Goal: Task Accomplishment & Management: Complete application form

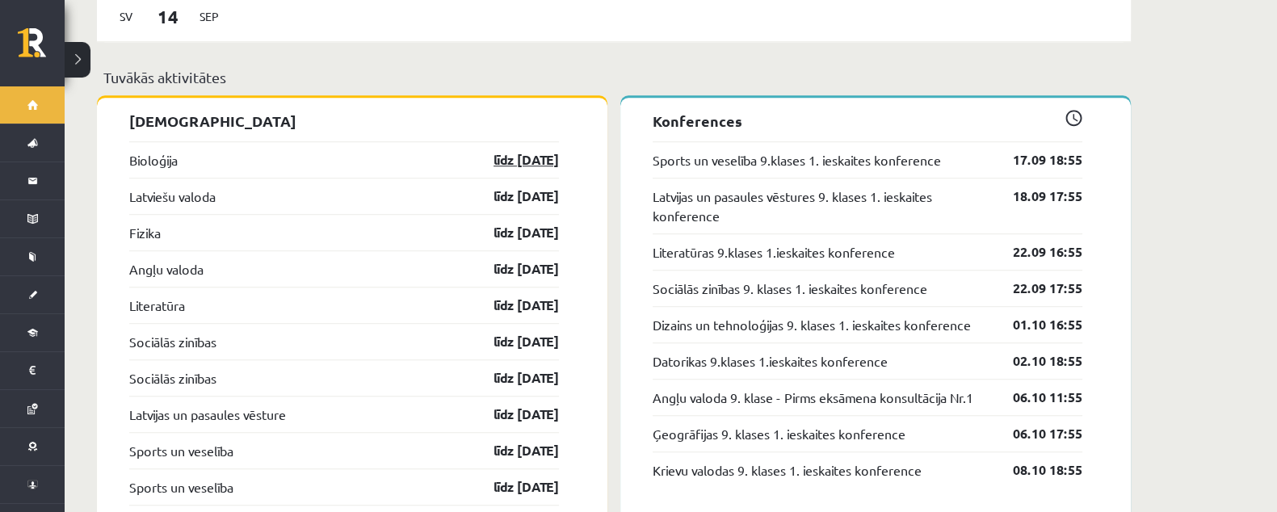
scroll to position [1615, 0]
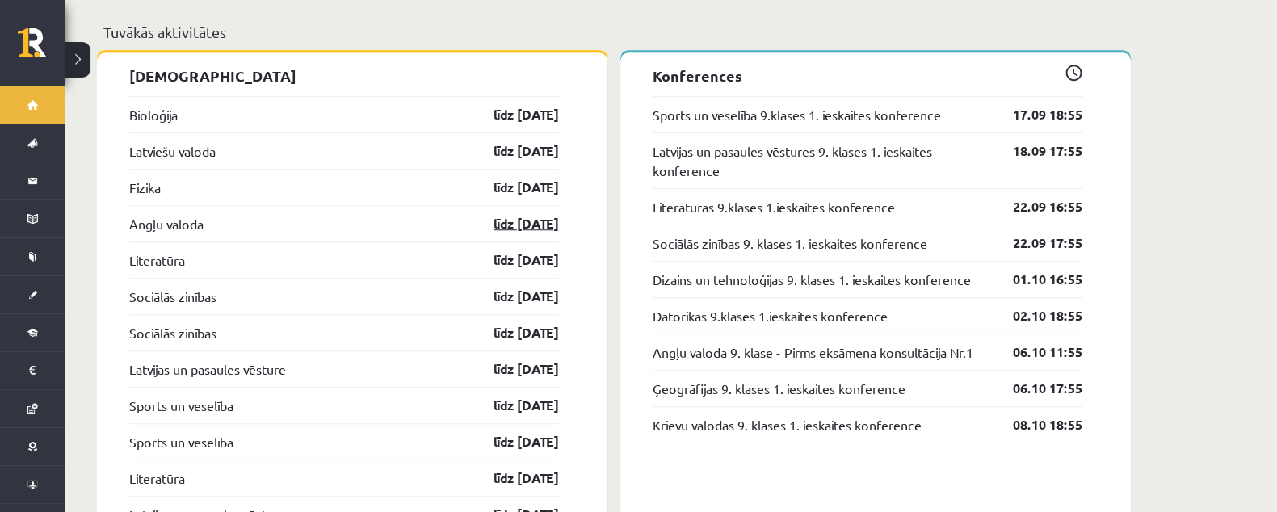
click at [521, 214] on link "līdz [DATE]" at bounding box center [512, 223] width 94 height 19
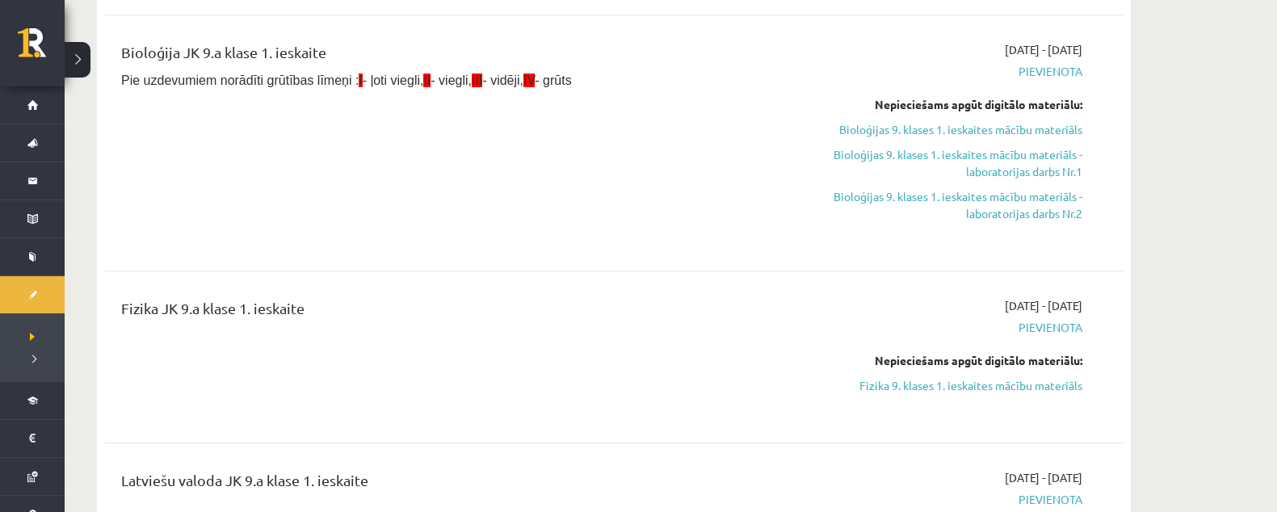
scroll to position [100, 0]
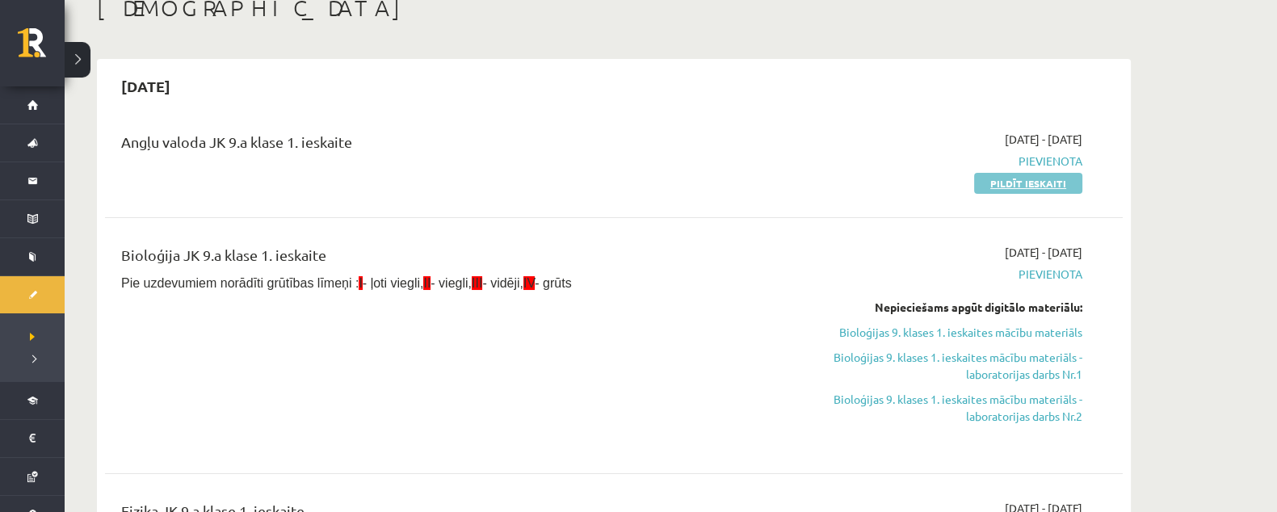
click at [1025, 188] on link "Pildīt ieskaiti" at bounding box center [1028, 183] width 108 height 21
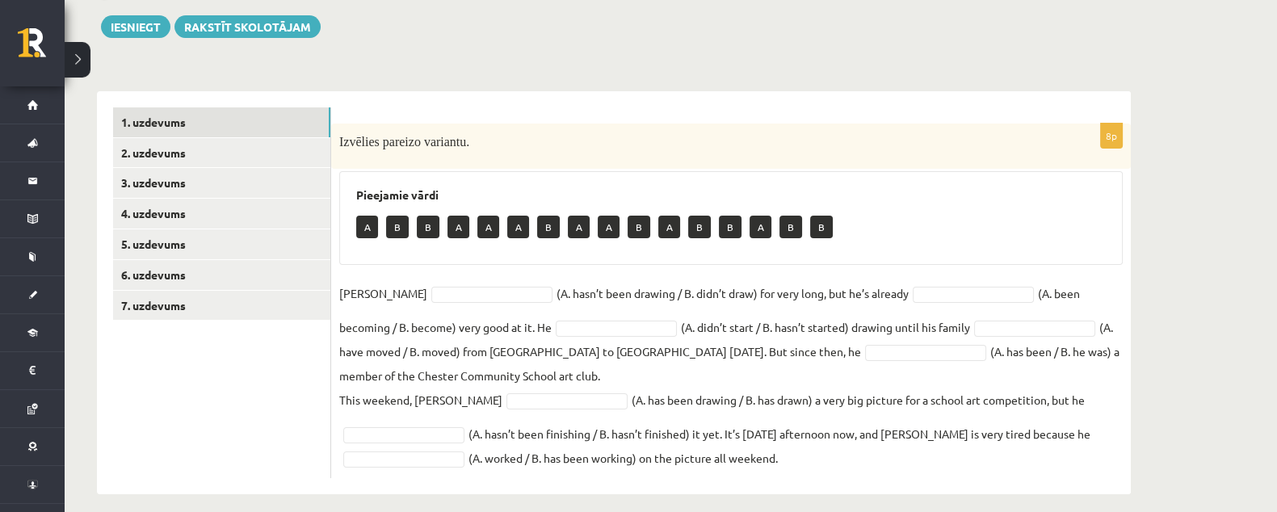
scroll to position [195, 0]
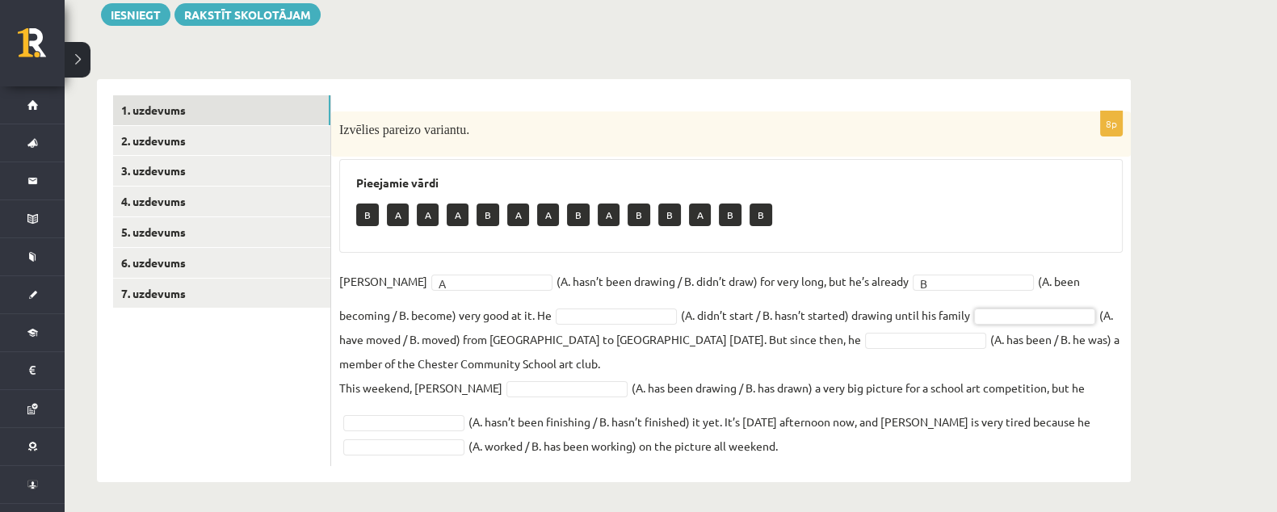
type input "*"
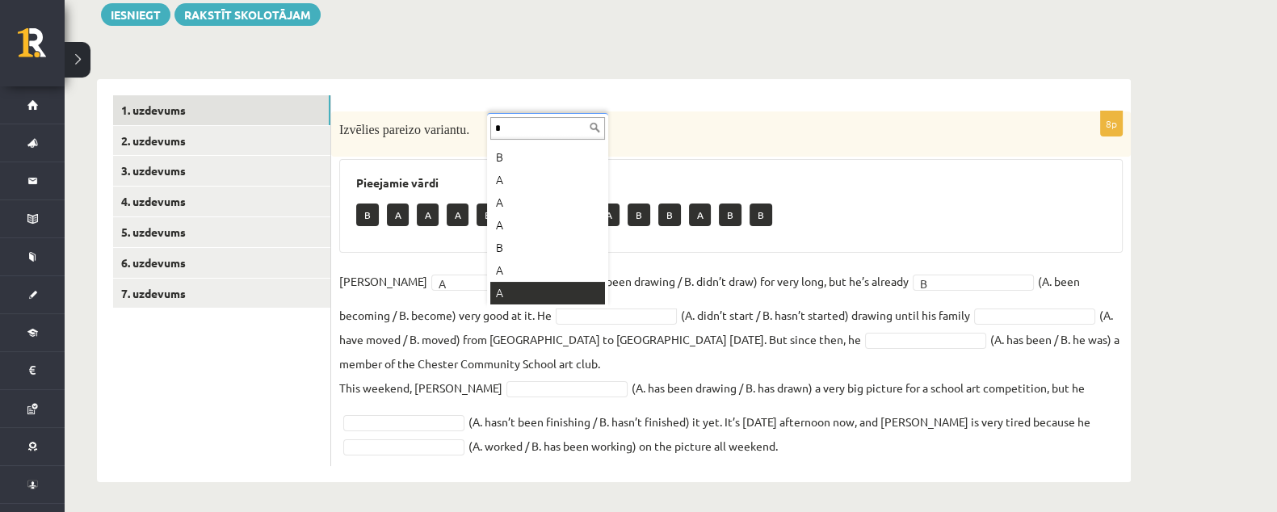
scroll to position [0, 0]
type input "*"
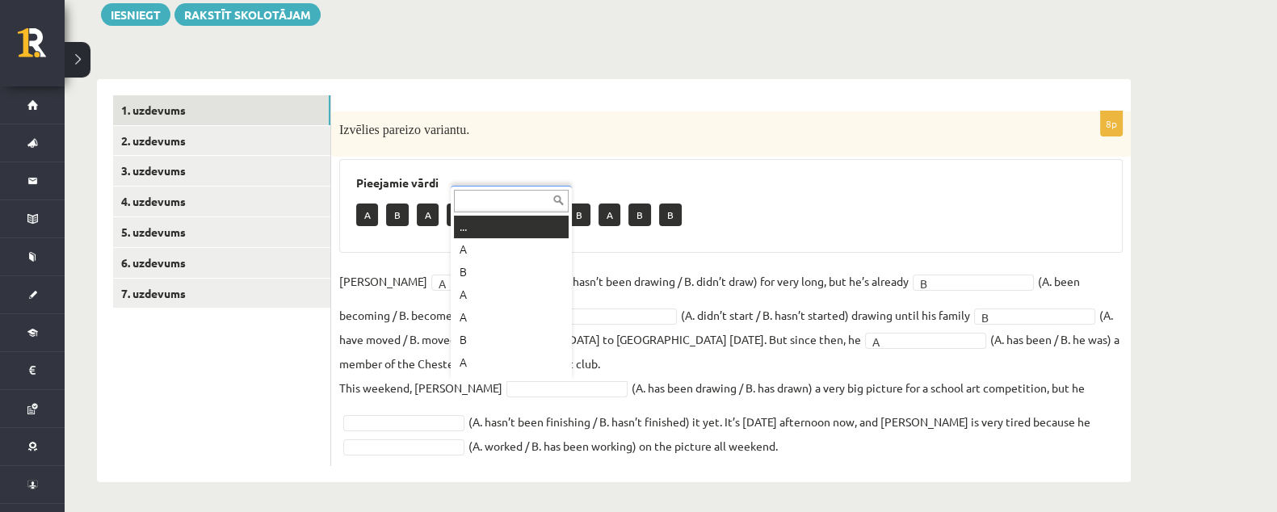
scroll to position [19, 0]
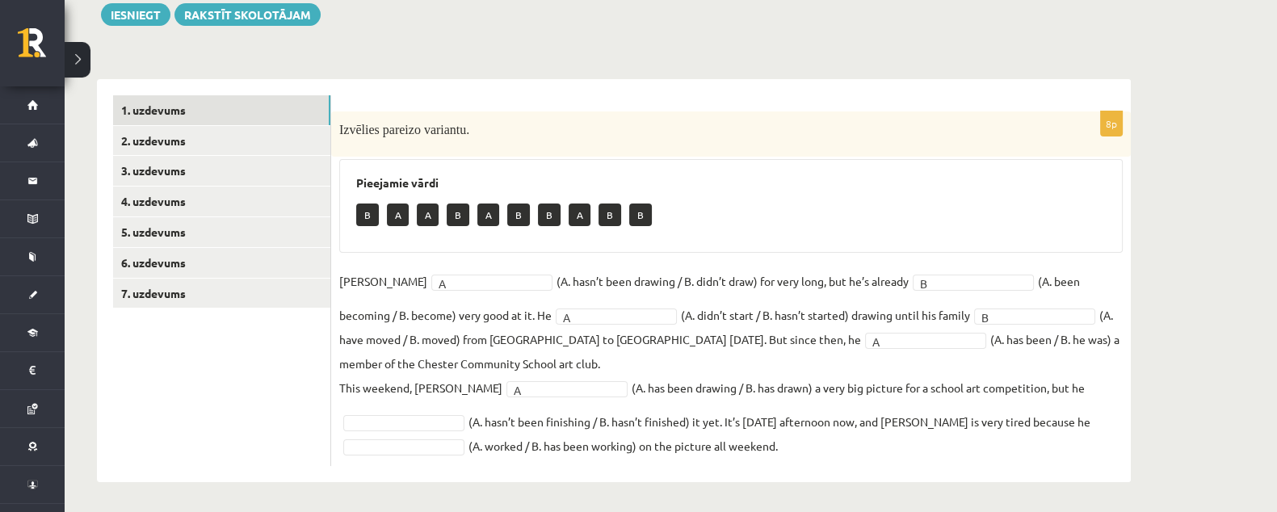
click at [549, 376] on fieldset "Danny A * (A. hasn’t been drawing / B. didn’t draw) for very long, but he’s alr…" at bounding box center [731, 363] width 784 height 189
click at [432, 405] on fieldset "Danny A * (A. hasn’t been drawing / B. didn’t draw) for very long, but he’s alr…" at bounding box center [731, 363] width 784 height 189
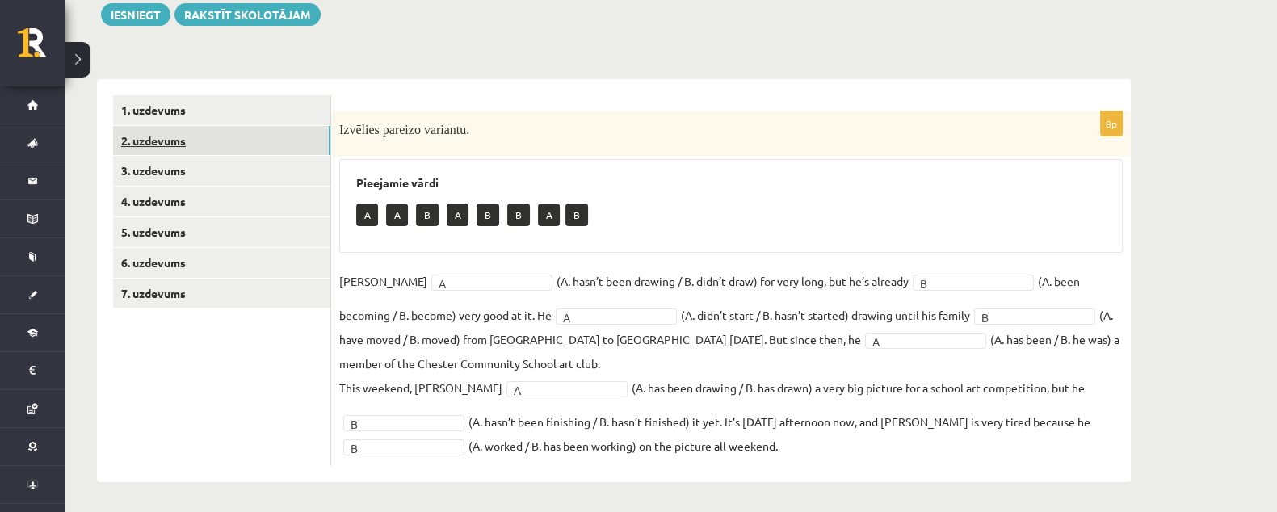
click at [199, 142] on link "2. uzdevums" at bounding box center [221, 141] width 217 height 30
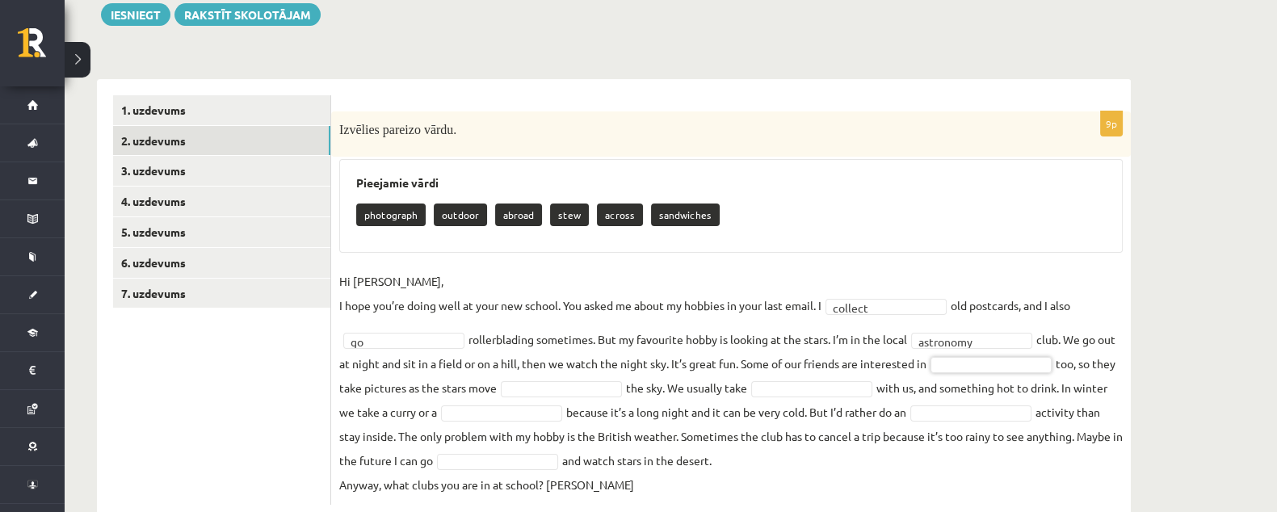
drag, startPoint x: 849, startPoint y: 187, endPoint x: 841, endPoint y: 191, distance: 9.0
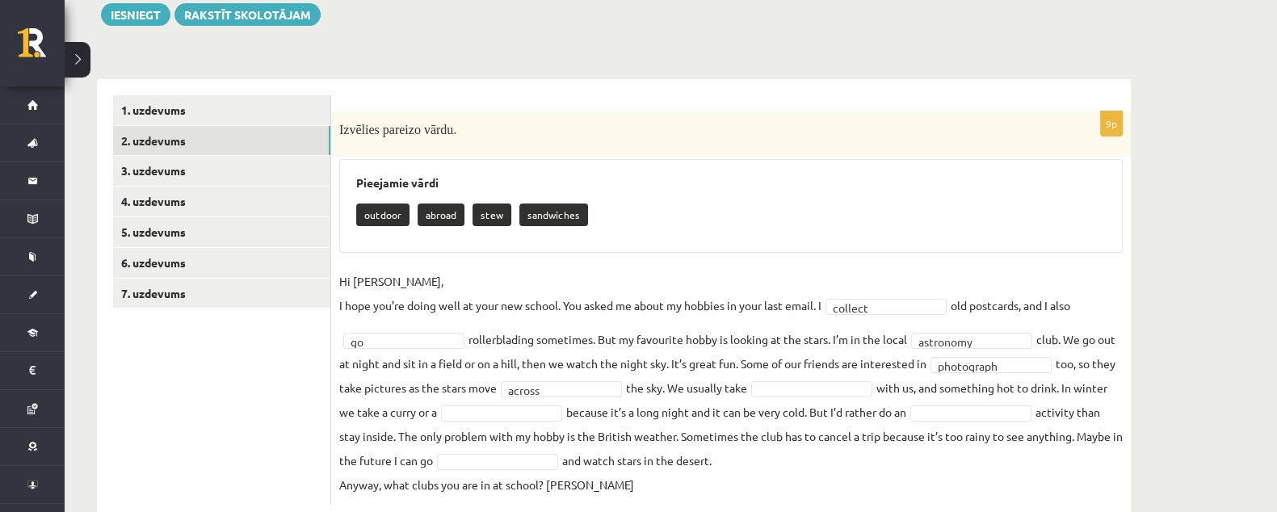
click at [832, 376] on fieldset "**********" at bounding box center [731, 383] width 784 height 228
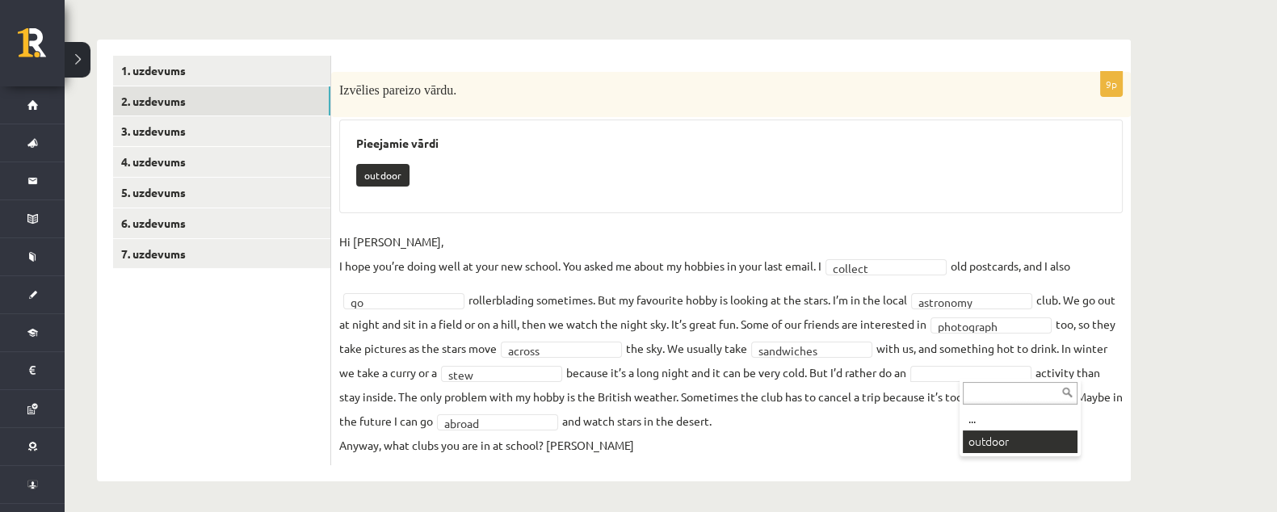
scroll to position [195, 0]
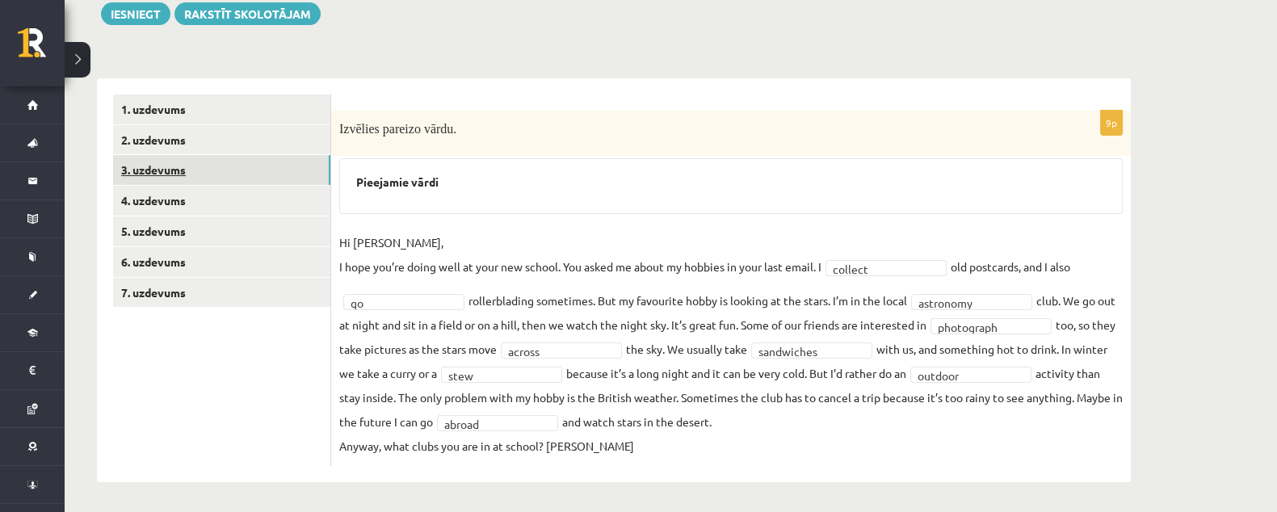
click at [178, 169] on link "3. uzdevums" at bounding box center [221, 170] width 217 height 30
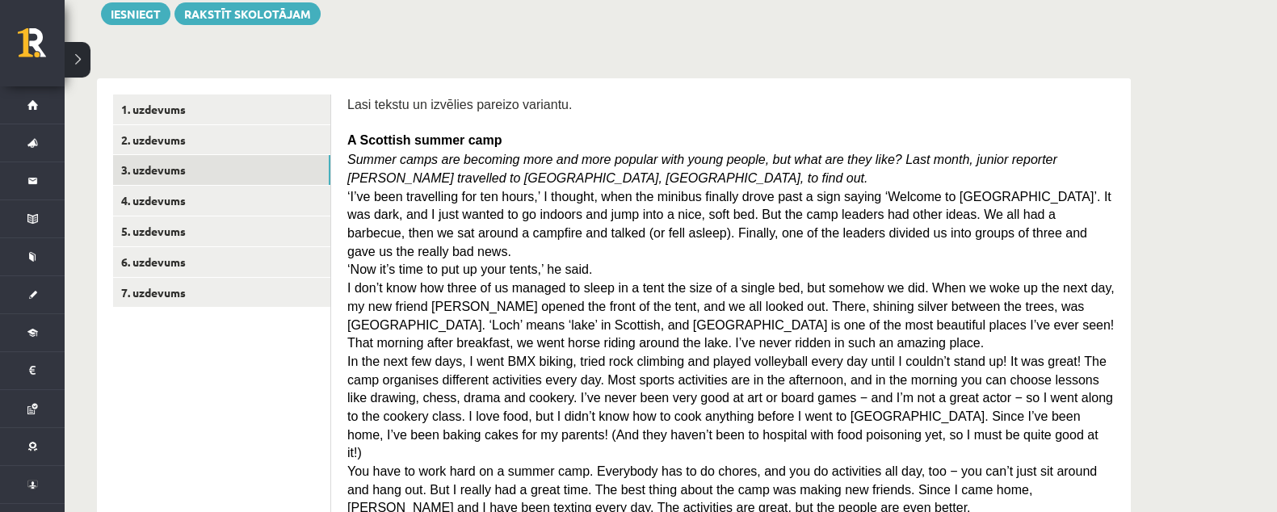
drag, startPoint x: 182, startPoint y: 226, endPoint x: 0, endPoint y: -32, distance: 316.0
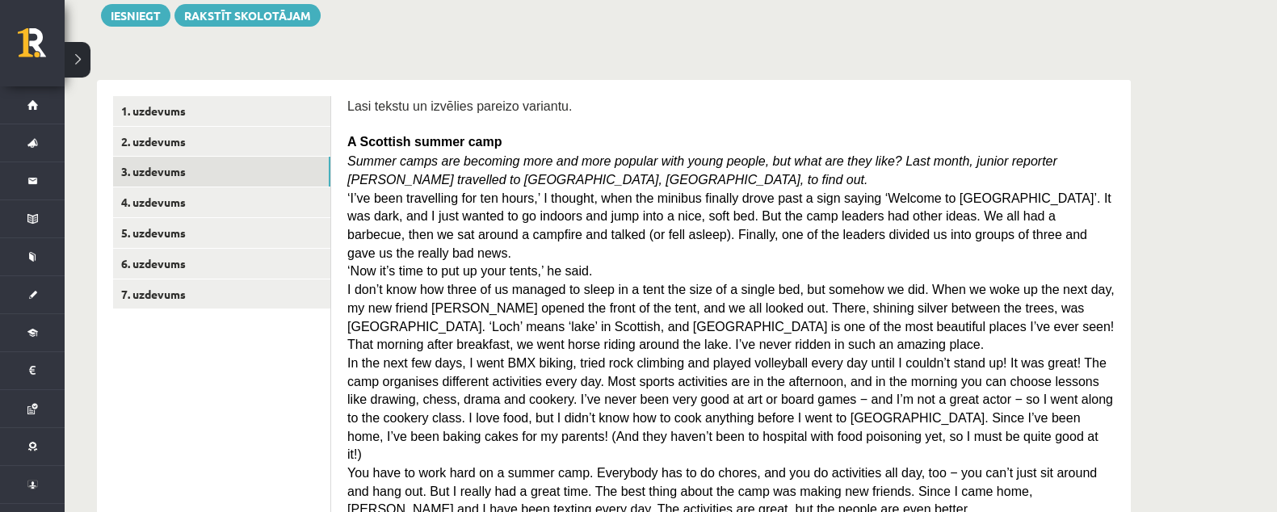
scroll to position [201, 0]
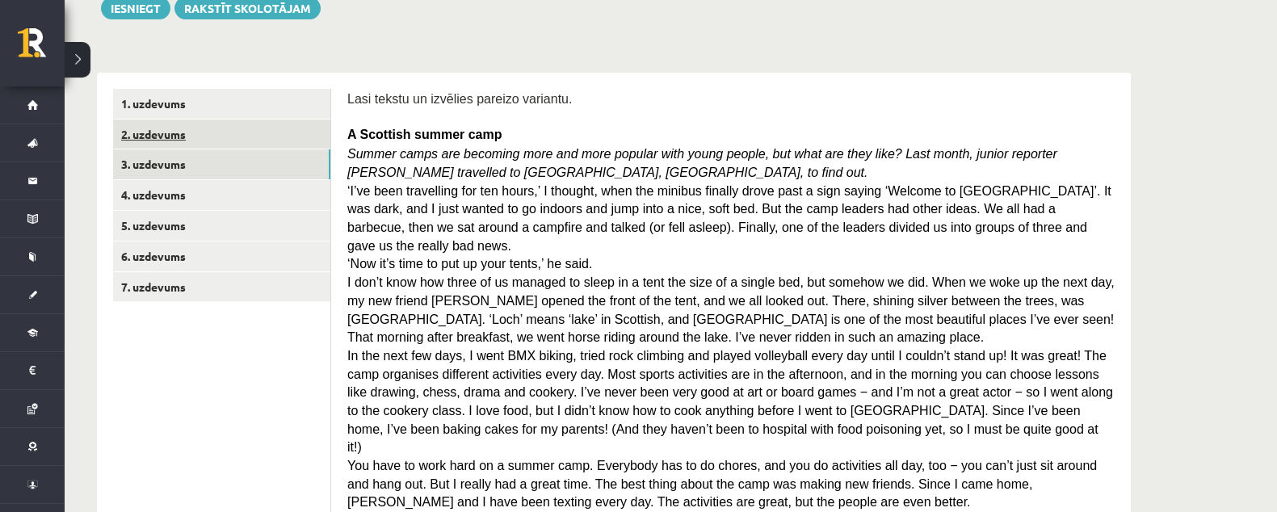
click at [187, 141] on link "2. uzdevums" at bounding box center [221, 135] width 217 height 30
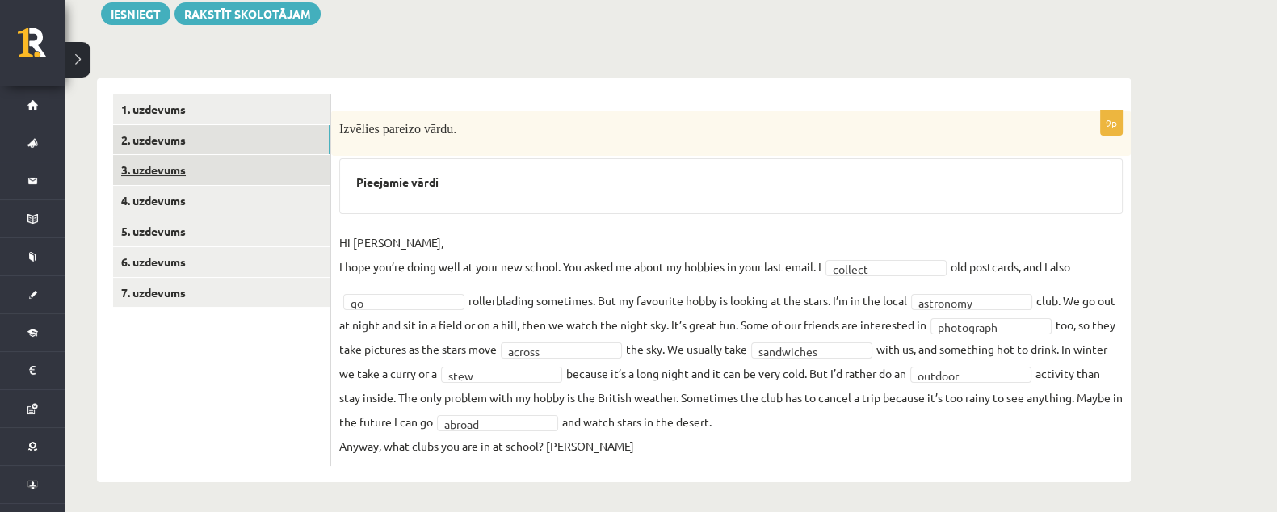
click at [220, 166] on link "3. uzdevums" at bounding box center [221, 170] width 217 height 30
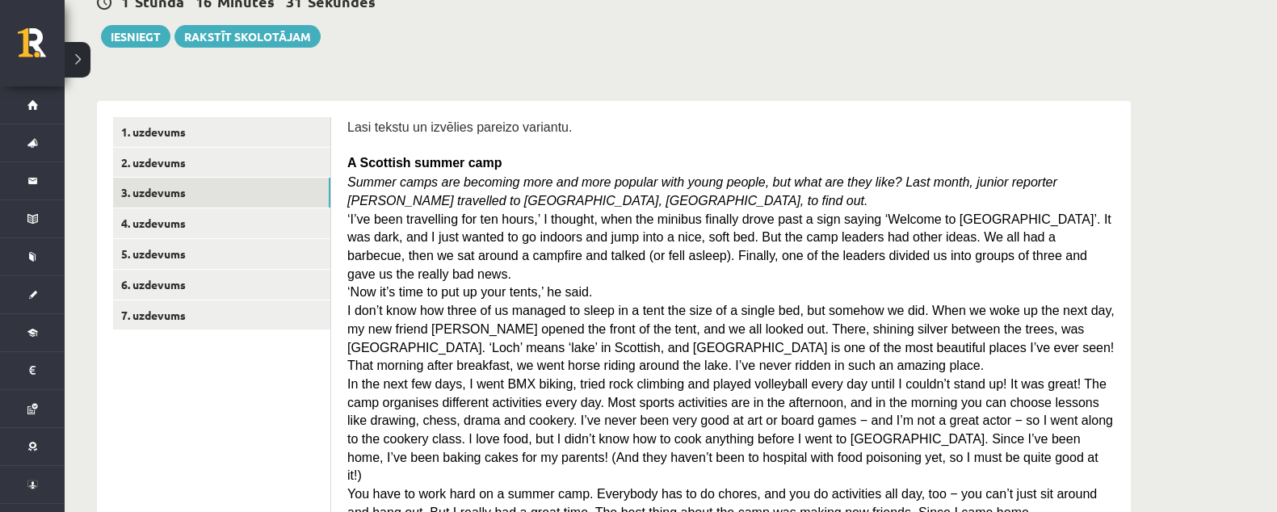
scroll to position [201, 0]
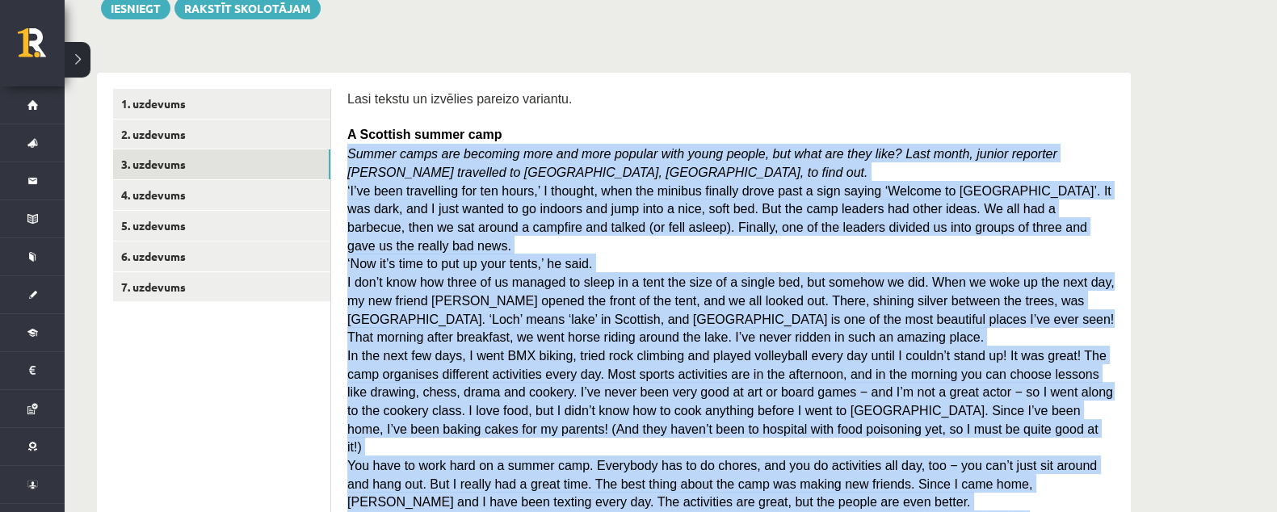
drag, startPoint x: 339, startPoint y: 149, endPoint x: 1104, endPoint y: 418, distance: 810.7
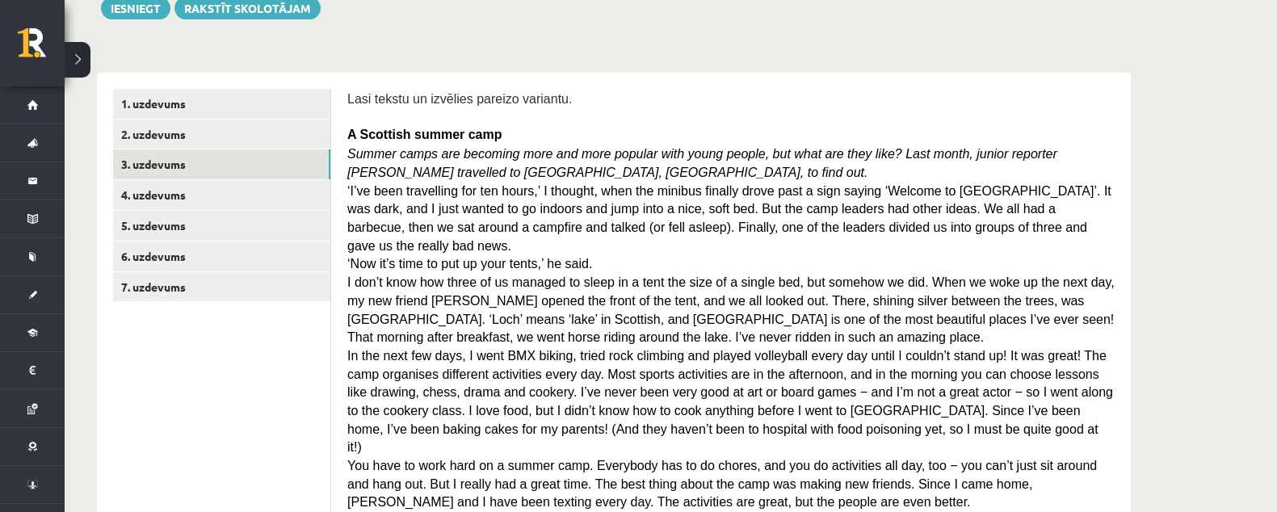
drag, startPoint x: 630, startPoint y: 191, endPoint x: 950, endPoint y: 74, distance: 340.4
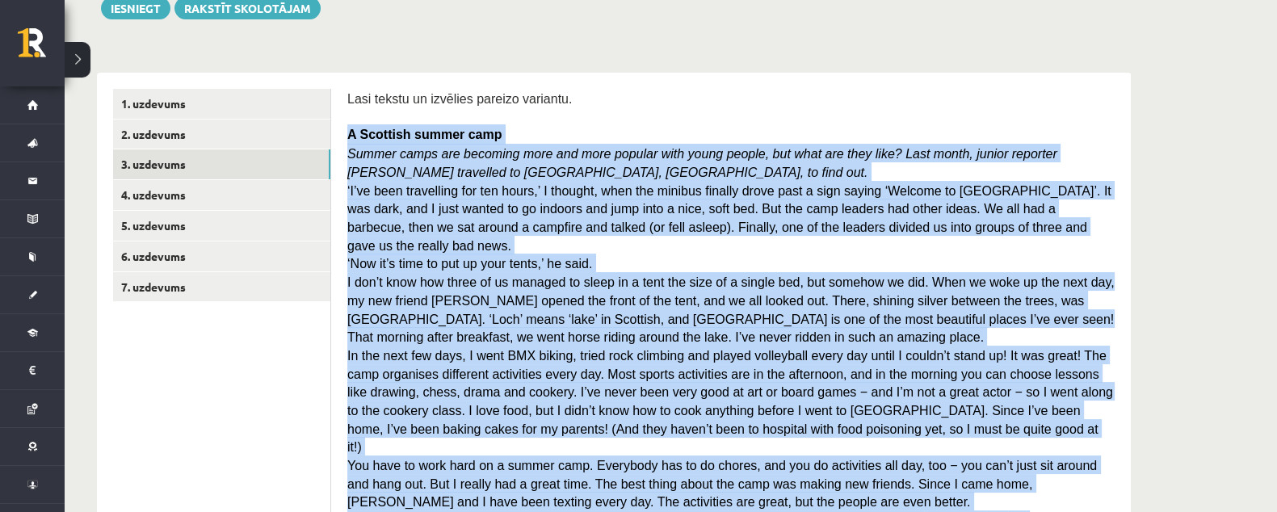
drag, startPoint x: 347, startPoint y: 123, endPoint x: 1007, endPoint y: 481, distance: 751.2
click at [1007, 481] on div "Lasi tekstu un izvēlies pareizo variantu. A Scottish summer camp Summer camps a…" at bounding box center [730, 314] width 767 height 451
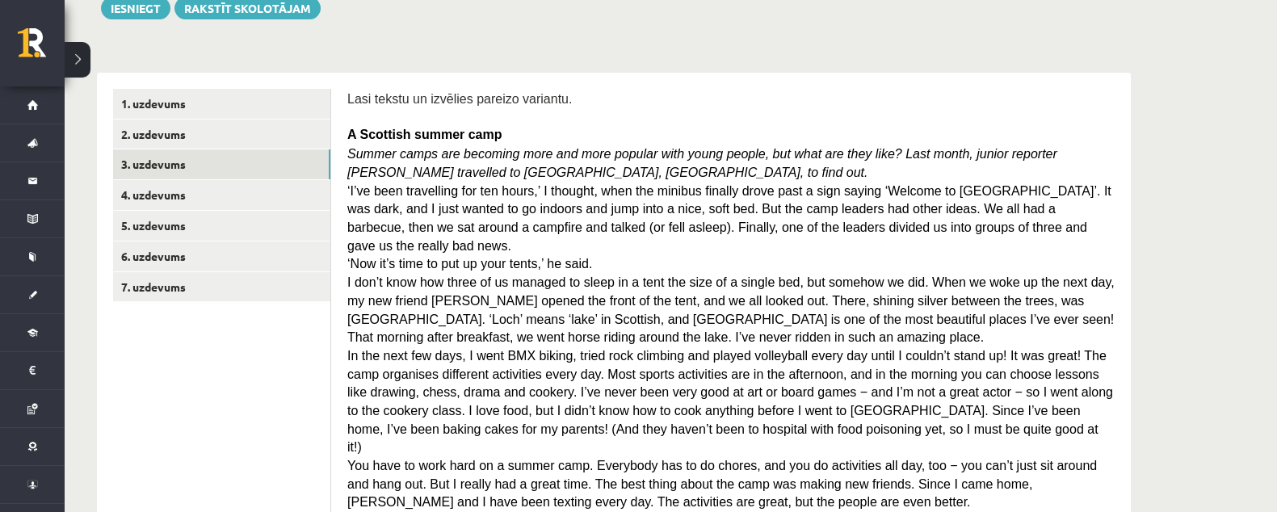
drag, startPoint x: 1149, startPoint y: 0, endPoint x: 832, endPoint y: 73, distance: 324.9
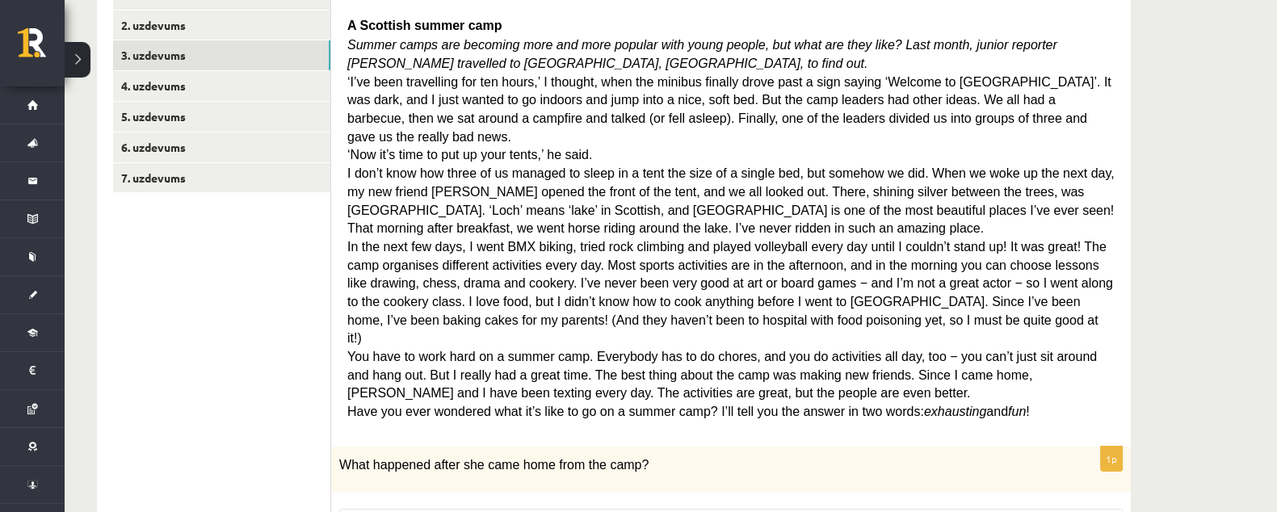
scroll to position [505, 0]
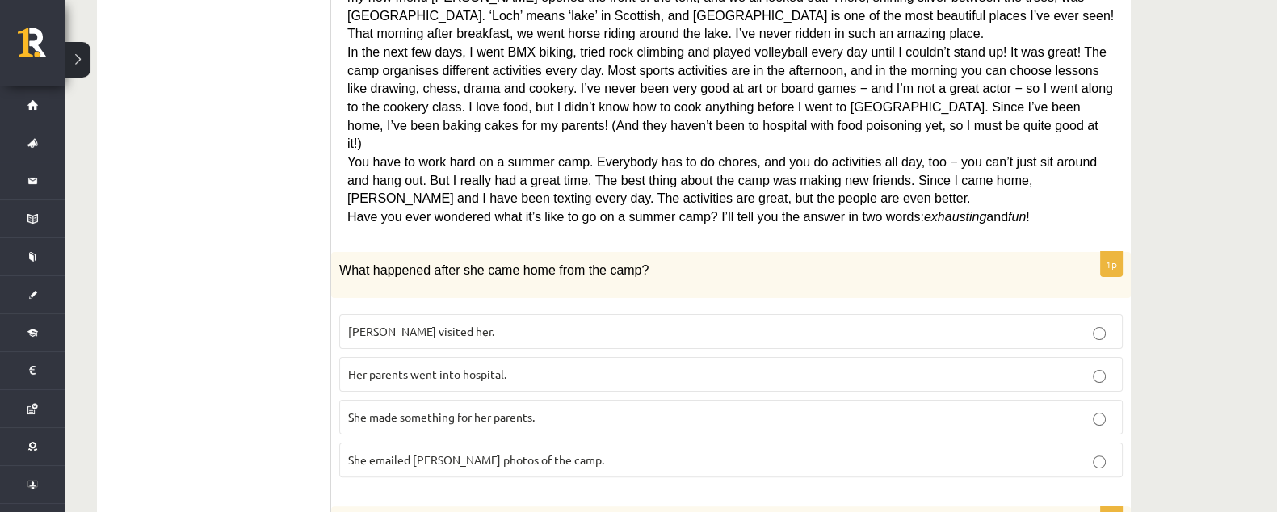
click at [454, 410] on span "She made something for her parents." at bounding box center [441, 417] width 187 height 15
click at [518, 410] on span "She made something for her parents." at bounding box center [441, 417] width 187 height 15
click at [564, 409] on p "She made something for her parents." at bounding box center [731, 417] width 766 height 17
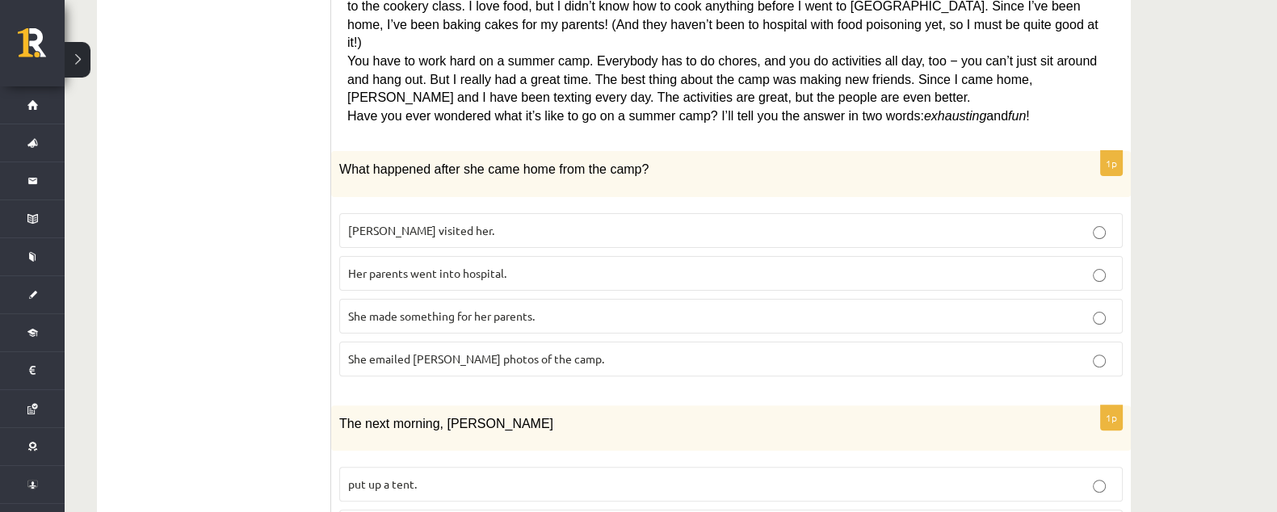
scroll to position [706, 0]
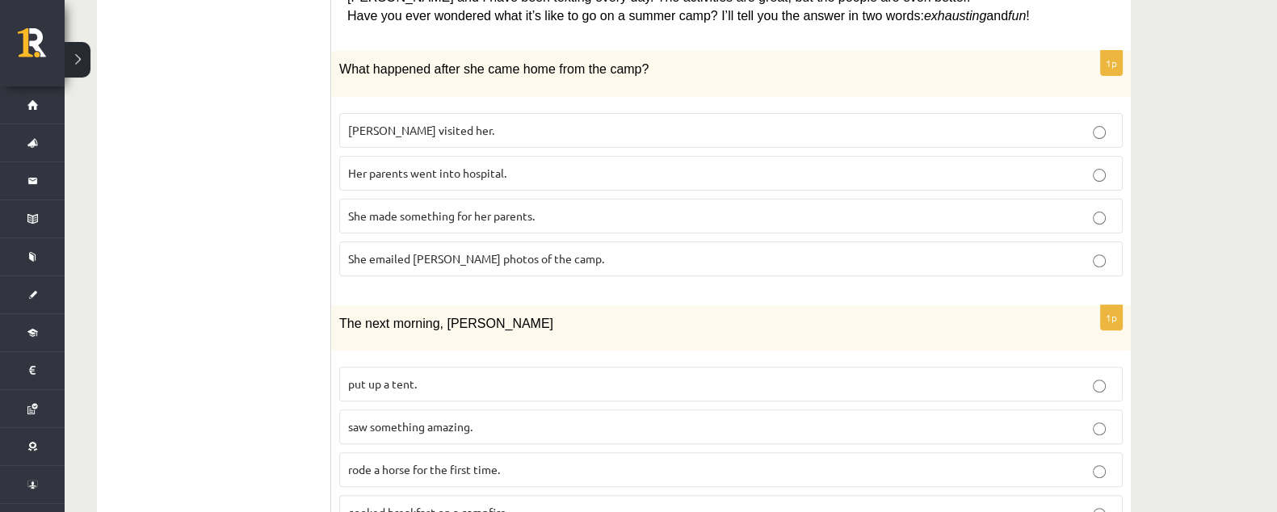
click at [491, 208] on span "She made something for her parents." at bounding box center [441, 215] width 187 height 15
click at [486, 251] on span "She emailed Ingrid photos of the camp." at bounding box center [476, 258] width 256 height 15
click at [486, 208] on span "She made something for her parents." at bounding box center [441, 215] width 187 height 15
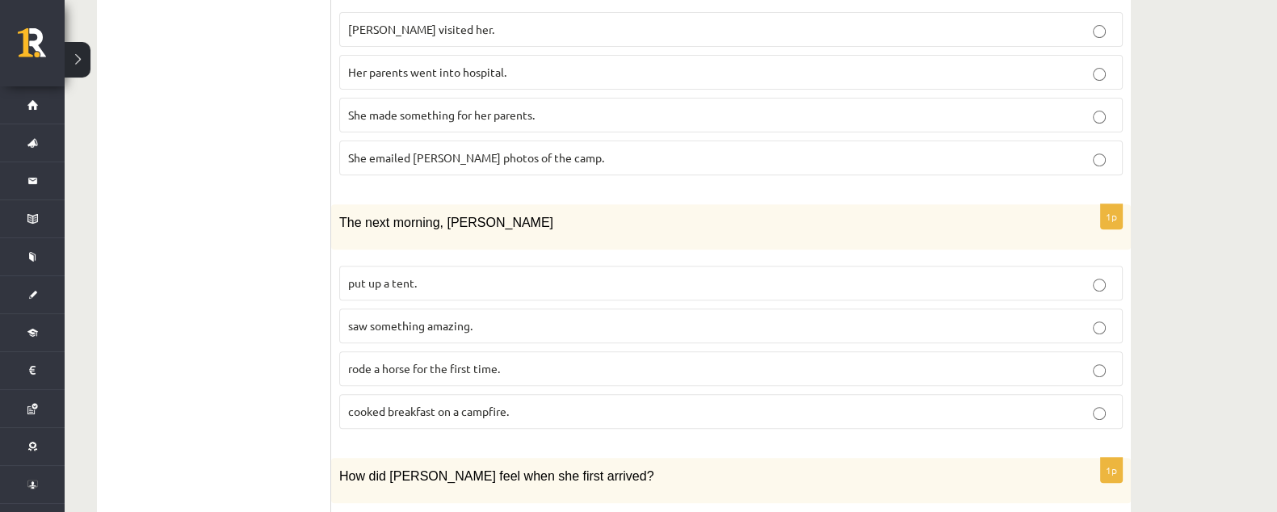
click at [502, 317] on p "saw something amazing." at bounding box center [731, 325] width 766 height 17
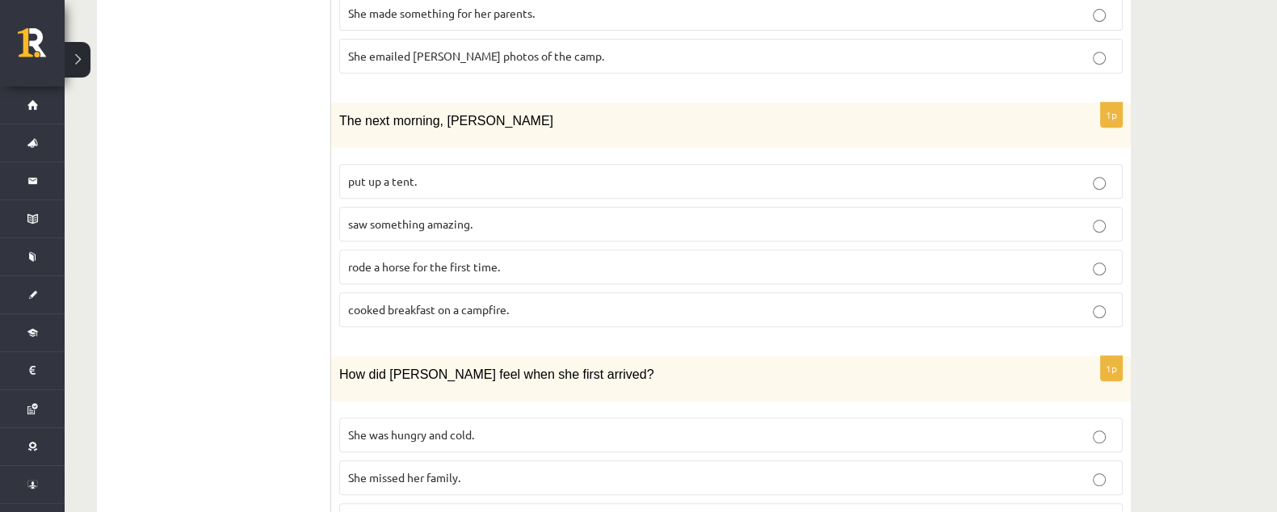
scroll to position [1010, 0]
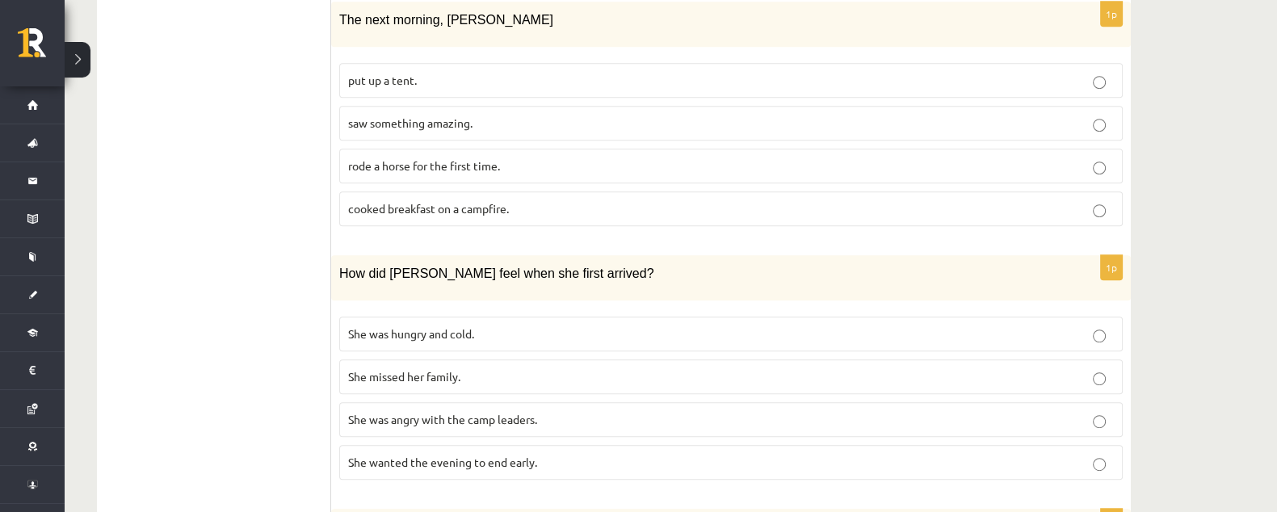
click at [512, 368] on p "She missed her family." at bounding box center [731, 376] width 766 height 17
click at [554, 454] on p "She wanted the evening to end early." at bounding box center [731, 462] width 766 height 17
click at [527, 317] on label "She was hungry and cold." at bounding box center [731, 334] width 784 height 35
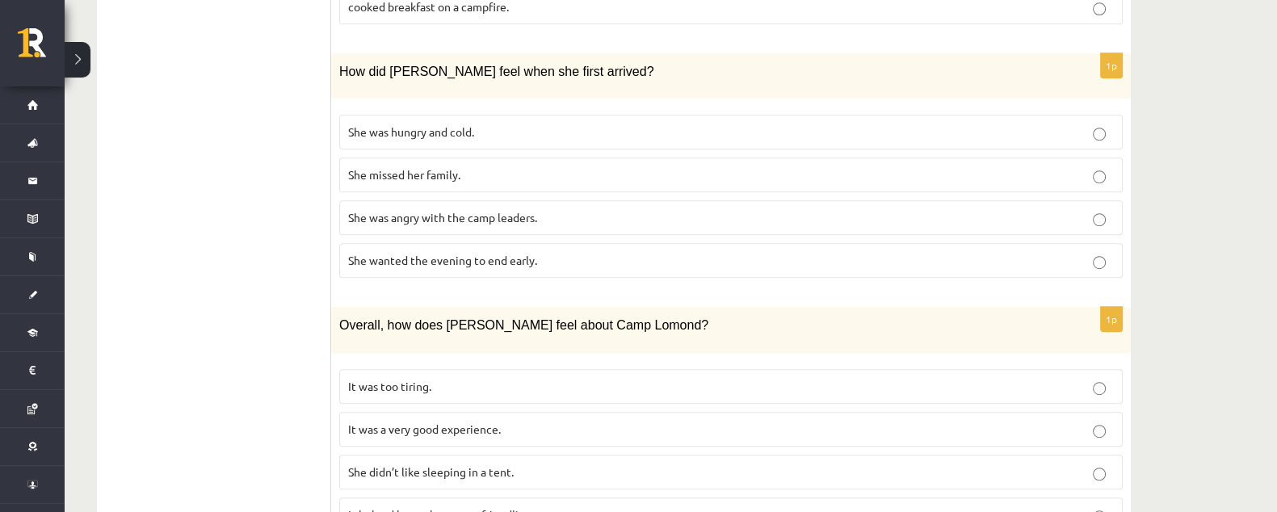
scroll to position [1312, 0]
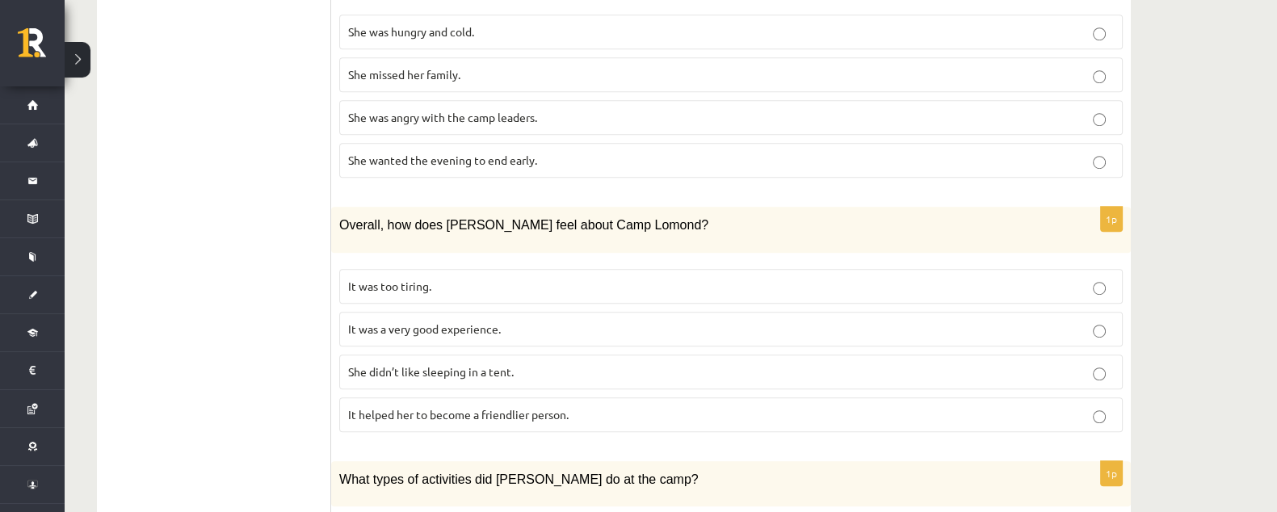
click at [545, 321] on p "It was a very good experience." at bounding box center [731, 329] width 766 height 17
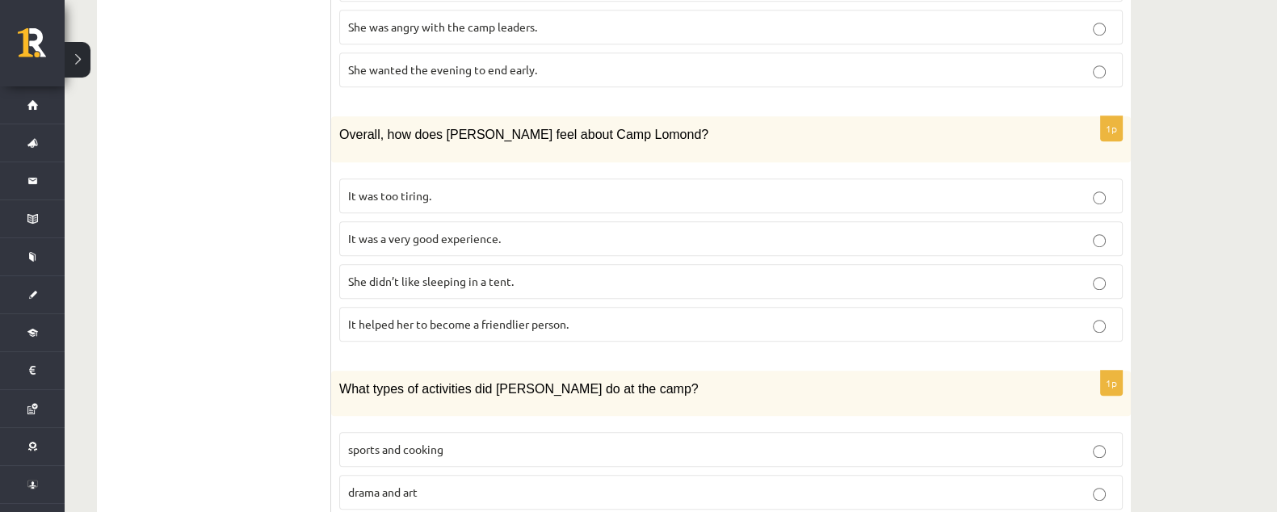
scroll to position [1493, 0]
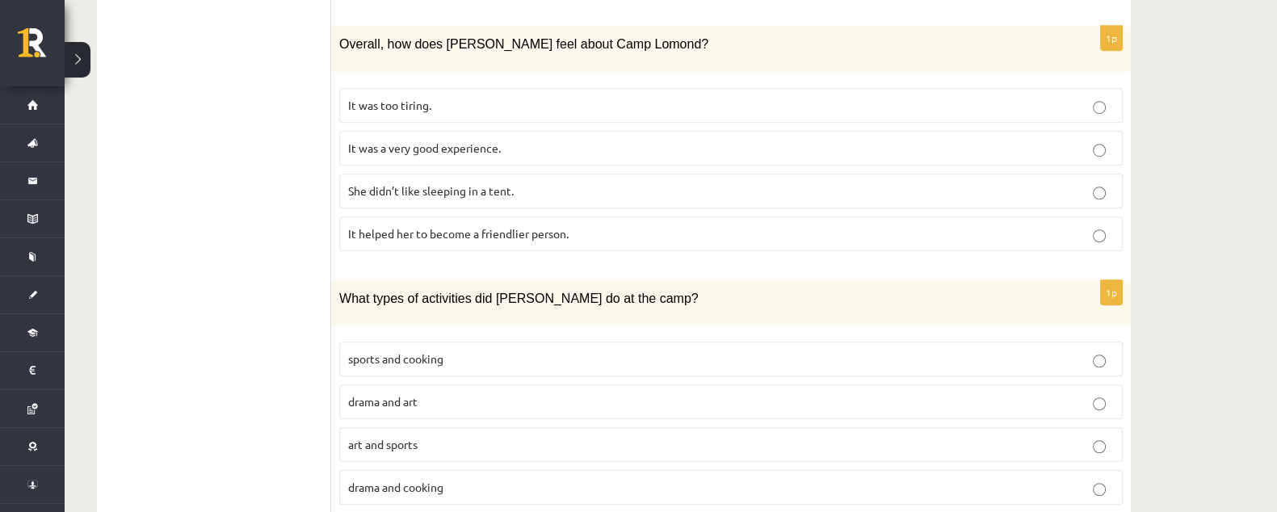
click at [463, 351] on p "sports and cooking" at bounding box center [731, 359] width 766 height 17
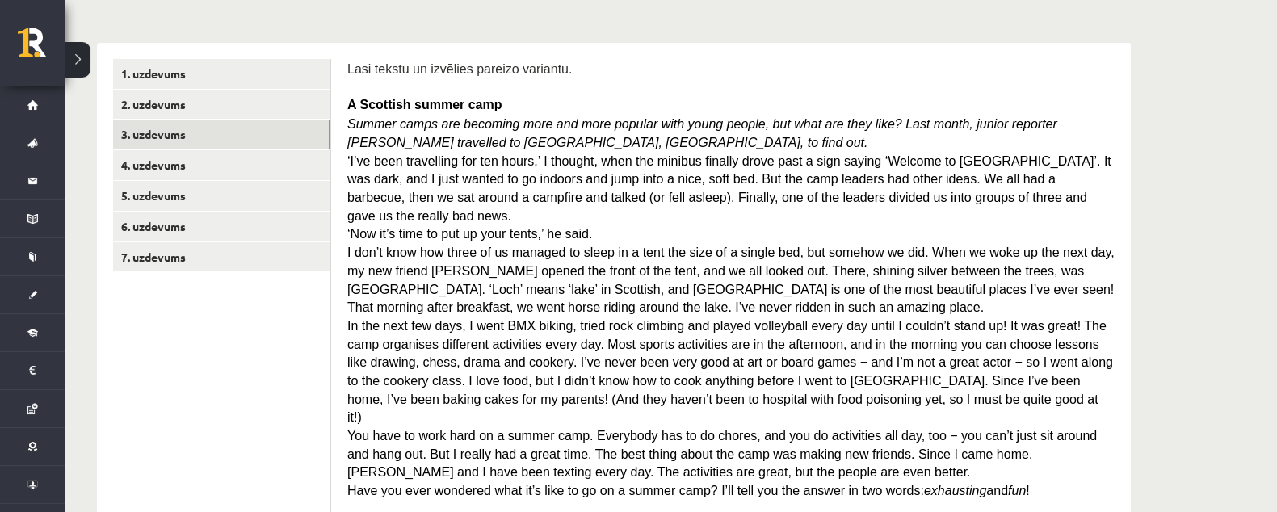
scroll to position [180, 0]
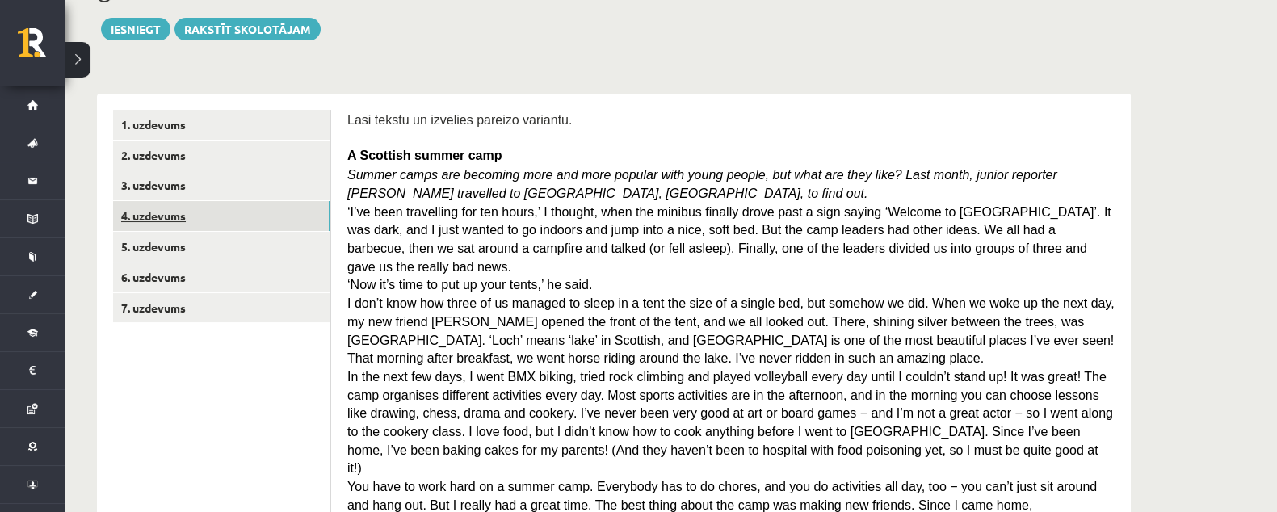
click at [235, 219] on link "4. uzdevums" at bounding box center [221, 216] width 217 height 30
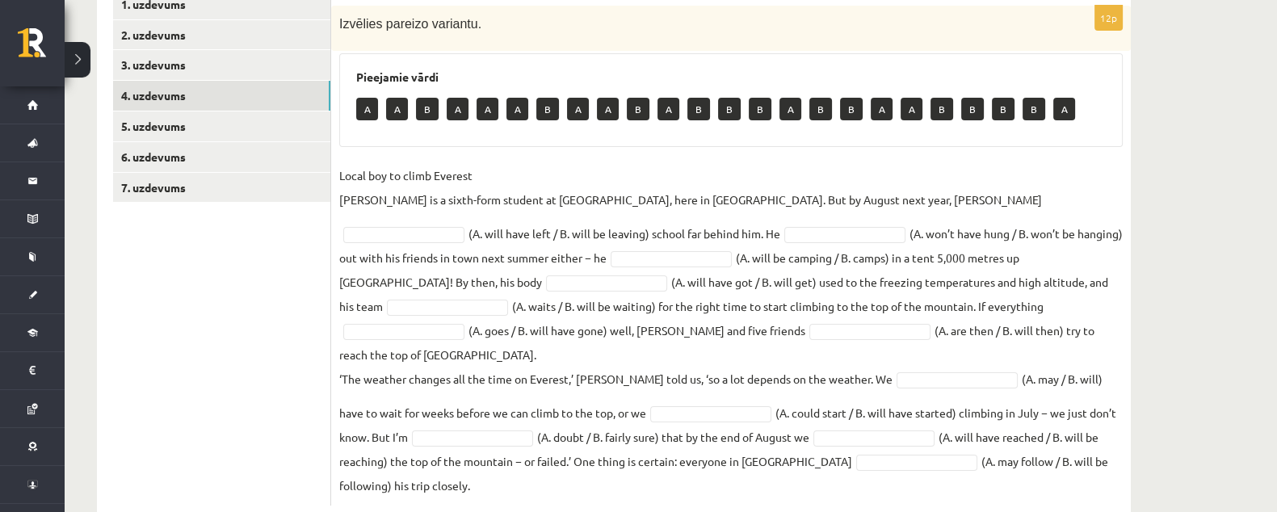
scroll to position [317, 0]
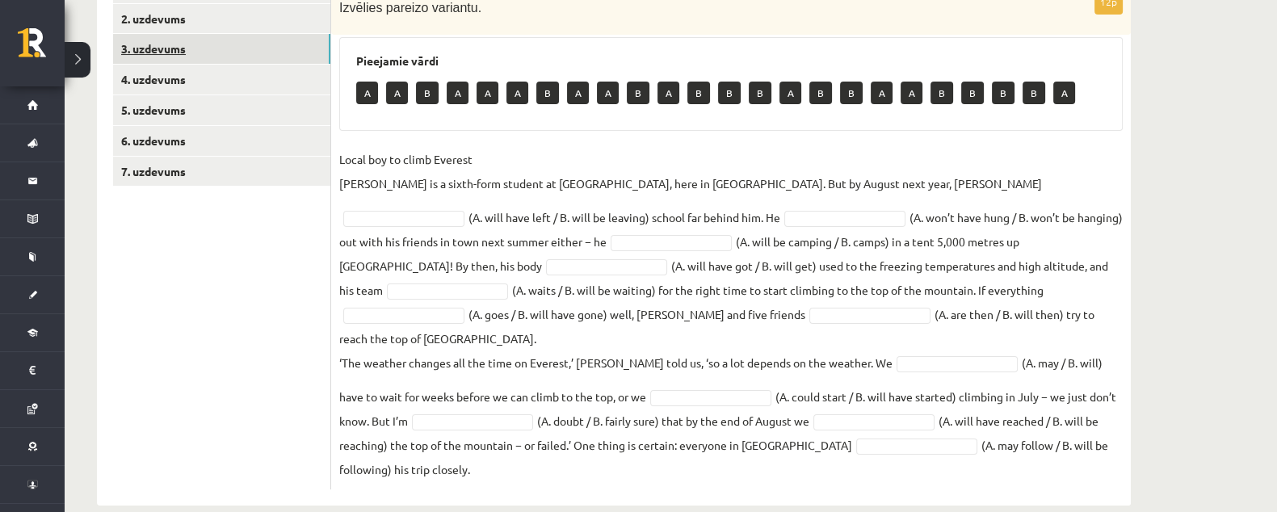
click at [258, 54] on link "3. uzdevums" at bounding box center [221, 49] width 217 height 30
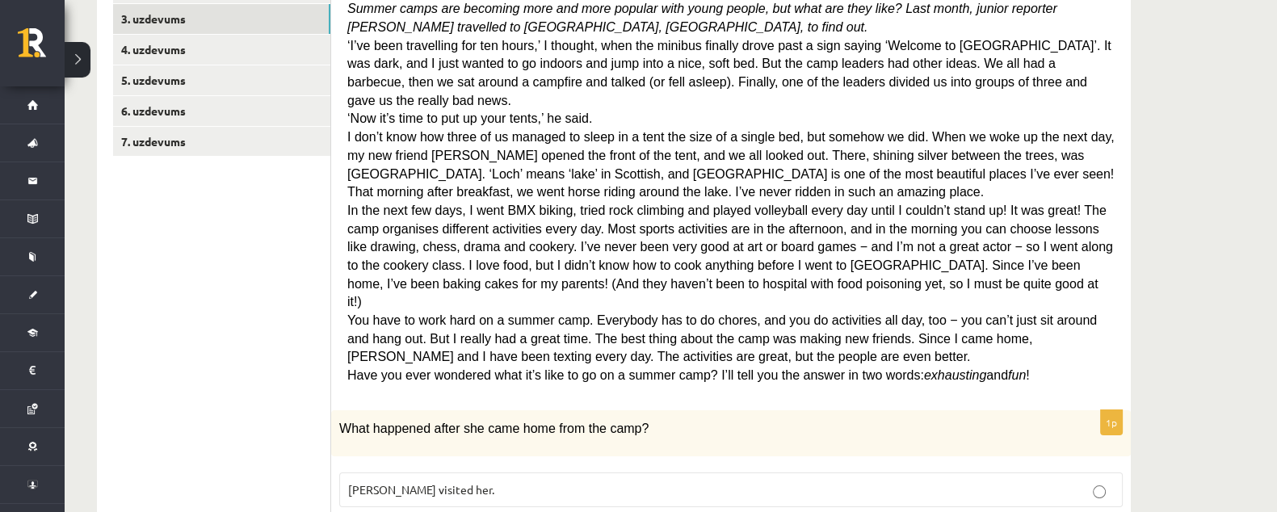
scroll to position [180, 0]
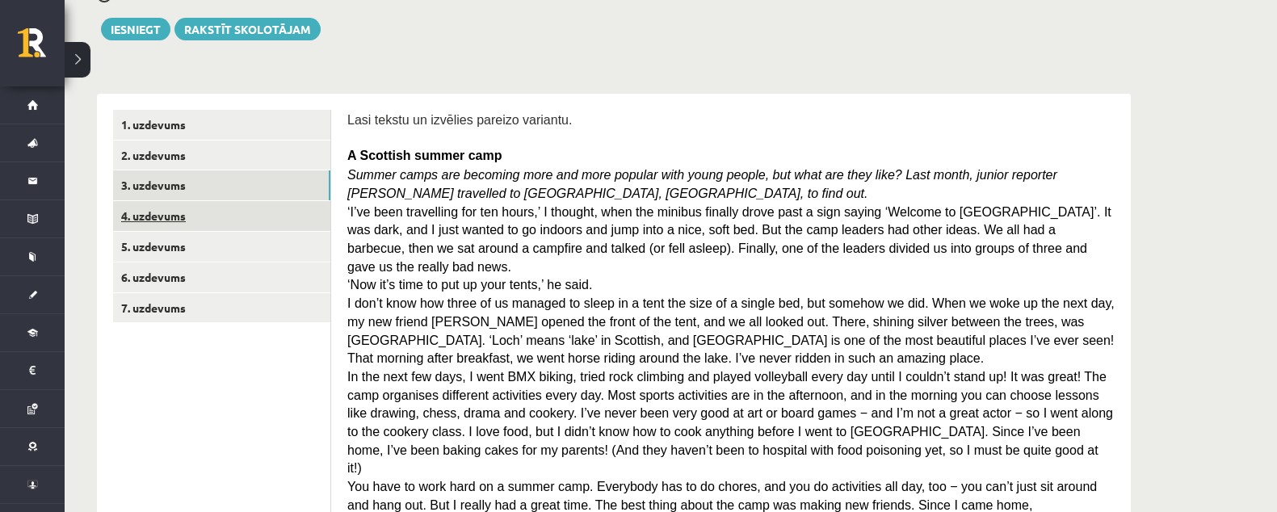
click at [215, 205] on link "4. uzdevums" at bounding box center [221, 216] width 217 height 30
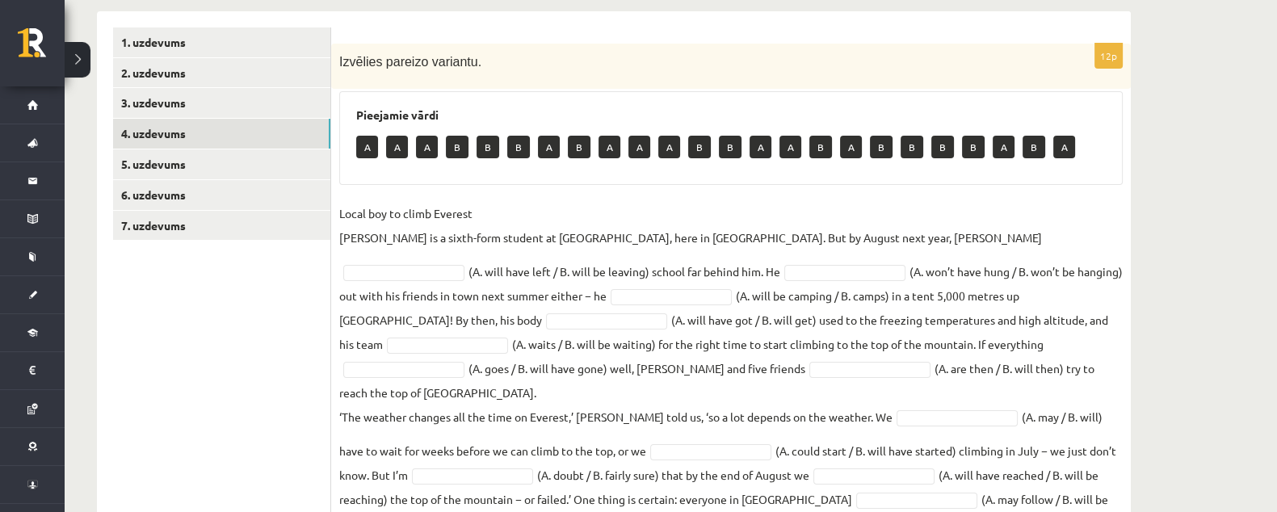
scroll to position [281, 0]
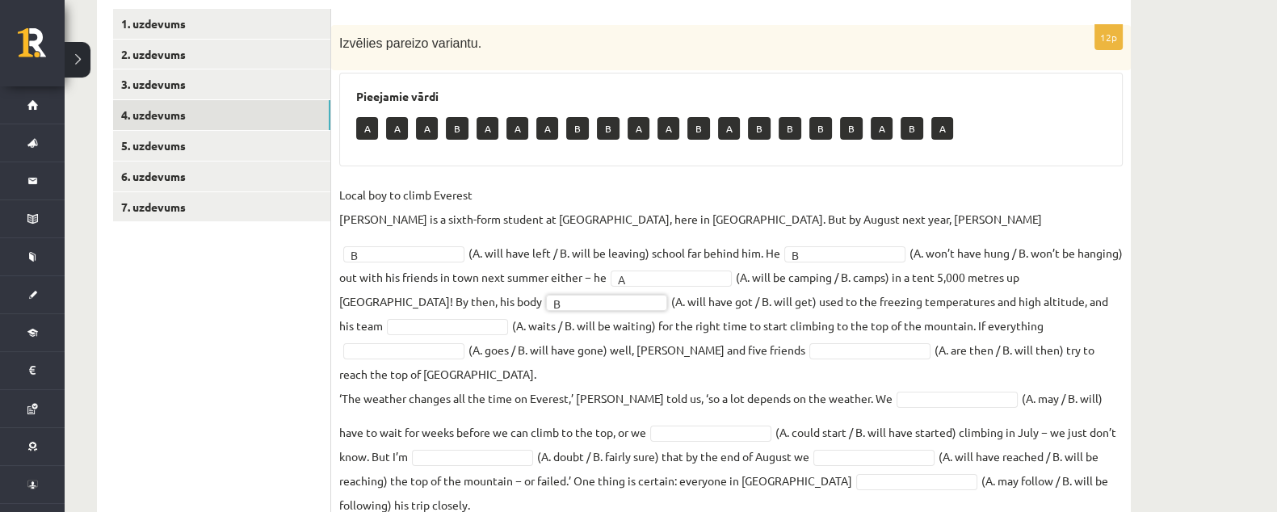
click at [994, 285] on fieldset "Local boy to climb Everest Nathan Short is a sixth-form student at Pittville Co…" at bounding box center [731, 350] width 784 height 334
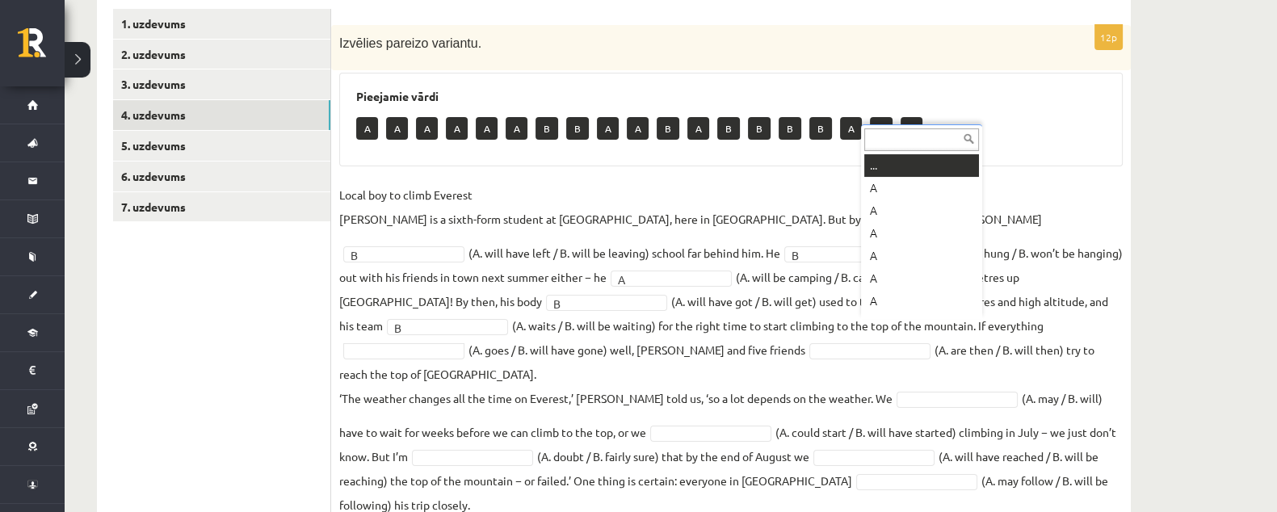
type input "*"
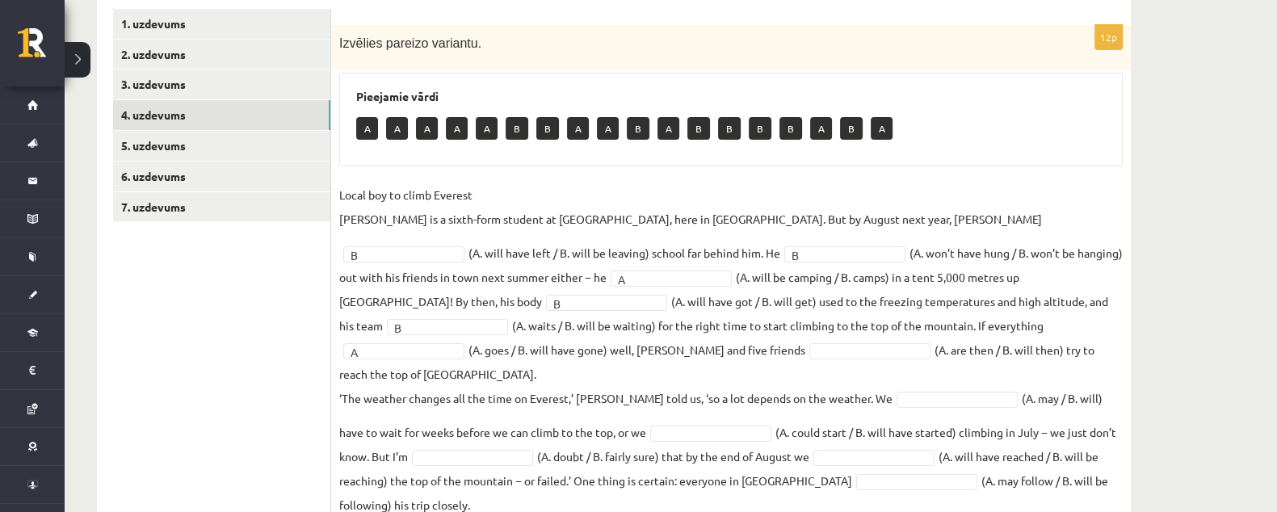
click at [601, 337] on fieldset "Local boy to climb Everest Nathan Short is a sixth-form student at Pittville Co…" at bounding box center [731, 350] width 784 height 334
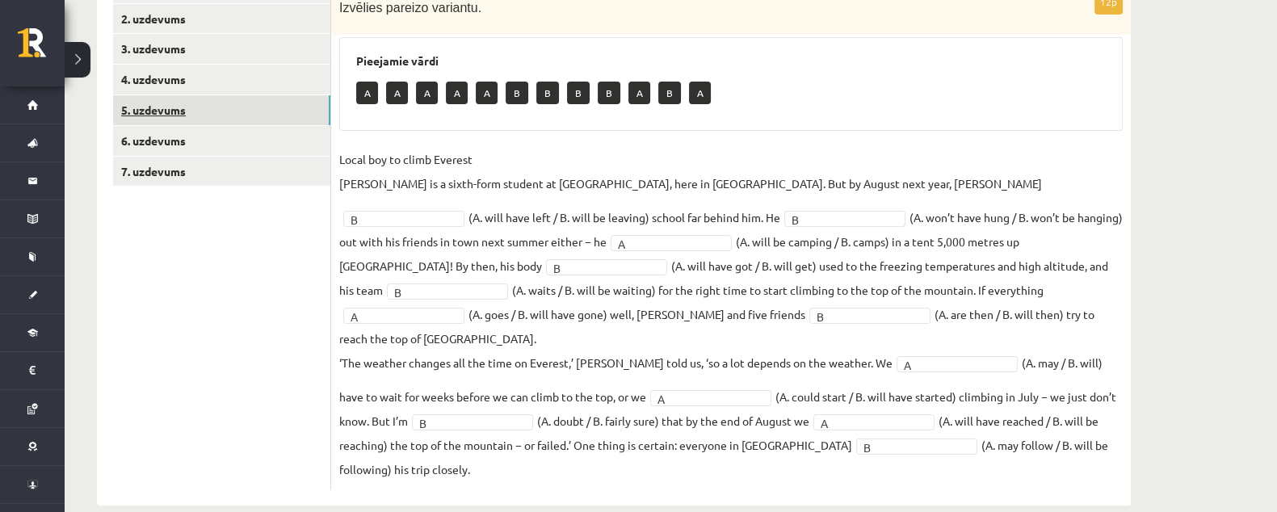
click at [230, 103] on link "5. uzdevums" at bounding box center [221, 110] width 217 height 30
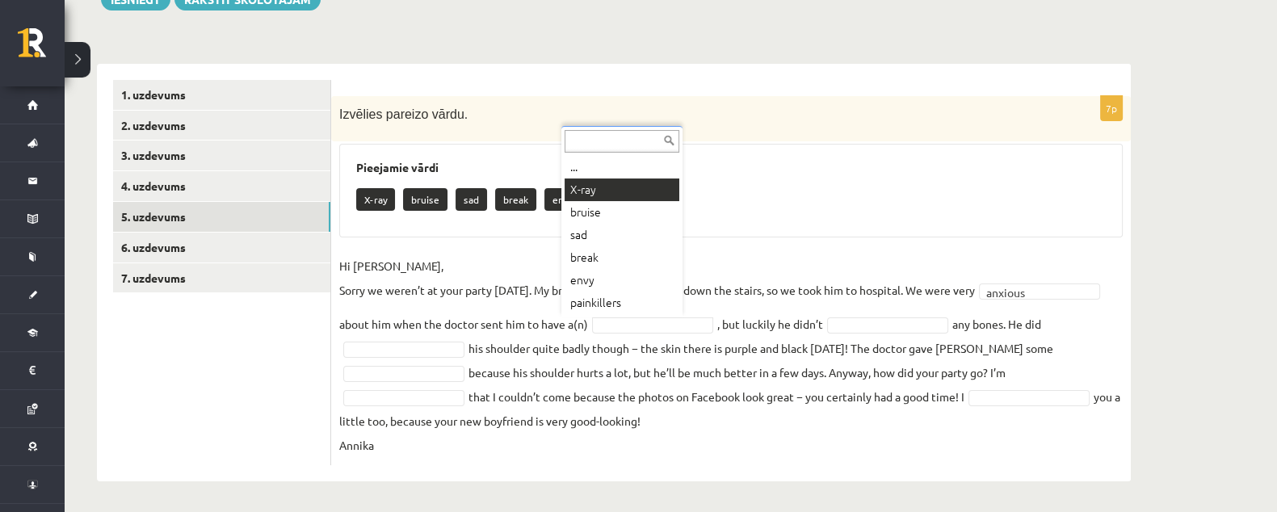
drag, startPoint x: 594, startPoint y: 182, endPoint x: 596, endPoint y: 195, distance: 13.9
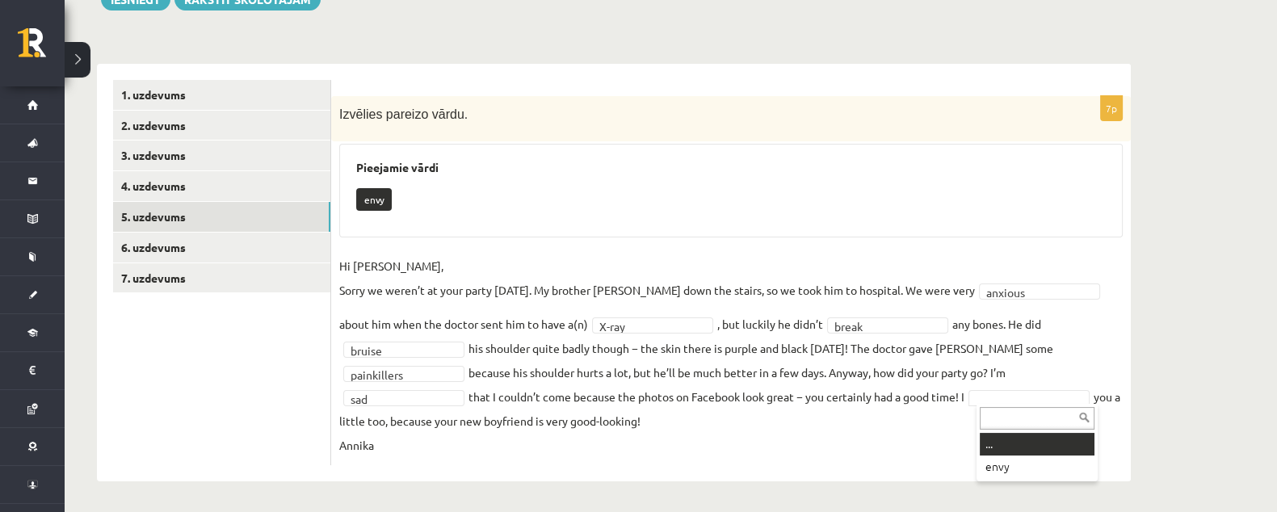
drag, startPoint x: 1007, startPoint y: 392, endPoint x: 977, endPoint y: 384, distance: 31.0
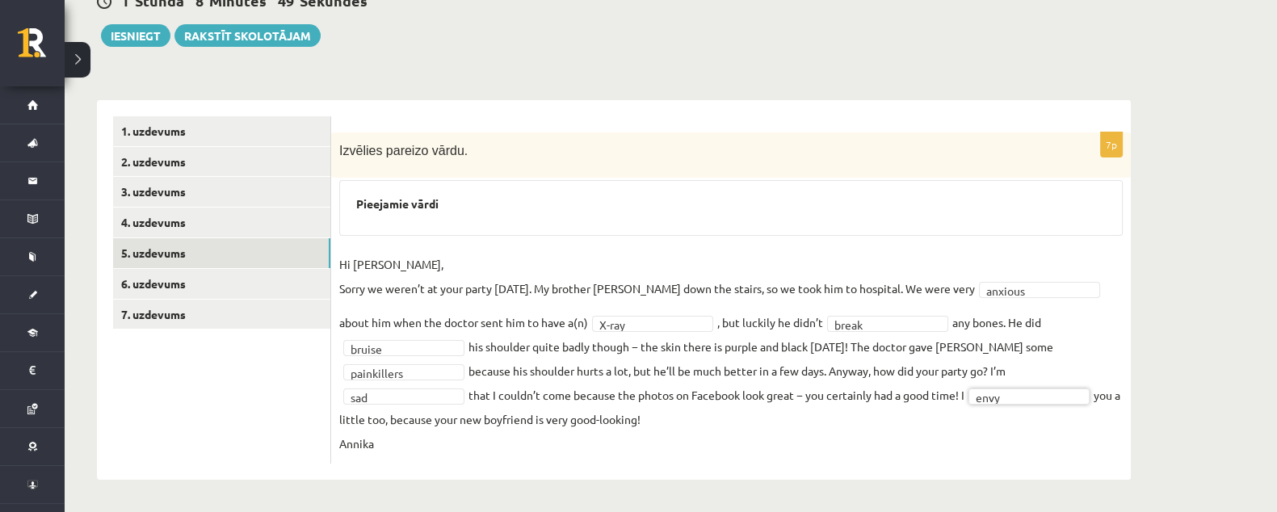
scroll to position [172, 0]
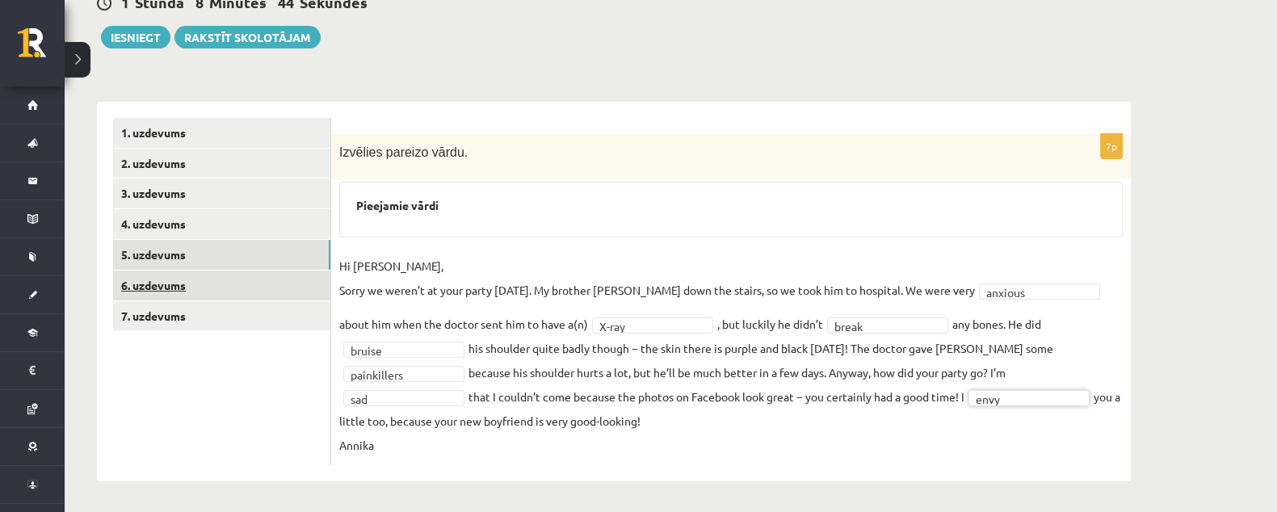
click at [264, 288] on link "6. uzdevums" at bounding box center [221, 286] width 217 height 30
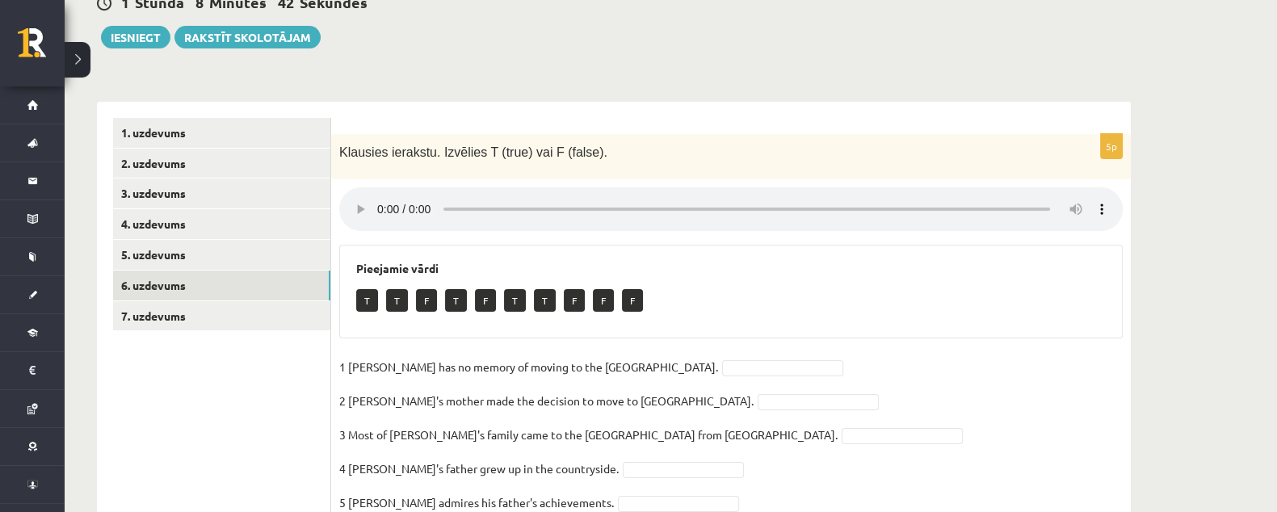
scroll to position [241, 0]
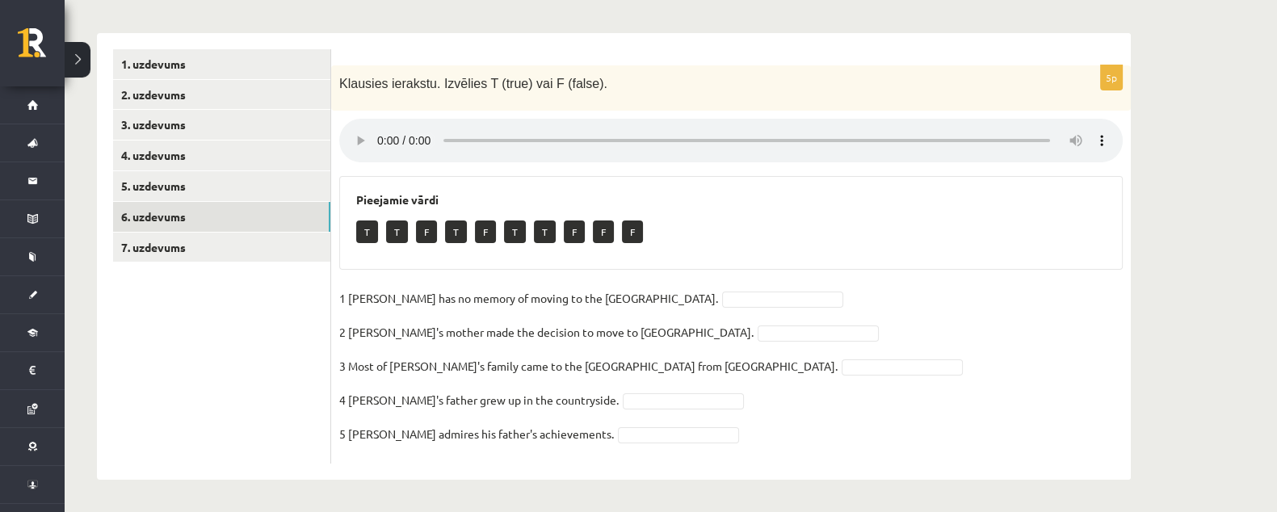
click at [1057, 267] on div "Pieejamie vārdi T T F T F T T F F F" at bounding box center [731, 223] width 784 height 94
drag, startPoint x: 711, startPoint y: 267, endPoint x: 658, endPoint y: 291, distance: 57.8
click at [658, 291] on fieldset "1 Lila has no memory of moving to the UK. 2 Lila's mother made the decision to …" at bounding box center [731, 371] width 784 height 170
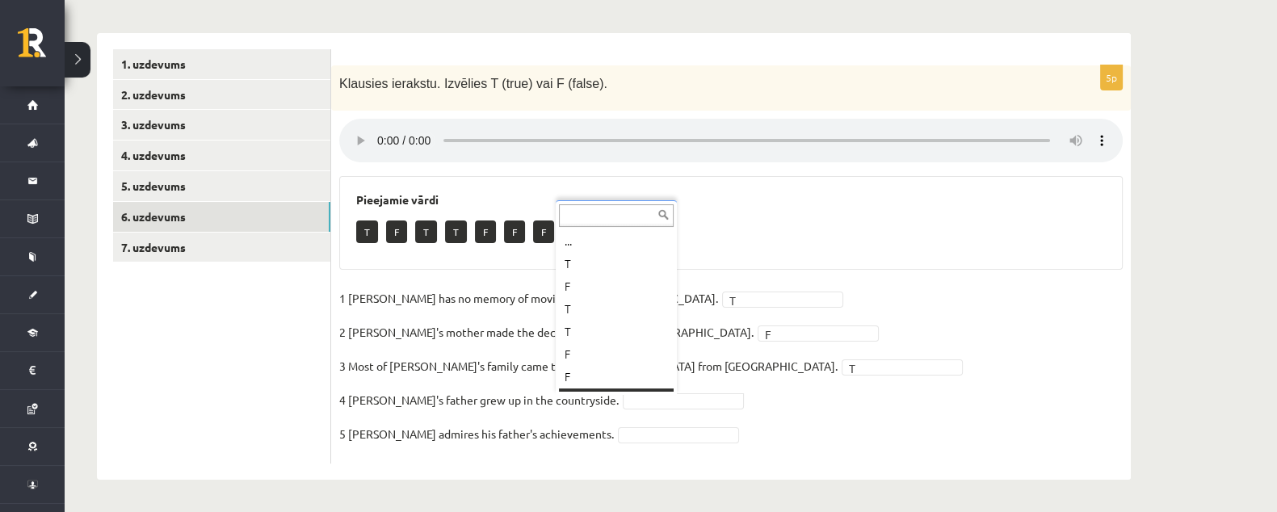
scroll to position [19, 0]
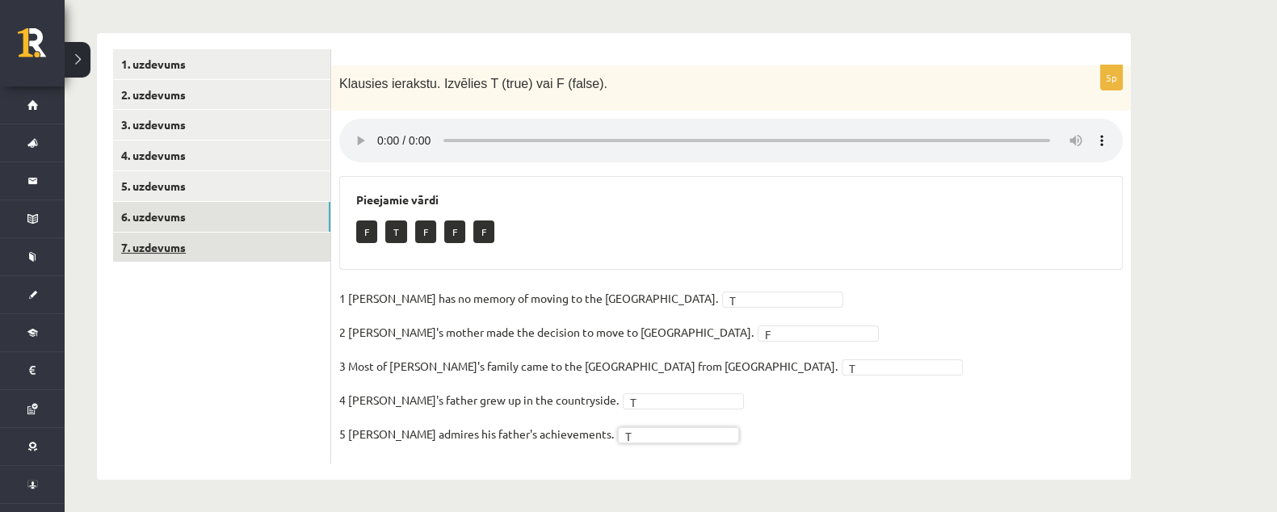
click at [269, 252] on link "7. uzdevums" at bounding box center [221, 248] width 217 height 30
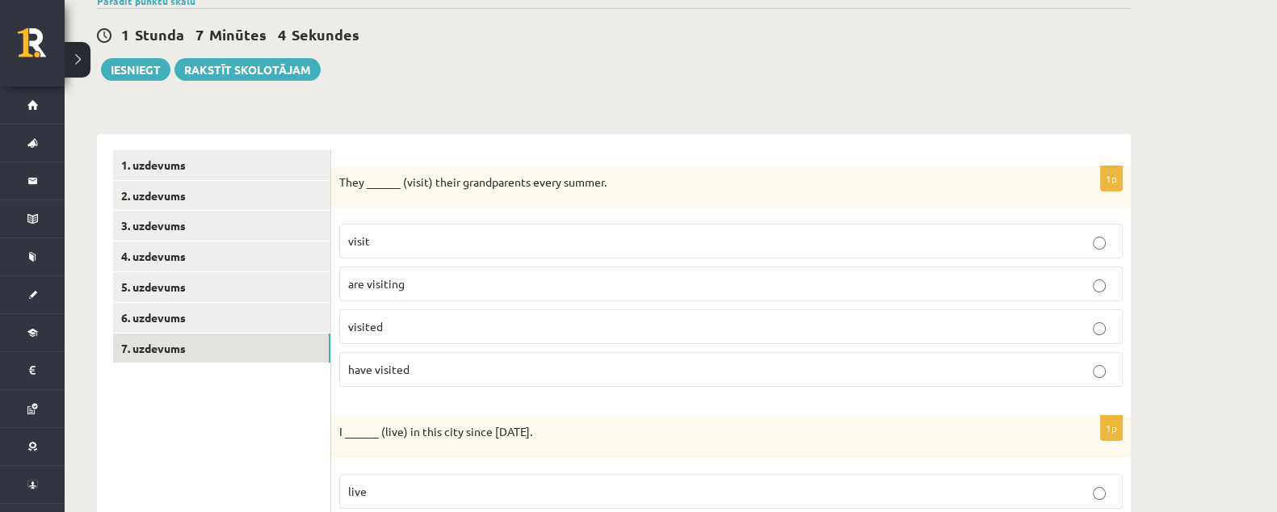
scroll to position [241, 0]
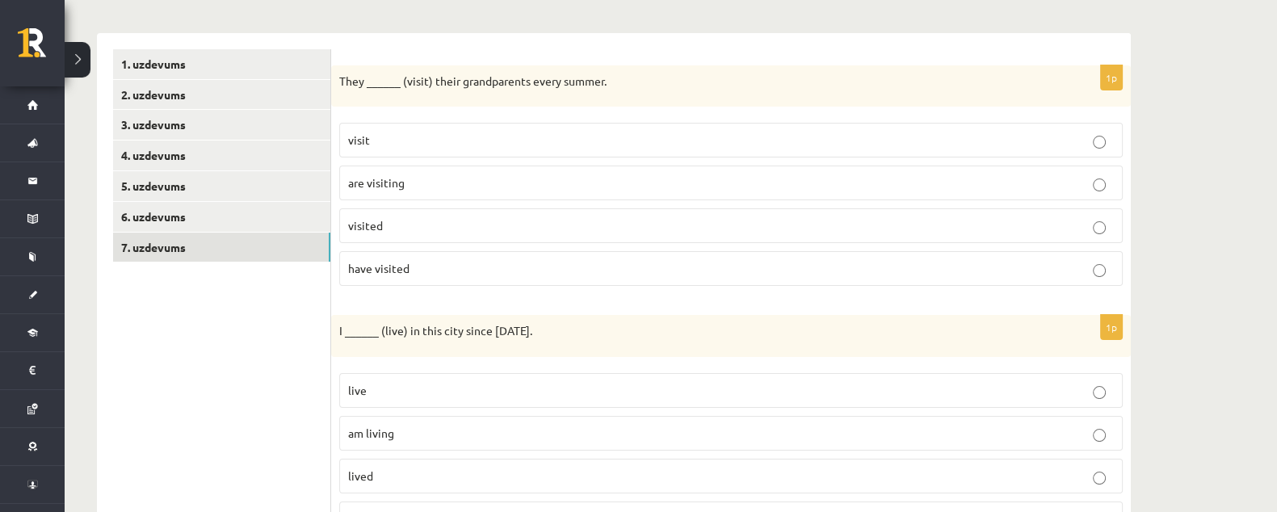
click at [424, 136] on p "visit" at bounding box center [731, 140] width 766 height 17
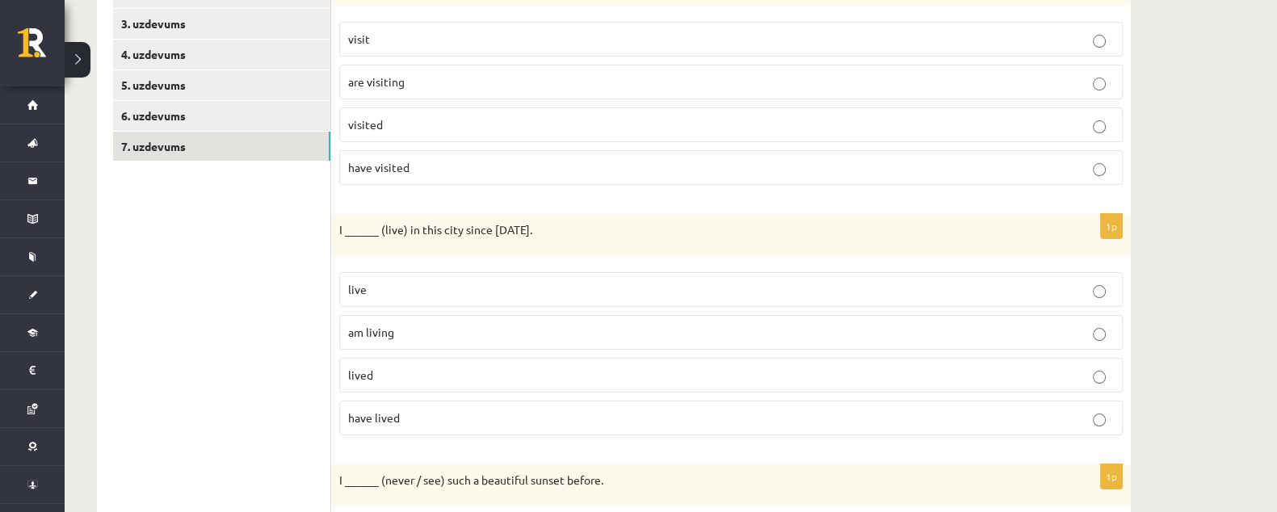
click at [387, 418] on span "have lived" at bounding box center [374, 417] width 52 height 15
click at [431, 410] on p "have lived" at bounding box center [731, 418] width 766 height 17
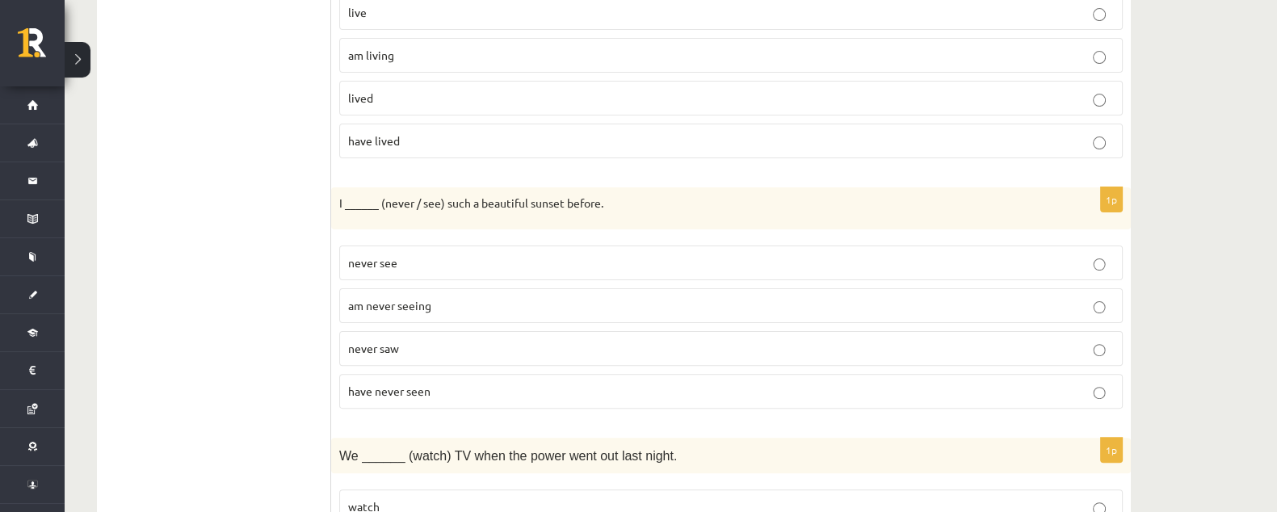
scroll to position [645, 0]
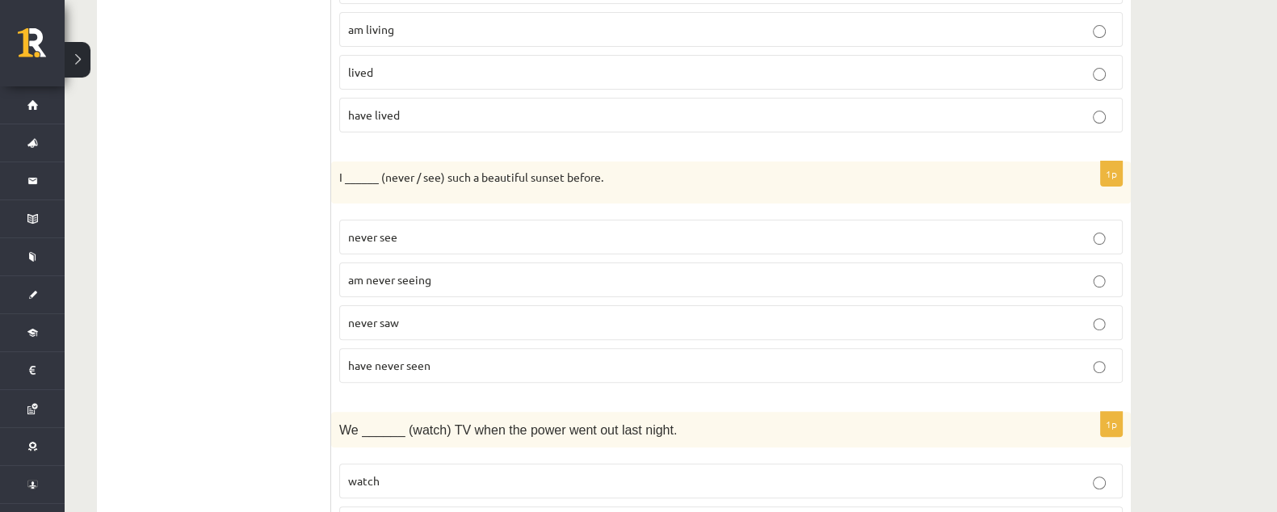
click at [444, 357] on p "have never seen" at bounding box center [731, 365] width 766 height 17
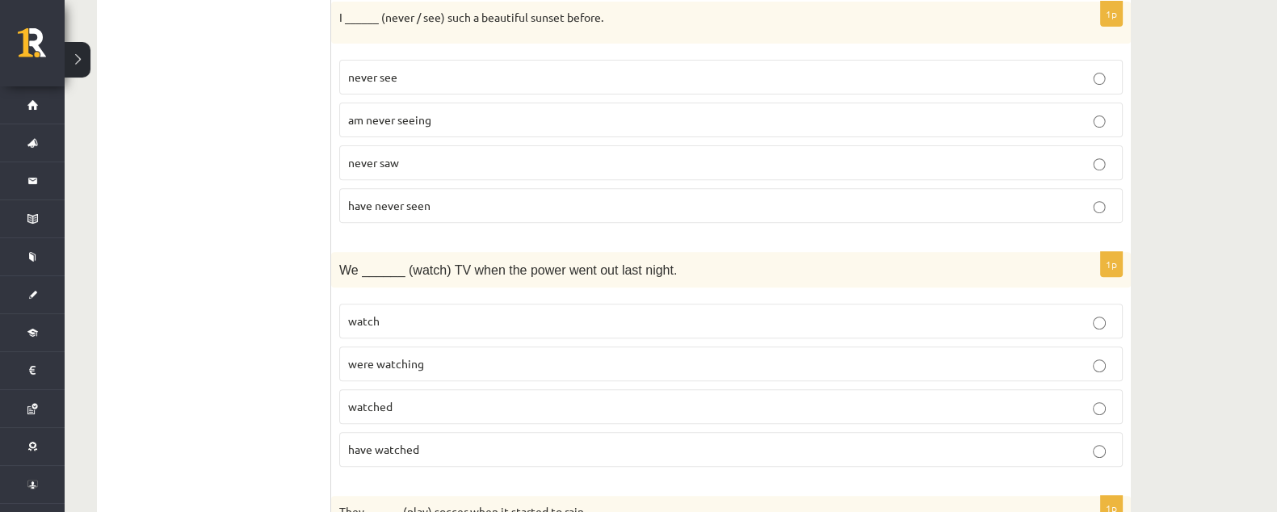
scroll to position [847, 0]
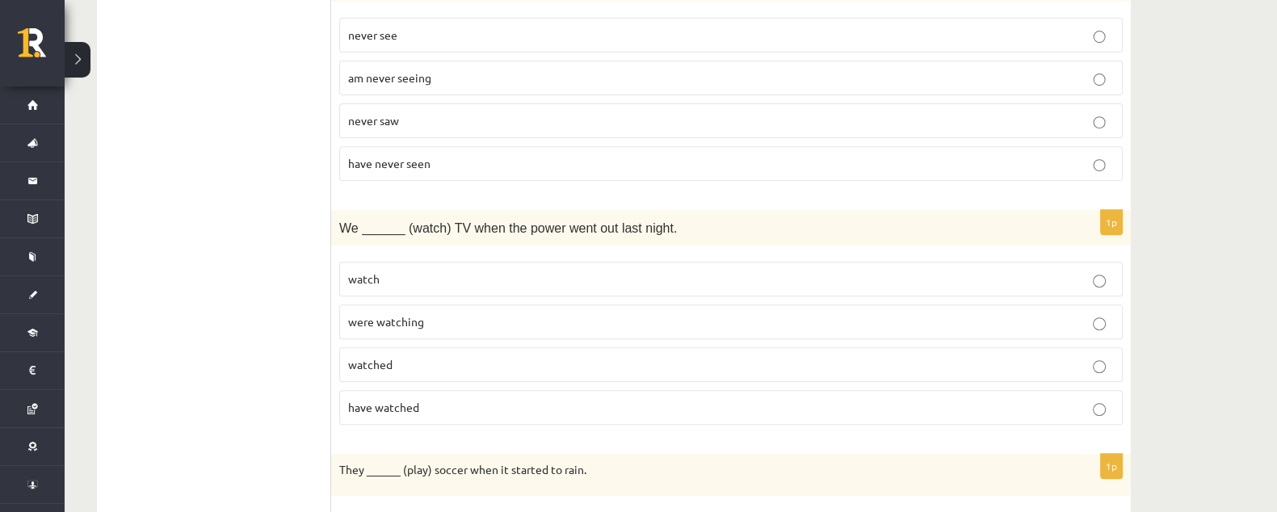
click at [449, 313] on p "were watching" at bounding box center [731, 321] width 766 height 17
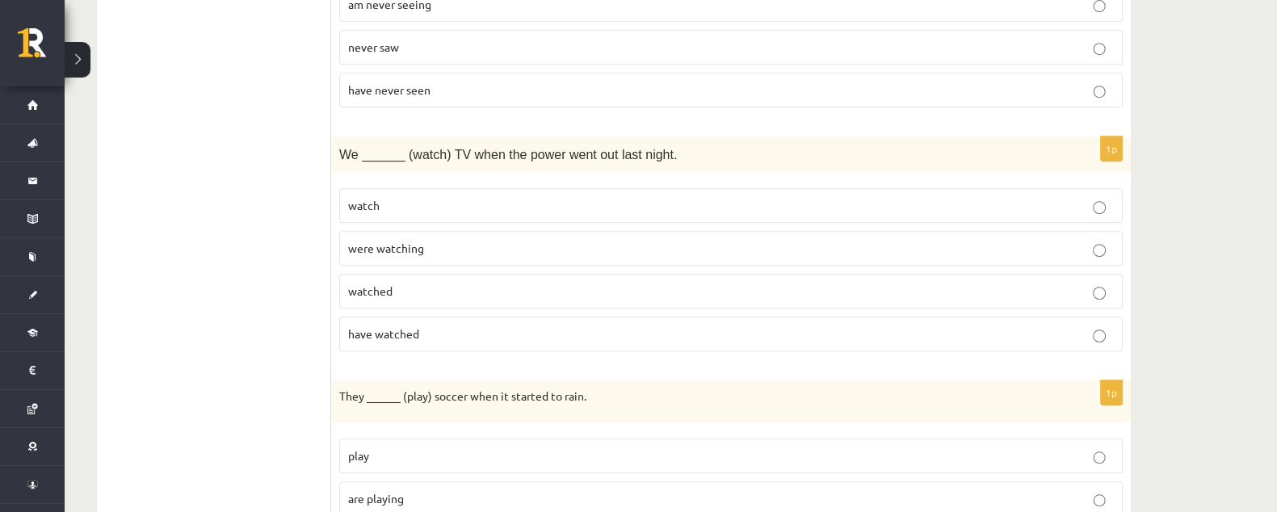
scroll to position [1049, 0]
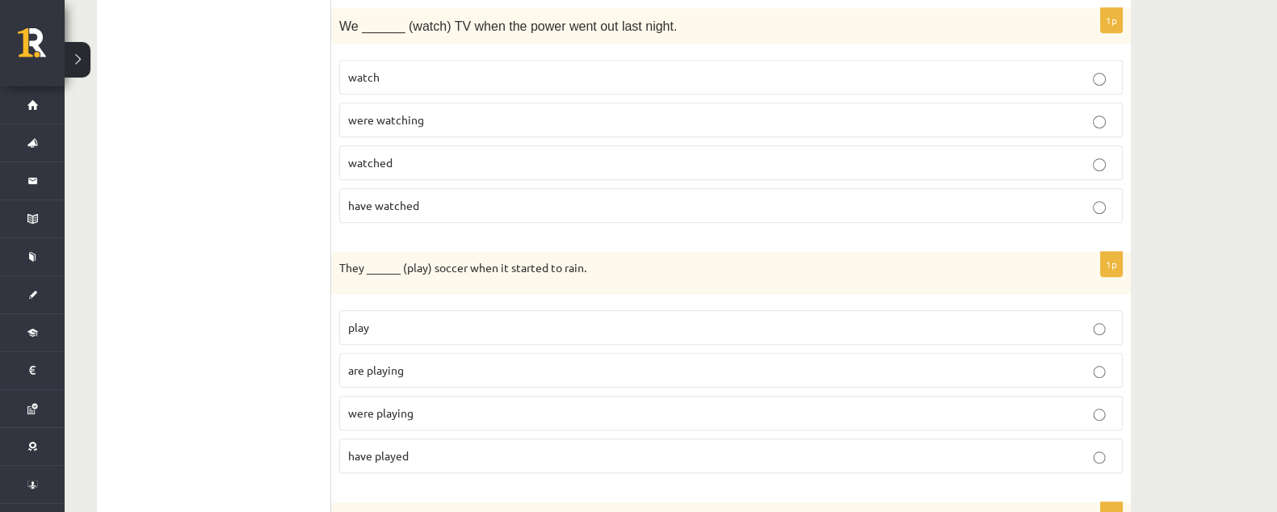
click at [445, 405] on p "were playing" at bounding box center [731, 413] width 766 height 17
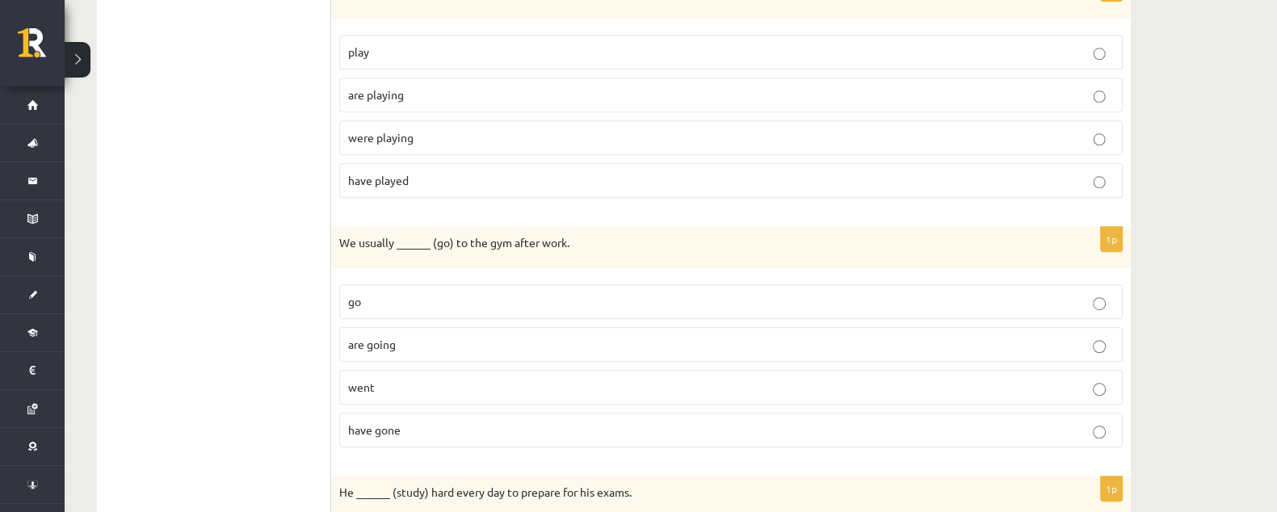
scroll to position [1351, 0]
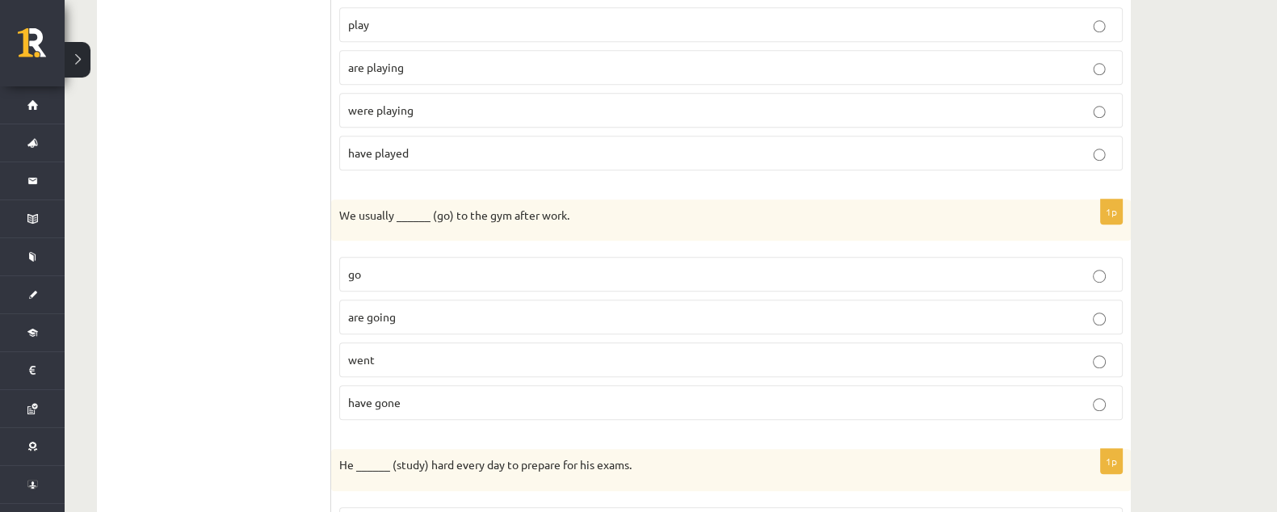
click at [424, 257] on label "go" at bounding box center [731, 274] width 784 height 35
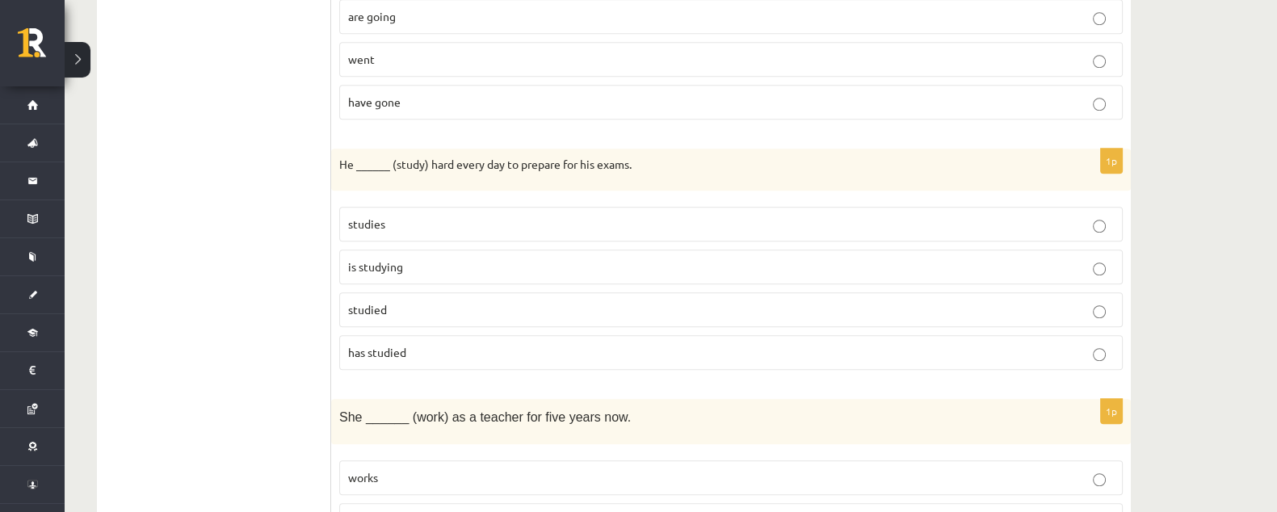
scroll to position [1654, 0]
click at [426, 256] on p "is studying" at bounding box center [731, 264] width 766 height 17
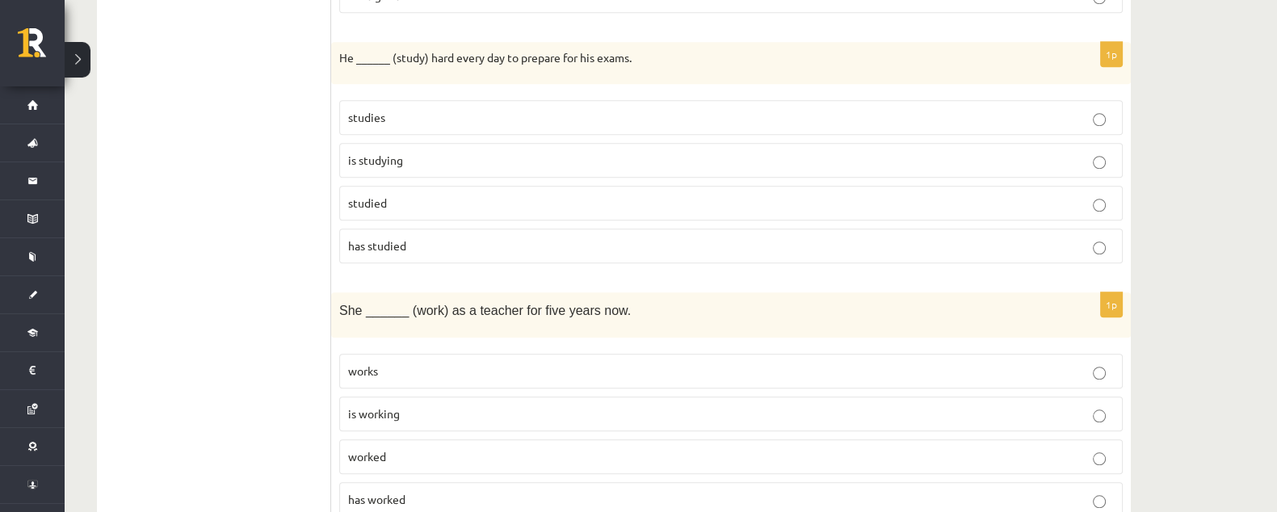
scroll to position [1856, 0]
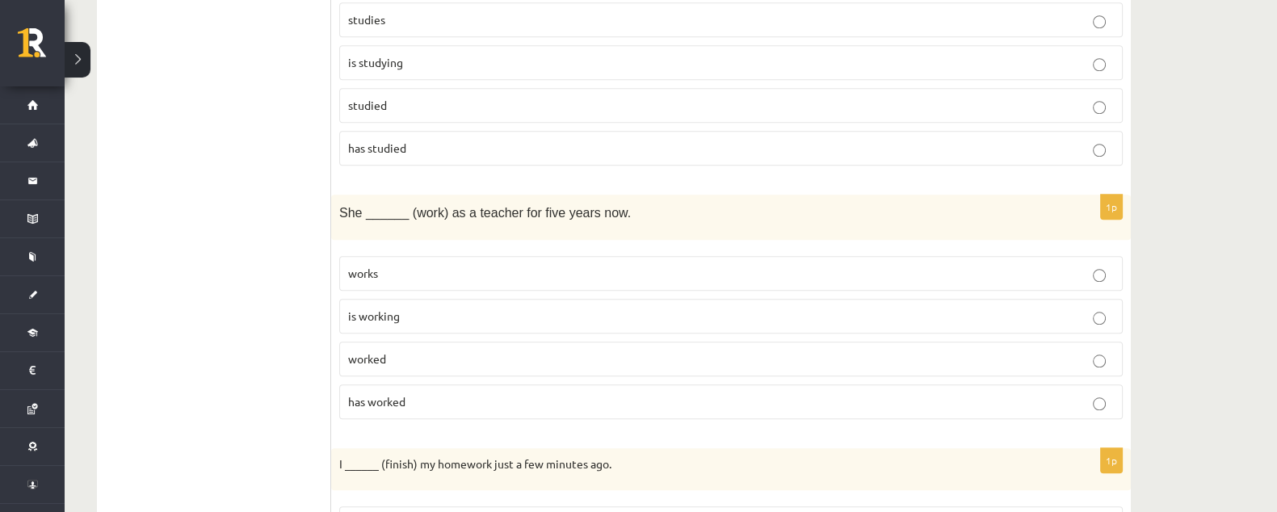
click at [430, 393] on p "has worked" at bounding box center [731, 401] width 766 height 17
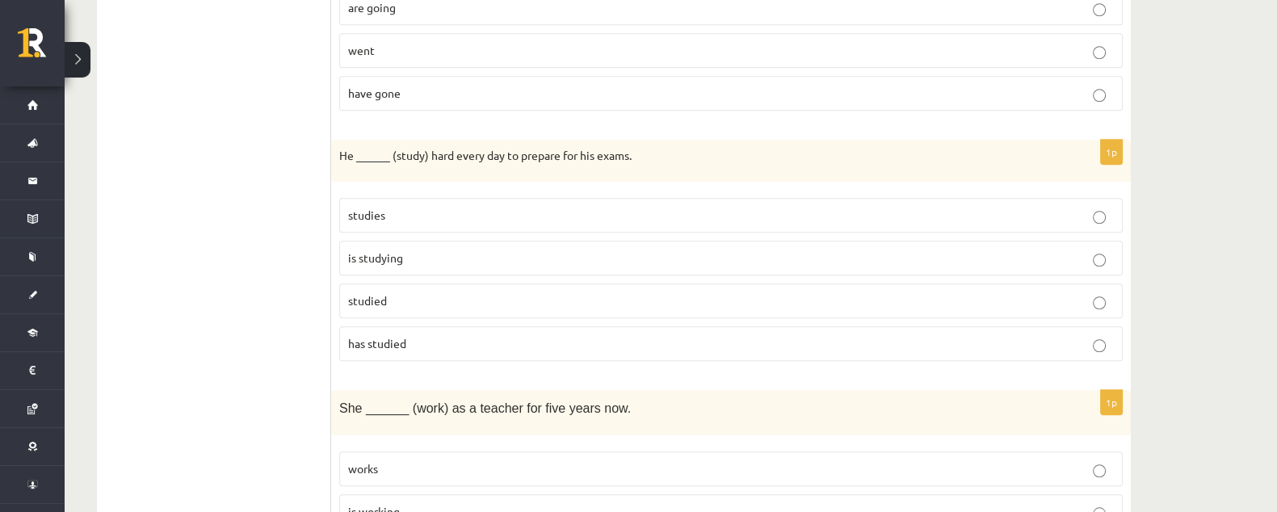
scroll to position [1654, 0]
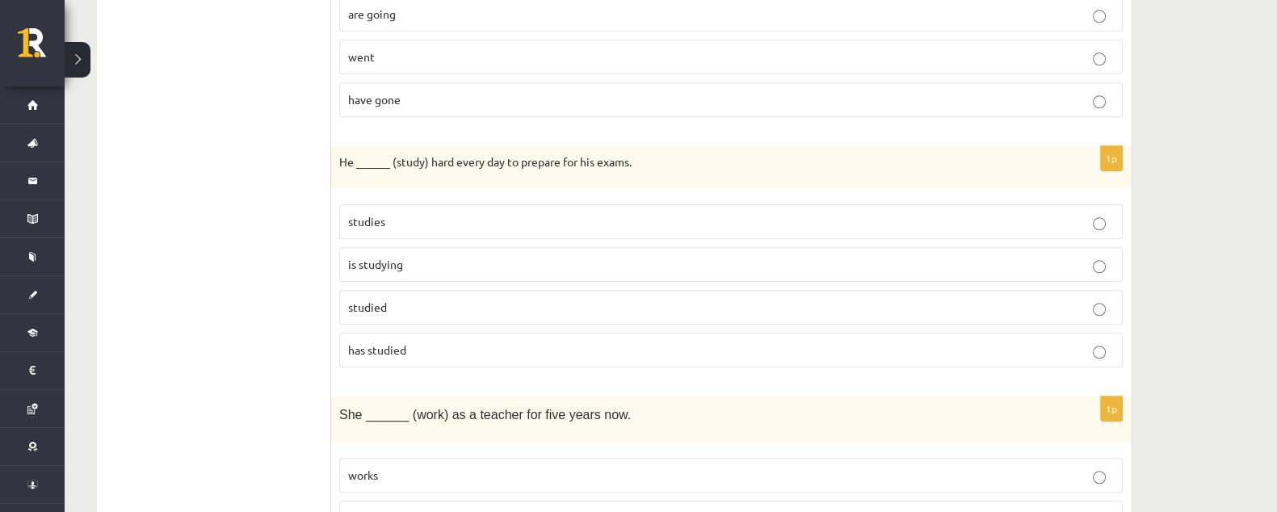
click at [409, 213] on p "studies" at bounding box center [731, 221] width 766 height 17
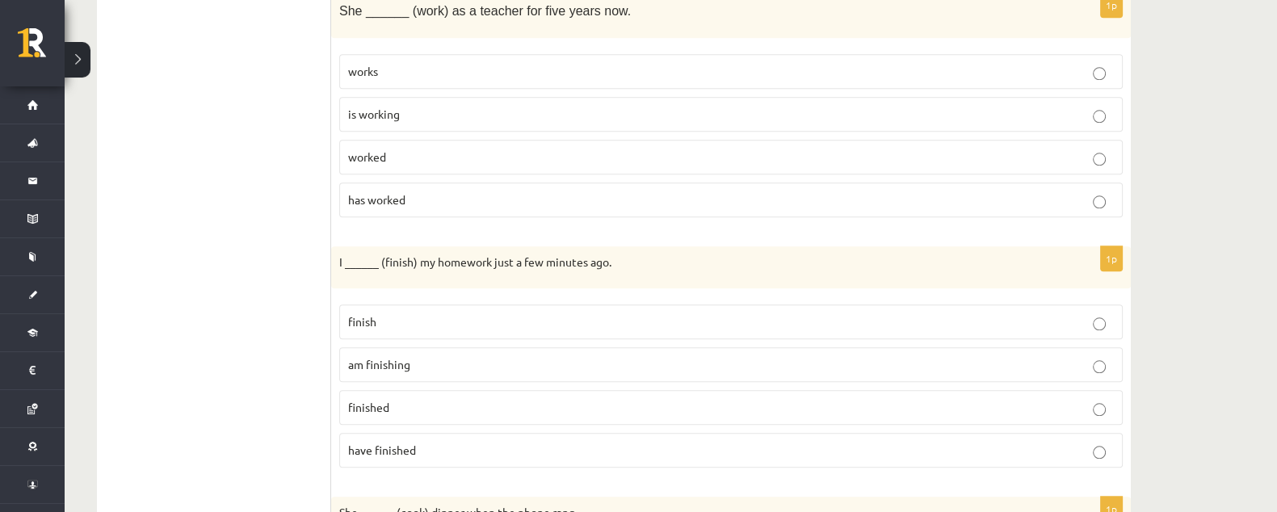
scroll to position [2159, 0]
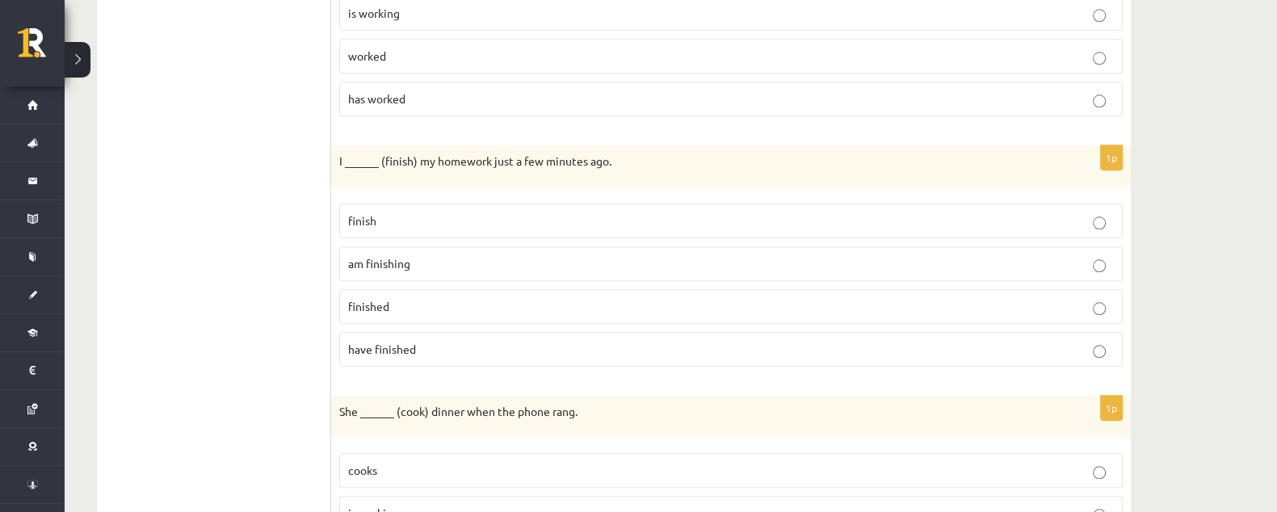
click at [422, 298] on p "finished" at bounding box center [731, 306] width 766 height 17
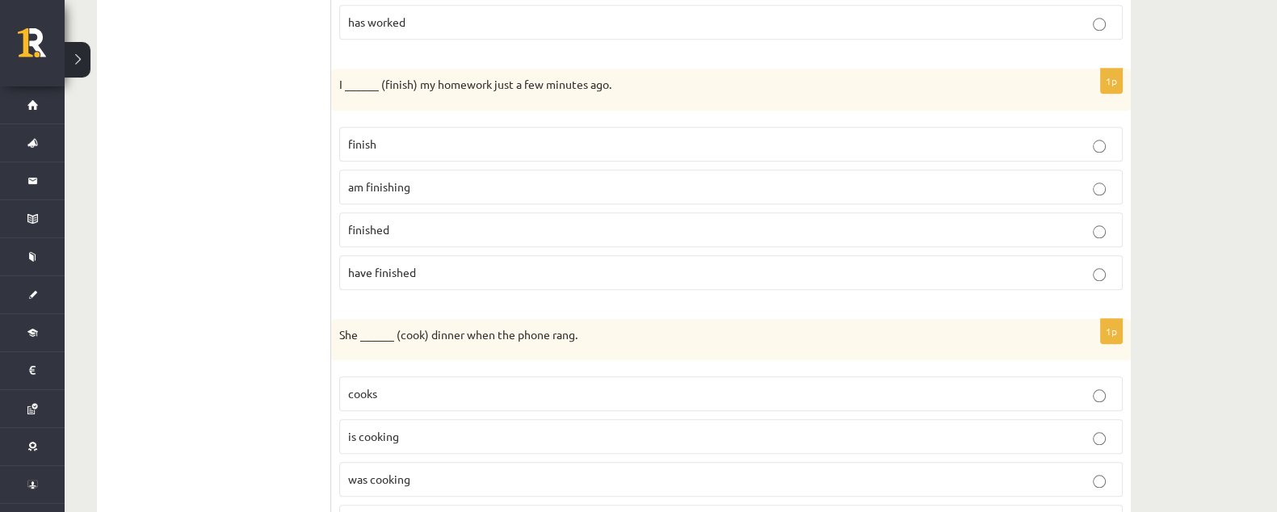
scroll to position [2312, 0]
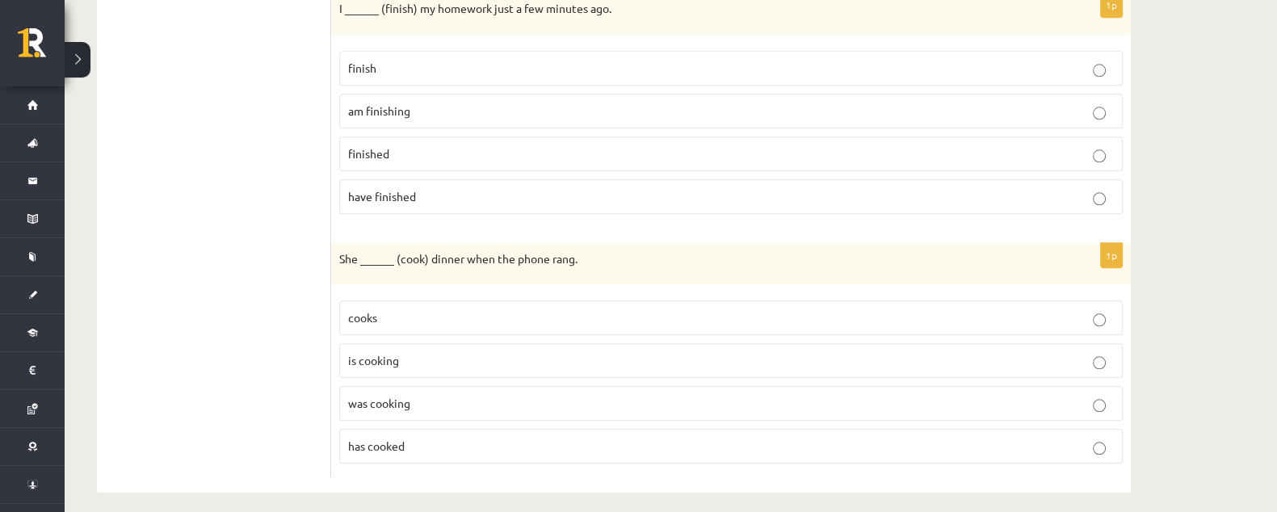
click at [439, 386] on label "was cooking" at bounding box center [731, 403] width 784 height 35
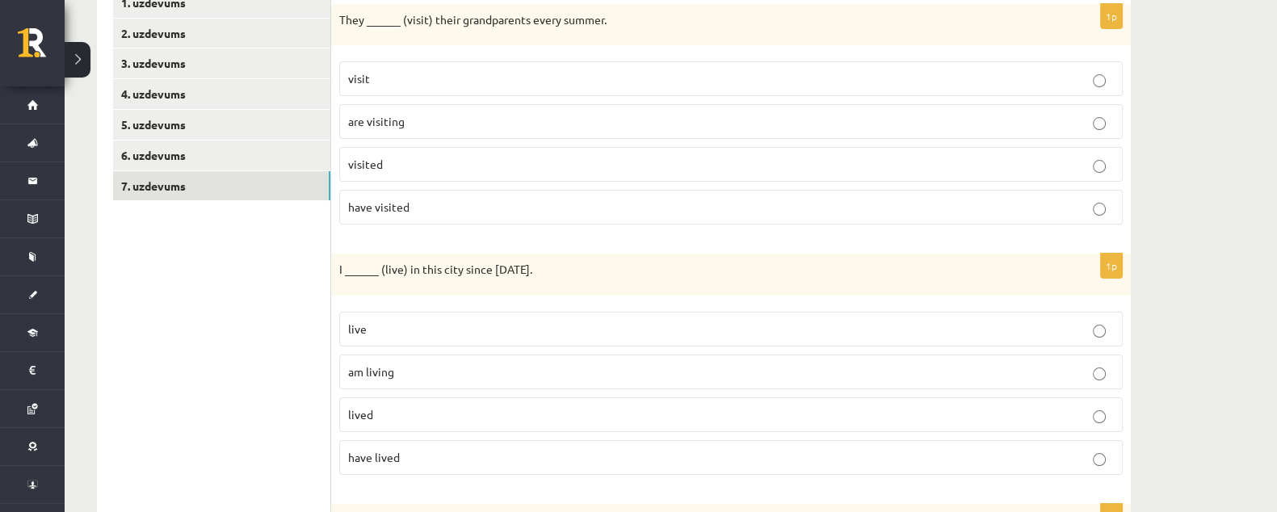
scroll to position [90, 0]
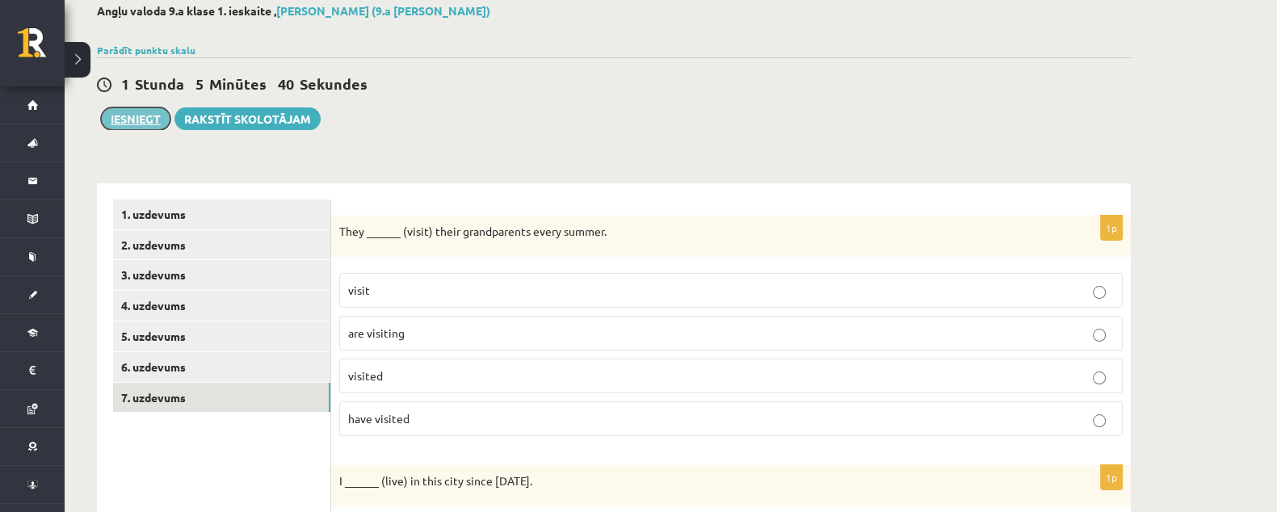
click at [150, 120] on button "Iesniegt" at bounding box center [135, 118] width 69 height 23
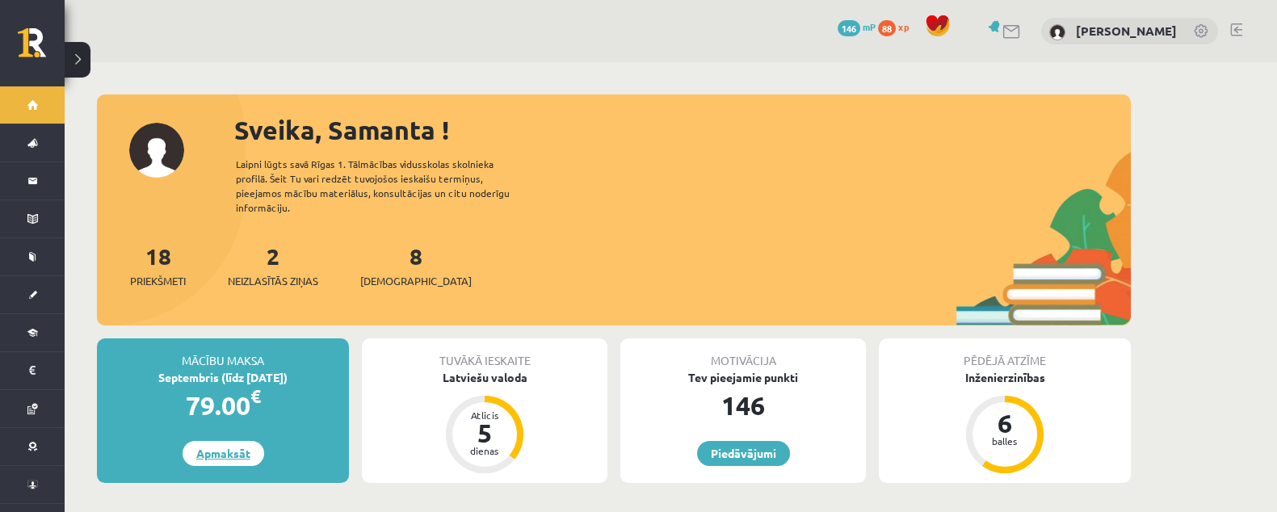
click at [236, 441] on link "Apmaksāt" at bounding box center [224, 453] width 82 height 25
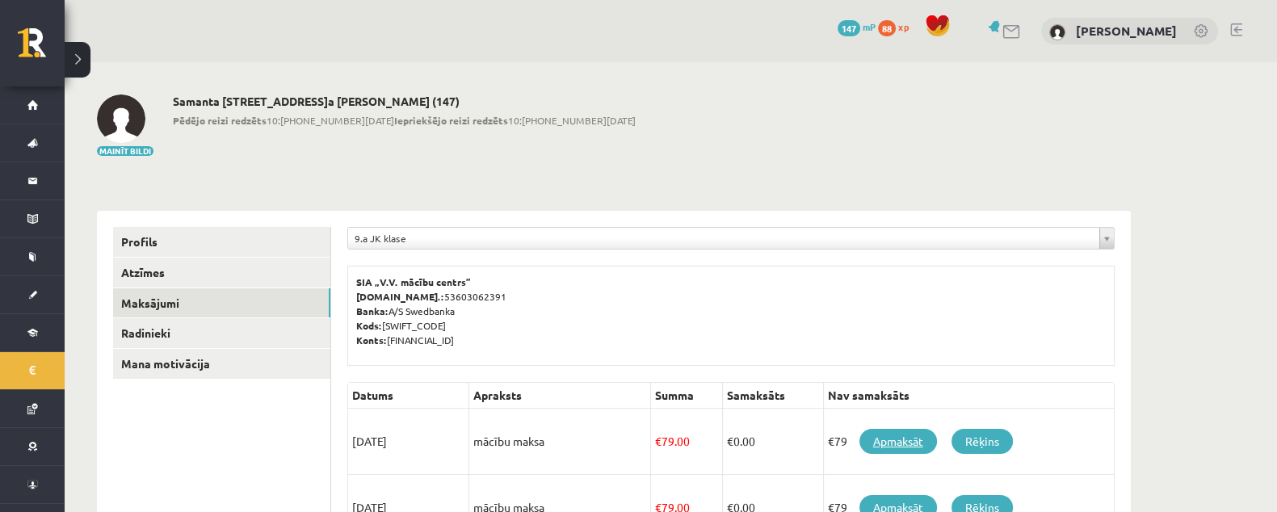
click at [890, 430] on link "Apmaksāt" at bounding box center [899, 441] width 78 height 25
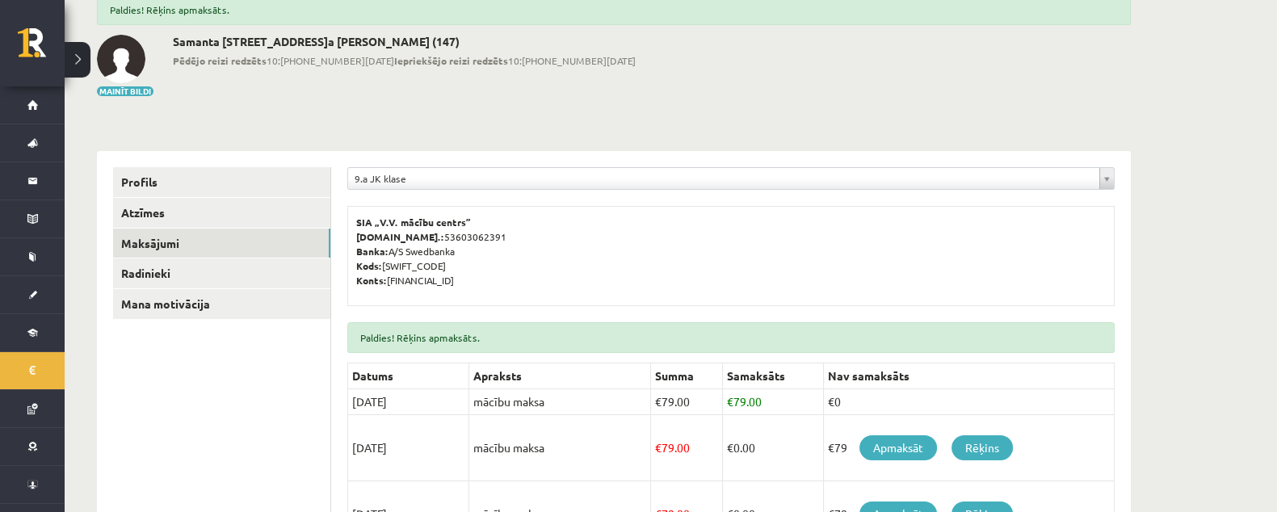
scroll to position [201, 0]
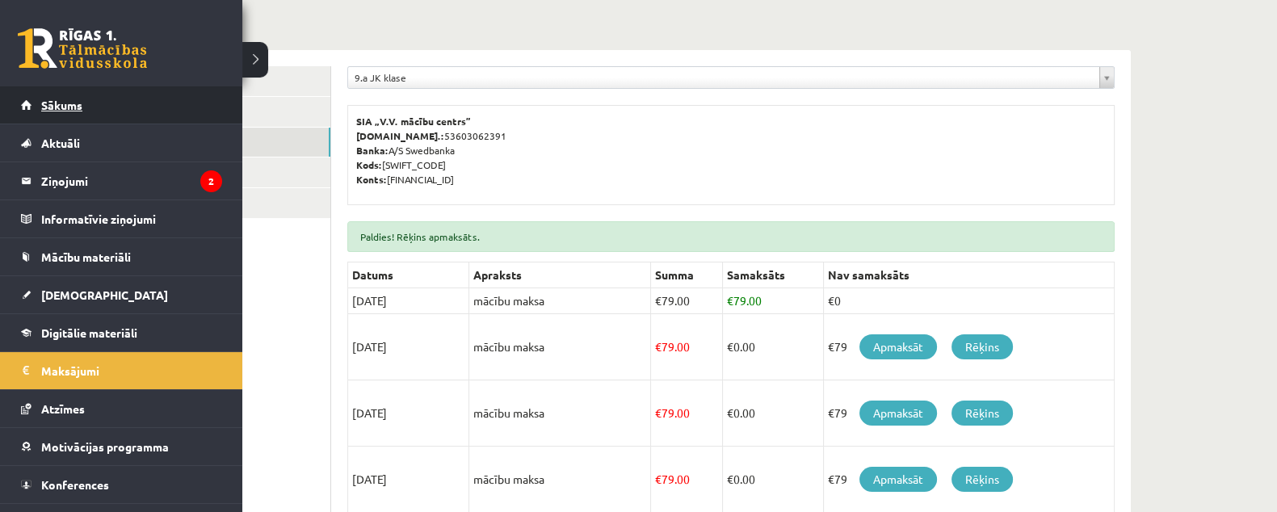
click at [53, 108] on span "Sākums" at bounding box center [61, 105] width 41 height 15
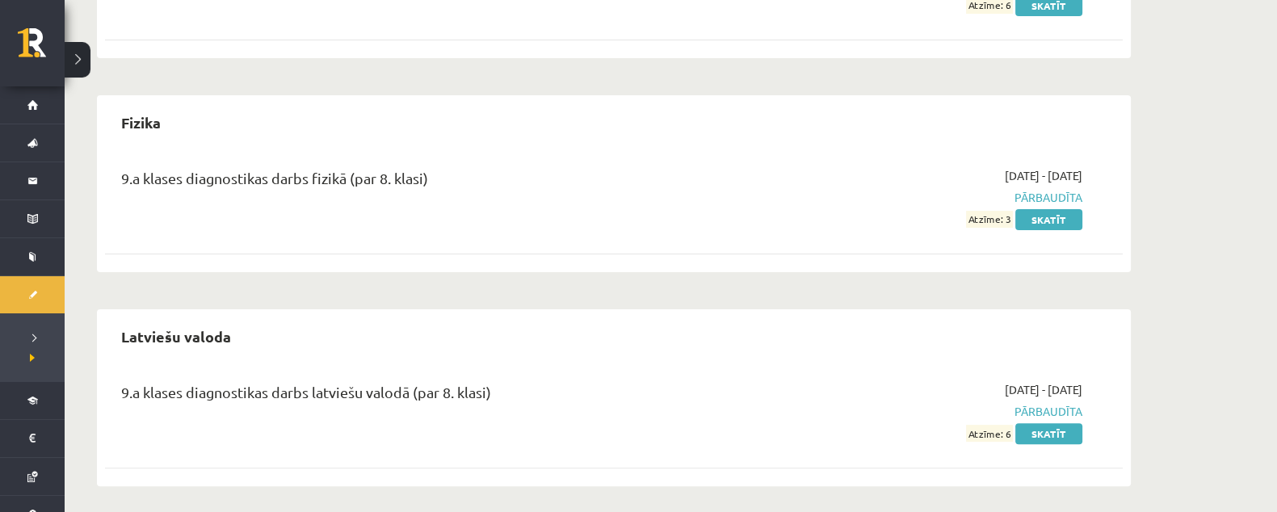
scroll to position [606, 0]
click at [1028, 225] on link "Skatīt" at bounding box center [1048, 218] width 67 height 21
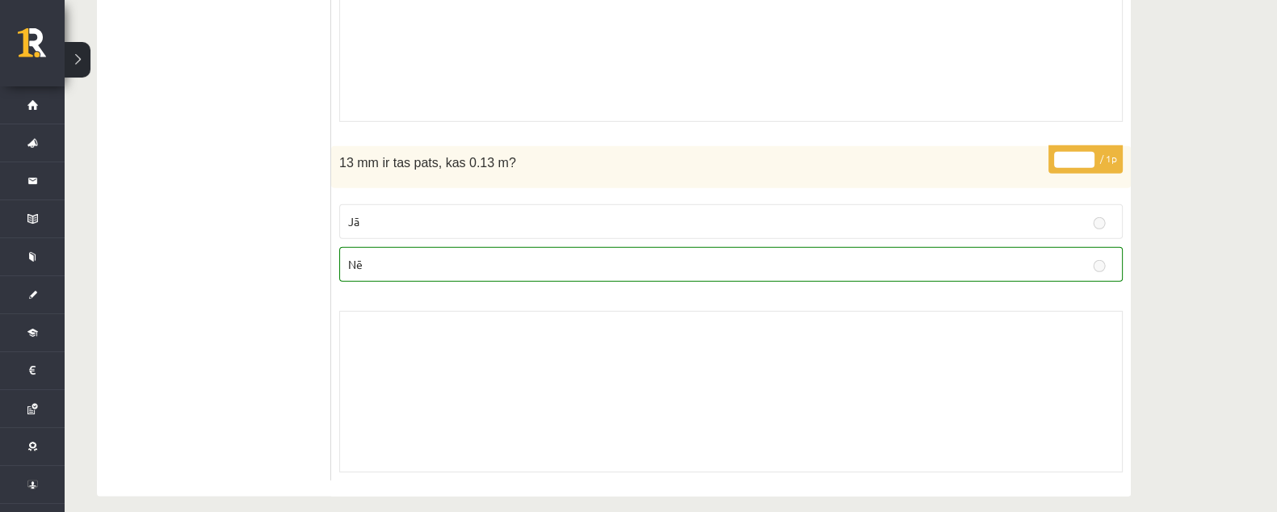
scroll to position [6108, 0]
drag, startPoint x: 544, startPoint y: 273, endPoint x: 486, endPoint y: 321, distance: 74.6
click at [486, 321] on div "Skolotāja pielikums" at bounding box center [731, 387] width 784 height 162
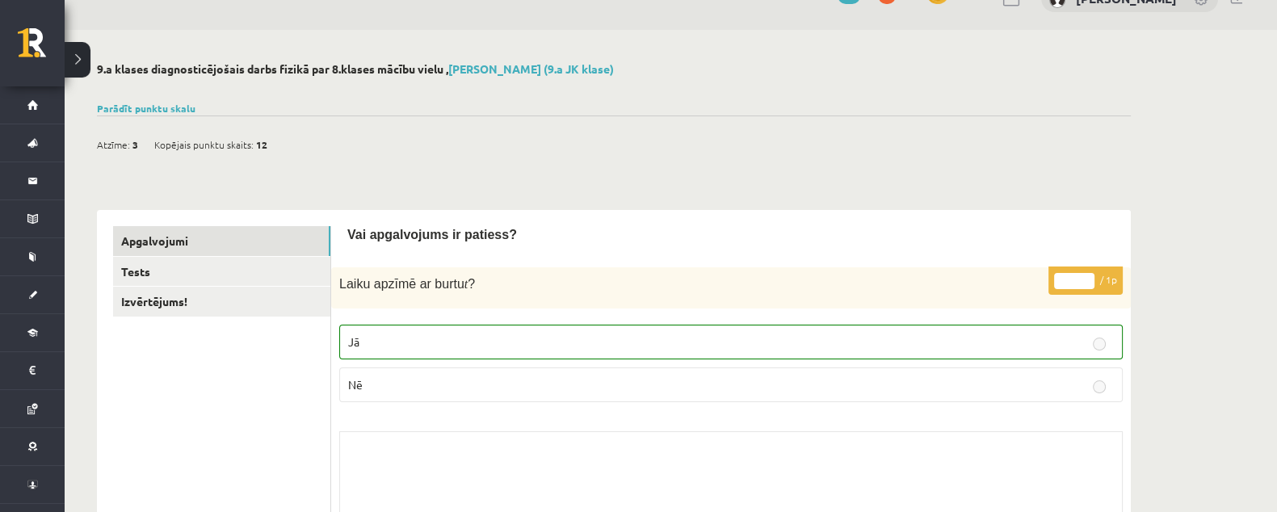
scroll to position [0, 0]
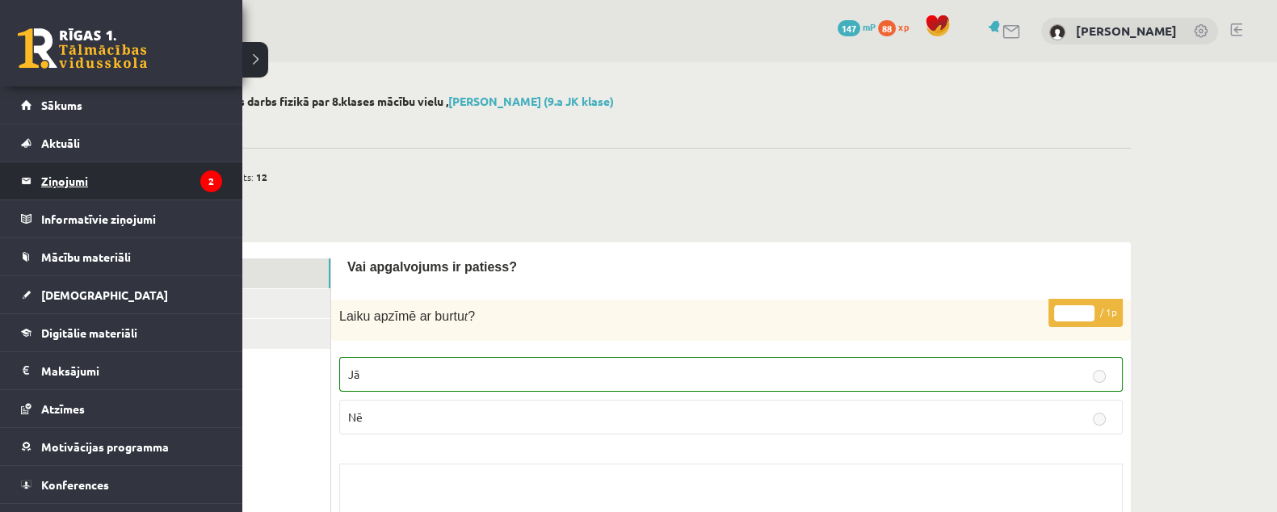
click at [65, 182] on legend "Ziņojumi 2" at bounding box center [131, 180] width 181 height 37
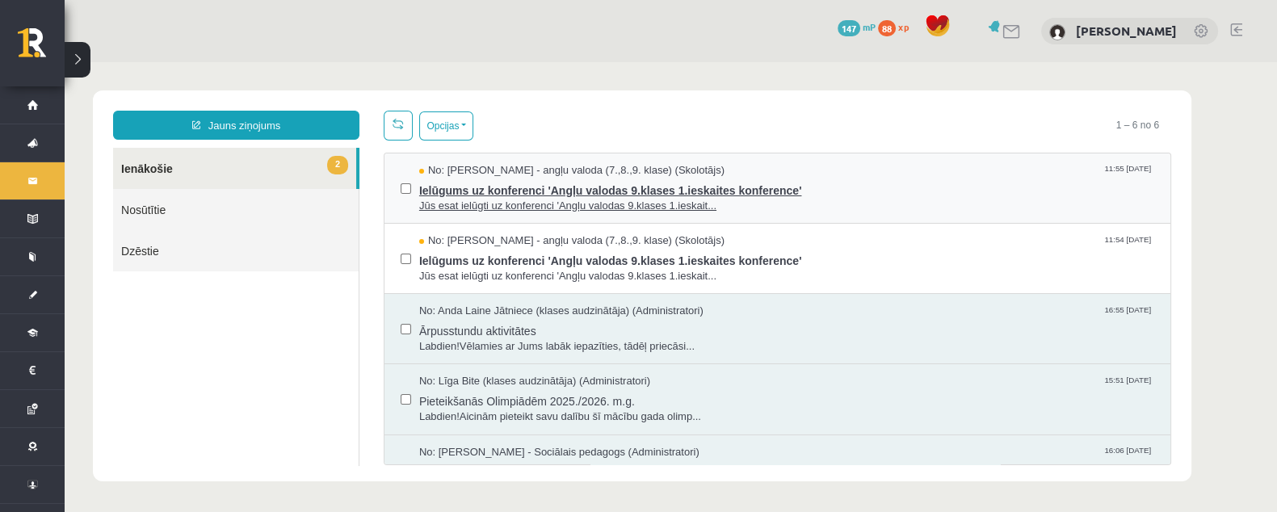
click at [650, 206] on span "Jūs esat ielūgti uz konferenci 'Angļu valodas 9.klases 1.ieskait..." at bounding box center [786, 206] width 735 height 15
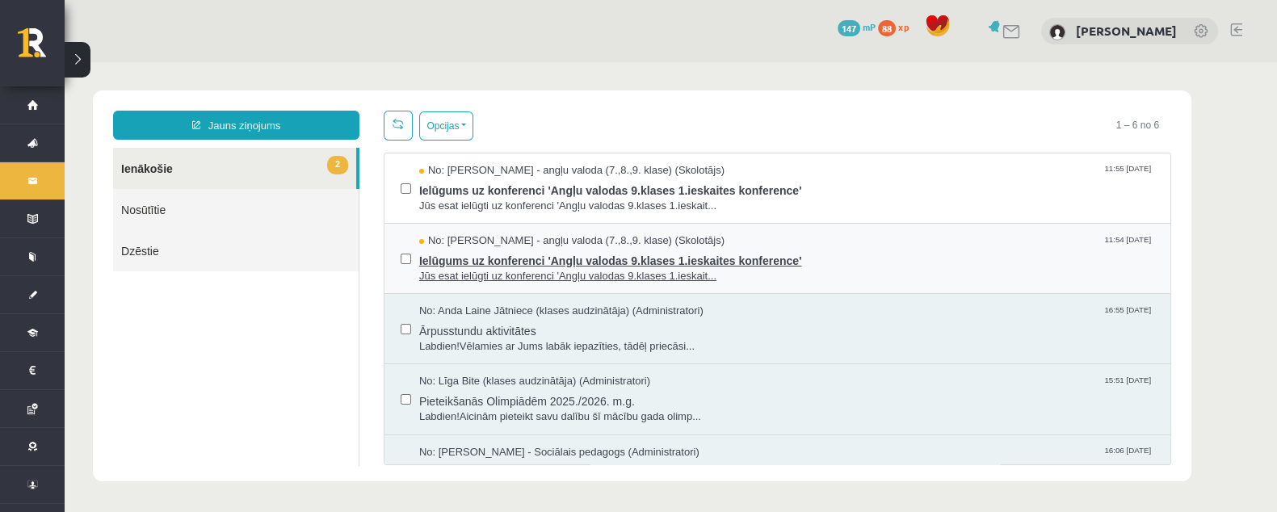
click at [525, 272] on span "Jūs esat ielūgti uz konferenci 'Angļu valodas 9.klases 1.ieskait..." at bounding box center [786, 276] width 735 height 15
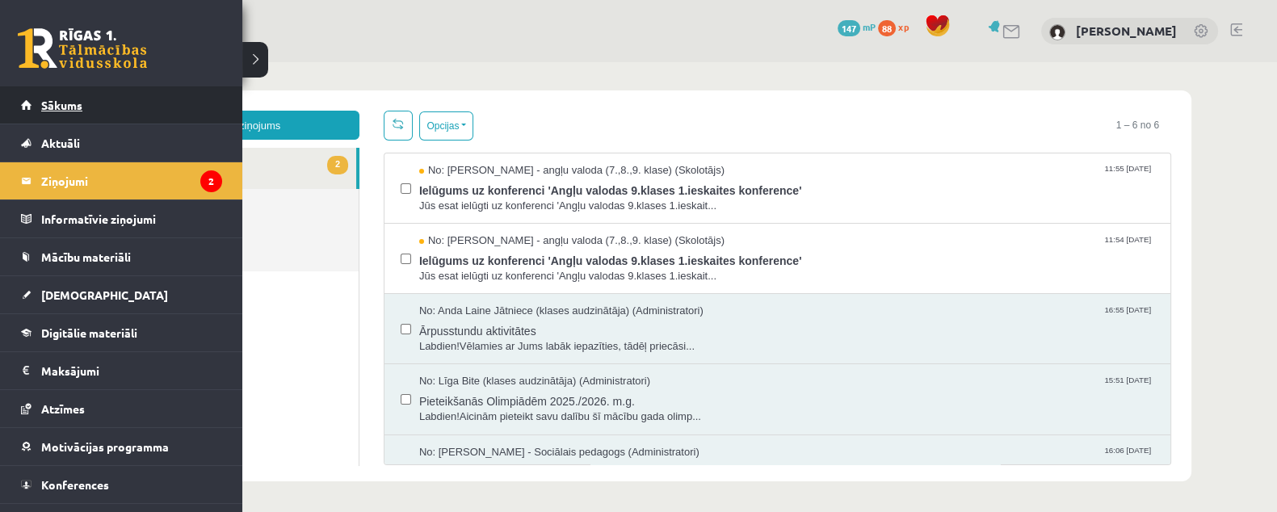
click at [46, 107] on span "Sākums" at bounding box center [61, 105] width 41 height 15
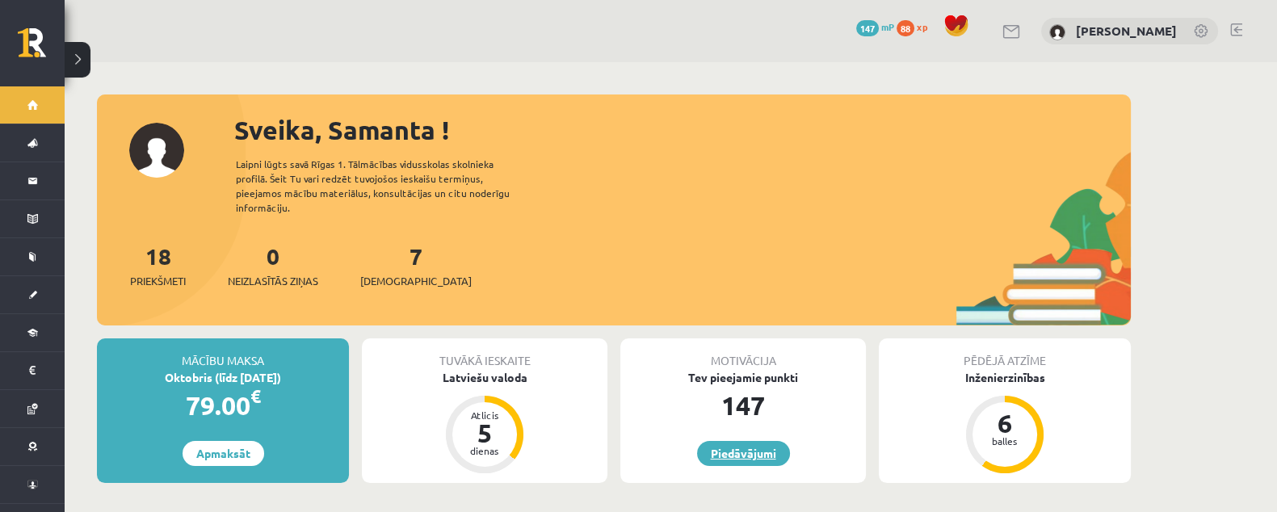
click at [764, 441] on link "Piedāvājumi" at bounding box center [743, 453] width 93 height 25
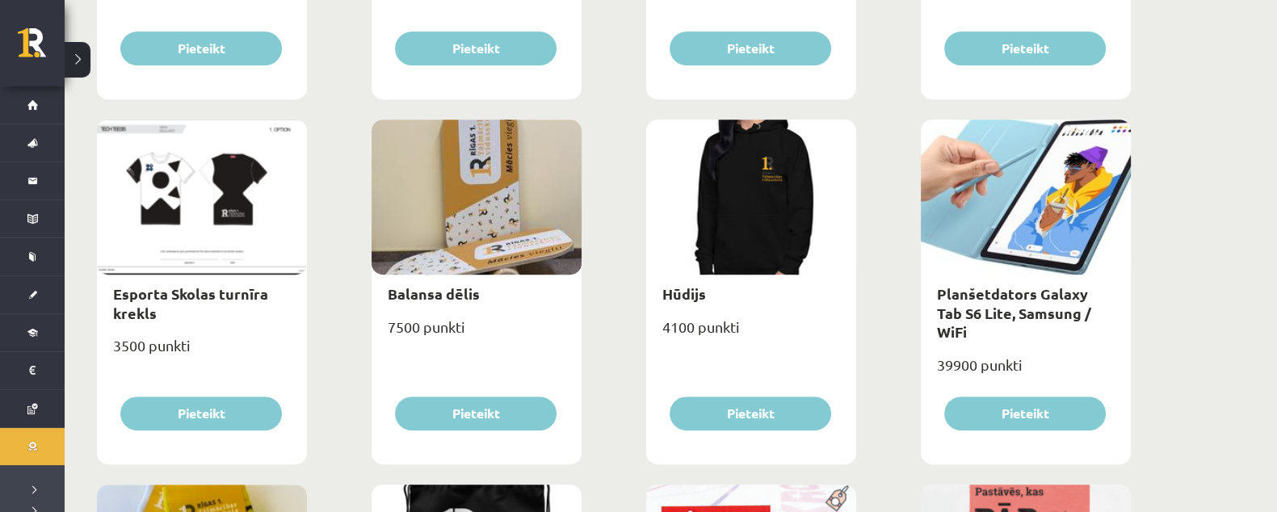
scroll to position [909, 0]
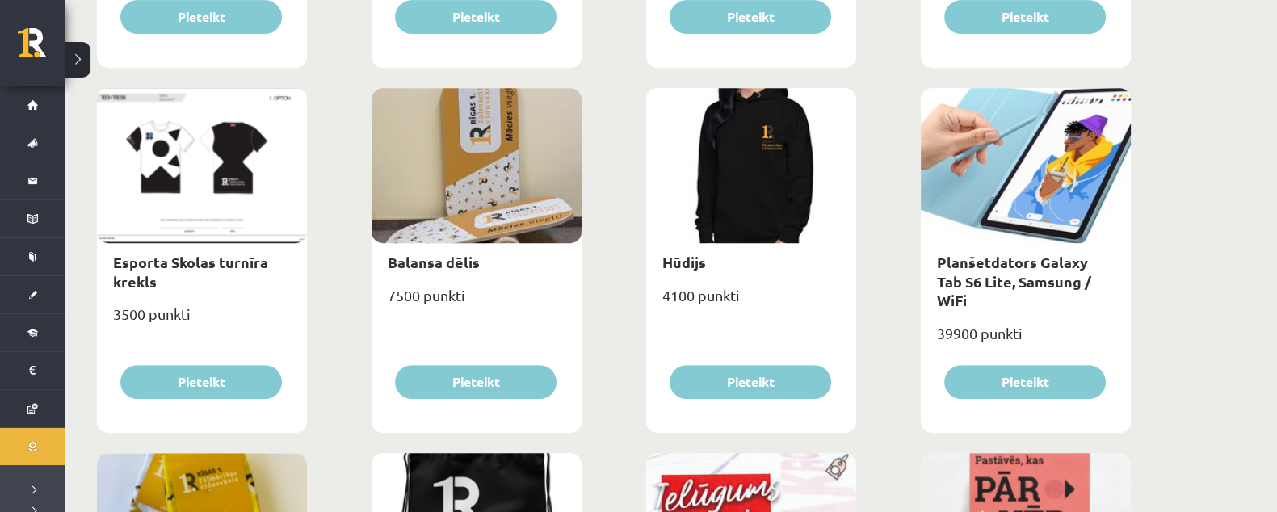
click at [748, 191] on div at bounding box center [751, 165] width 210 height 155
click at [771, 208] on div at bounding box center [751, 165] width 210 height 155
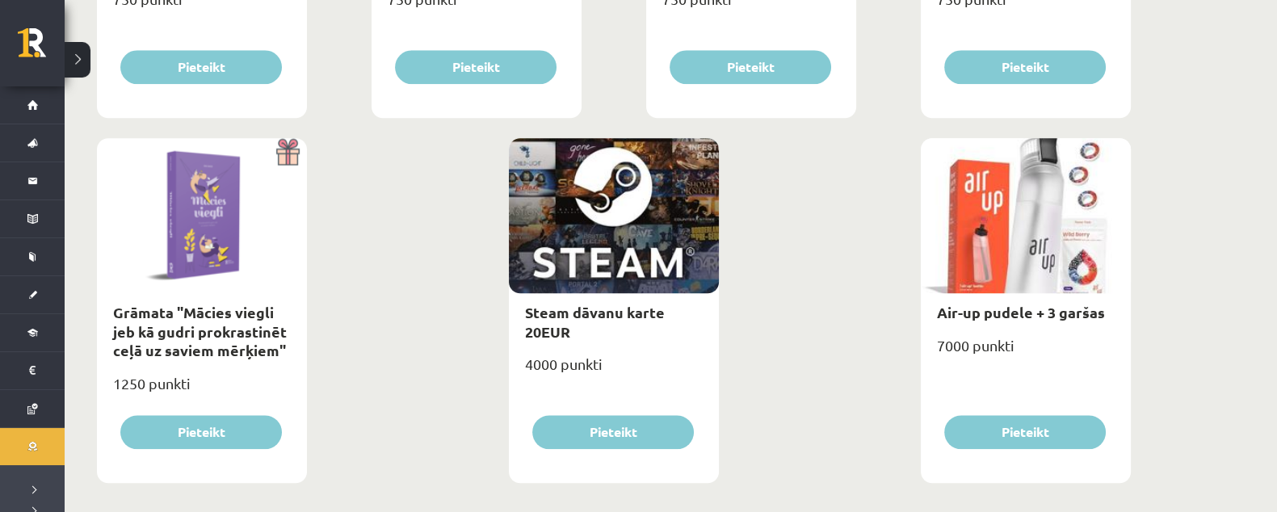
scroll to position [1969, 0]
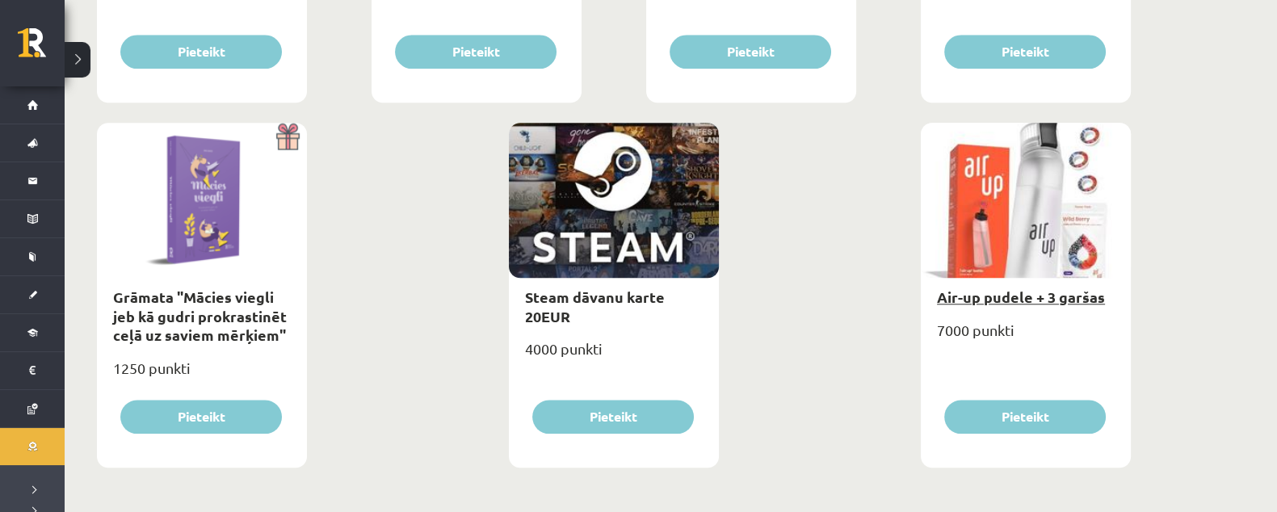
click at [1074, 297] on link "Air-up pudele + 3 garšas" at bounding box center [1021, 297] width 168 height 19
type input "*"
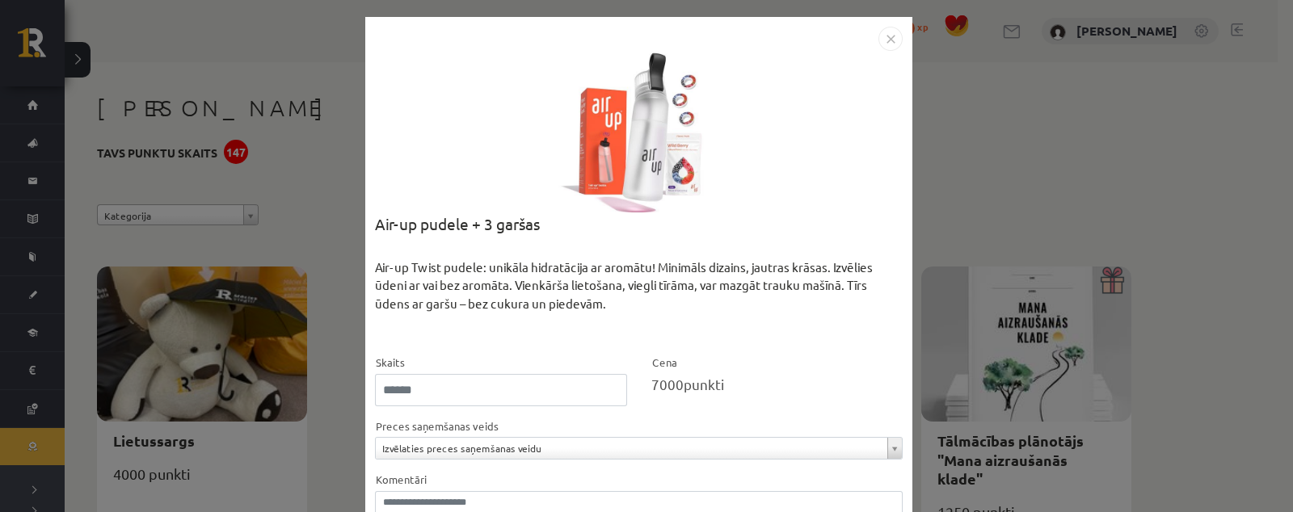
click at [878, 48] on img "Close" at bounding box center [890, 39] width 24 height 24
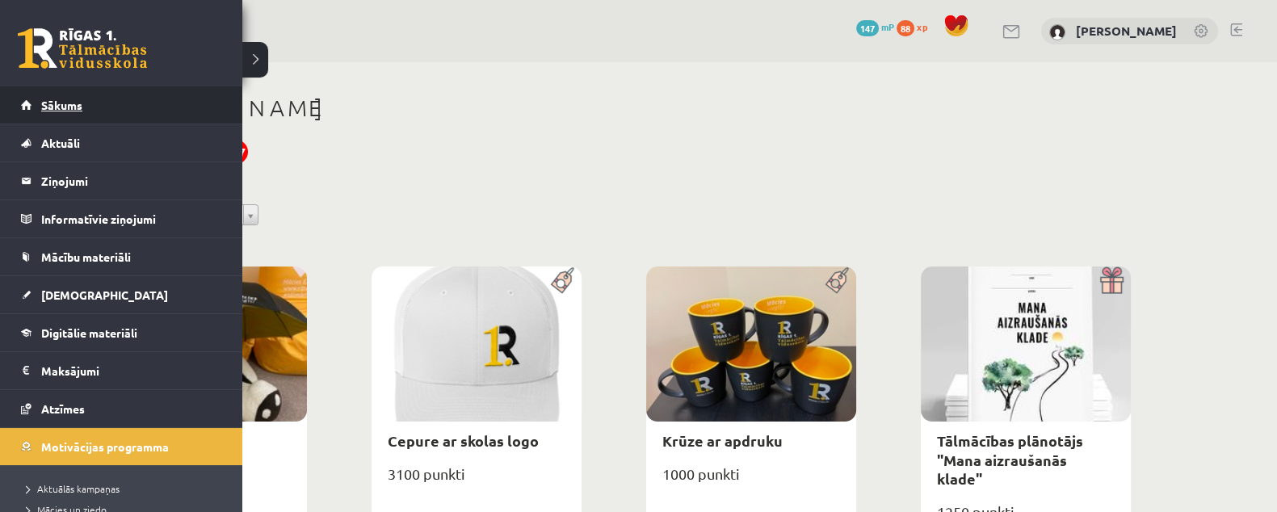
click at [34, 104] on link "Sākums" at bounding box center [121, 104] width 201 height 37
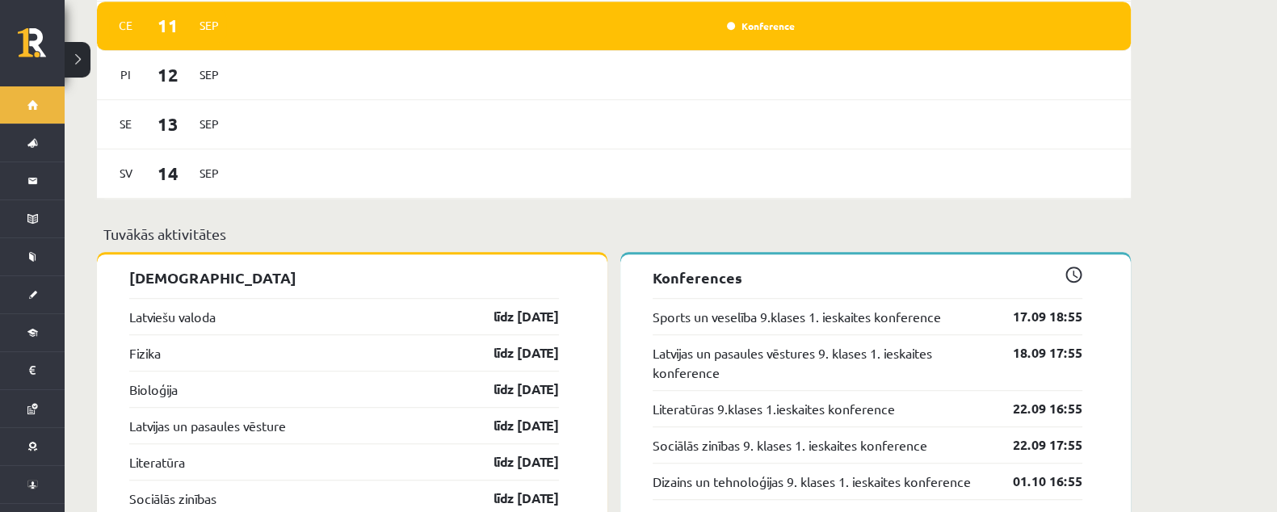
scroll to position [1514, 0]
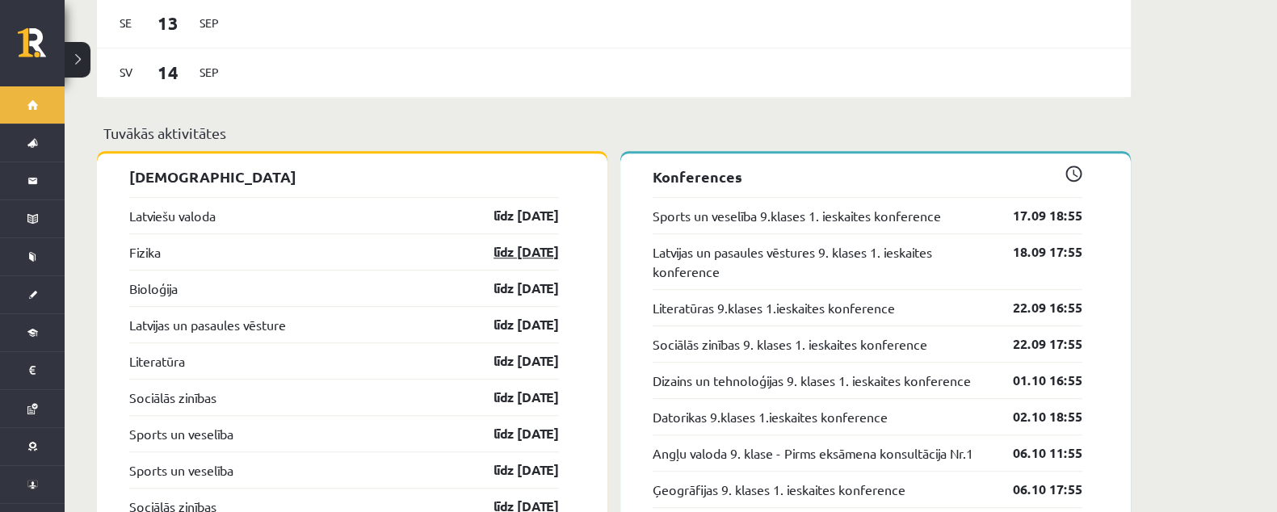
click at [487, 242] on link "līdz [DATE]" at bounding box center [512, 251] width 94 height 19
drag, startPoint x: 487, startPoint y: 242, endPoint x: 519, endPoint y: 202, distance: 51.2
click at [519, 206] on link "līdz [DATE]" at bounding box center [512, 215] width 94 height 19
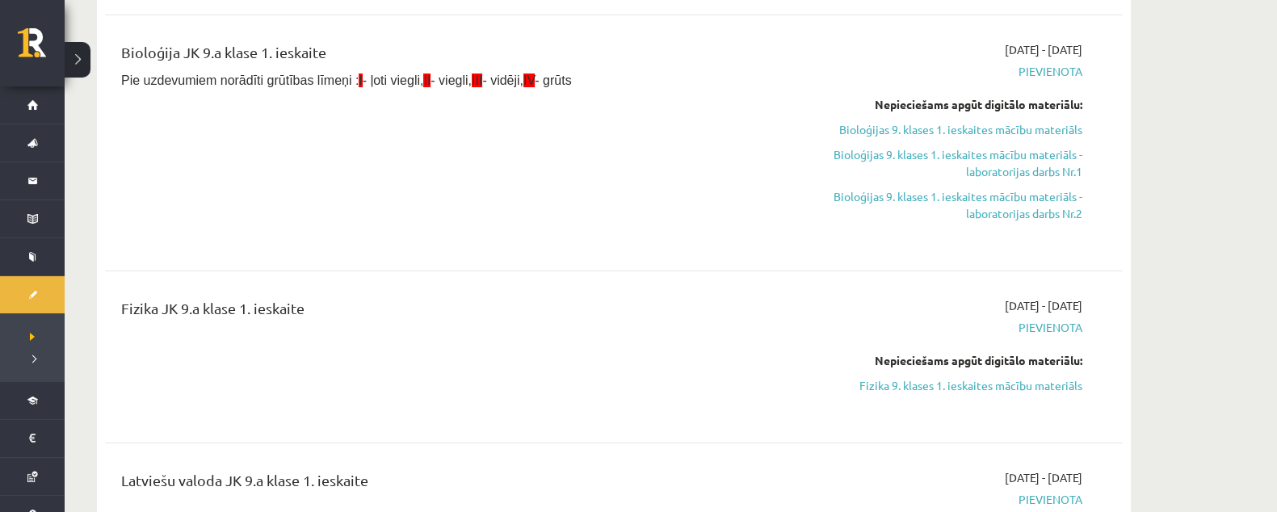
scroll to position [505, 0]
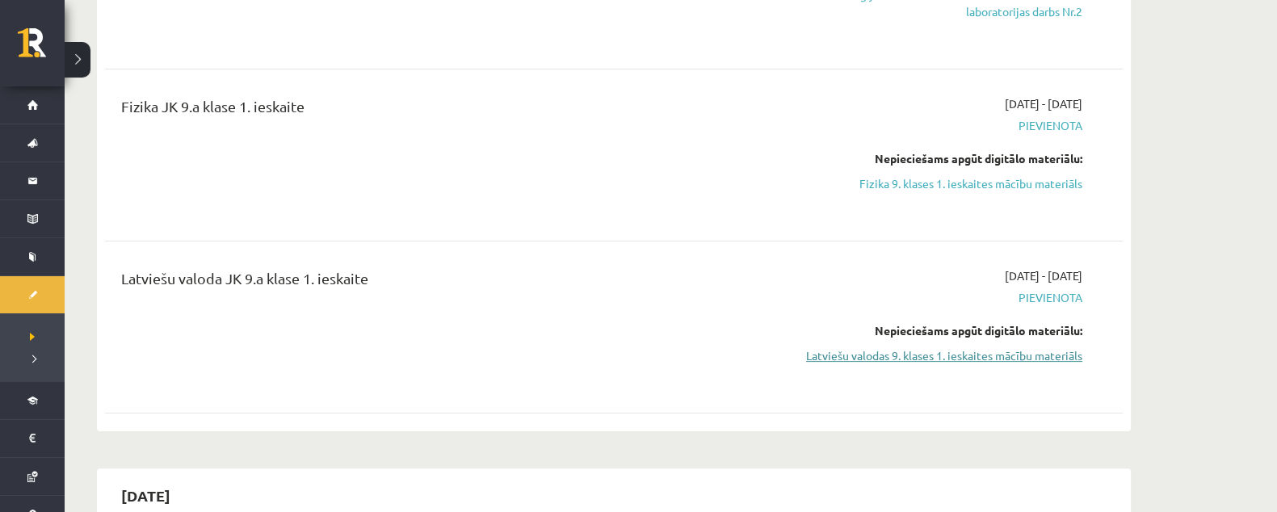
click at [879, 352] on link "Latviešu valodas 9. klases 1. ieskaites mācību materiāls" at bounding box center [930, 355] width 305 height 17
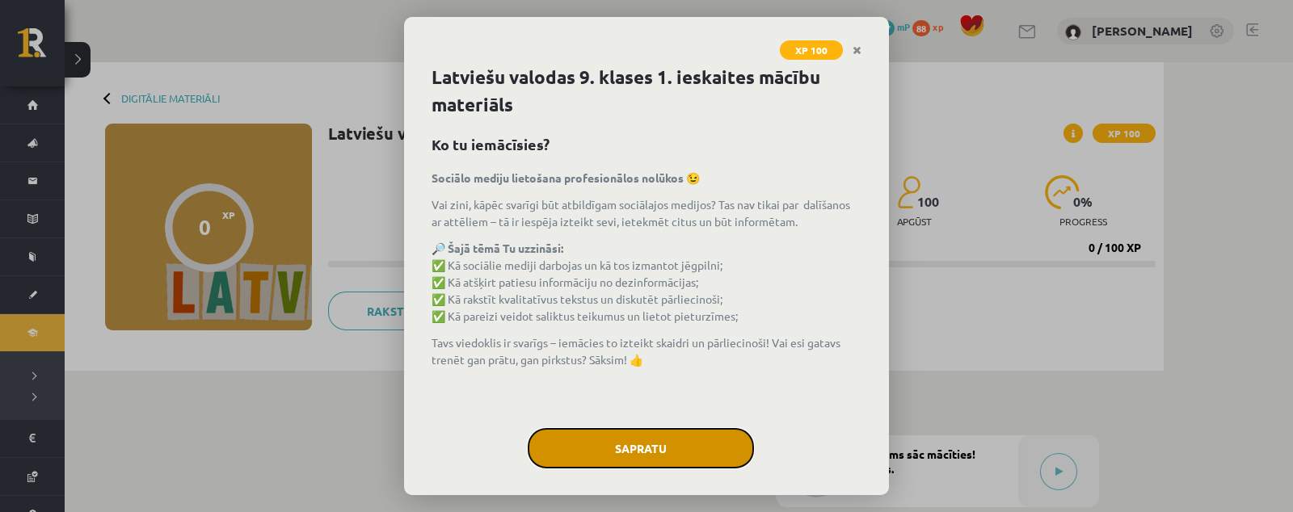
click at [616, 450] on button "Sapratu" at bounding box center [641, 448] width 226 height 40
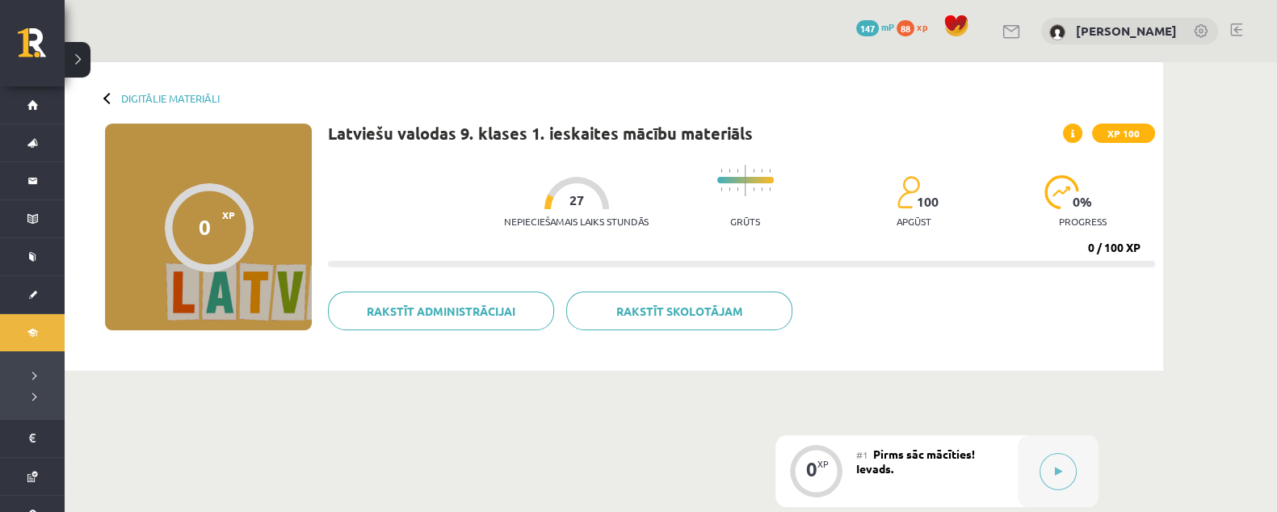
drag, startPoint x: 616, startPoint y: 441, endPoint x: 573, endPoint y: 439, distance: 43.7
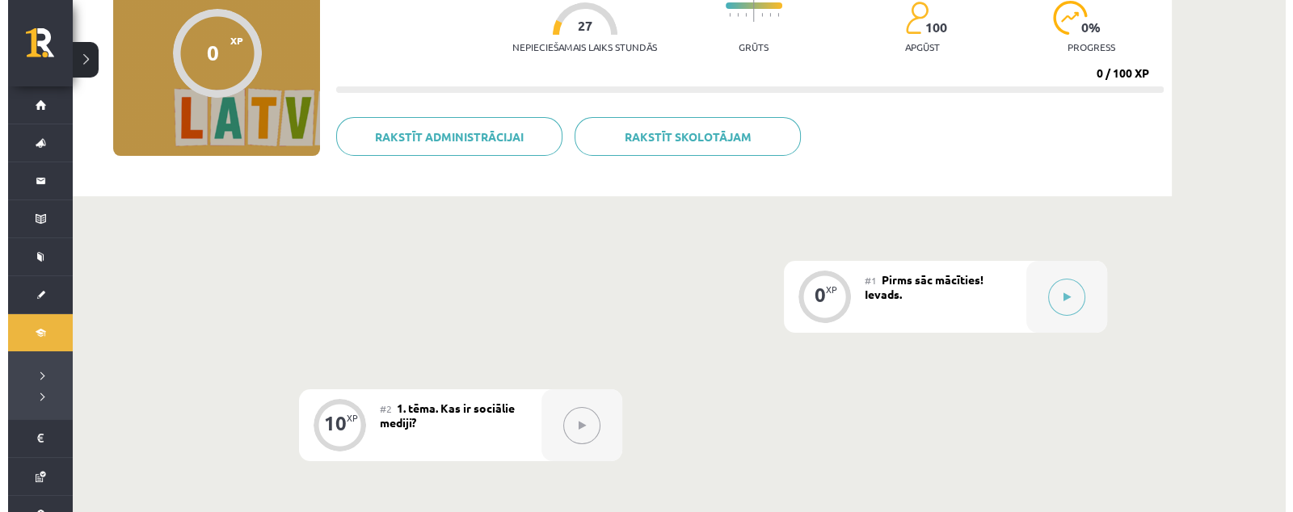
scroll to position [201, 0]
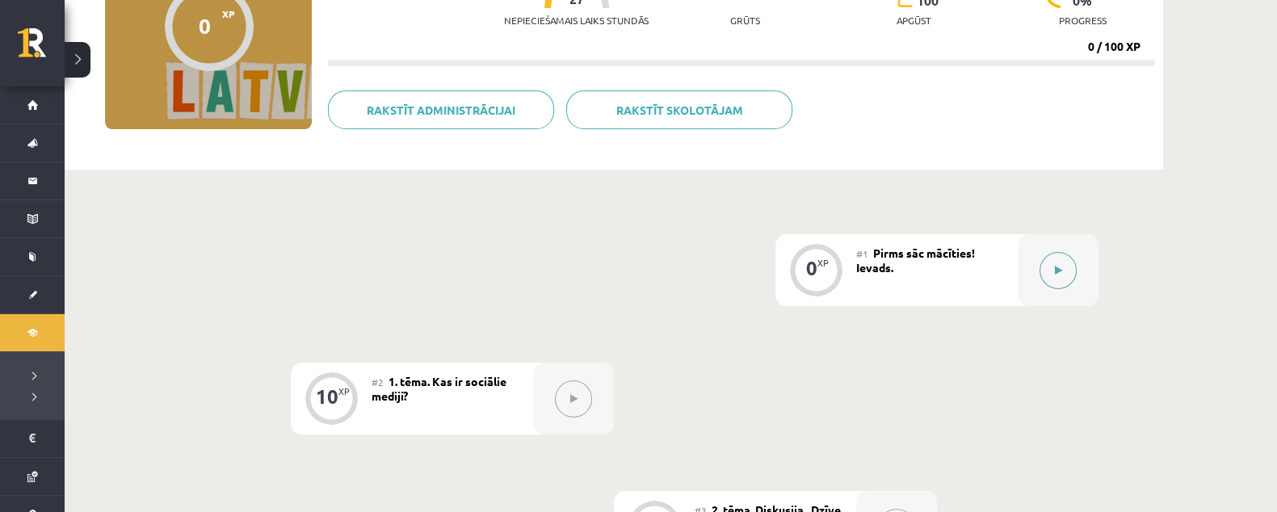
click at [1056, 266] on icon at bounding box center [1058, 271] width 7 height 10
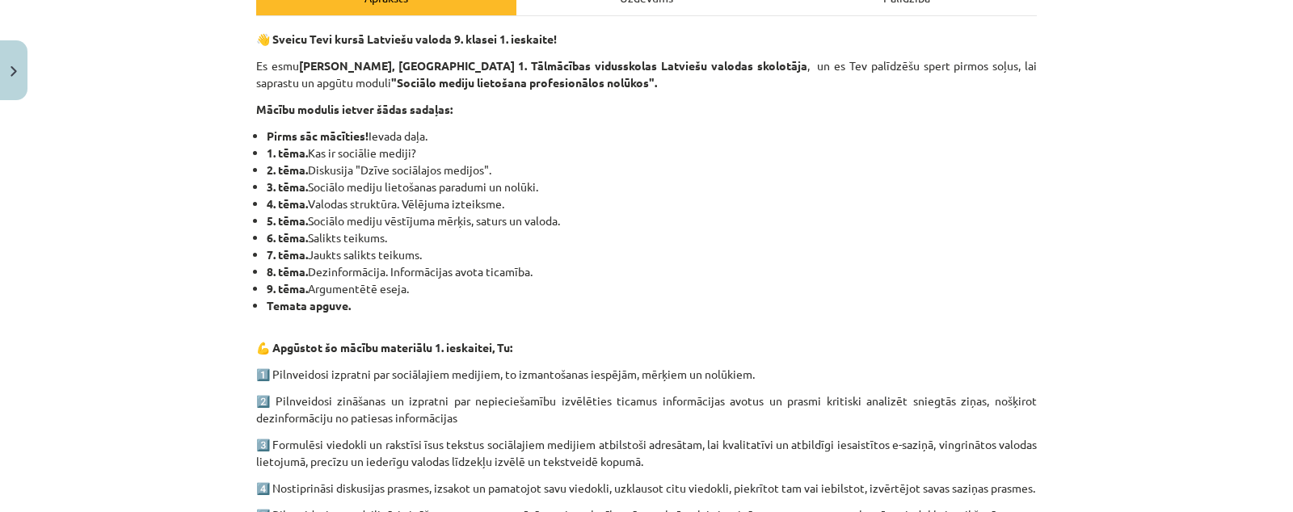
scroll to position [14, 0]
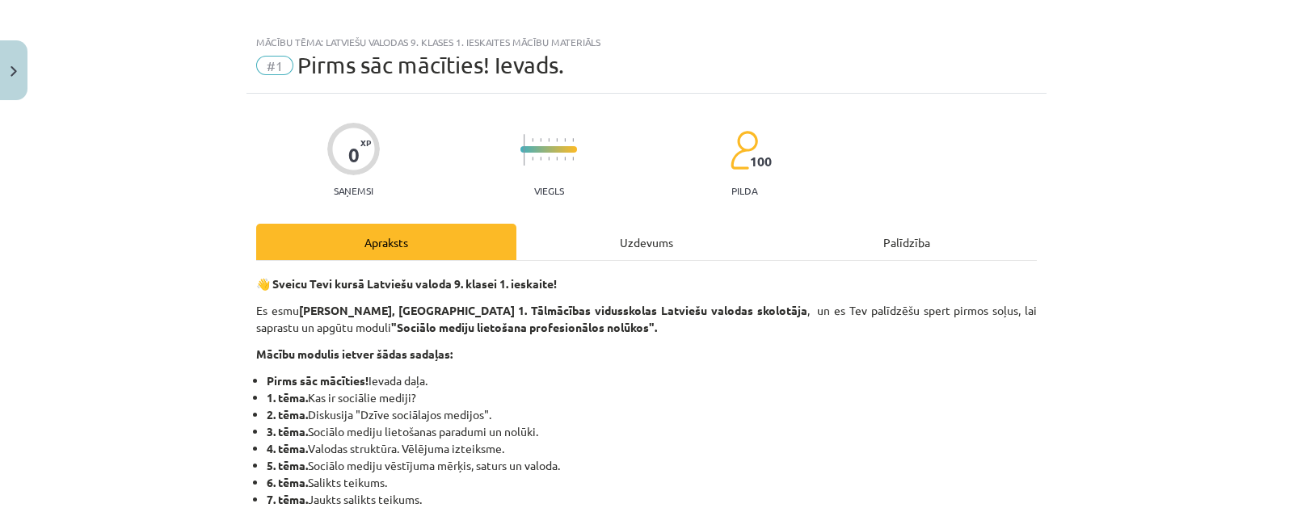
click at [614, 259] on div "Uzdevums" at bounding box center [646, 242] width 260 height 36
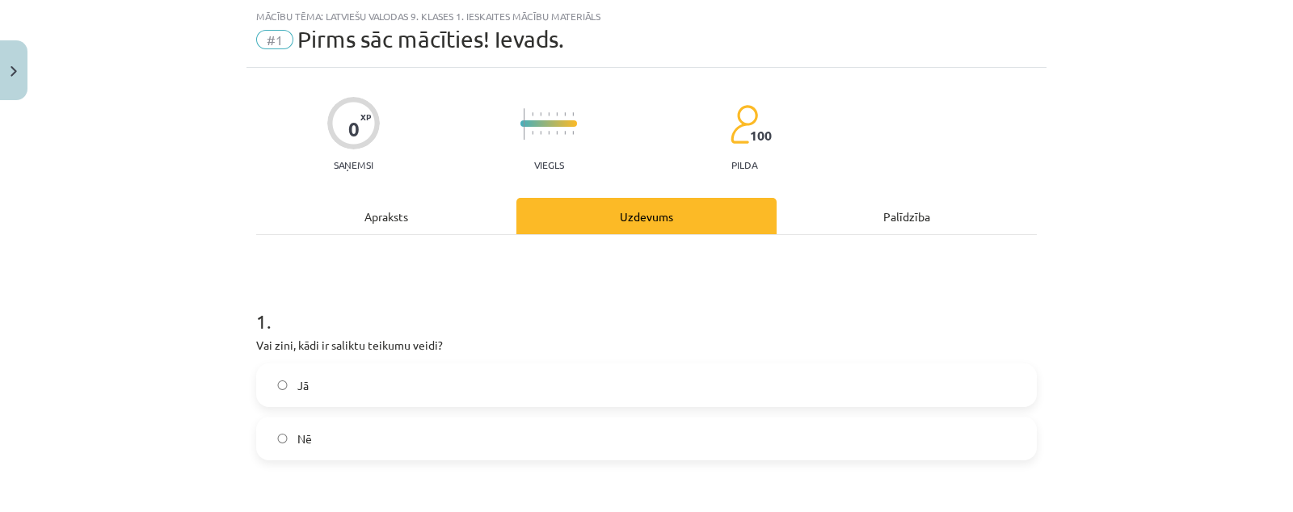
scroll to position [141, 0]
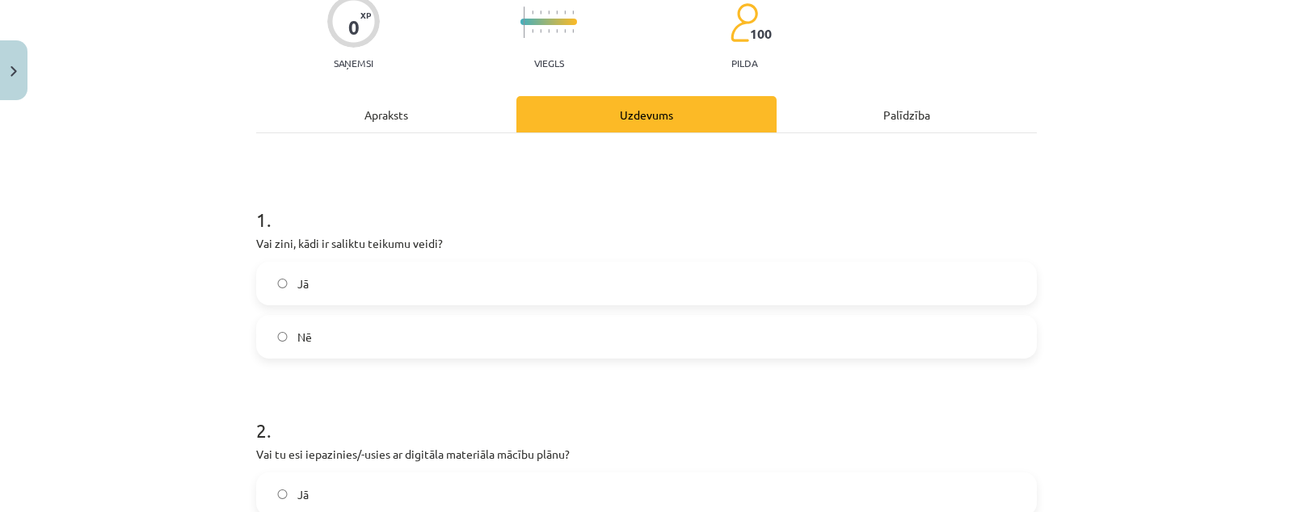
click at [383, 290] on label "Jā" at bounding box center [646, 283] width 777 height 40
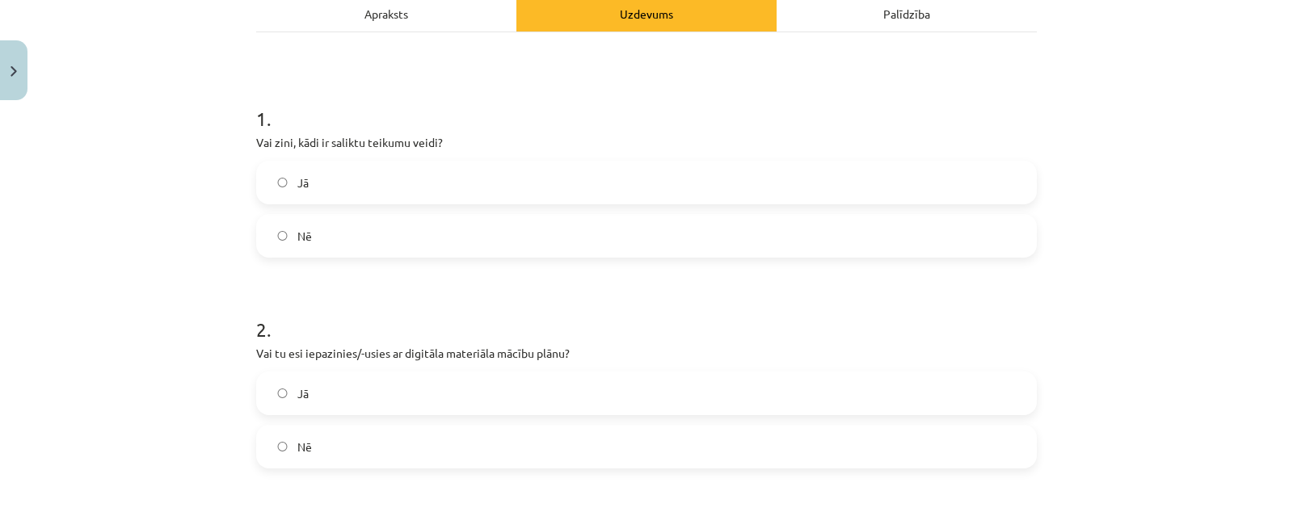
scroll to position [343, 0]
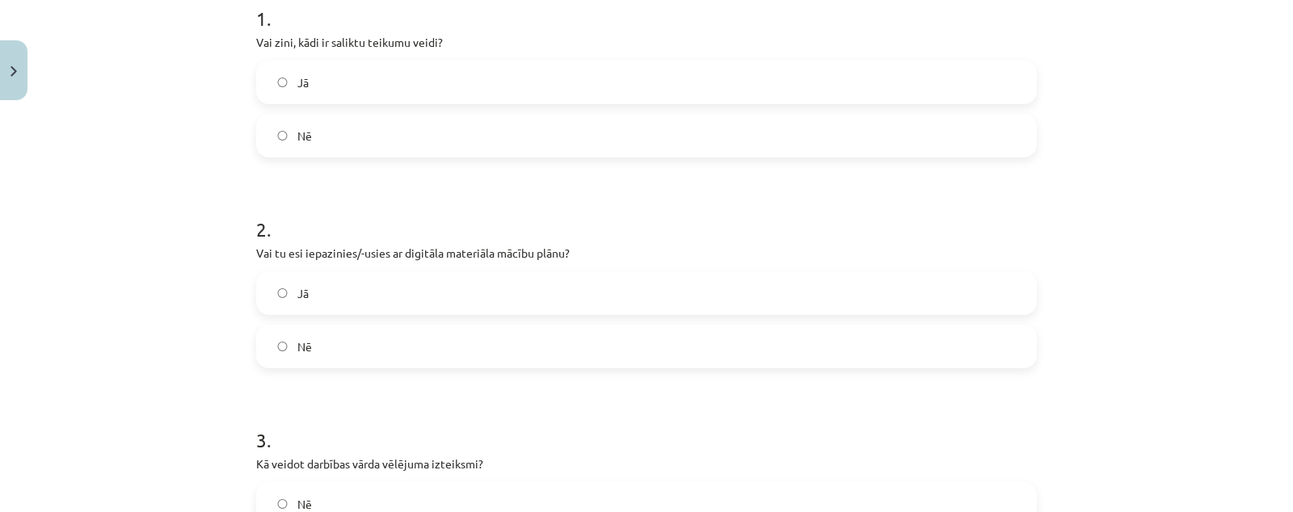
click at [404, 132] on label "Nē" at bounding box center [646, 136] width 777 height 40
click at [450, 299] on label "Jā" at bounding box center [646, 293] width 777 height 40
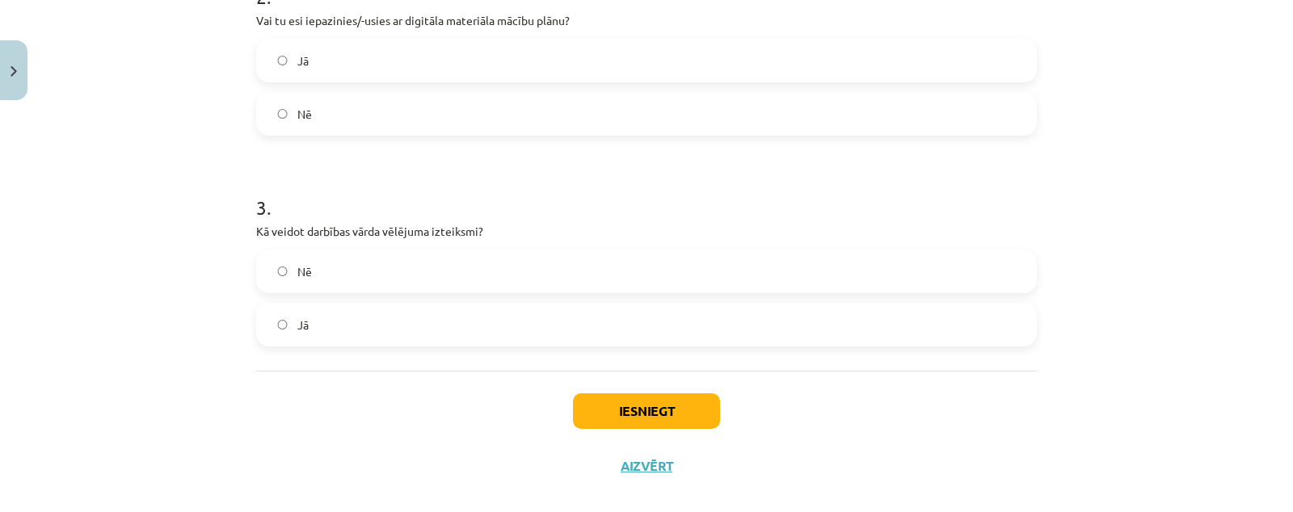
scroll to position [596, 0]
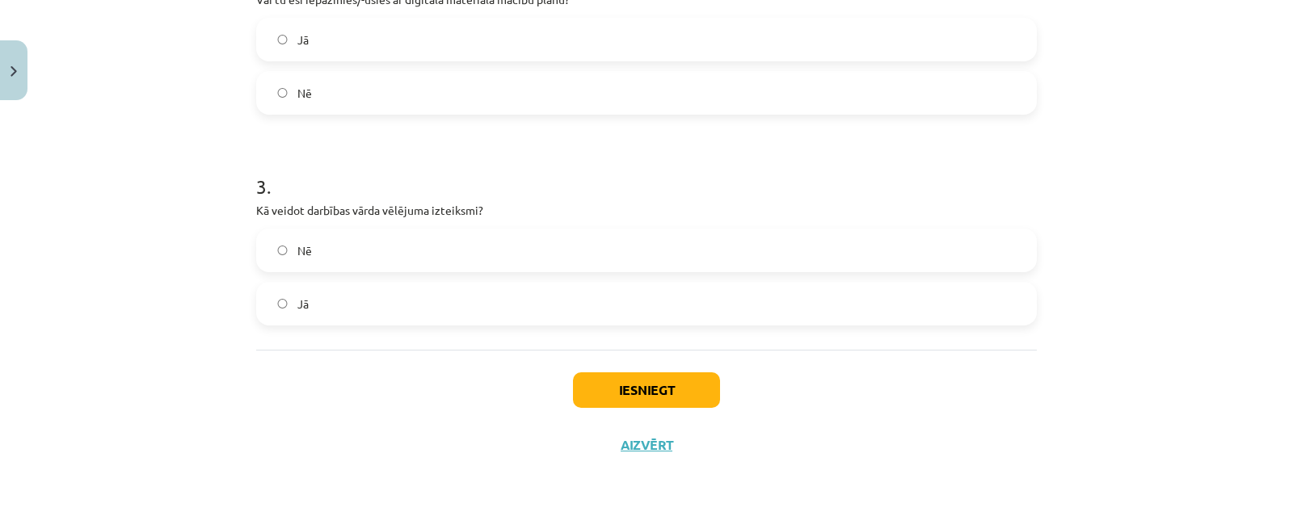
click at [397, 297] on label "Jā" at bounding box center [646, 304] width 777 height 40
click at [404, 257] on label "Nē" at bounding box center [646, 250] width 777 height 40
click at [592, 388] on button "Iesniegt" at bounding box center [646, 390] width 147 height 36
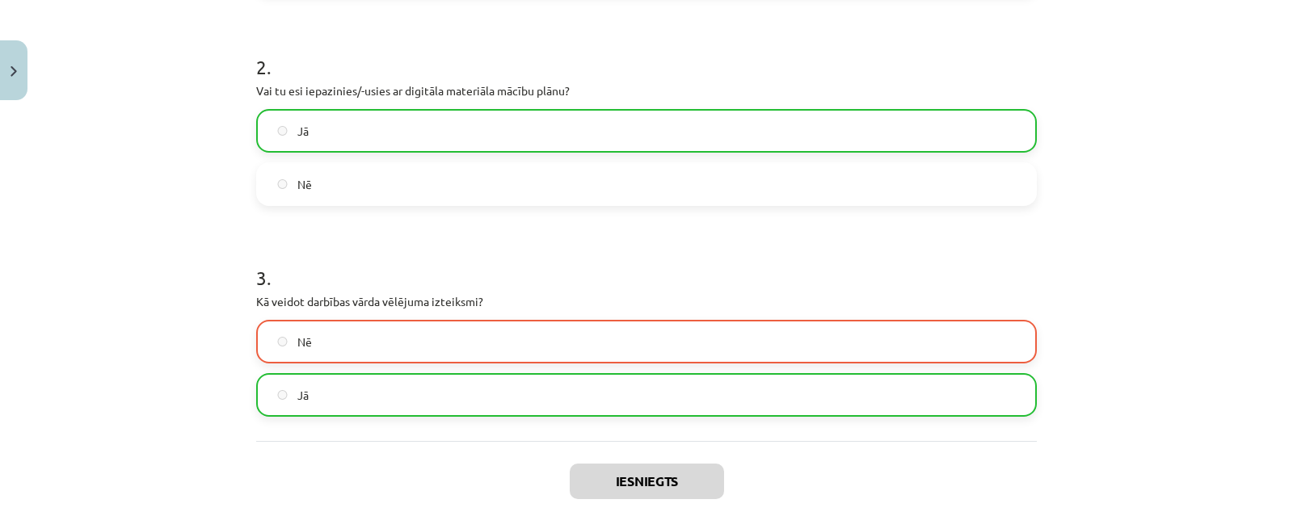
scroll to position [646, 0]
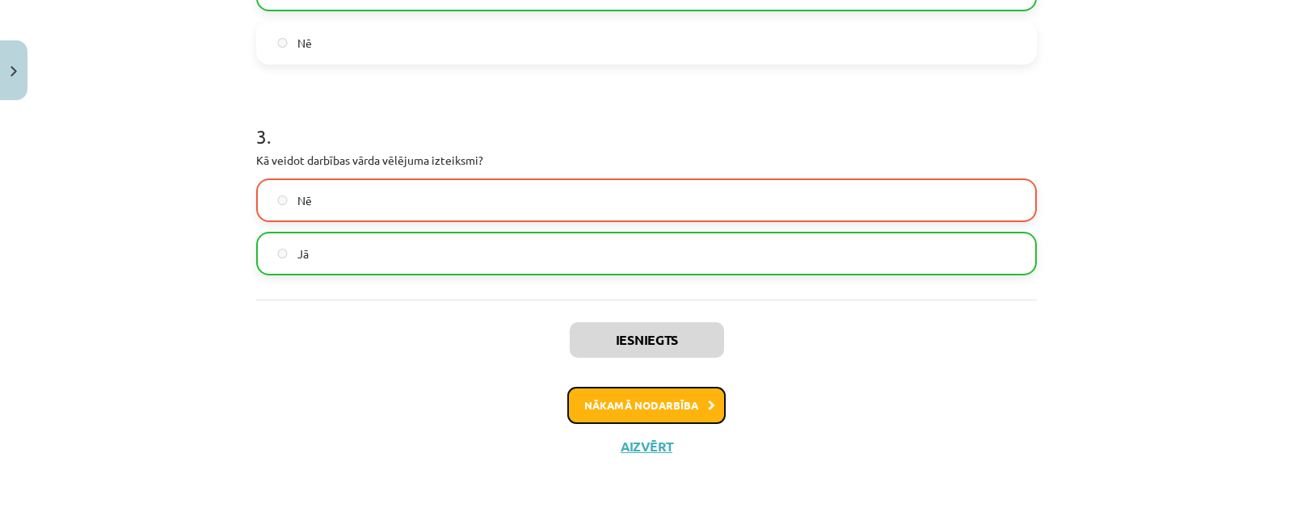
click at [678, 410] on button "Nākamā nodarbība" at bounding box center [646, 405] width 158 height 37
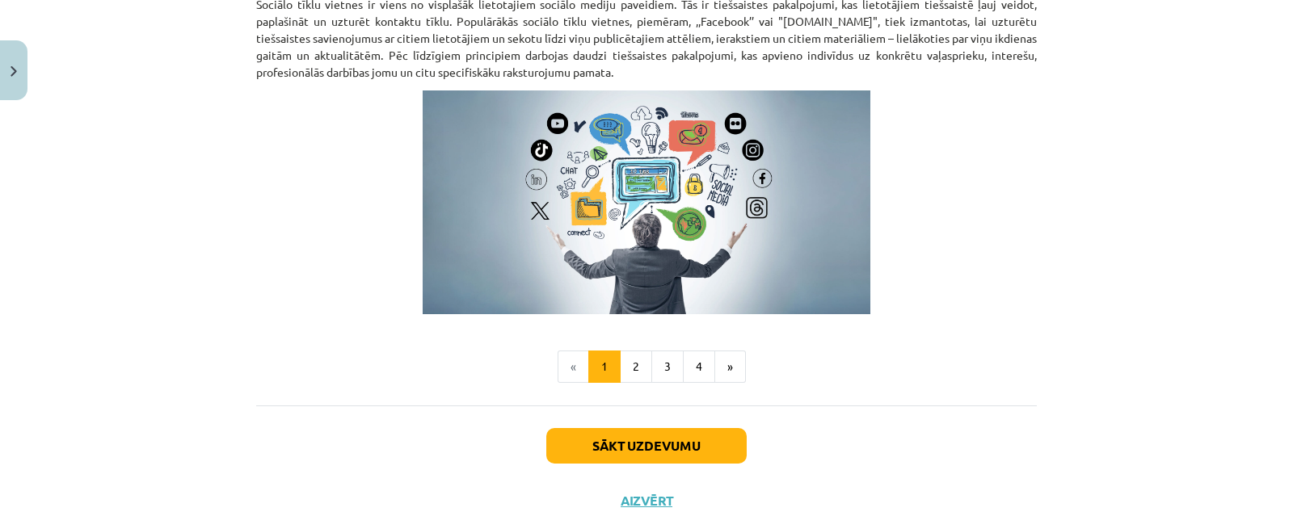
scroll to position [1151, 0]
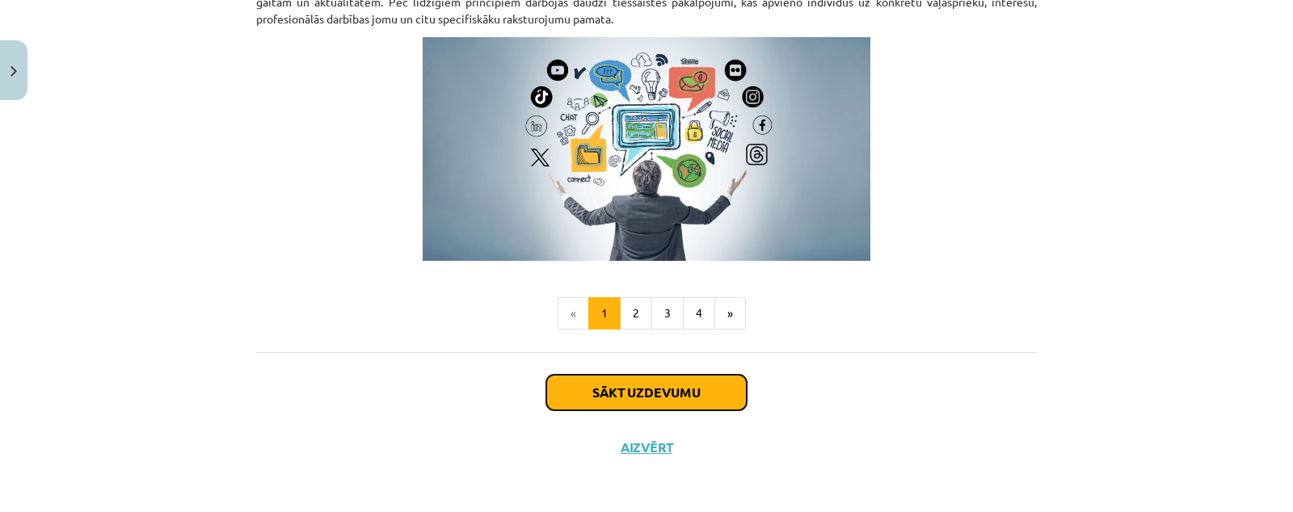
click at [612, 383] on button "Sākt uzdevumu" at bounding box center [646, 393] width 200 height 36
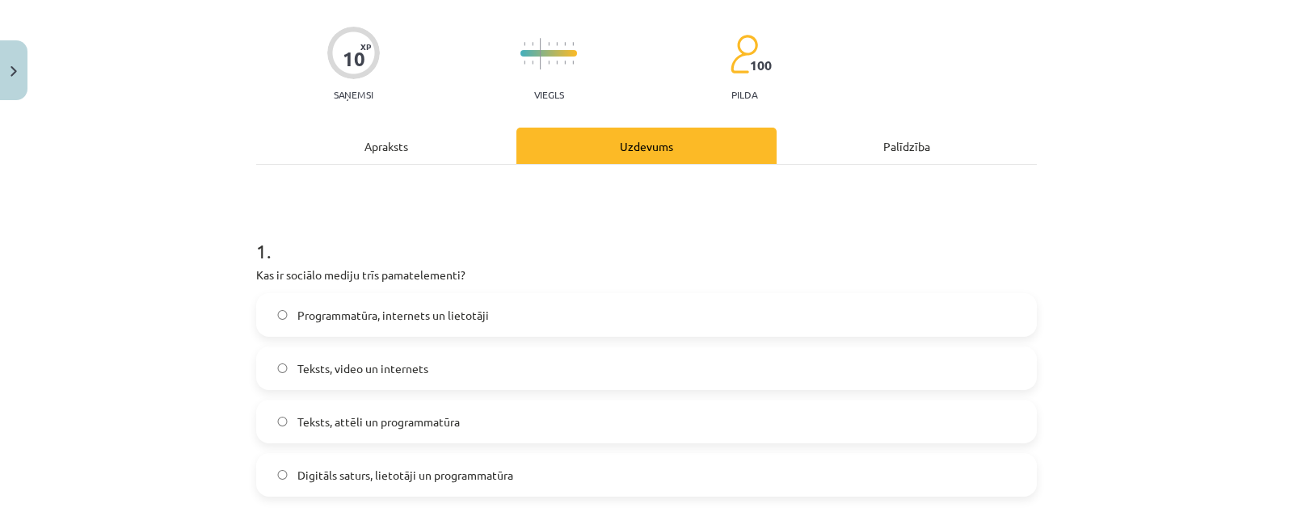
scroll to position [141, 0]
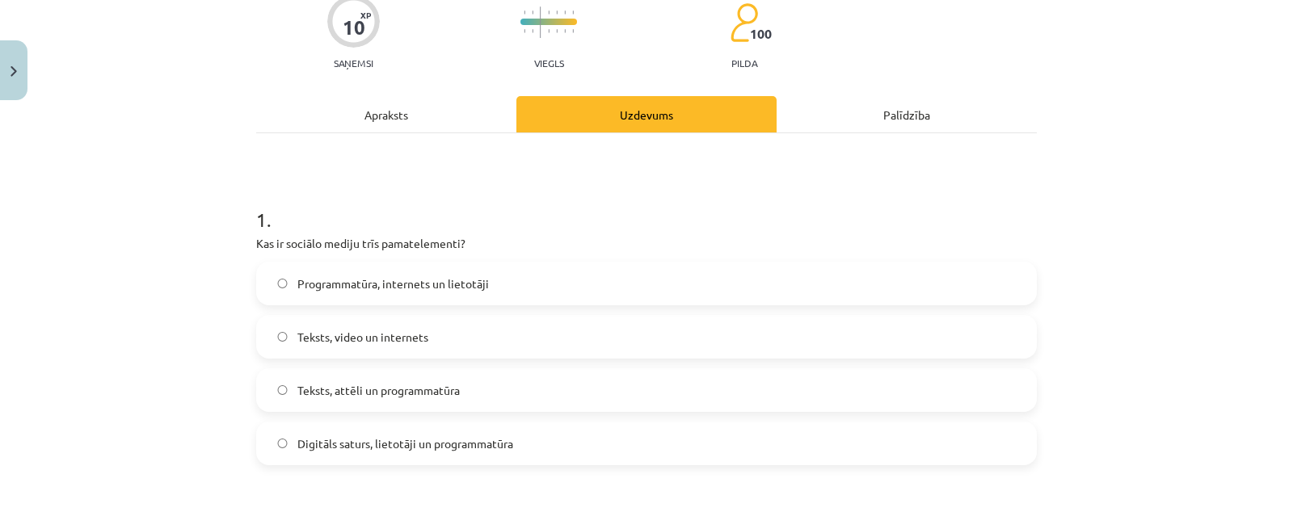
click at [553, 435] on label "Digitāls saturs, lietotāji un programmatūra" at bounding box center [646, 443] width 777 height 40
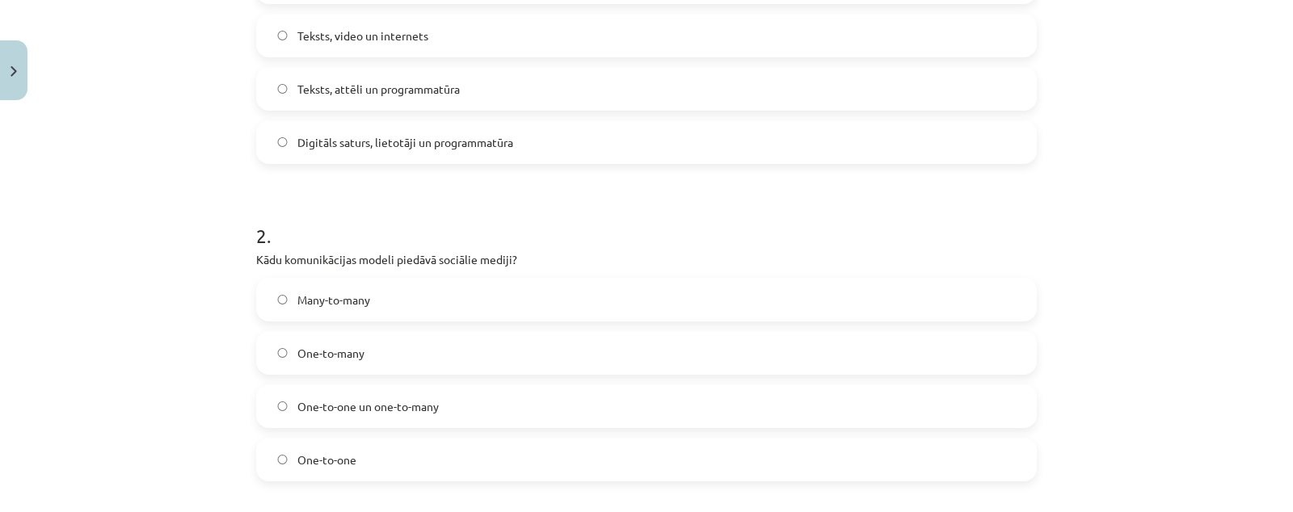
scroll to position [444, 0]
click at [440, 294] on label "Many-to-many" at bounding box center [646, 298] width 777 height 40
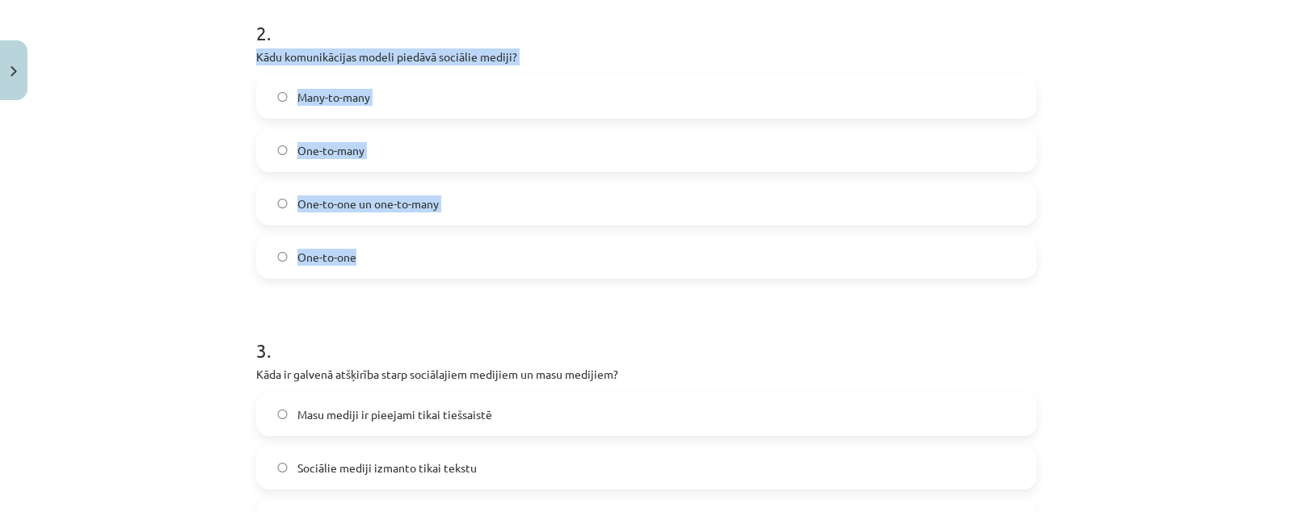
drag, startPoint x: 237, startPoint y: 50, endPoint x: 391, endPoint y: 266, distance: 264.7
click at [391, 266] on div "Mācību tēma: Latviešu valodas 9. klases 1. ieskaites mācību materiāls #2 1. tēm…" at bounding box center [646, 256] width 1293 height 512
drag, startPoint x: 408, startPoint y: 46, endPoint x: 408, endPoint y: 56, distance: 9.7
copy div "Kādu komunikācijas modeli piedāvā sociālie mediji? Many-to-many One-to-many One…"
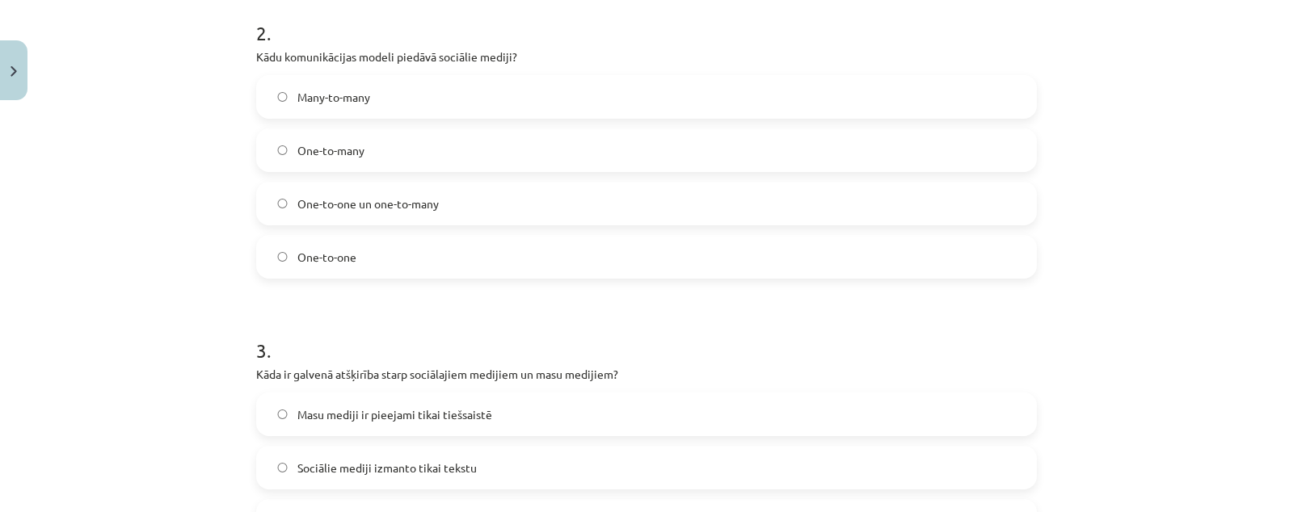
click at [372, 319] on h1 "3 ." at bounding box center [646, 336] width 780 height 50
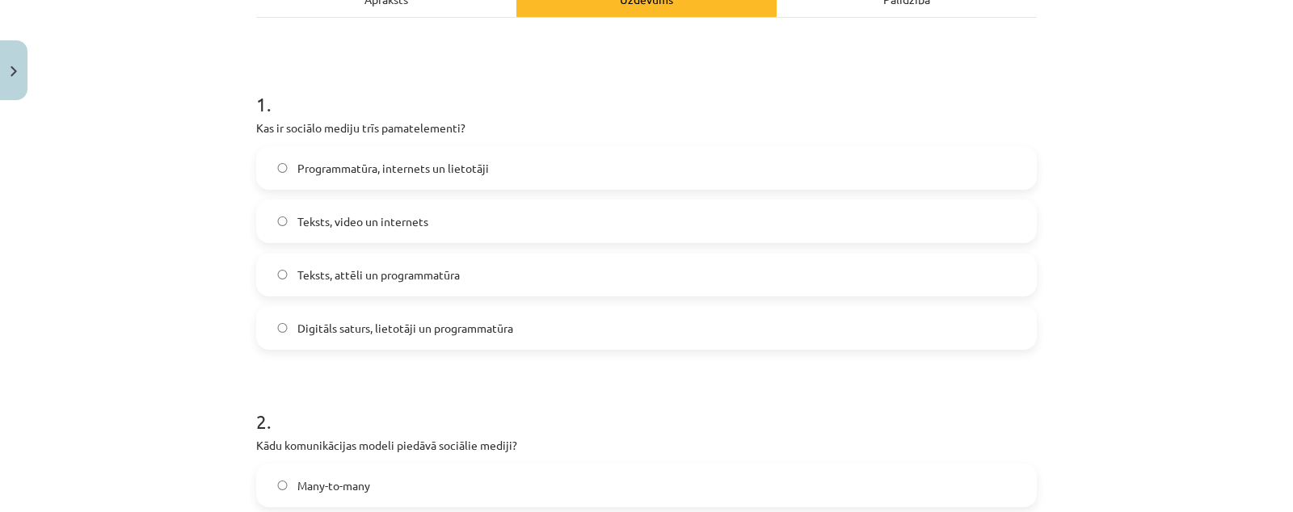
scroll to position [242, 0]
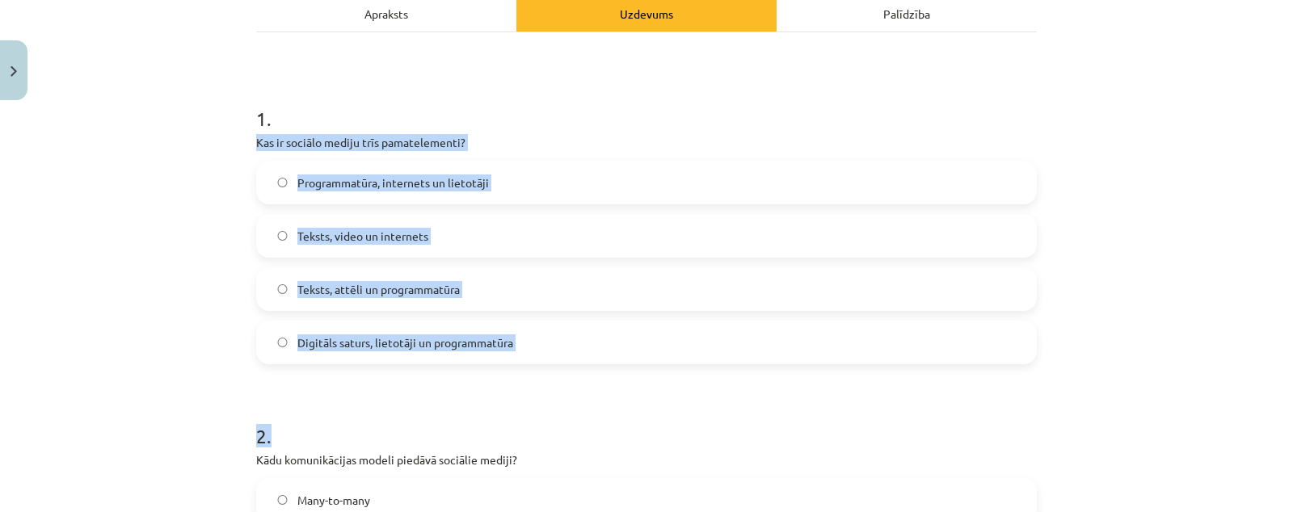
drag, startPoint x: 238, startPoint y: 133, endPoint x: 481, endPoint y: 378, distance: 344.4
copy form "Kas ir sociālo mediju trīs pamatelementi? Programmatūra, internets un lietotāji…"
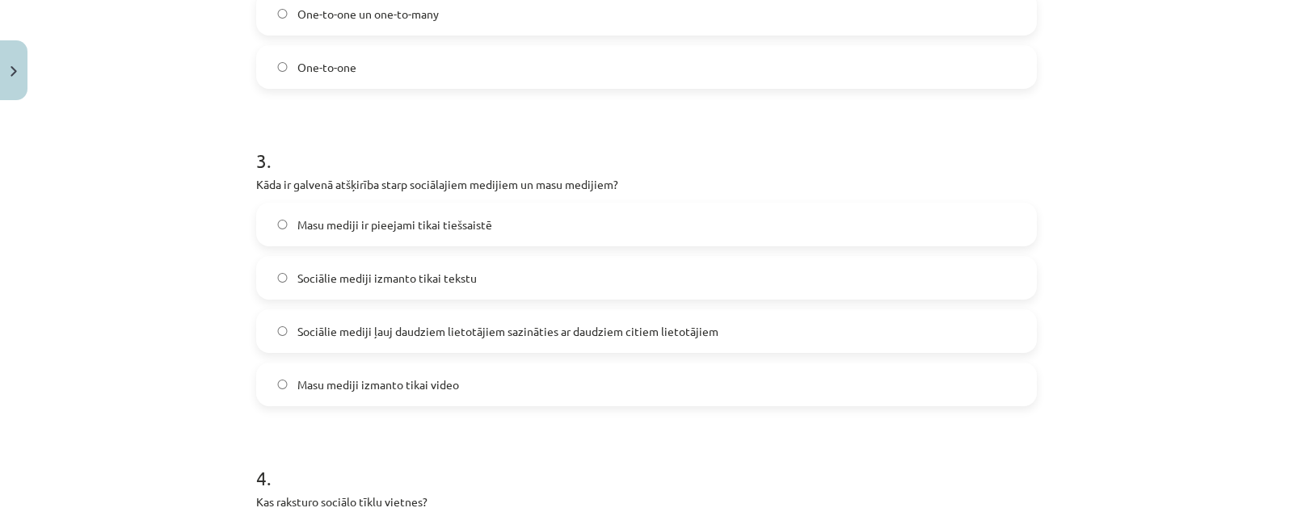
scroll to position [848, 0]
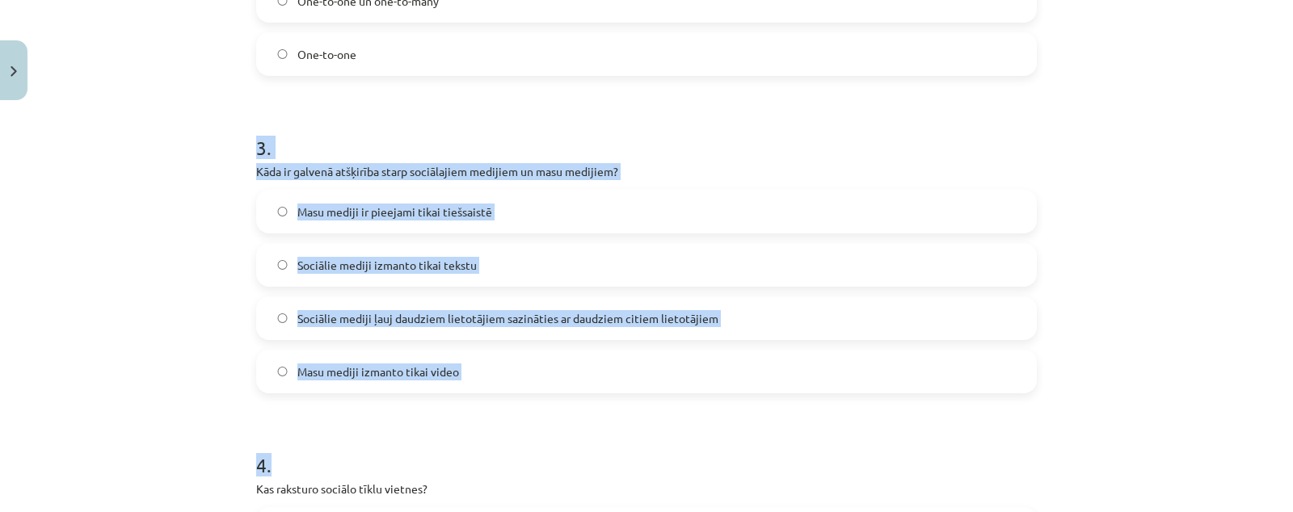
drag, startPoint x: 289, startPoint y: 155, endPoint x: 481, endPoint y: 393, distance: 305.7
click at [481, 393] on div "Mācību tēma: Latviešu valodas 9. klases 1. ieskaites mācību materiāls #2 1. tēm…" at bounding box center [646, 256] width 1293 height 512
drag, startPoint x: 481, startPoint y: 163, endPoint x: 464, endPoint y: 171, distance: 18.8
copy form "3 . Kāda ir galvenā atšķirība starp sociālajiem medijiem un masu medijiem? Masu…"
click at [258, 305] on label "Sociālie mediji ļauj daudziem lietotājiem sazināties ar daudziem citiem lietotā…" at bounding box center [646, 318] width 777 height 40
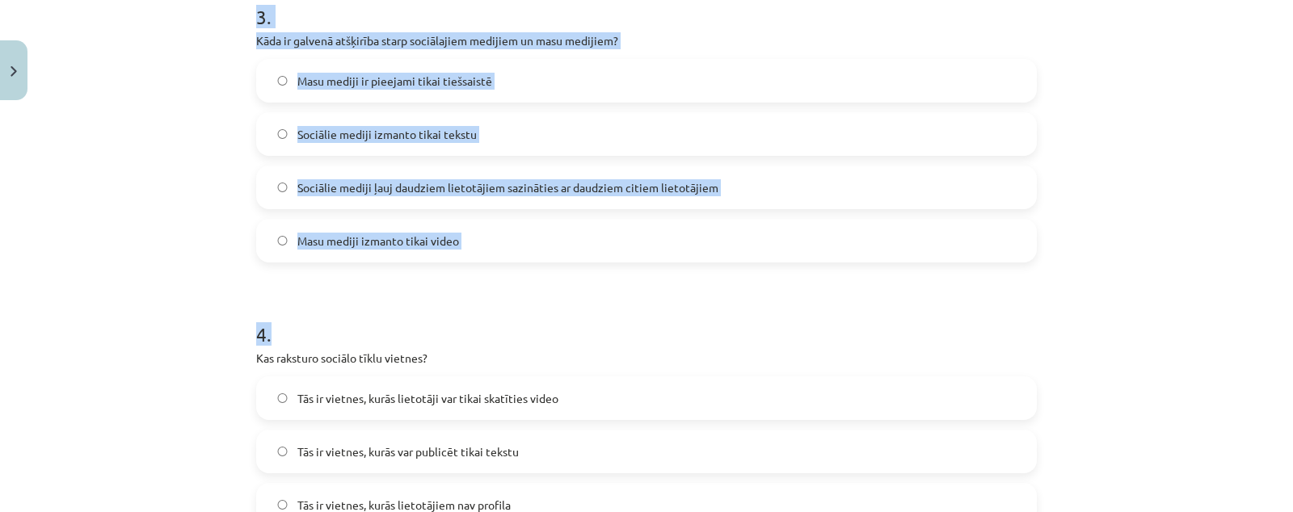
scroll to position [1151, 0]
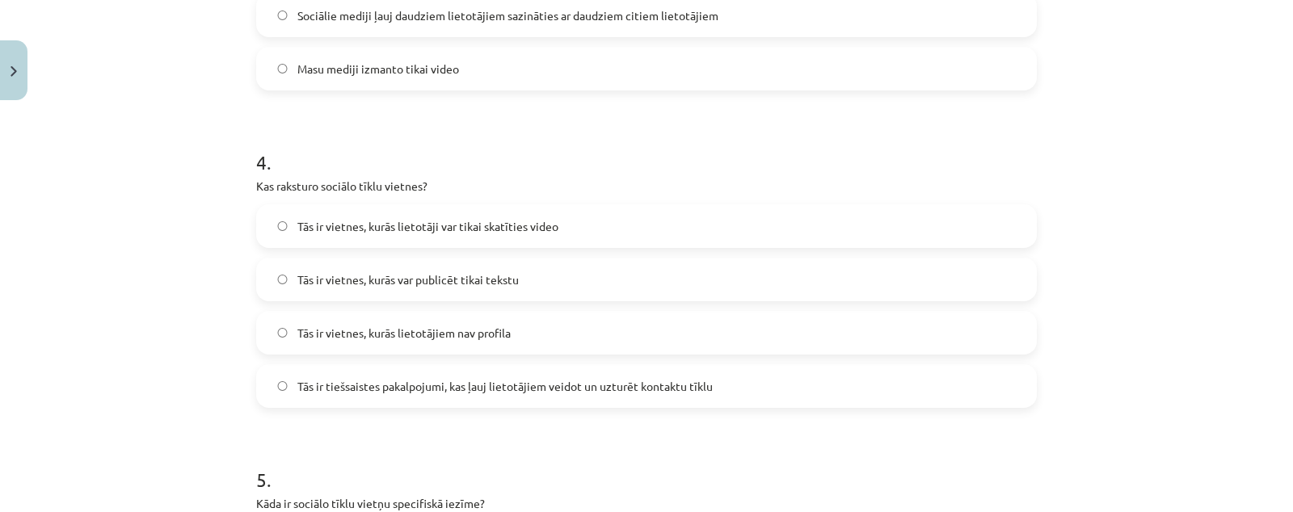
click at [469, 391] on span "Tās ir tiešsaistes pakalpojumi, kas ļauj lietotājiem veidot un uzturēt kontaktu…" at bounding box center [504, 386] width 415 height 17
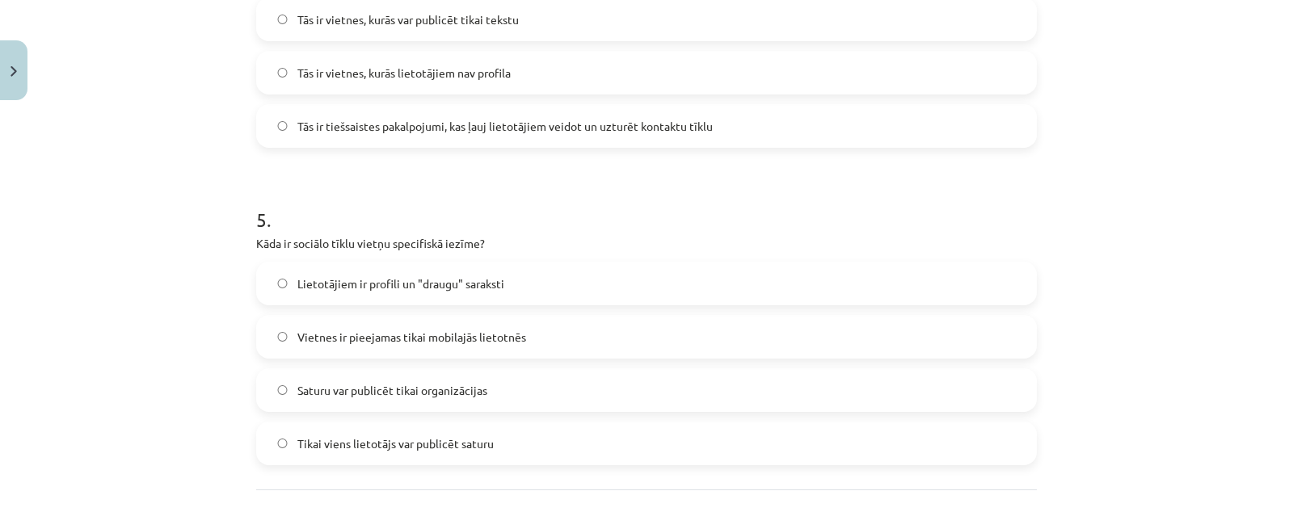
scroll to position [1453, 0]
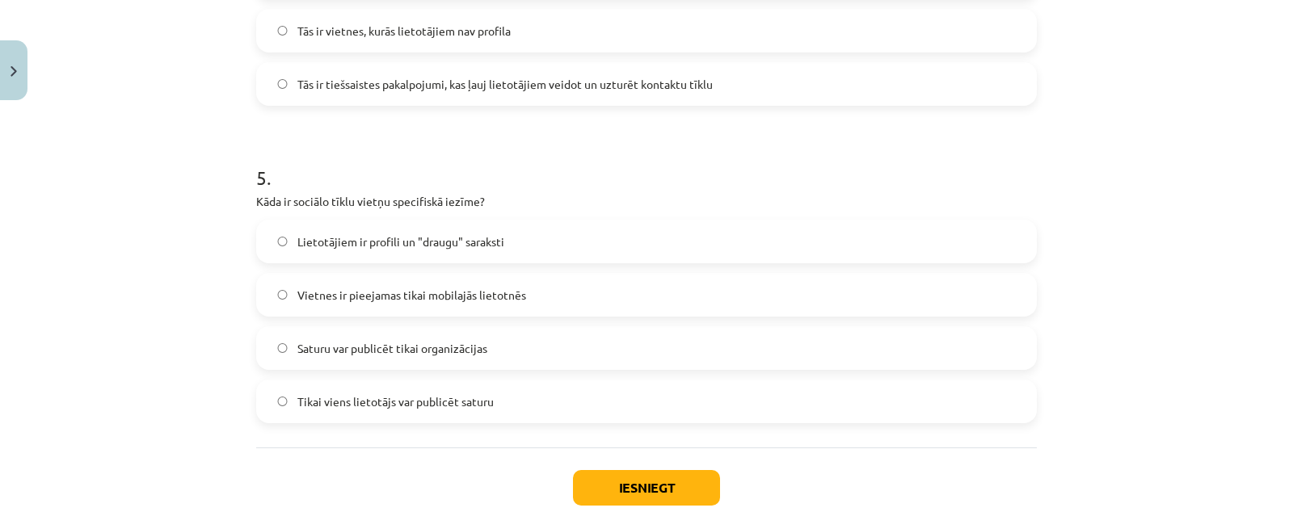
click at [537, 229] on label "Lietotājiem ir profili un "draugu" saraksti" at bounding box center [646, 241] width 777 height 40
click at [604, 474] on button "Iesniegt" at bounding box center [646, 488] width 147 height 36
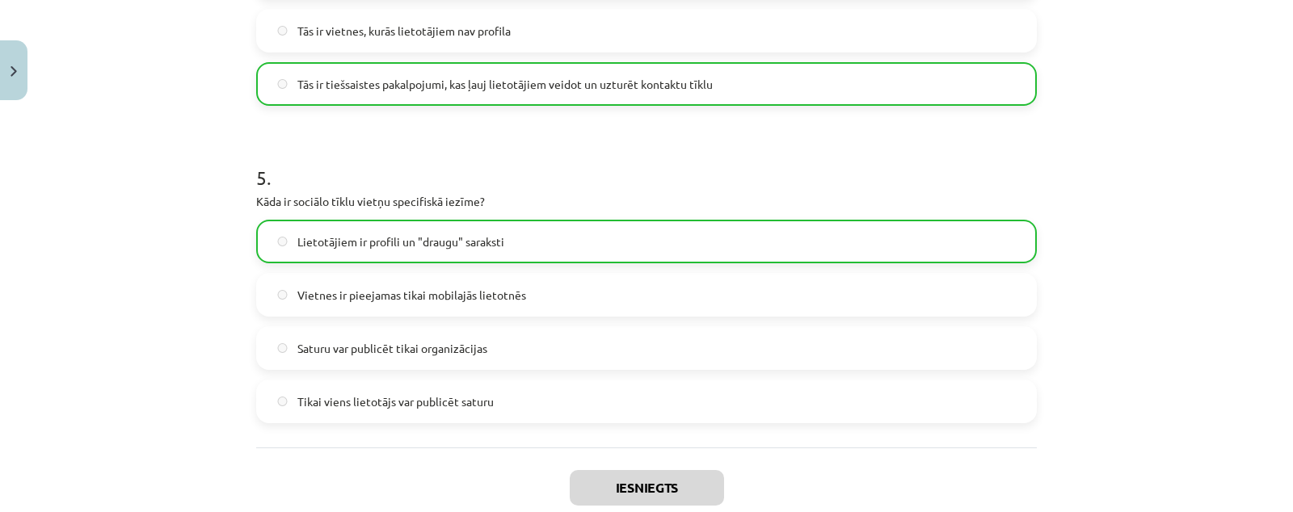
scroll to position [1602, 0]
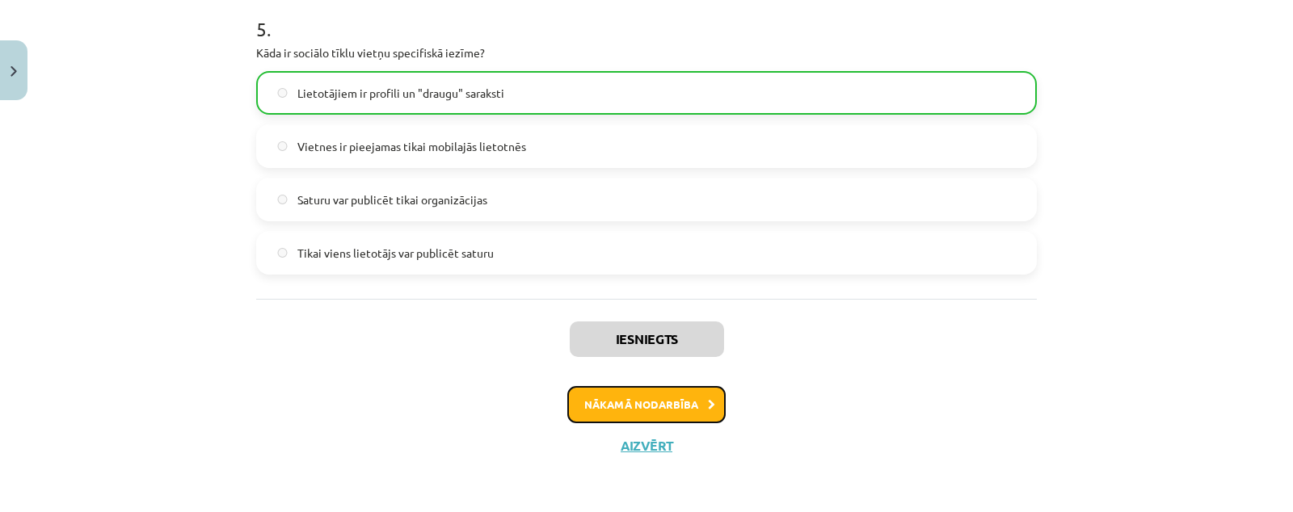
click at [708, 400] on icon at bounding box center [711, 405] width 7 height 11
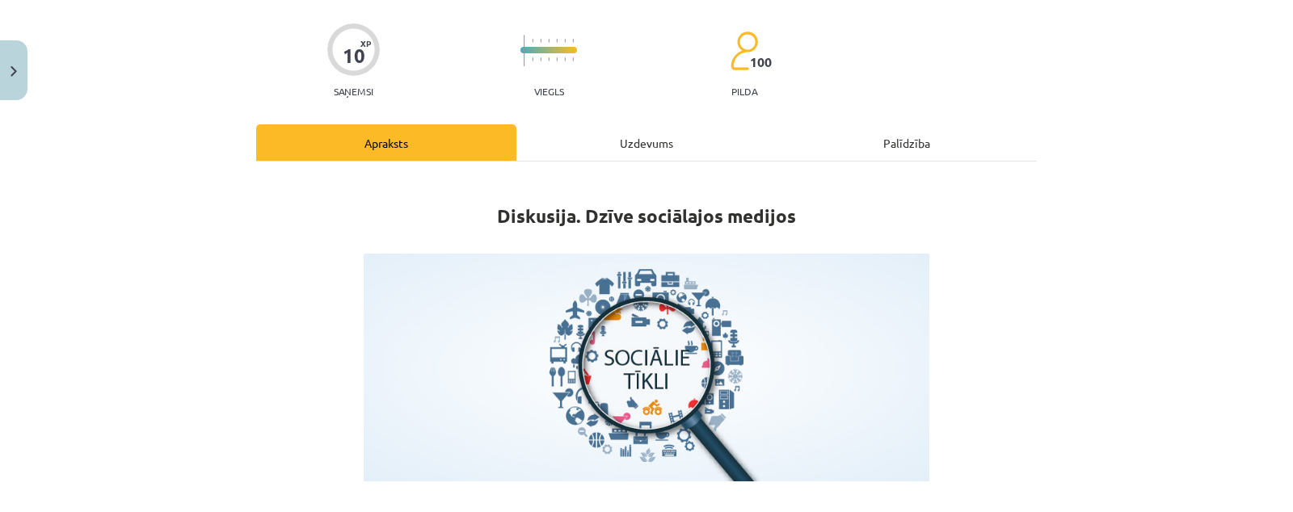
scroll to position [40, 0]
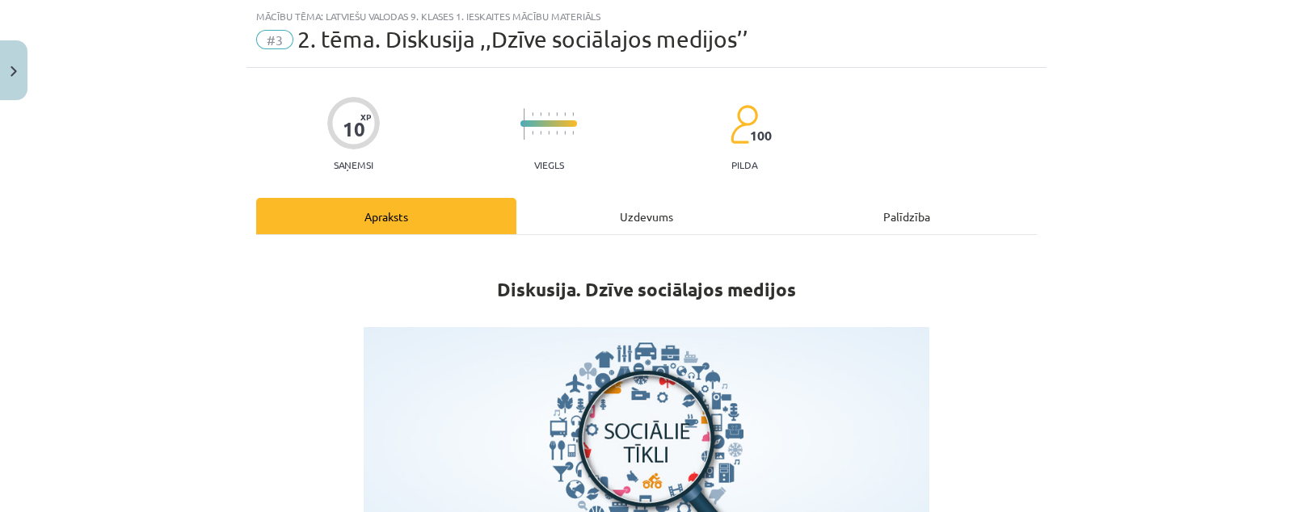
click at [645, 221] on div "Uzdevums" at bounding box center [646, 216] width 260 height 36
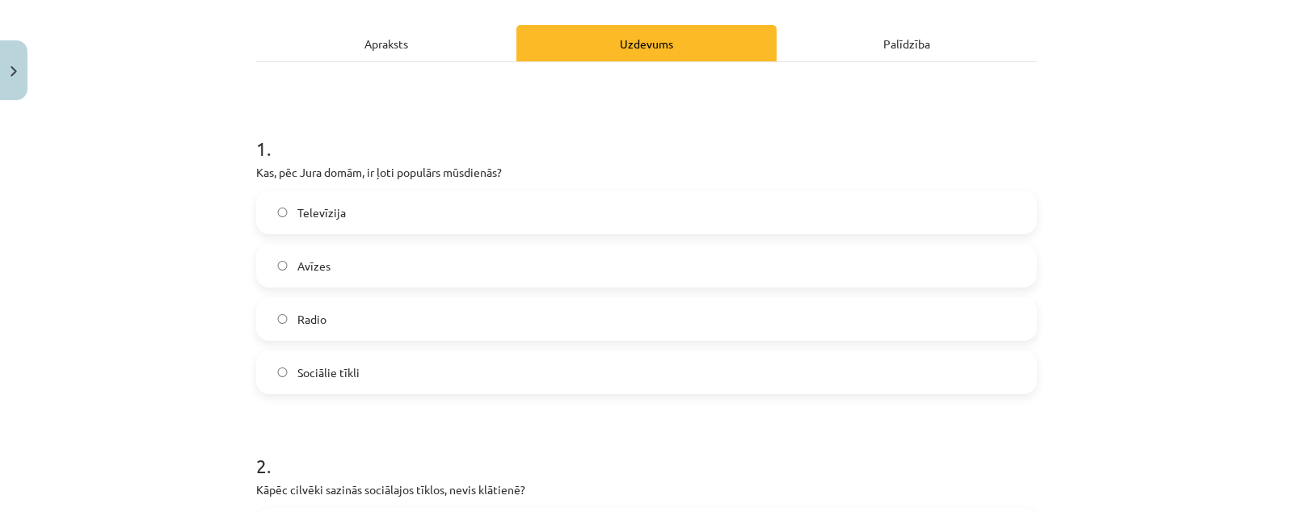
scroll to position [242, 0]
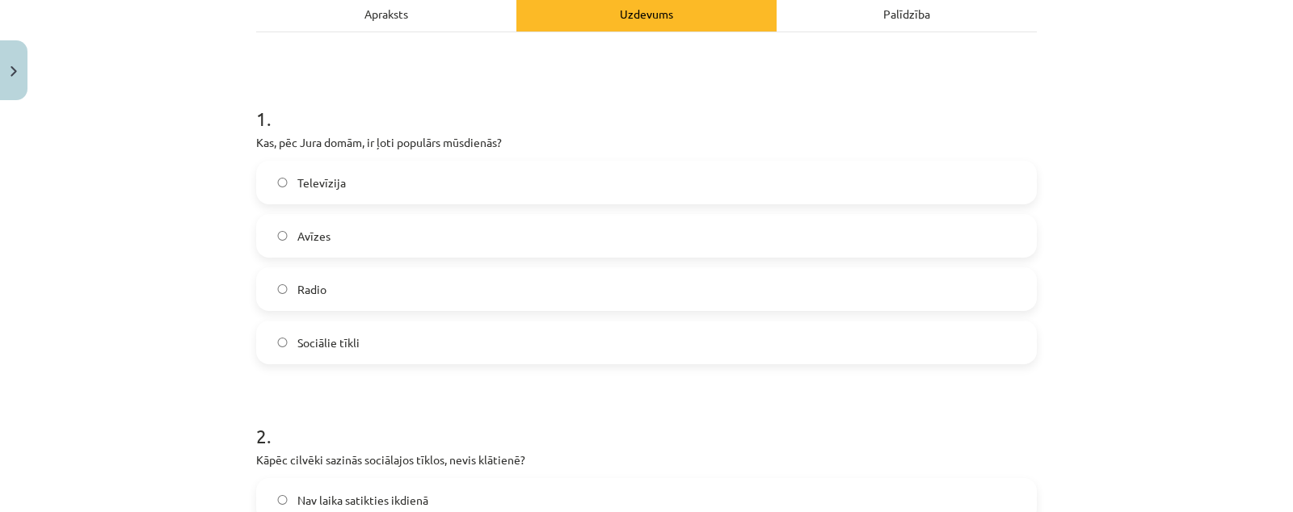
click at [448, 14] on div "Apraksts" at bounding box center [386, 13] width 260 height 36
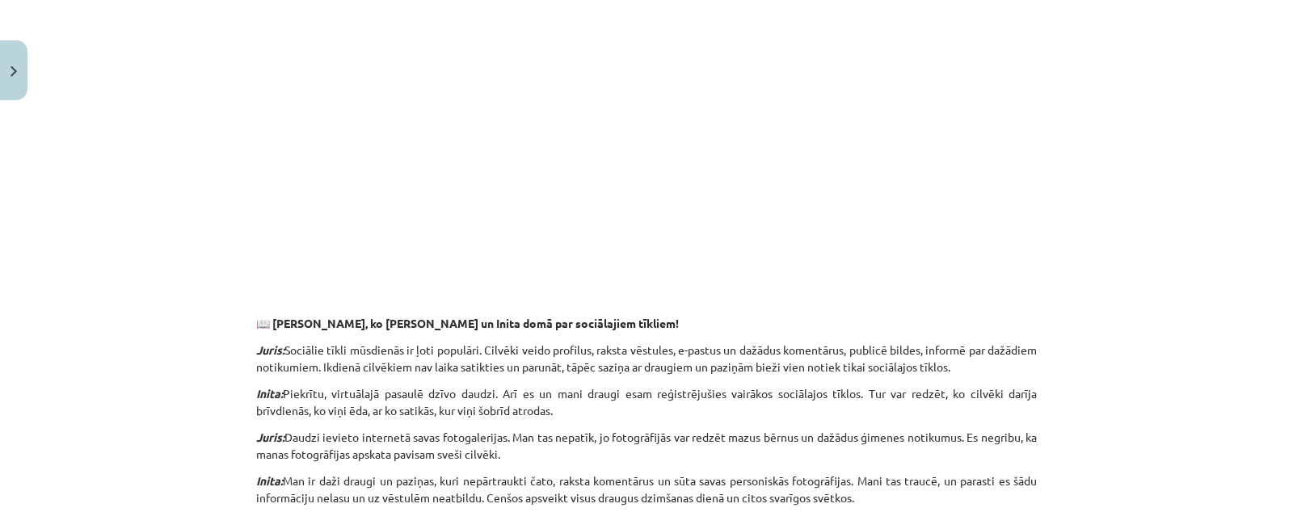
scroll to position [746, 0]
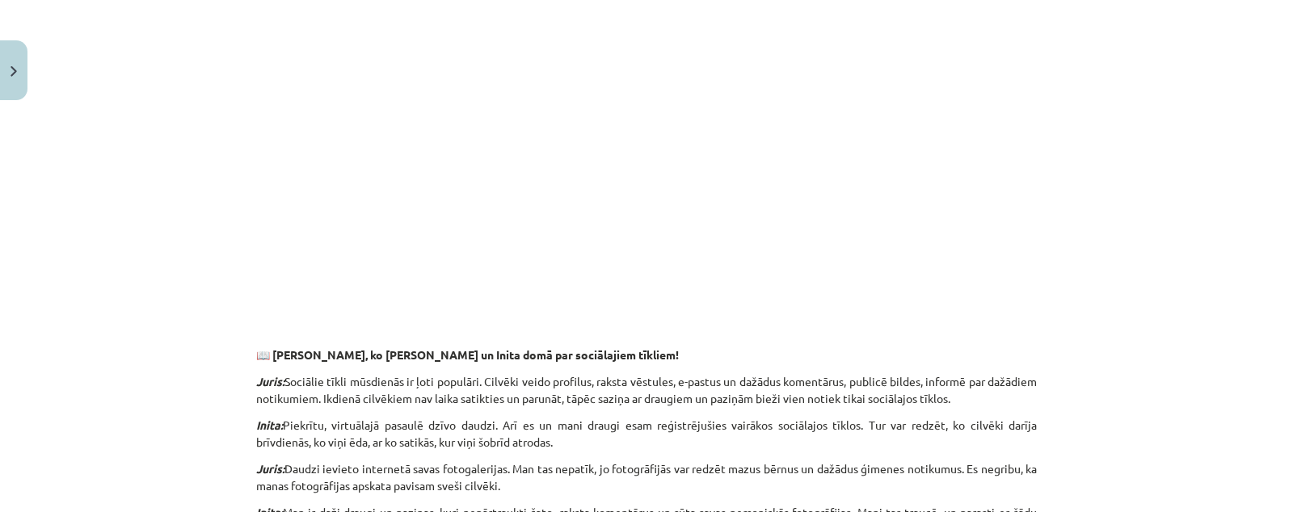
click at [1084, 256] on div "Mācību tēma: Latviešu valodas 9. klases 1. ieskaites mācību materiāls #3 2. tēm…" at bounding box center [646, 256] width 1293 height 512
click at [1129, 244] on div "Mācību tēma: Latviešu valodas 9. klases 1. ieskaites mācību materiāls #3 2. tēm…" at bounding box center [646, 256] width 1293 height 512
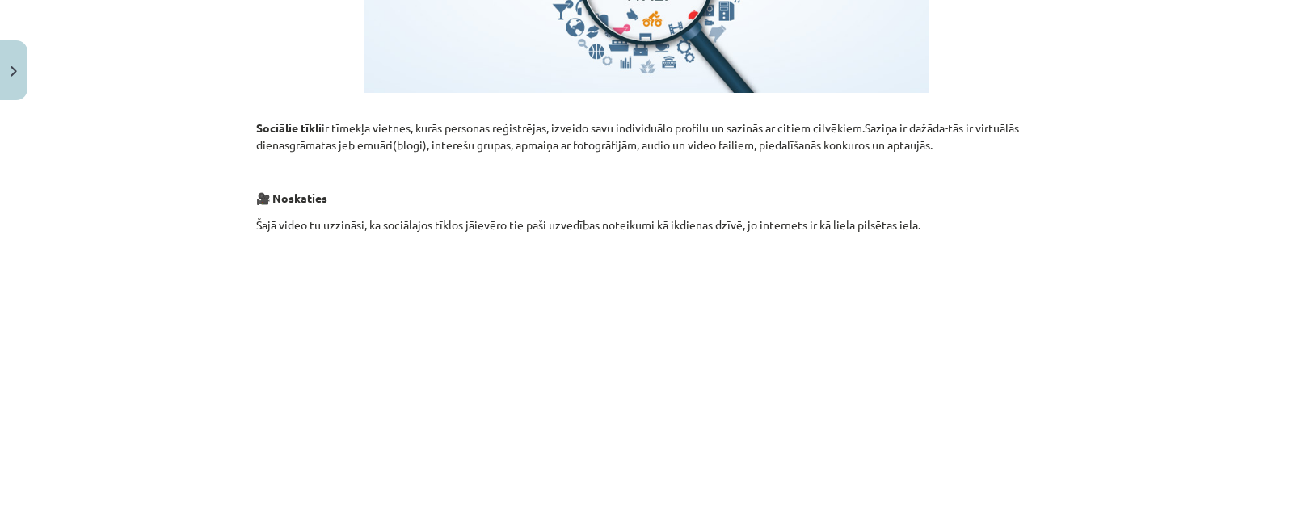
scroll to position [141, 0]
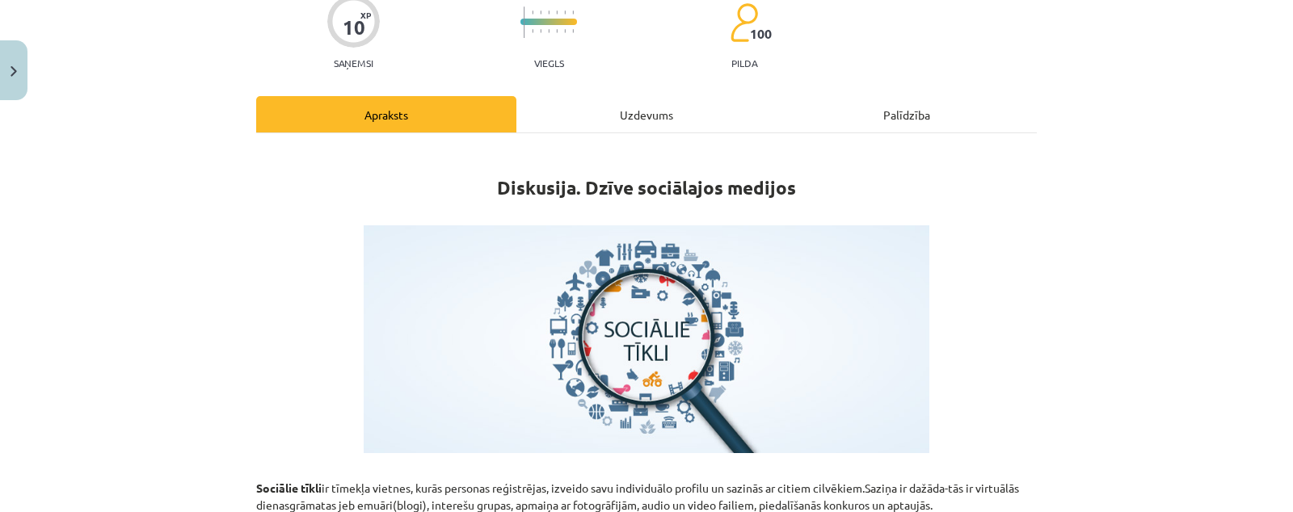
click at [650, 119] on div "Uzdevums" at bounding box center [646, 114] width 260 height 36
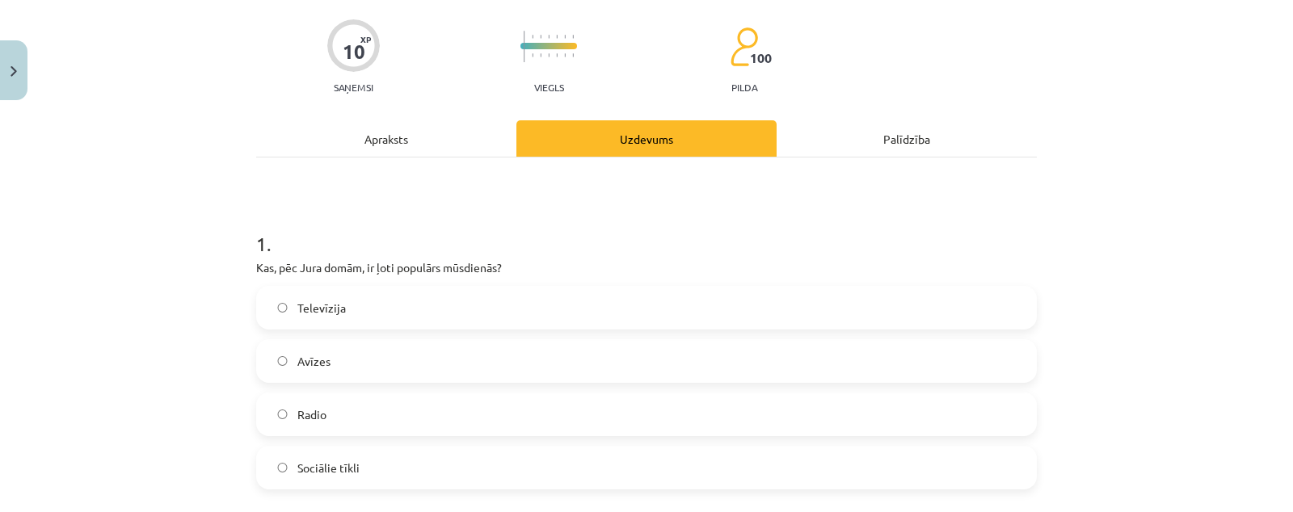
scroll to position [242, 0]
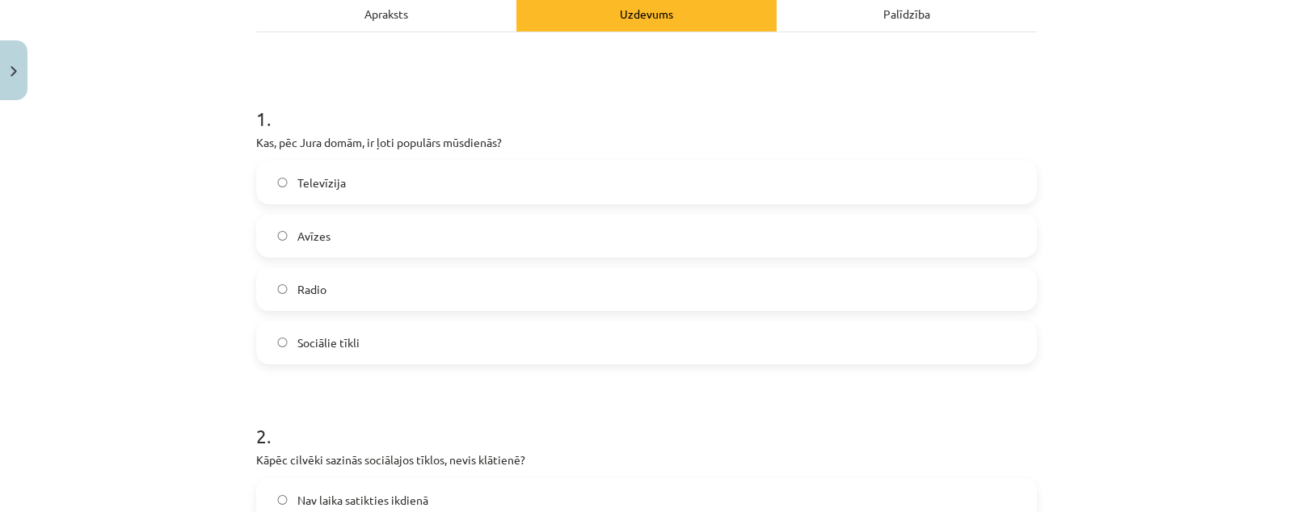
click at [374, 334] on label "Sociālie tīkli" at bounding box center [646, 342] width 777 height 40
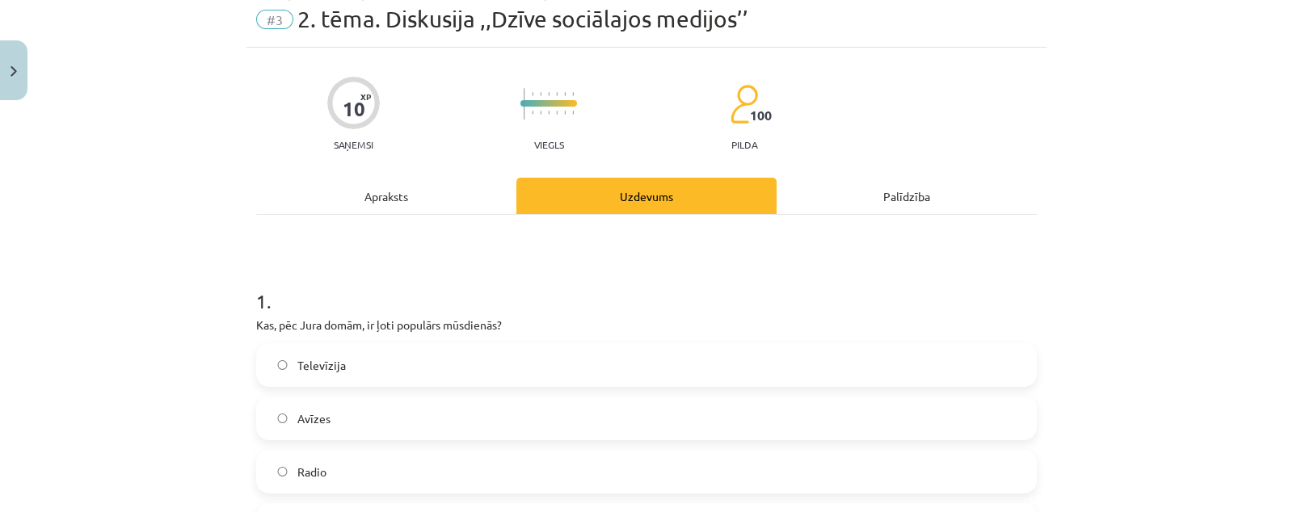
scroll to position [0, 0]
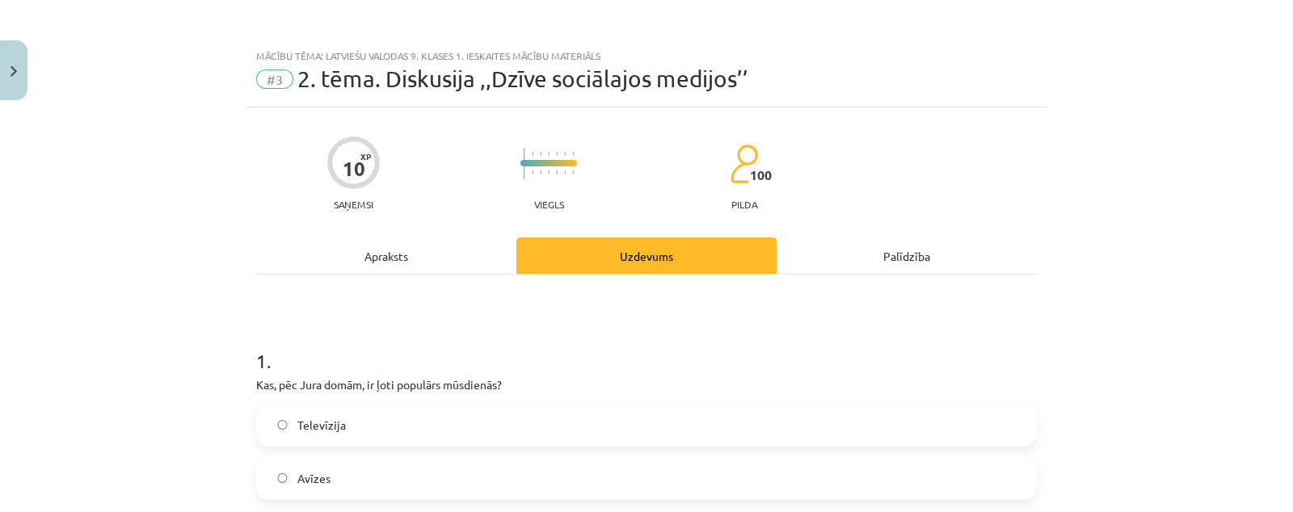
click at [448, 259] on div "Apraksts" at bounding box center [386, 255] width 260 height 36
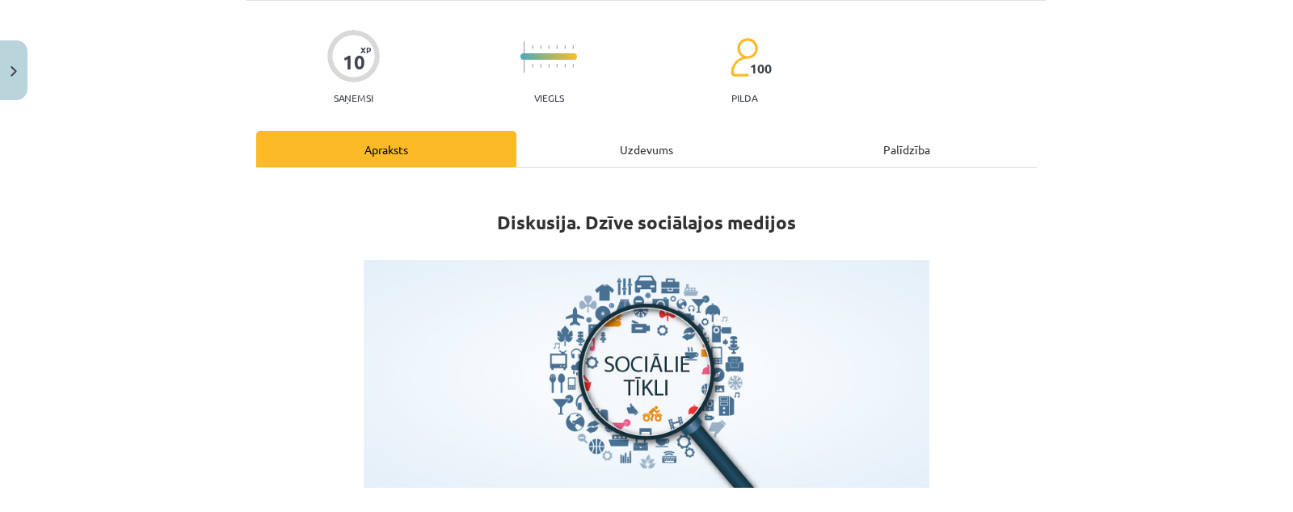
scroll to position [40, 0]
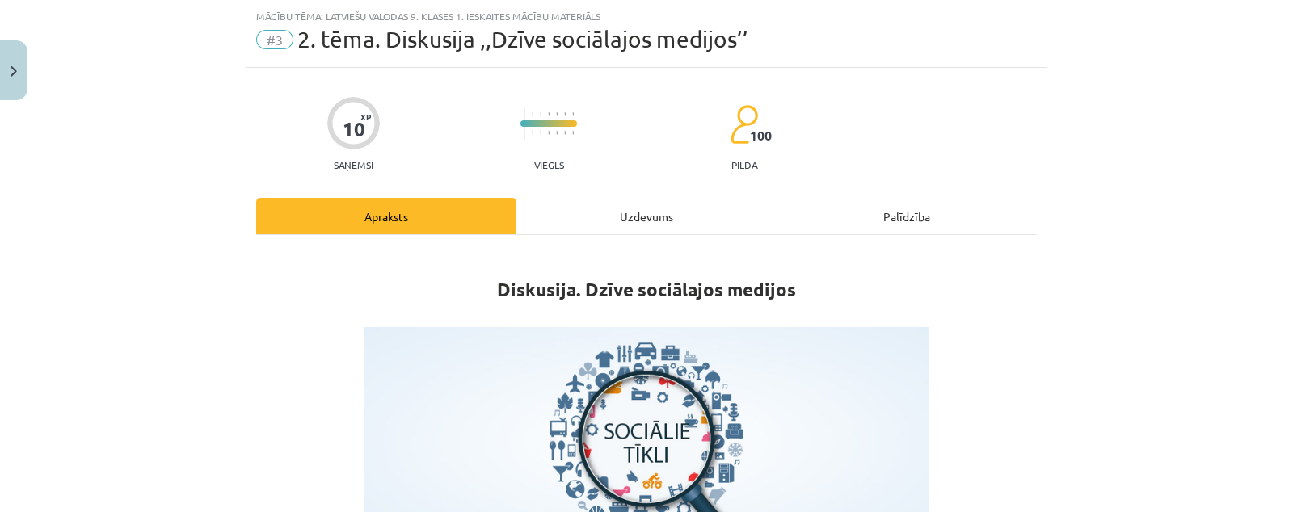
click at [593, 201] on div "Uzdevums" at bounding box center [646, 216] width 260 height 36
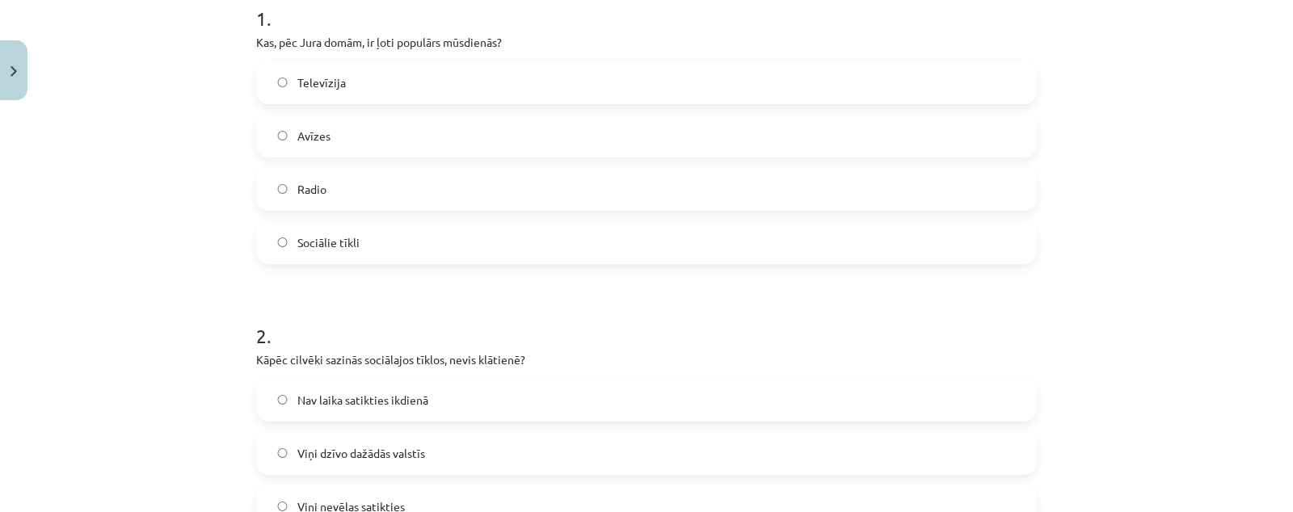
scroll to position [444, 0]
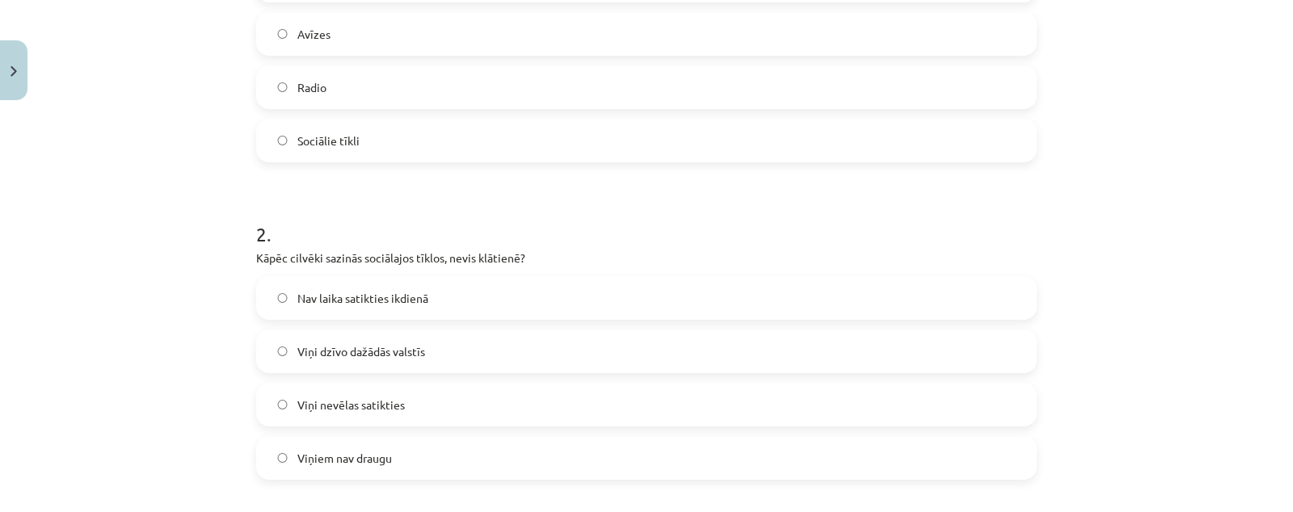
click at [494, 284] on label "Nav laika satikties ikdienā" at bounding box center [646, 298] width 777 height 40
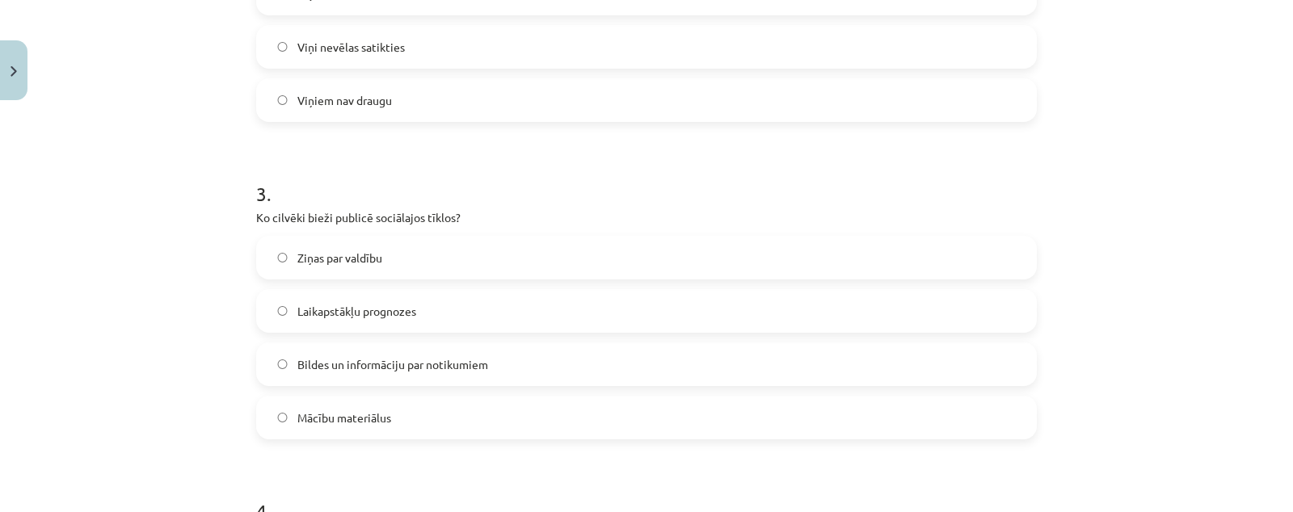
scroll to position [848, 0]
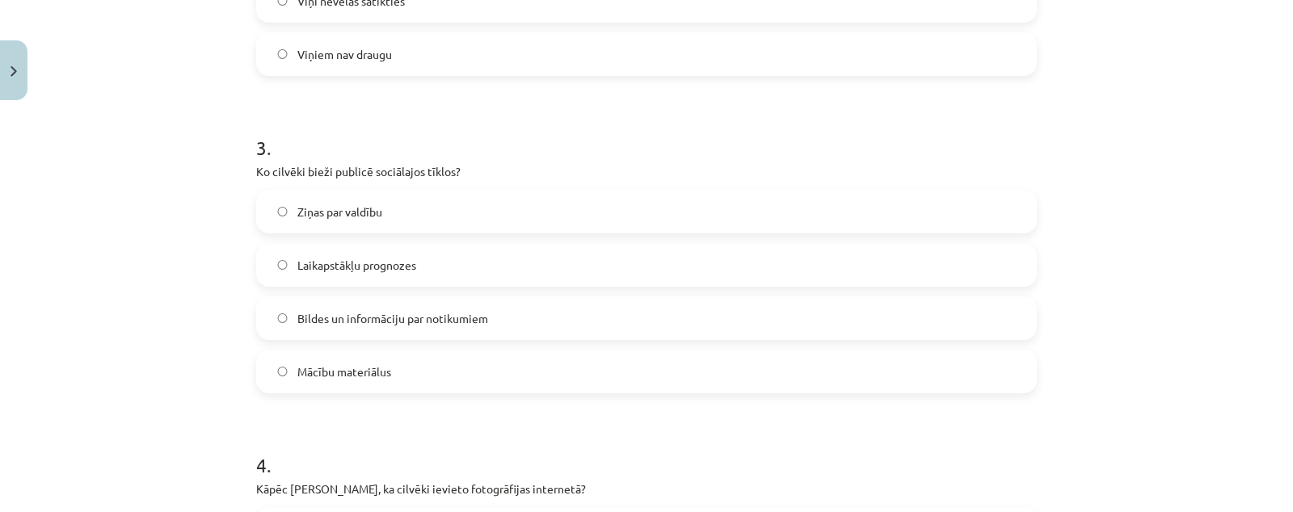
click at [503, 321] on label "Bildes un informāciju par notikumiem" at bounding box center [646, 318] width 777 height 40
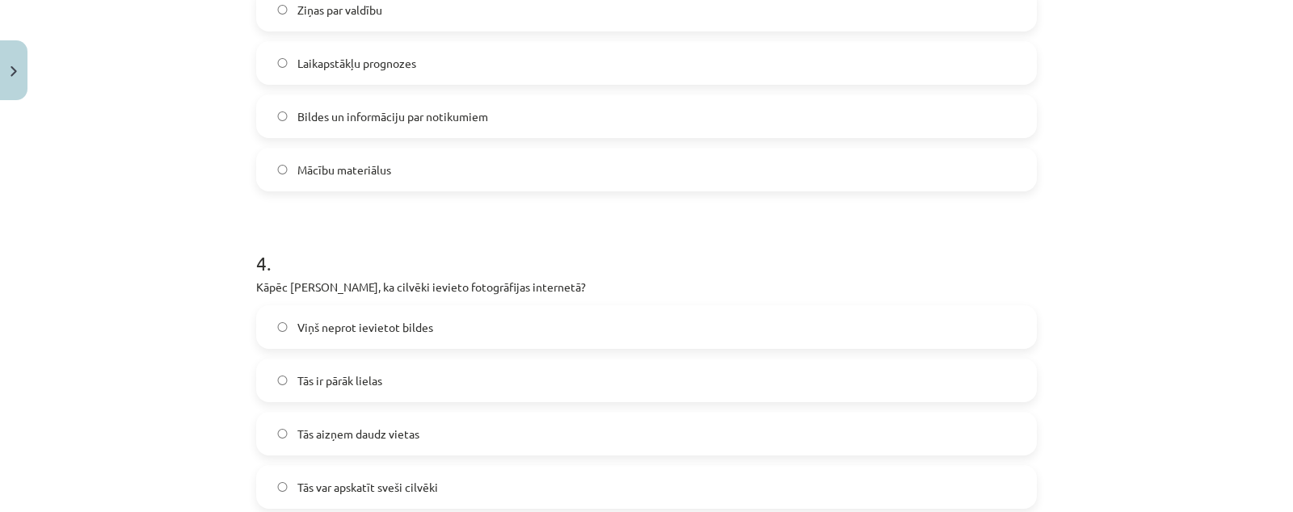
scroll to position [1151, 0]
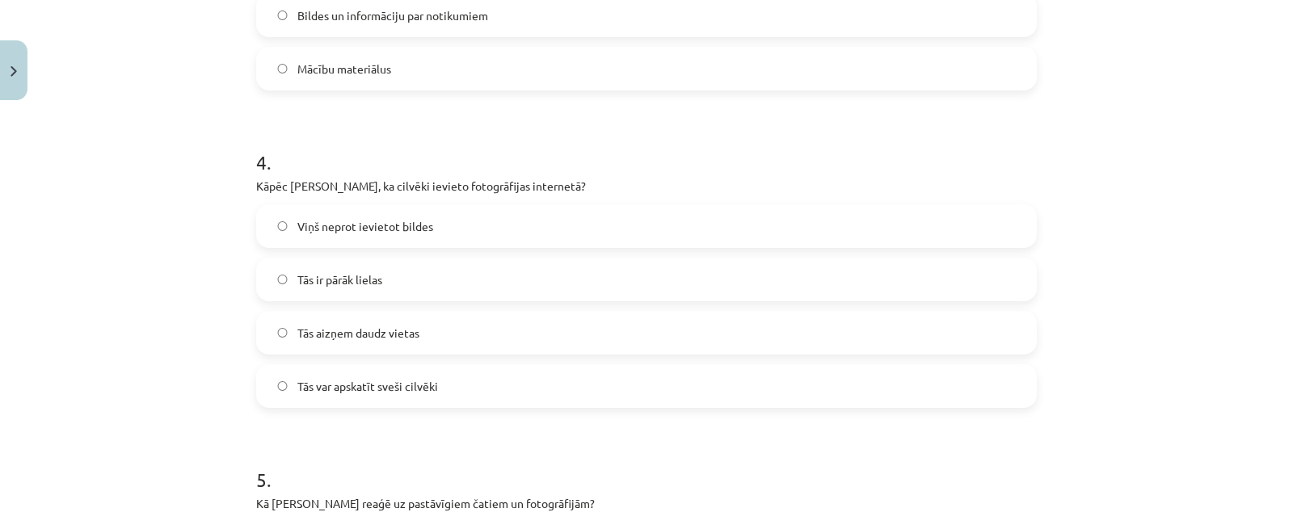
click at [498, 401] on label "Tās var apskatīt sveši cilvēki" at bounding box center [646, 386] width 777 height 40
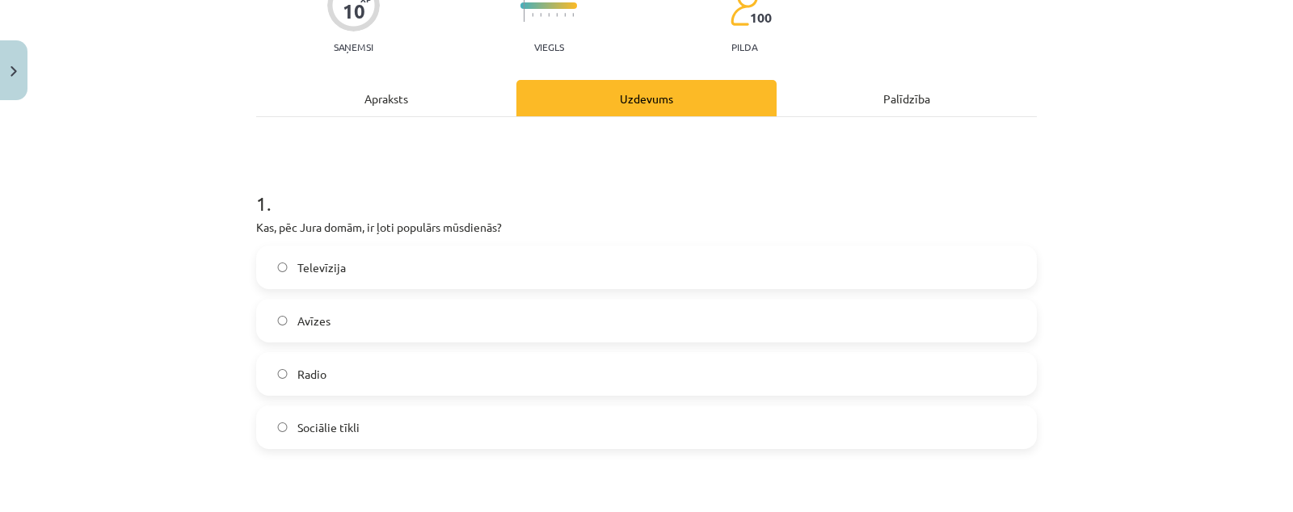
scroll to position [0, 0]
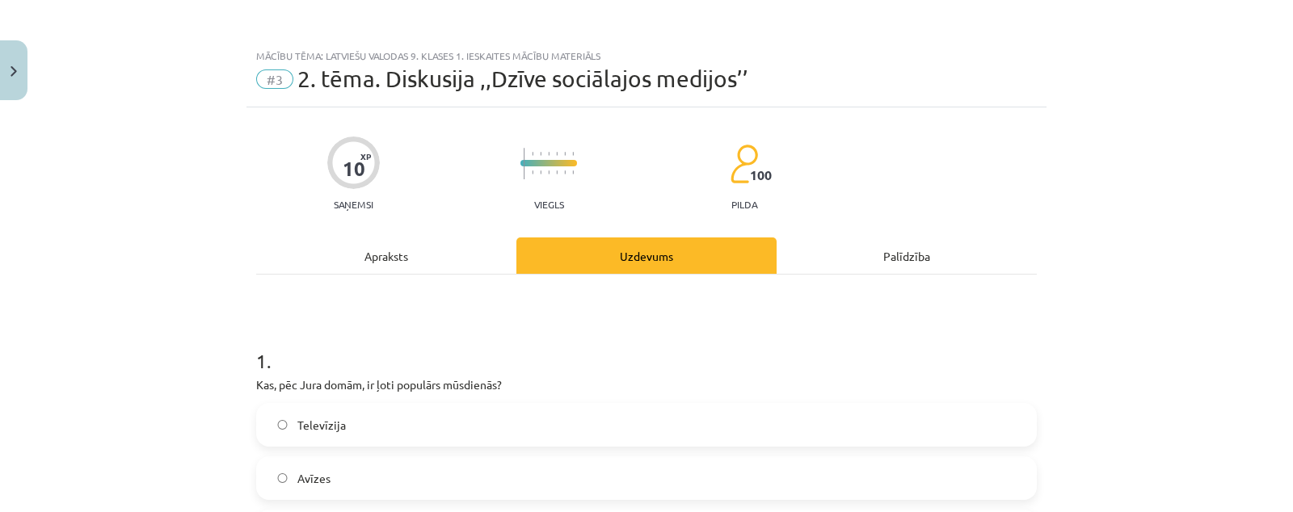
click at [460, 252] on div "Apraksts" at bounding box center [386, 255] width 260 height 36
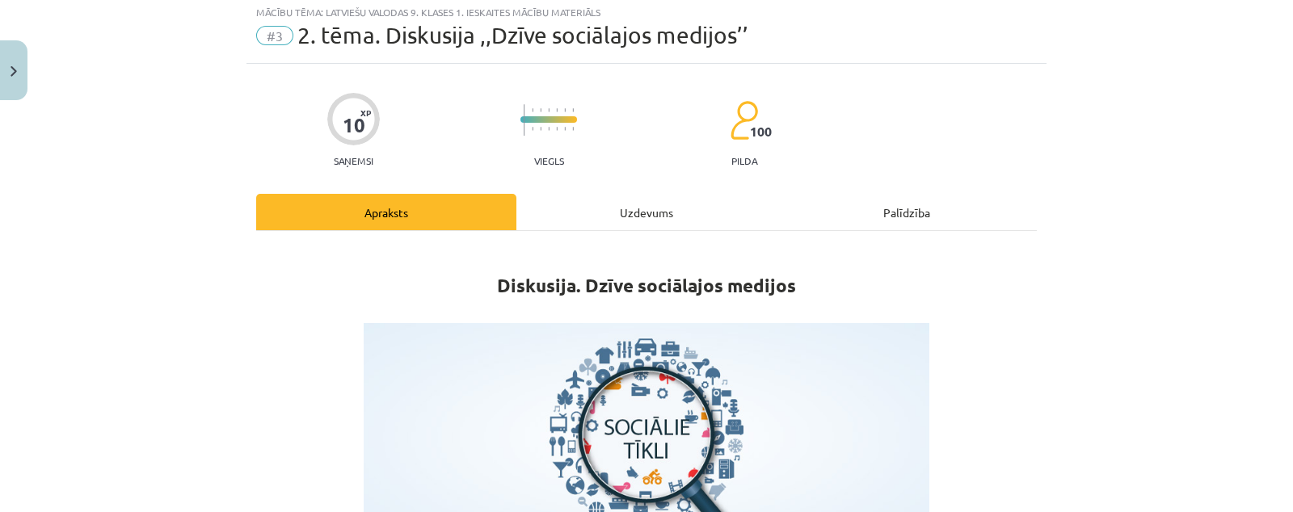
scroll to position [40, 0]
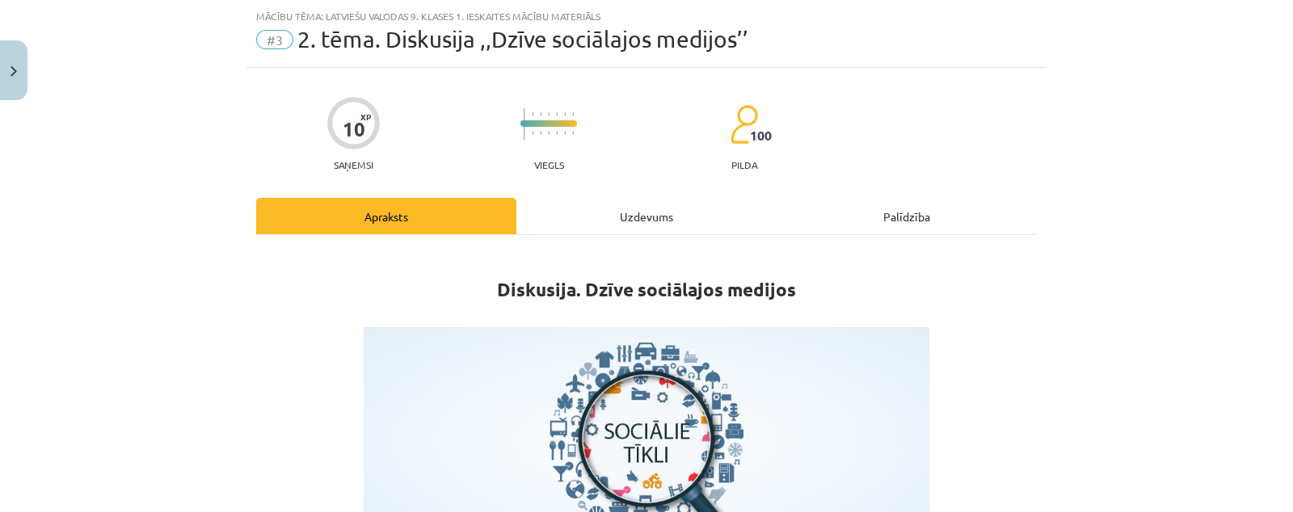
click at [664, 206] on div "Uzdevums" at bounding box center [646, 216] width 260 height 36
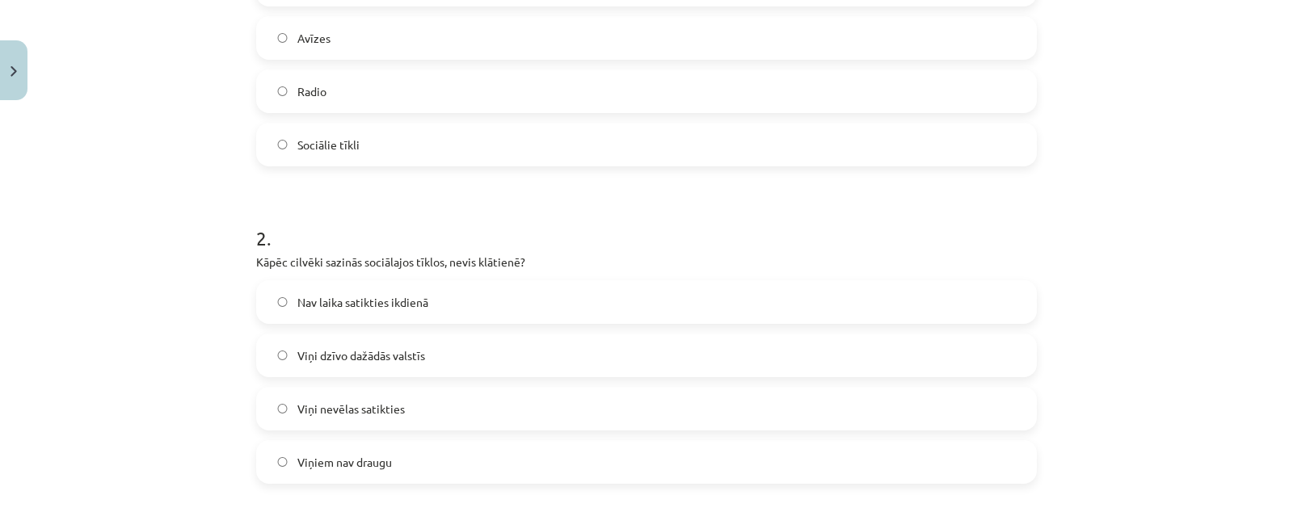
scroll to position [0, 0]
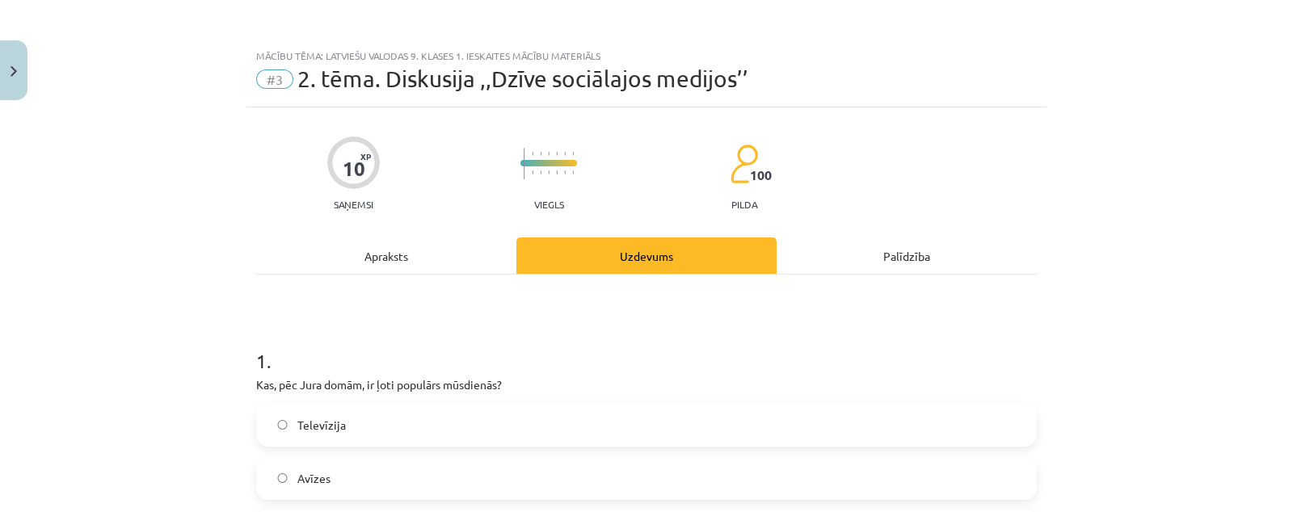
click at [469, 258] on div "Apraksts" at bounding box center [386, 255] width 260 height 36
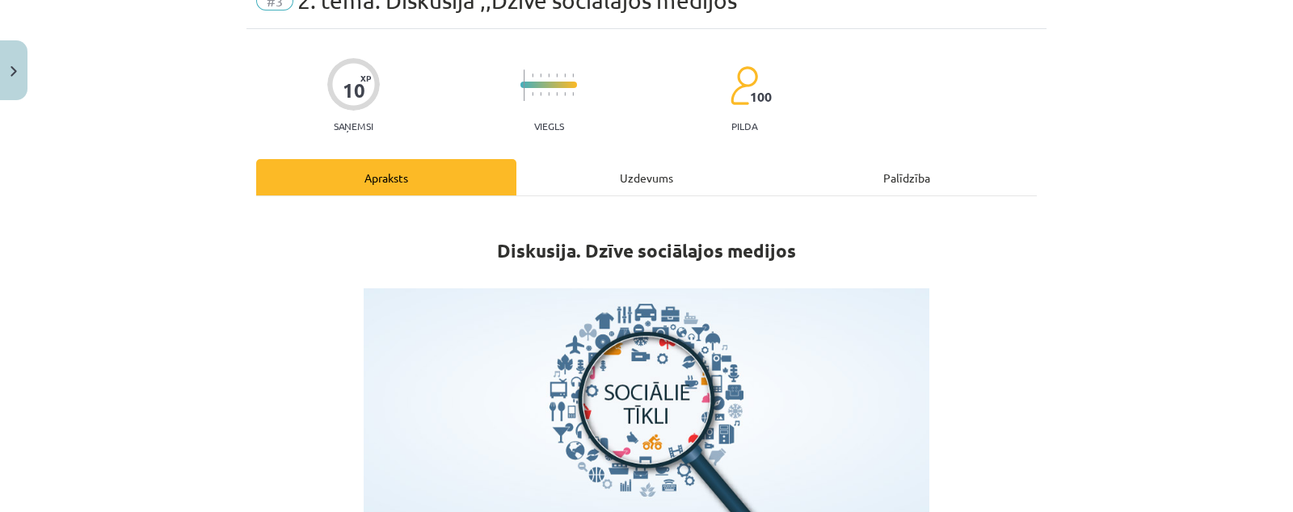
scroll to position [40, 0]
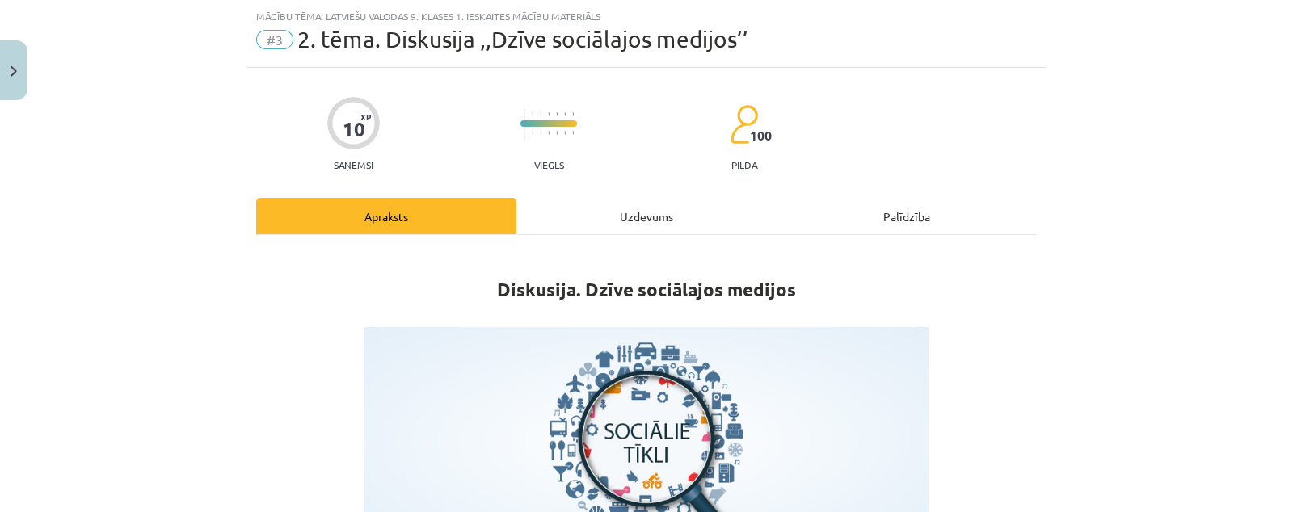
click at [578, 215] on div "Uzdevums" at bounding box center [646, 216] width 260 height 36
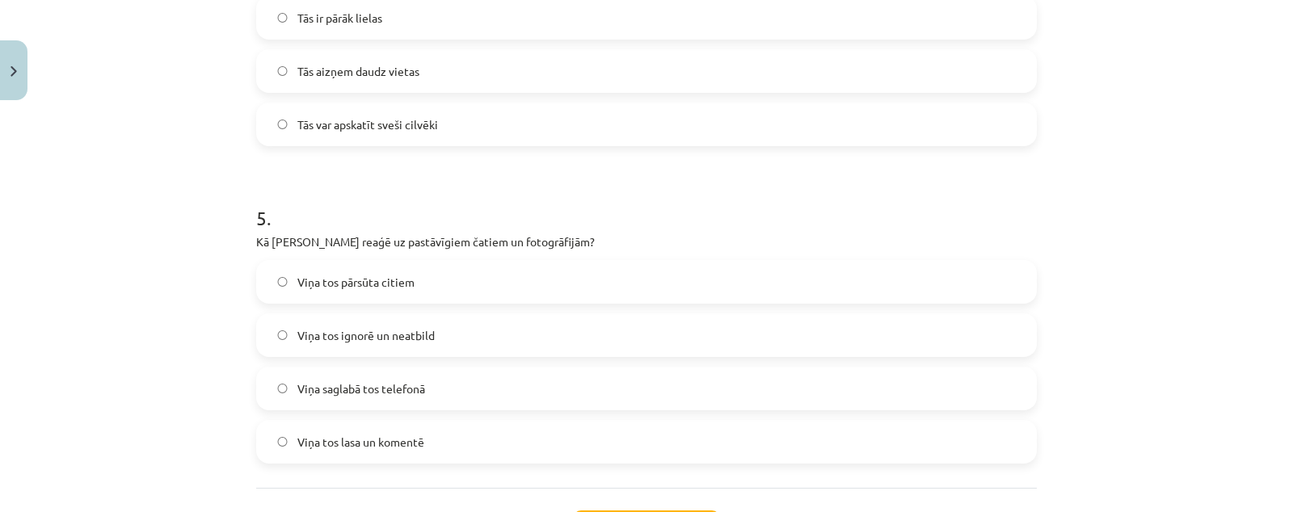
scroll to position [1453, 0]
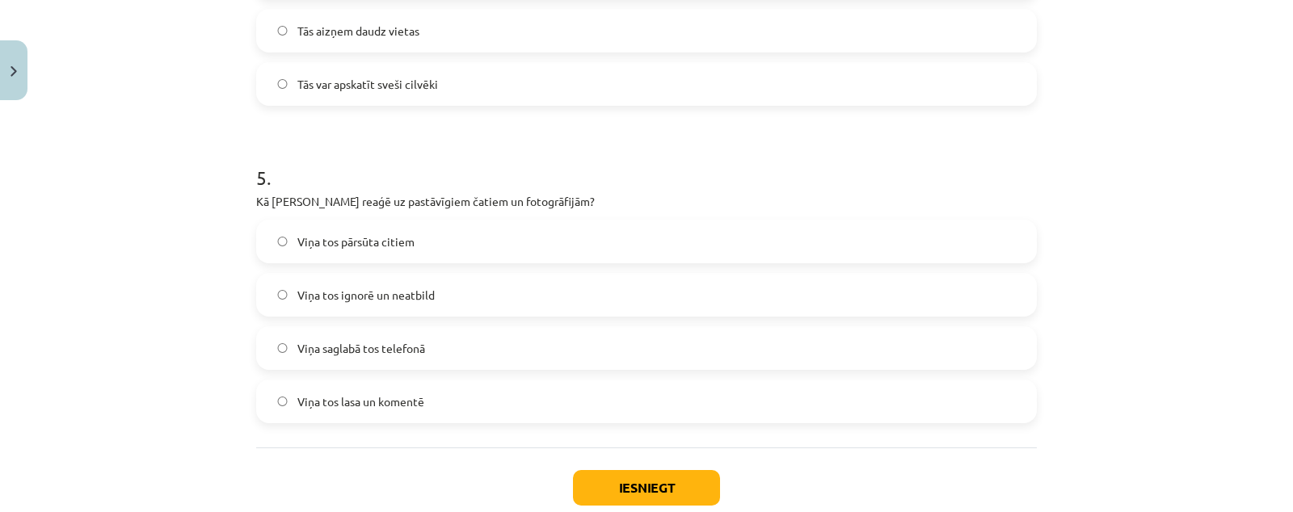
click at [553, 296] on label "Viņa tos ignorē un neatbild" at bounding box center [646, 295] width 777 height 40
click at [590, 470] on button "Iesniegt" at bounding box center [646, 488] width 147 height 36
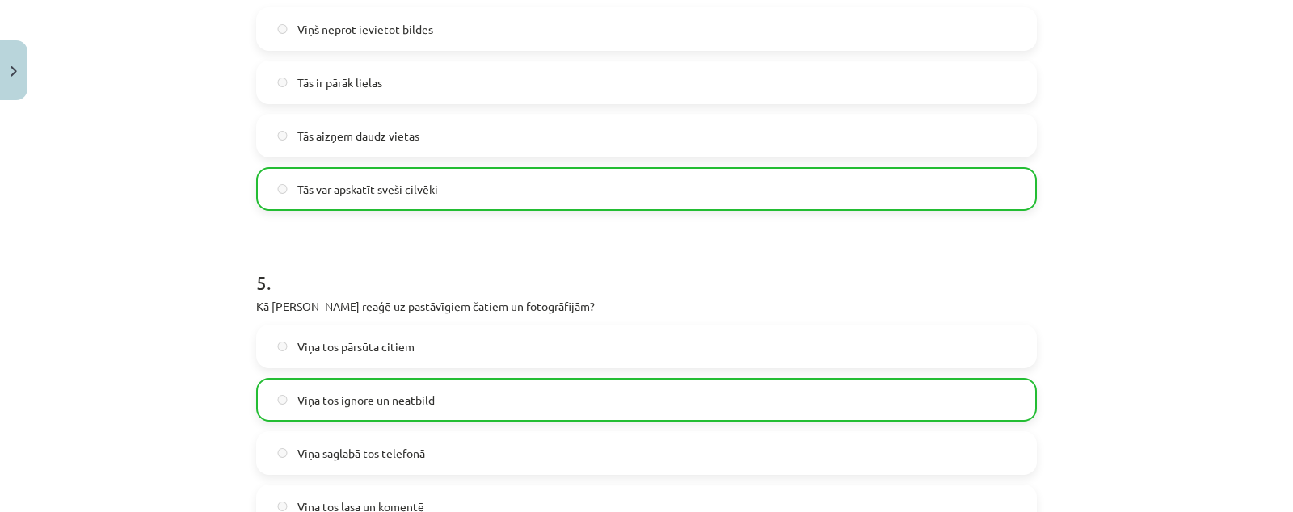
scroll to position [1602, 0]
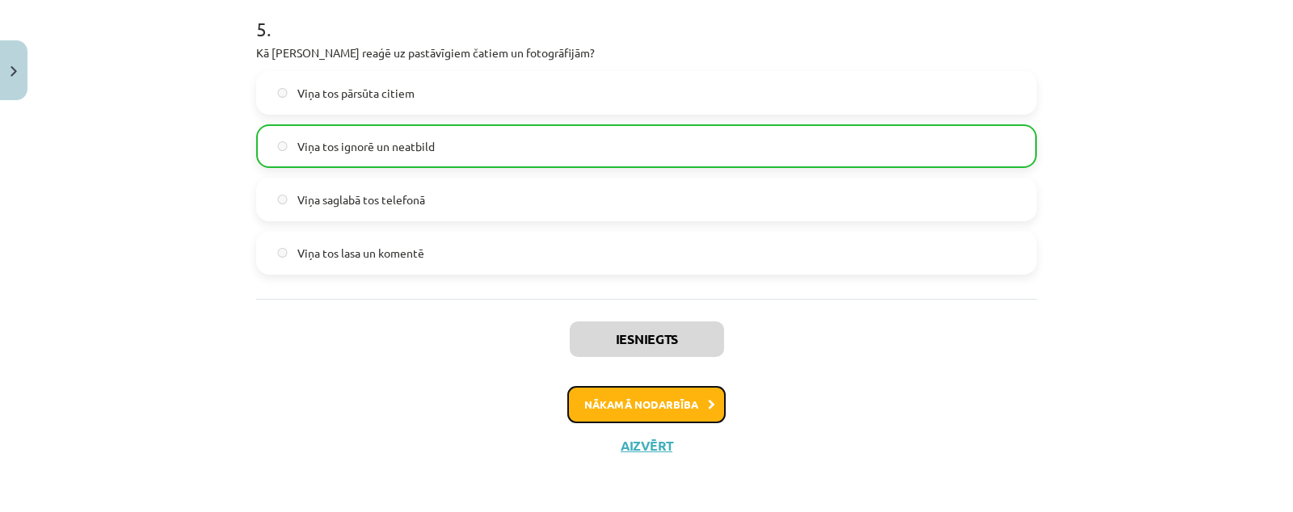
click at [666, 402] on button "Nākamā nodarbība" at bounding box center [646, 404] width 158 height 37
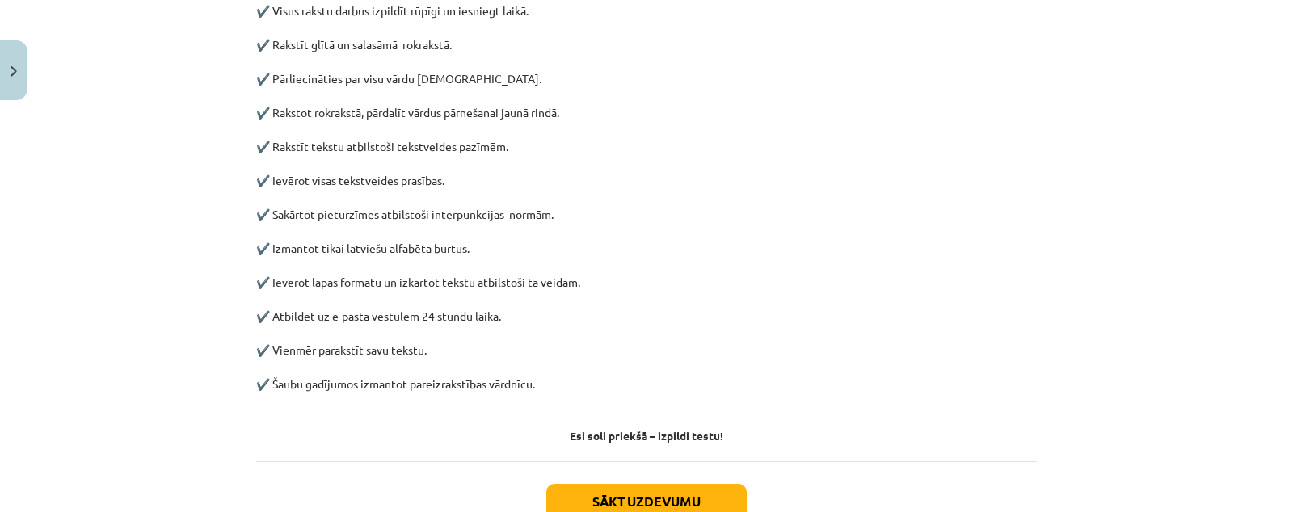
scroll to position [883, 0]
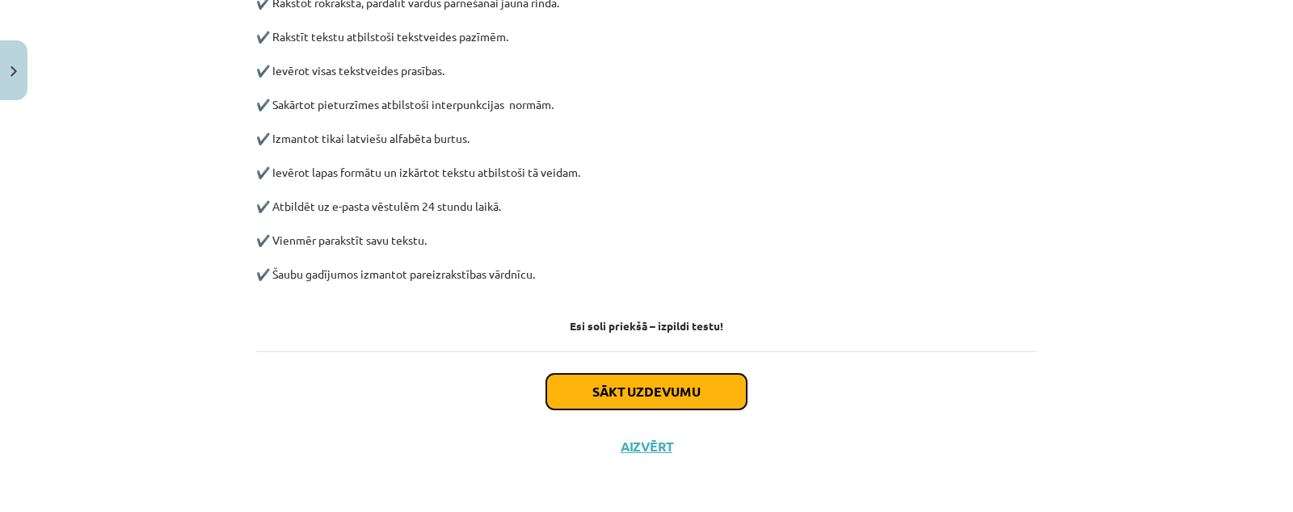
click at [681, 385] on button "Sākt uzdevumu" at bounding box center [646, 392] width 200 height 36
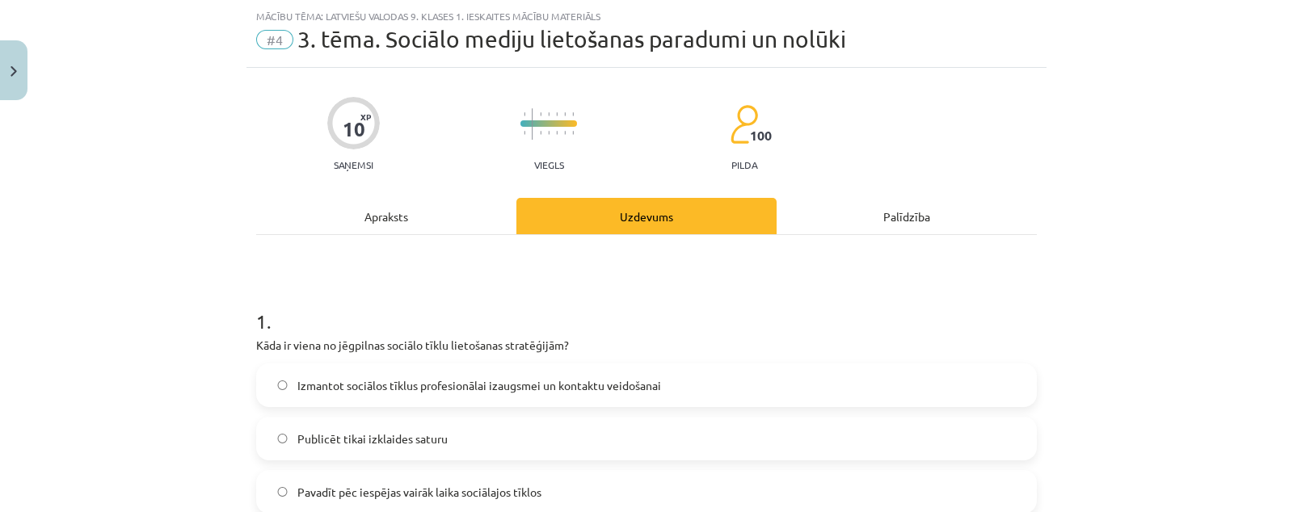
scroll to position [242, 0]
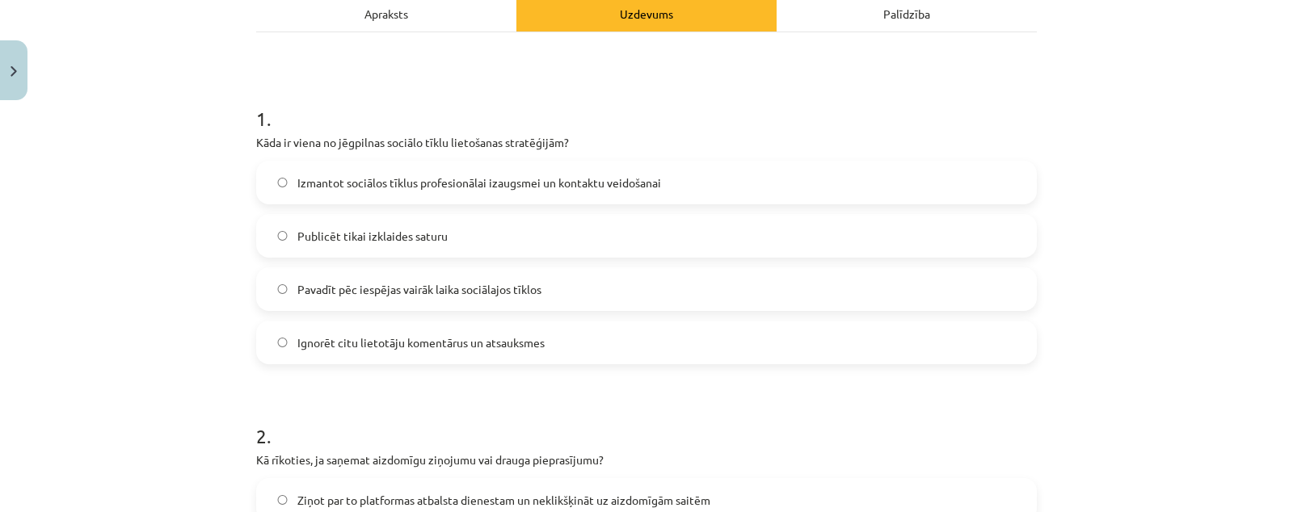
click at [346, 18] on div "Apraksts" at bounding box center [386, 13] width 260 height 36
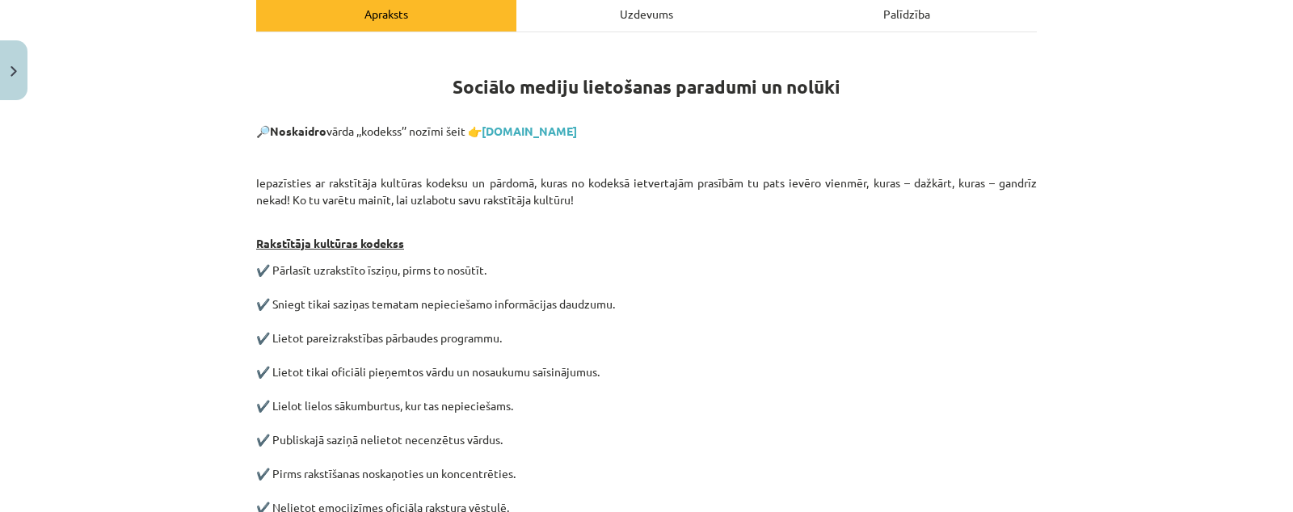
click at [599, 11] on div "Uzdevums" at bounding box center [646, 13] width 260 height 36
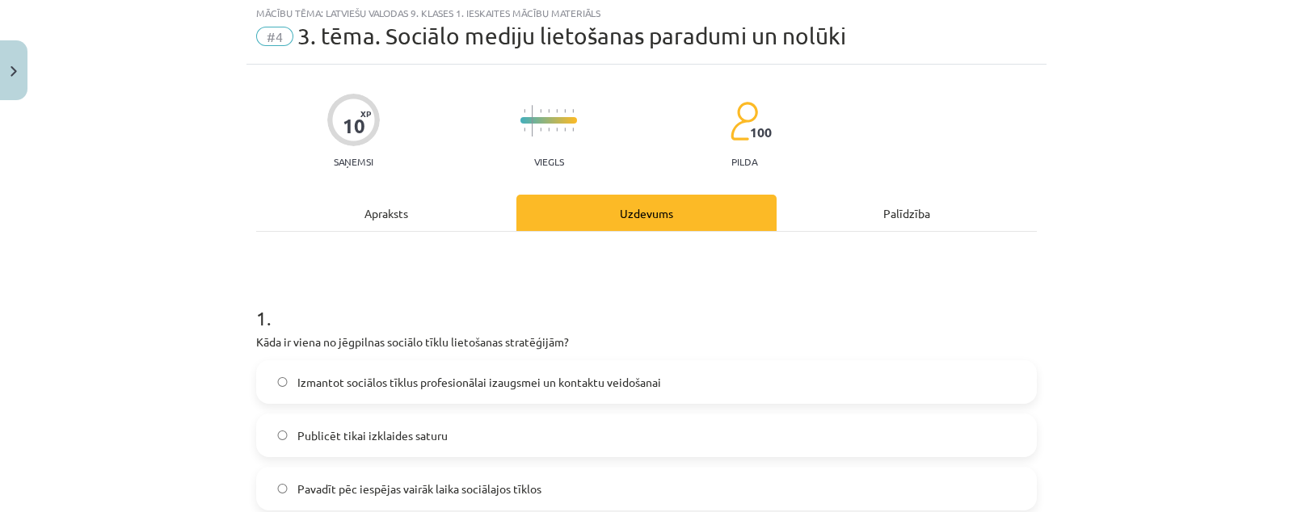
scroll to position [40, 0]
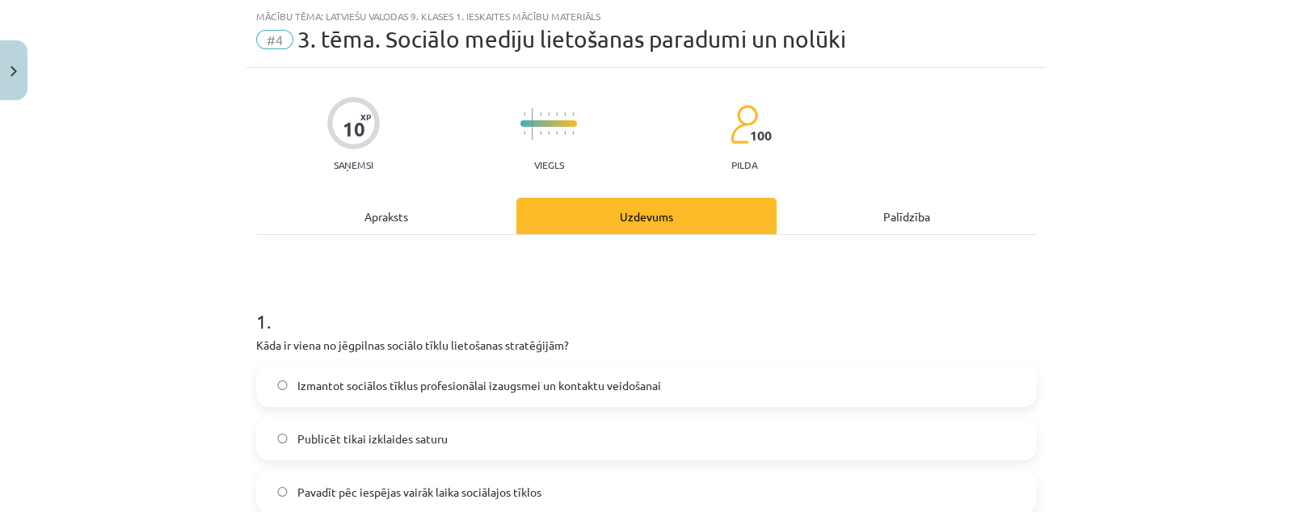
click at [597, 381] on span "Izmantot sociālos tīklus profesionālai izaugsmei un kontaktu veidošanai" at bounding box center [479, 385] width 364 height 17
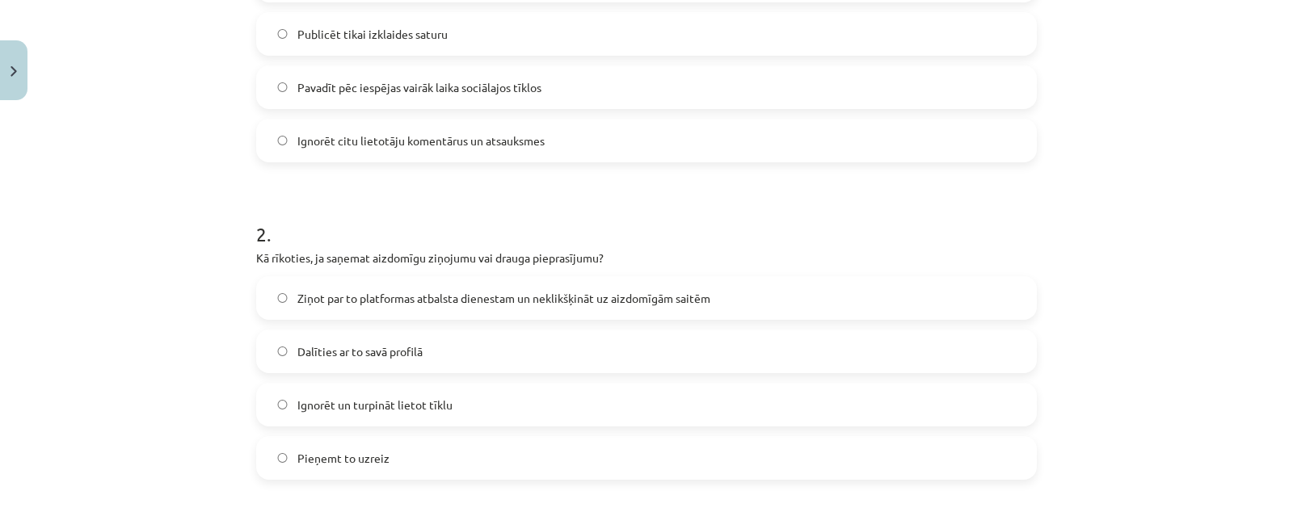
scroll to position [545, 0]
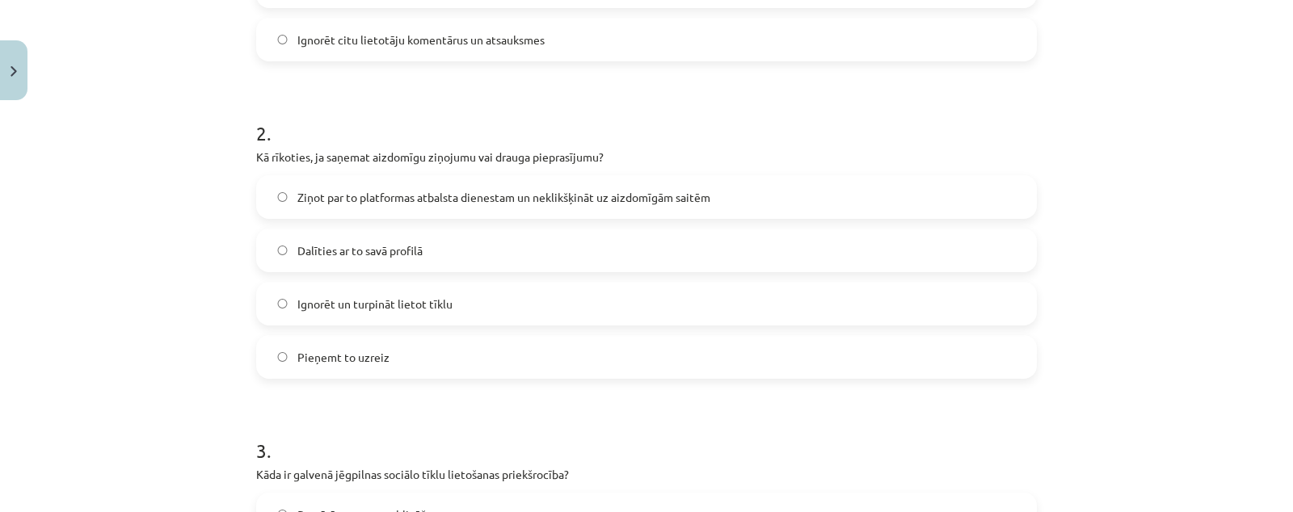
click at [562, 191] on span "Ziņot par to platformas atbalsta dienestam un neklikšķināt uz aizdomīgām saitēm" at bounding box center [503, 197] width 413 height 17
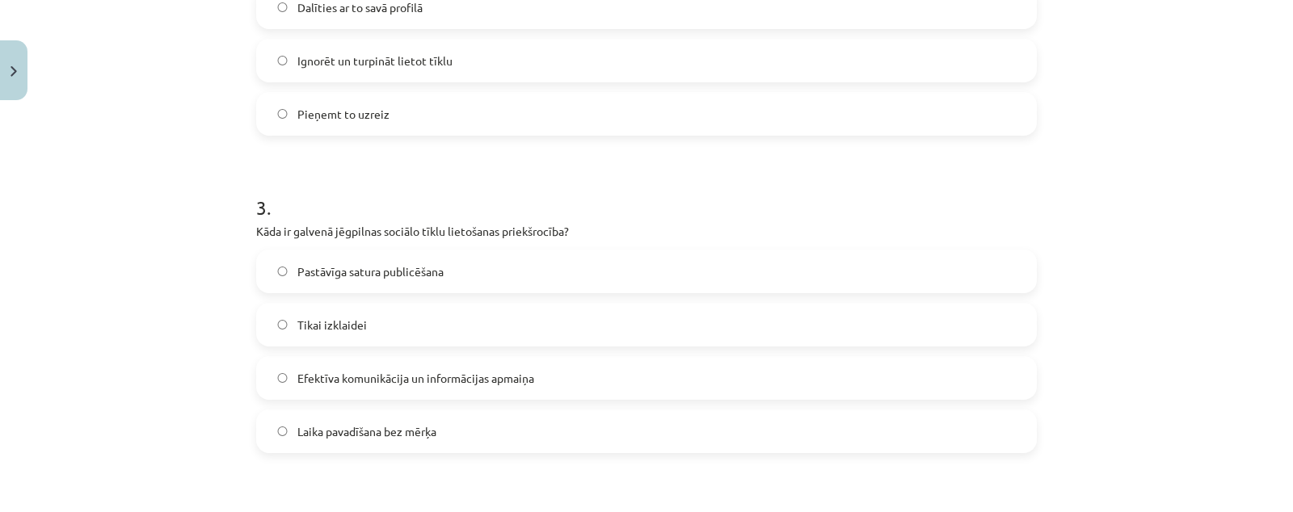
scroll to position [848, 0]
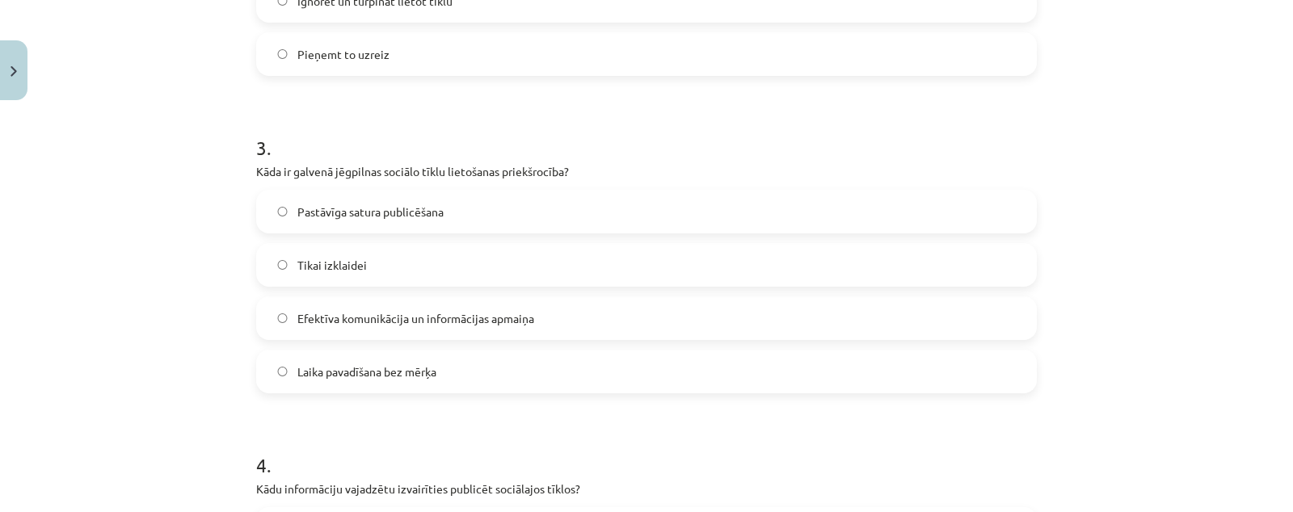
click at [504, 305] on label "Efektīva komunikācija un informācijas apmaiņa" at bounding box center [646, 318] width 777 height 40
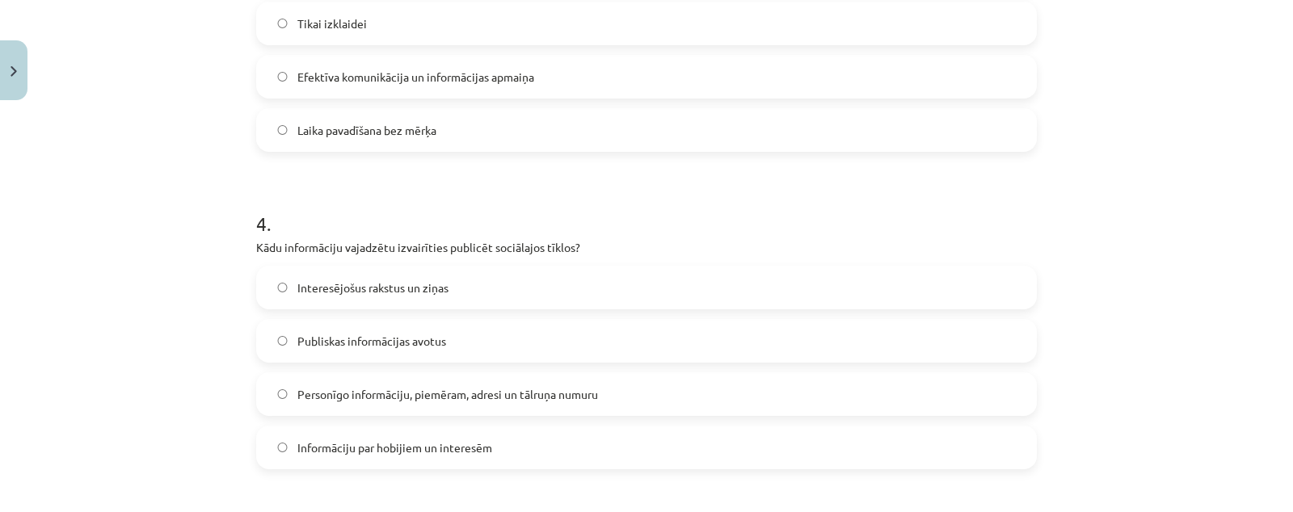
scroll to position [1151, 0]
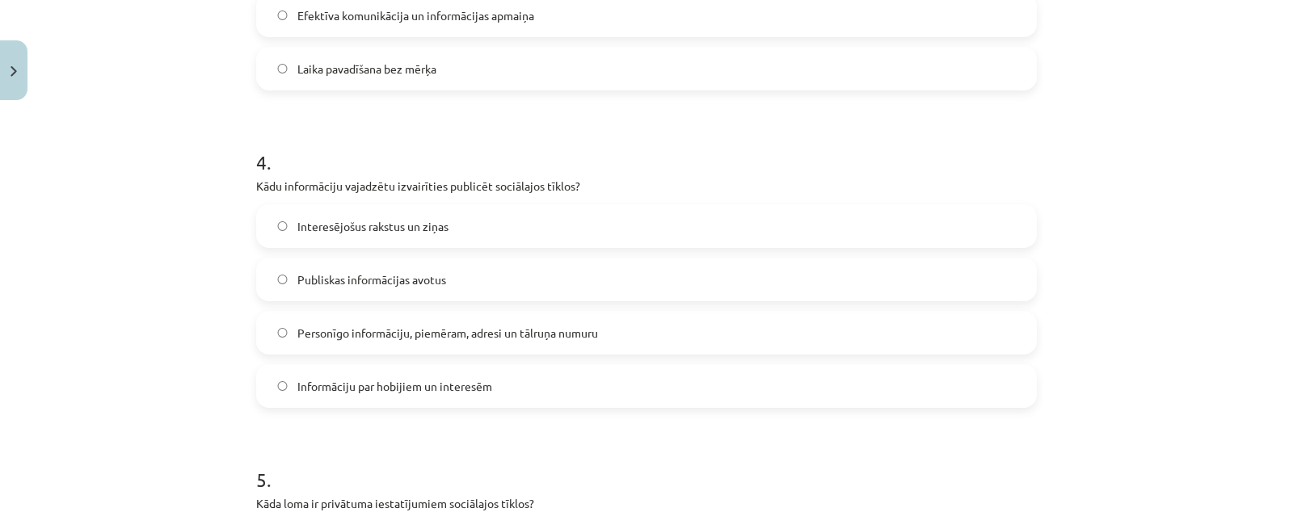
click at [522, 319] on label "Personīgo informāciju, piemēram, adresi un tālruņa numuru" at bounding box center [646, 333] width 777 height 40
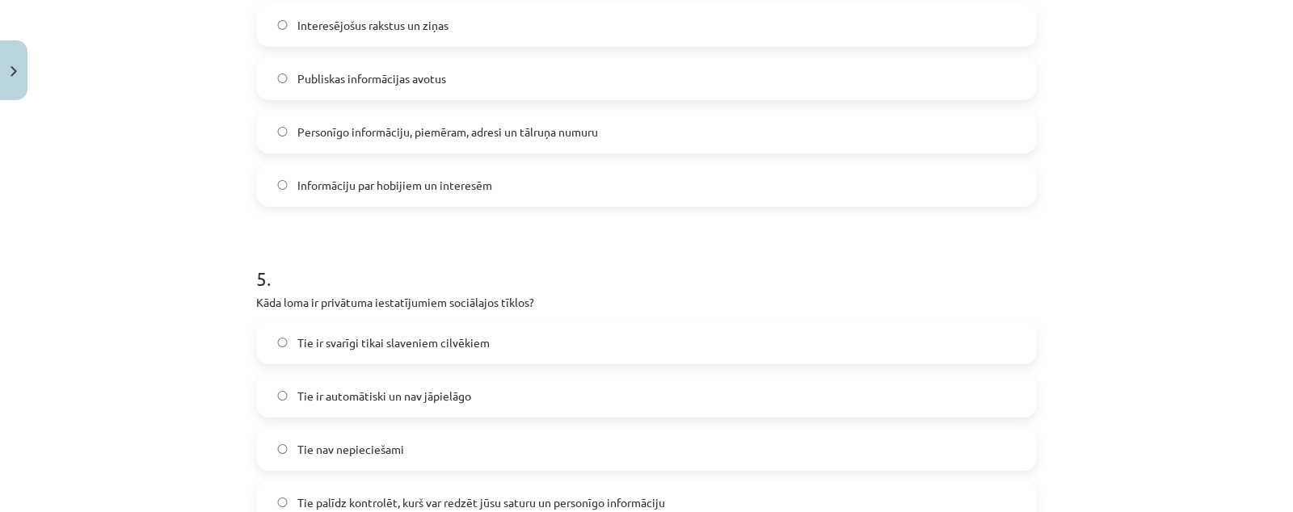
scroll to position [1453, 0]
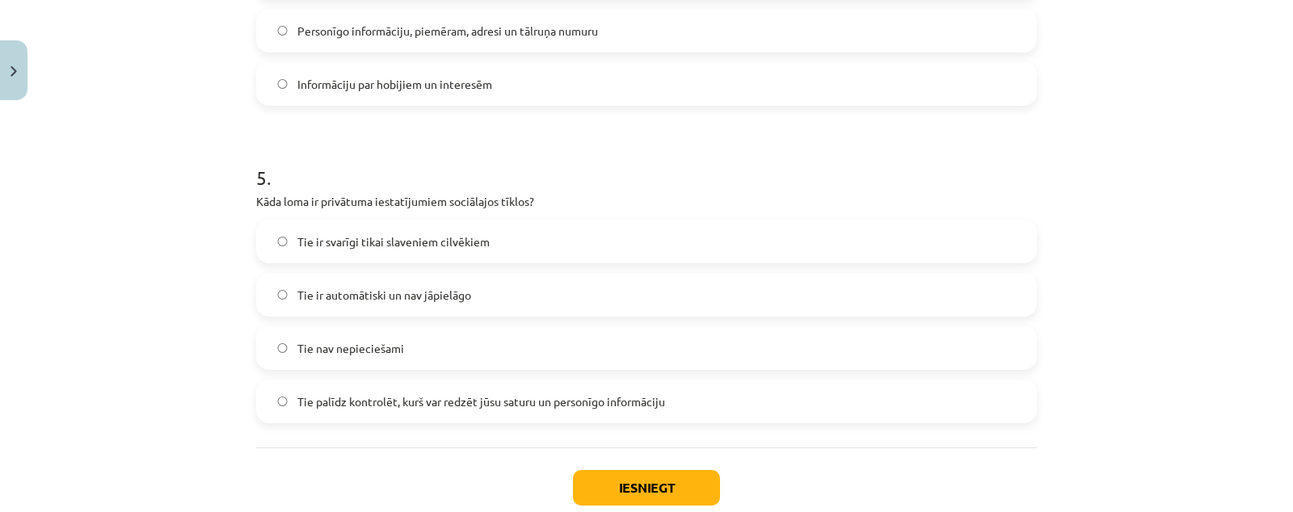
click at [578, 397] on span "Tie palīdz kontrolēt, kurš var redzēt jūsu saturu un personīgo informāciju" at bounding box center [481, 401] width 368 height 17
click at [615, 484] on button "Iesniegt" at bounding box center [646, 488] width 147 height 36
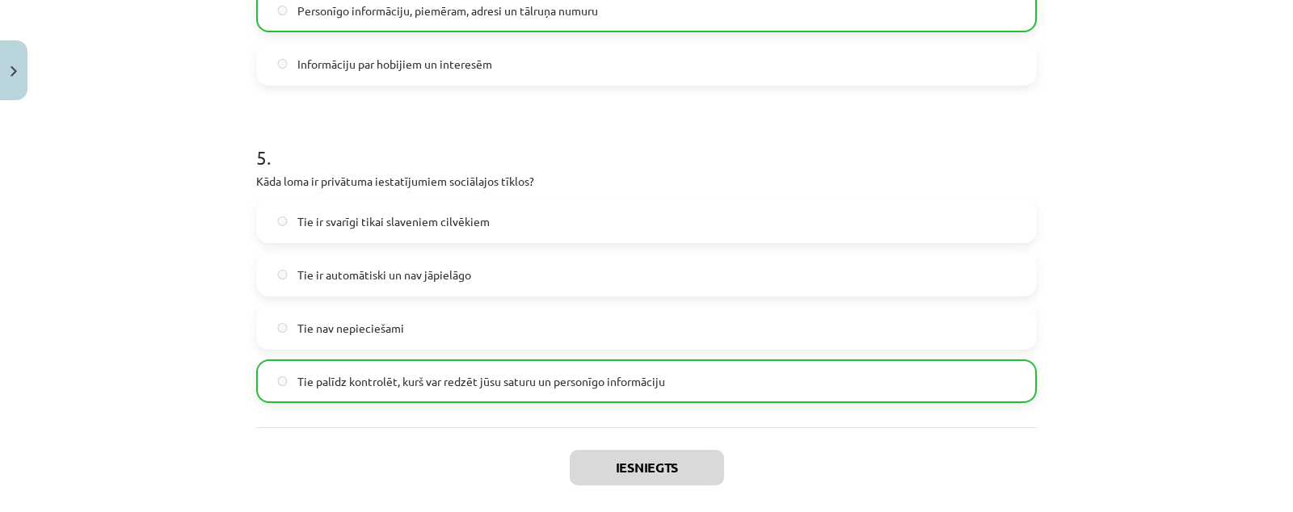
scroll to position [1602, 0]
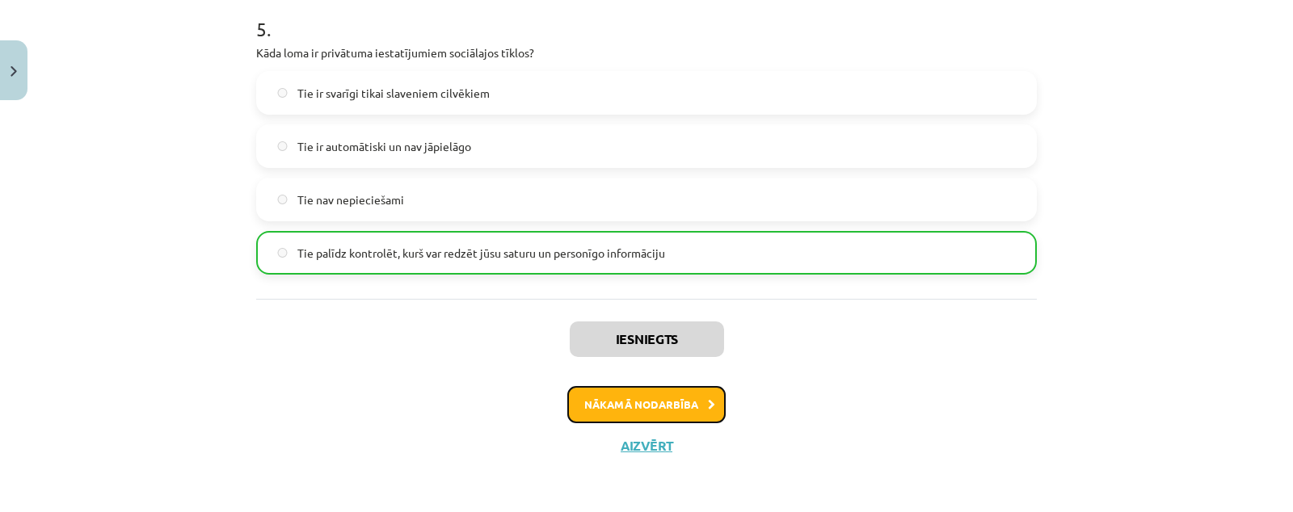
click at [673, 397] on button "Nākamā nodarbība" at bounding box center [646, 404] width 158 height 37
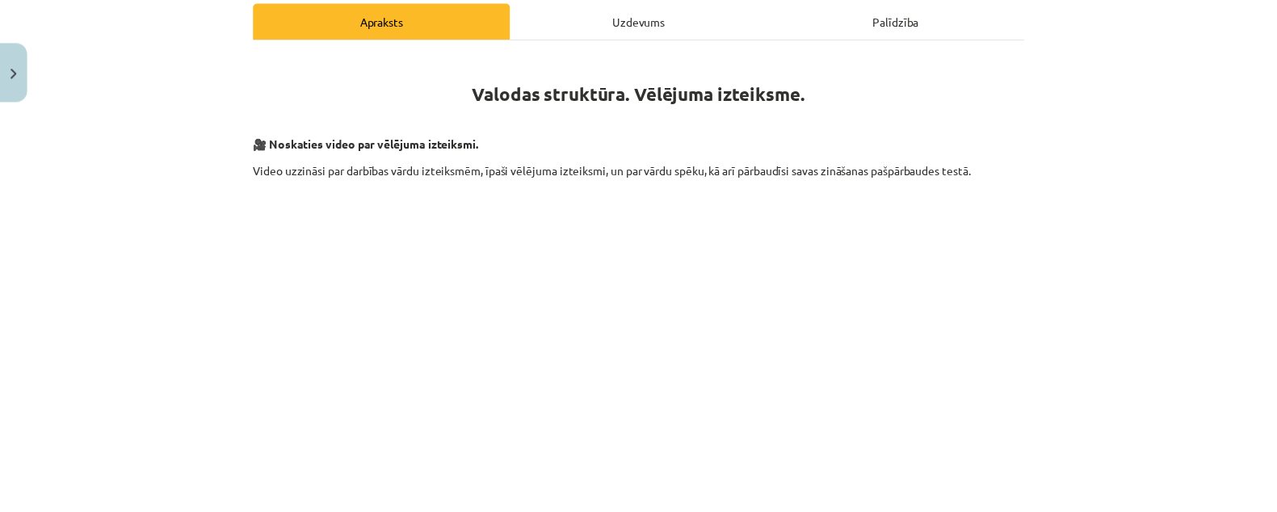
scroll to position [35, 0]
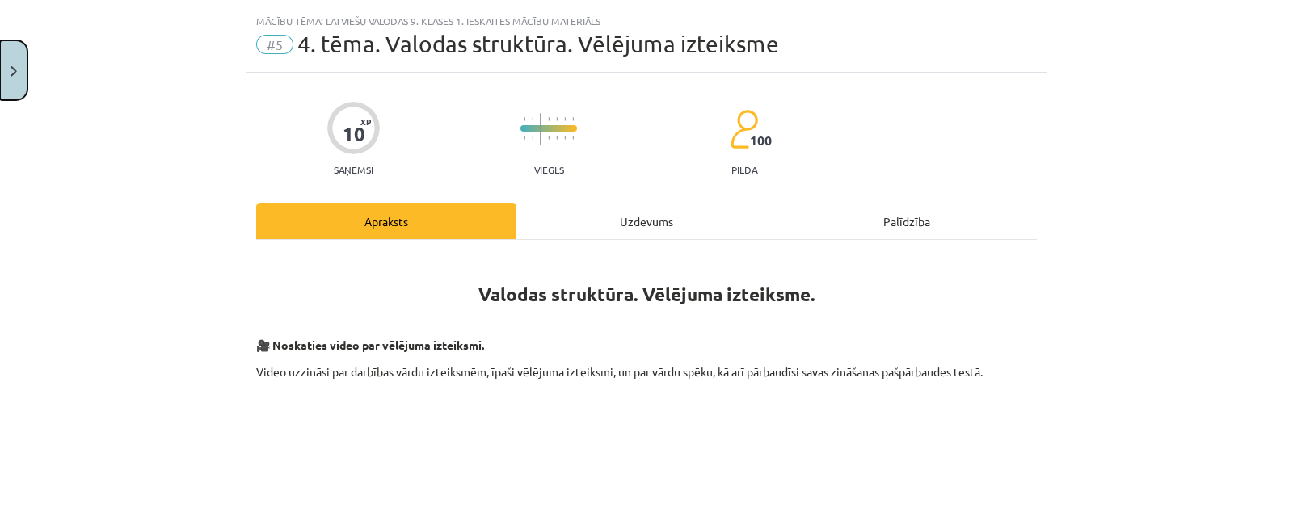
click at [0, 74] on button "Close" at bounding box center [13, 70] width 27 height 60
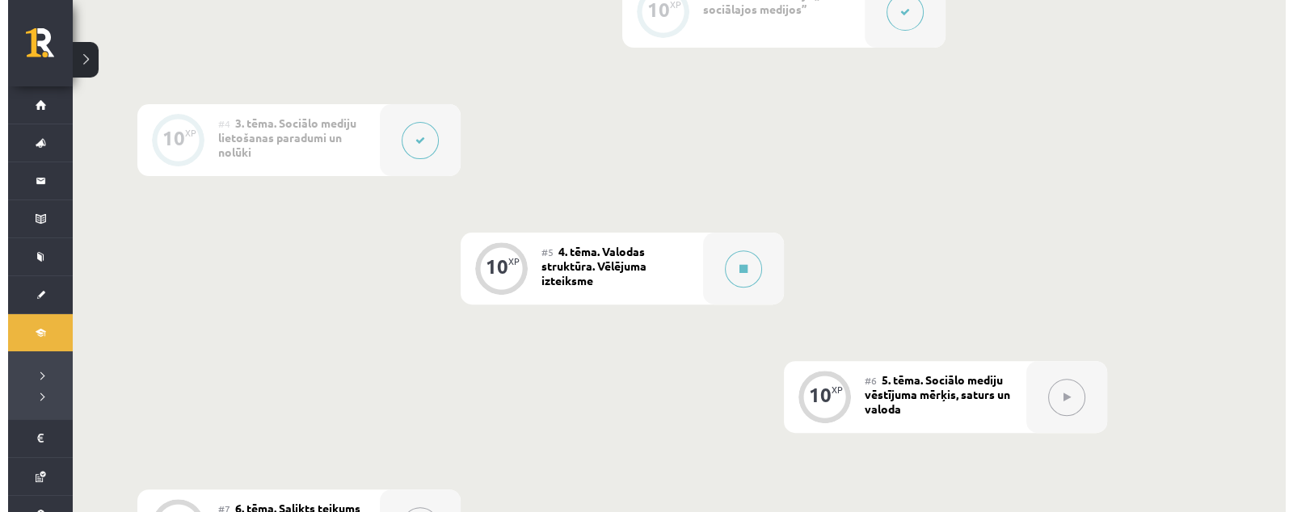
scroll to position [706, 0]
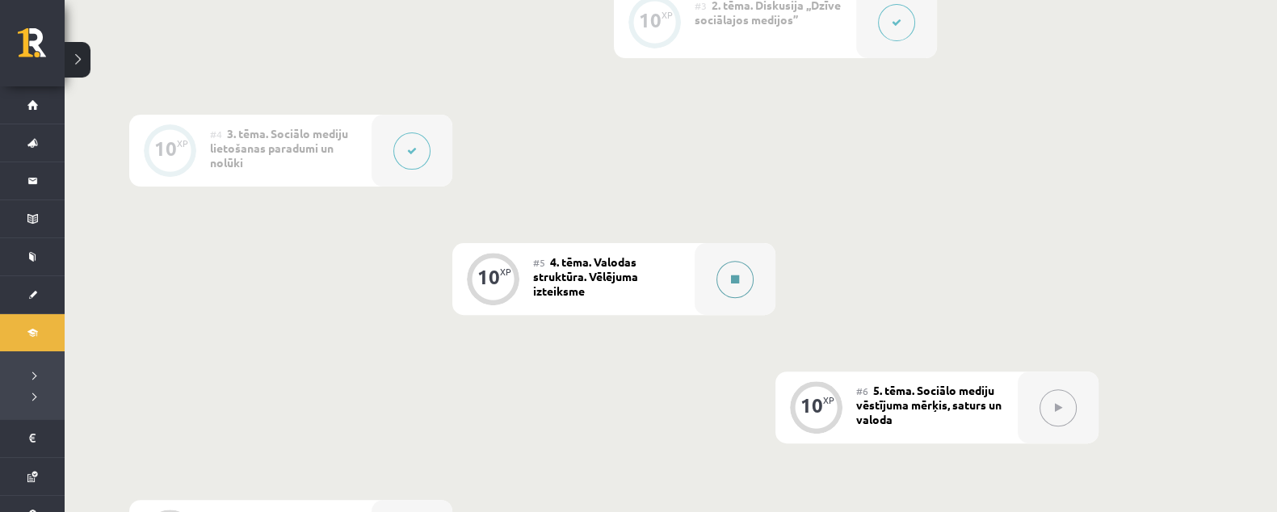
click at [725, 271] on button at bounding box center [735, 279] width 37 height 37
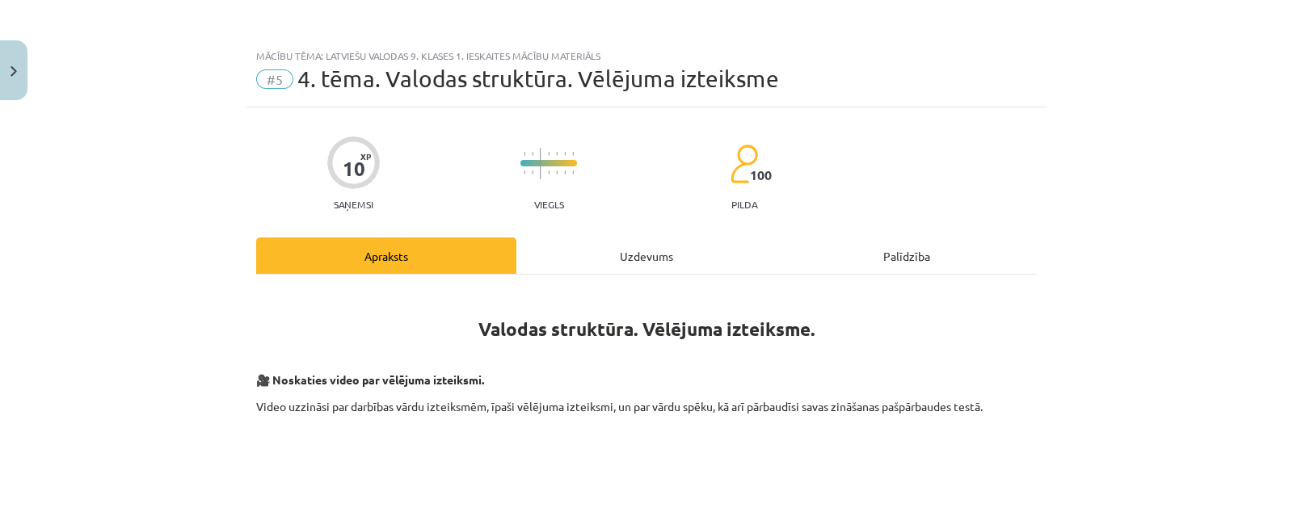
click at [656, 253] on div "Uzdevums" at bounding box center [646, 255] width 260 height 36
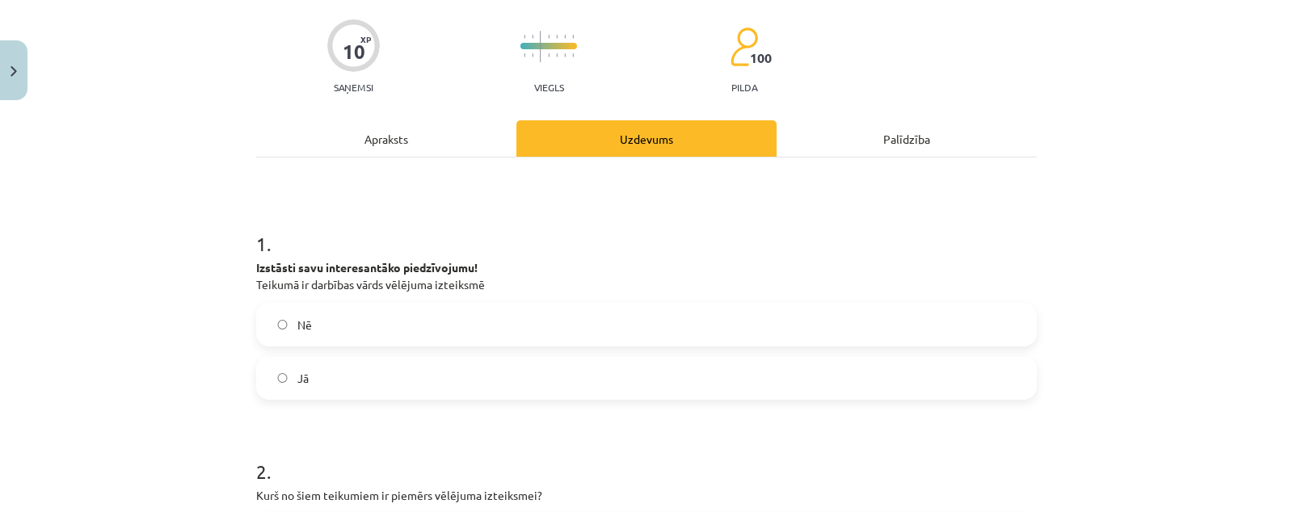
scroll to position [242, 0]
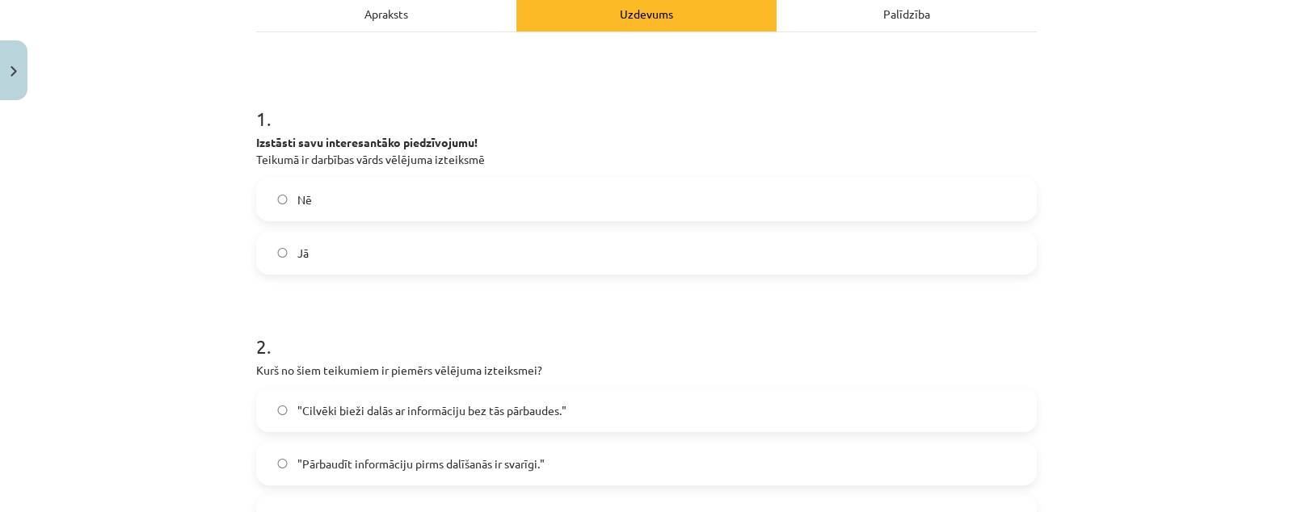
click at [380, 244] on label "Jā" at bounding box center [646, 253] width 777 height 40
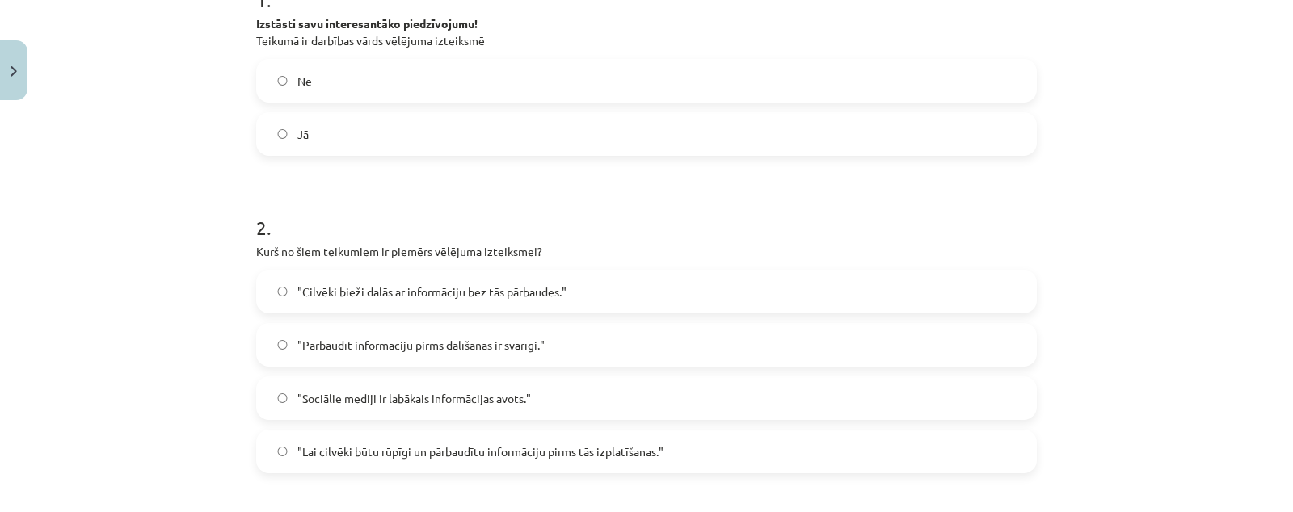
scroll to position [444, 0]
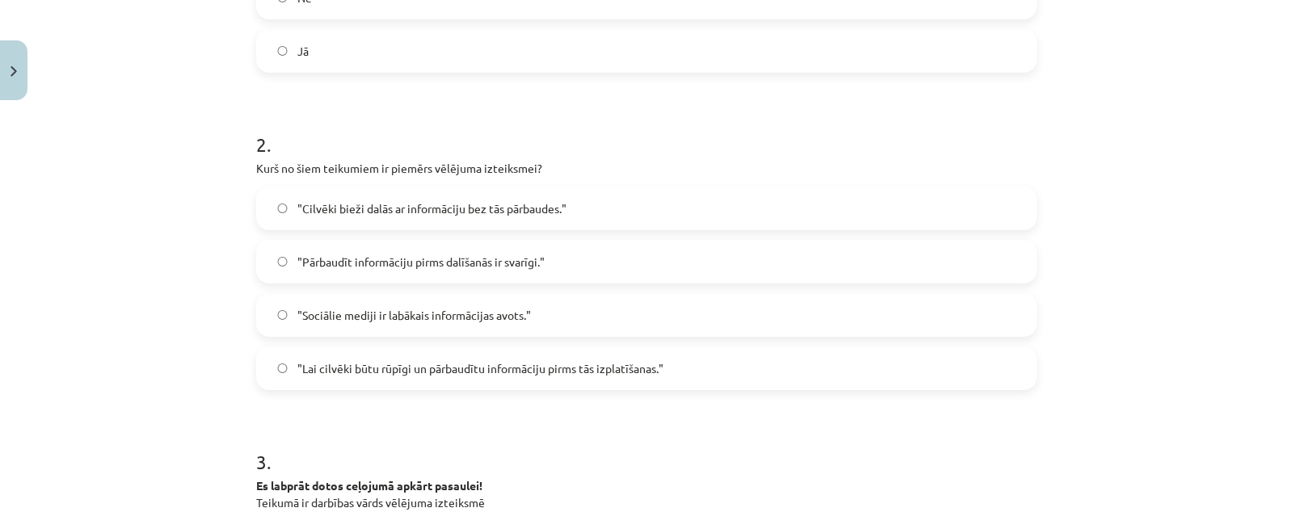
click at [439, 254] on span ""Pārbaudīt informāciju pirms dalīšanās ir svarīgi."" at bounding box center [420, 262] width 247 height 17
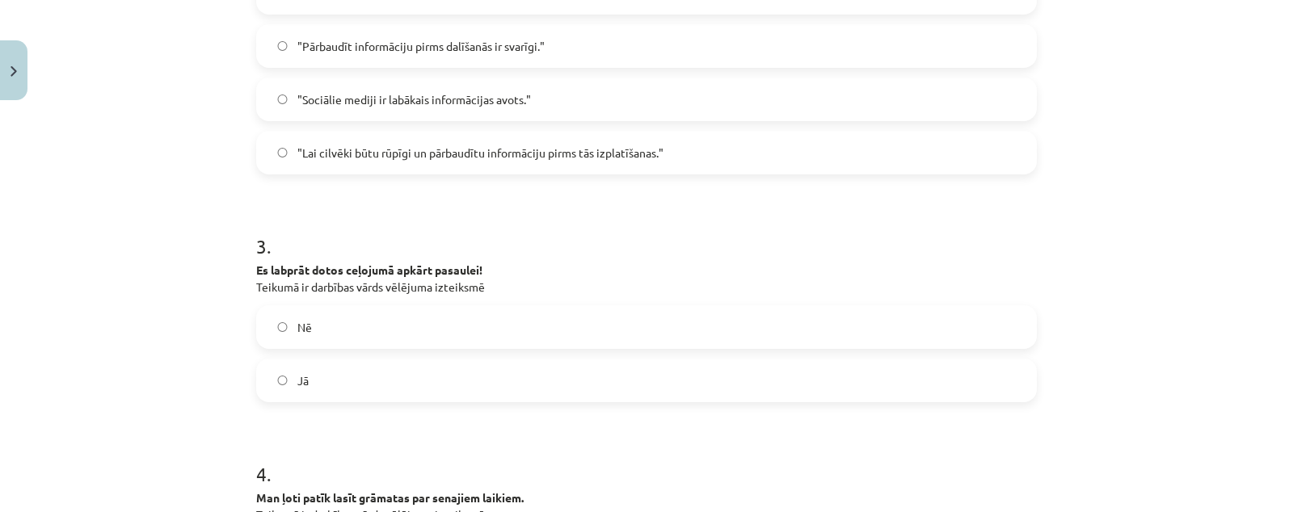
scroll to position [746, 0]
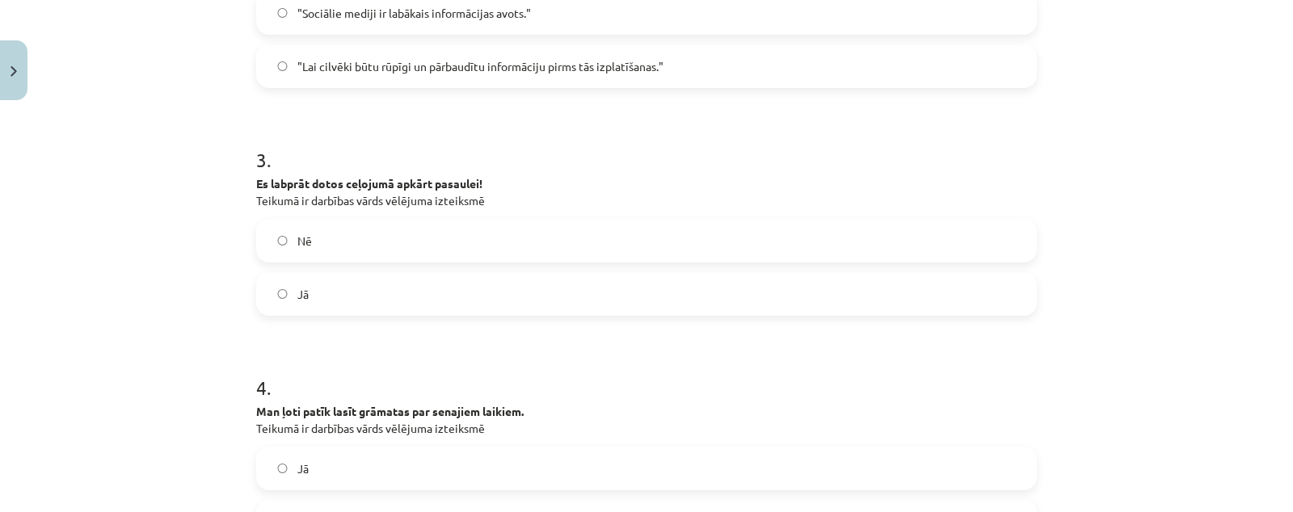
click at [401, 291] on label "Jā" at bounding box center [646, 294] width 777 height 40
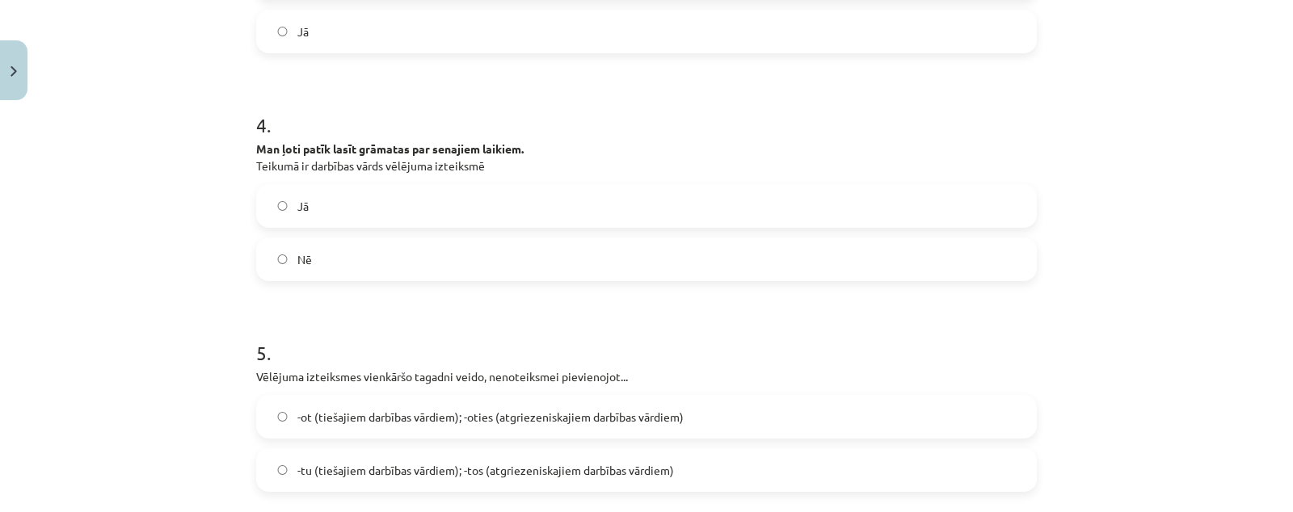
scroll to position [1050, 0]
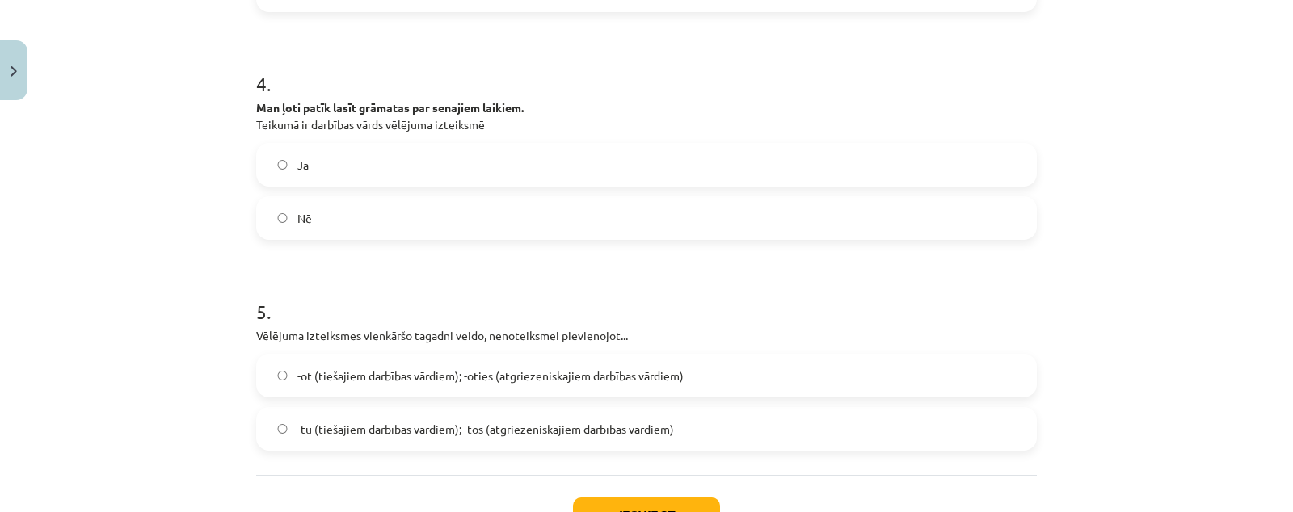
click at [367, 167] on label "Jā" at bounding box center [646, 165] width 777 height 40
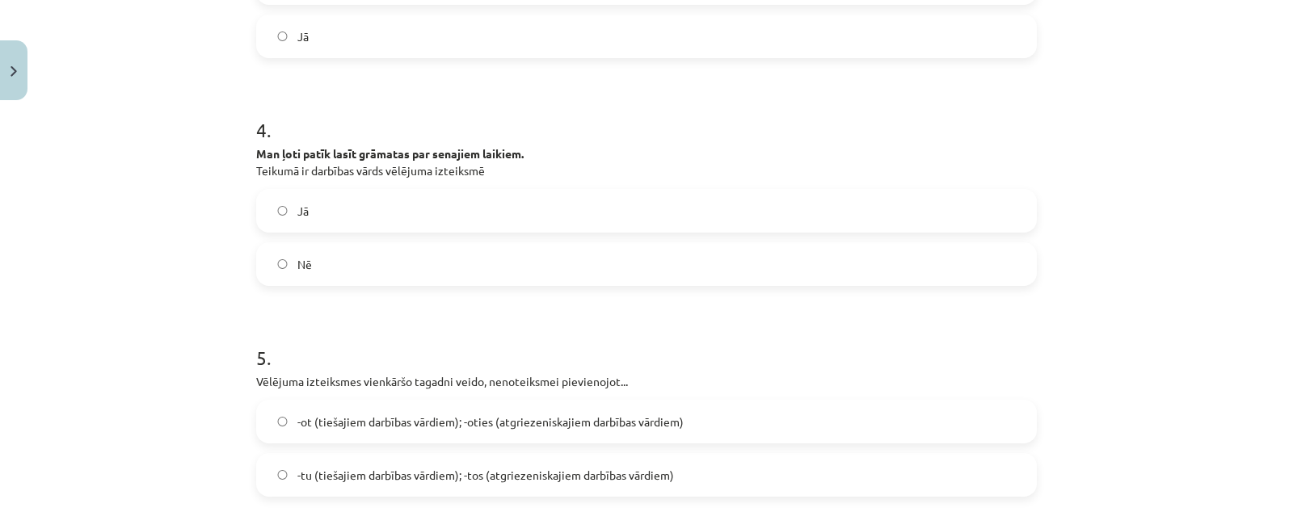
scroll to position [973, 0]
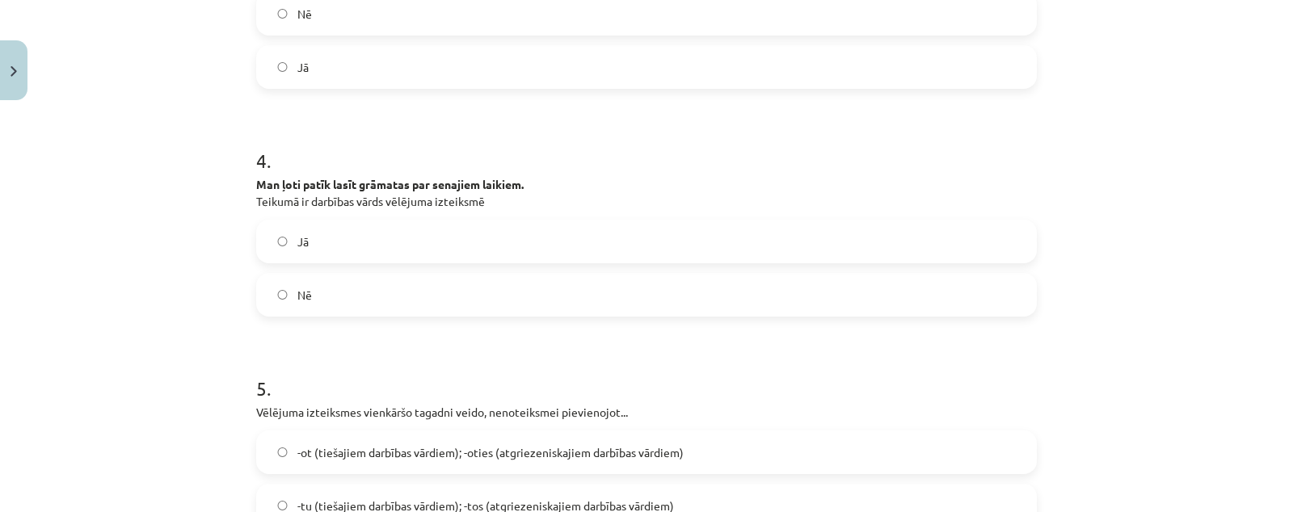
click at [349, 288] on label "Nē" at bounding box center [646, 295] width 777 height 40
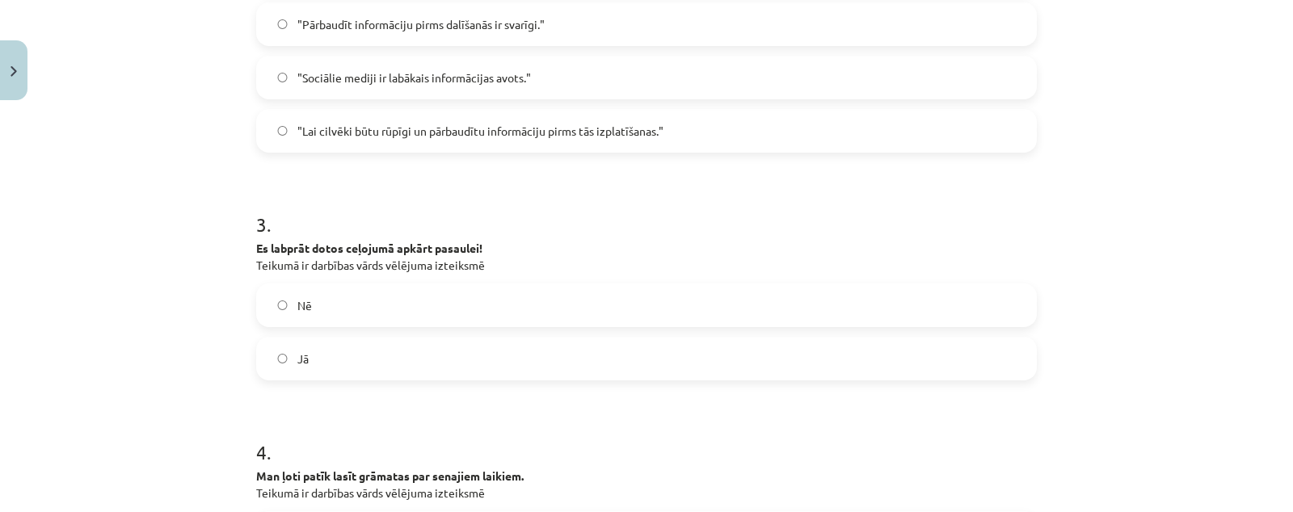
scroll to position [670, 0]
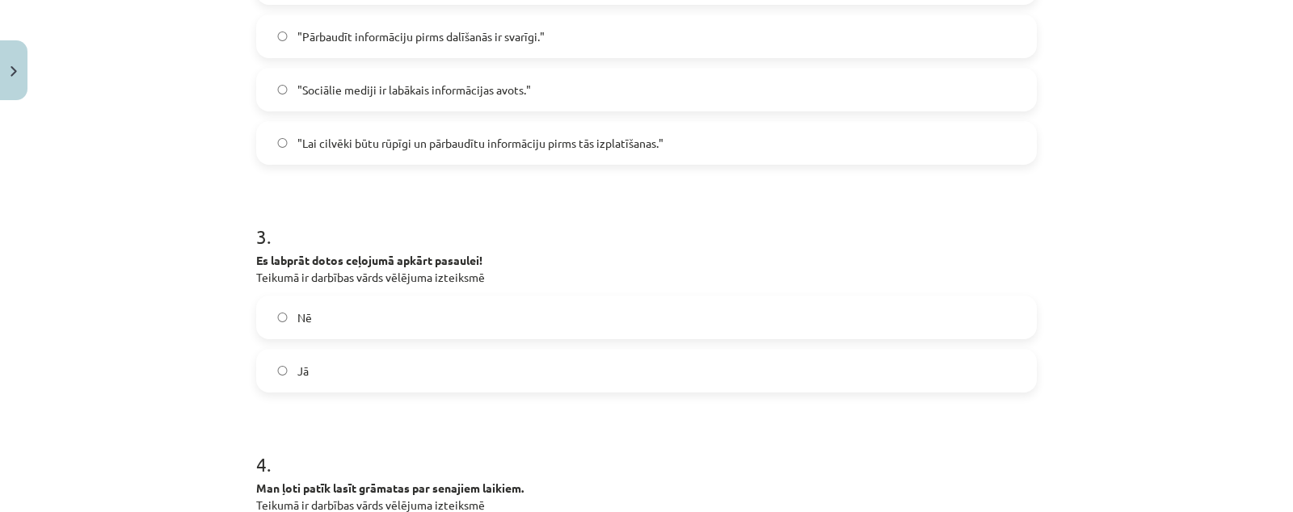
click at [364, 317] on label "Nē" at bounding box center [646, 317] width 777 height 40
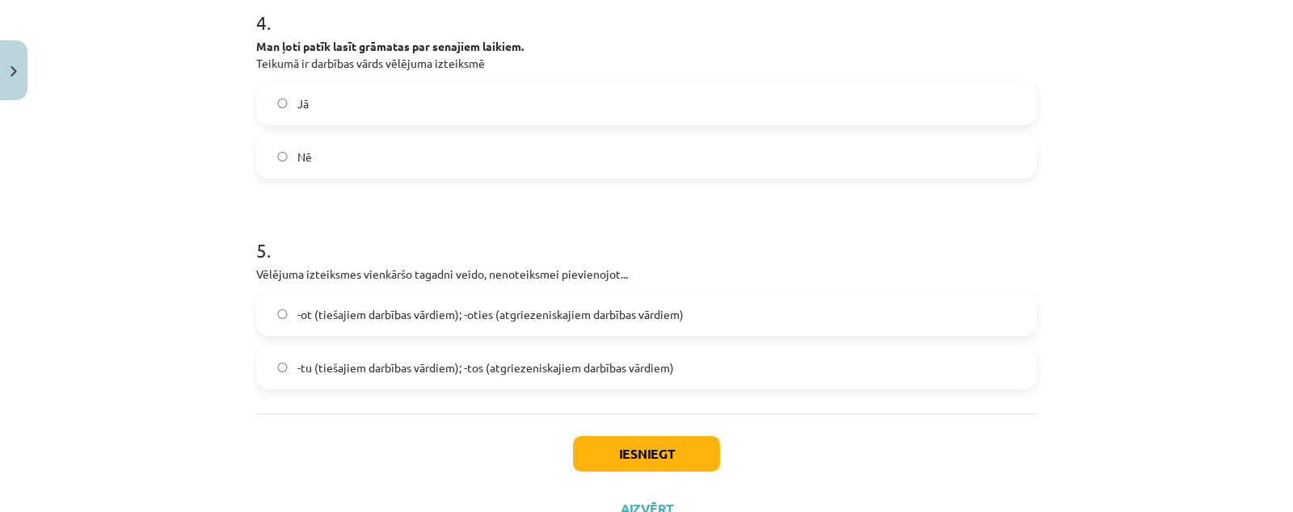
scroll to position [1175, 0]
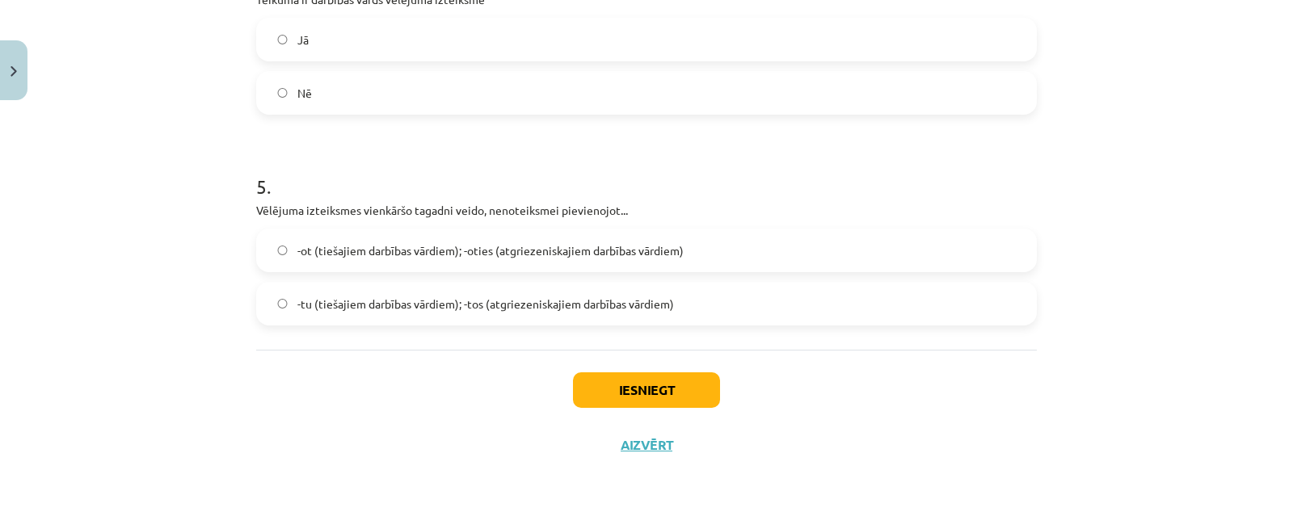
click at [368, 289] on label "-tu (tiešajiem darbības vārdiem); -tos (atgriezeniskajiem darbības vārdiem)" at bounding box center [646, 304] width 777 height 40
click at [603, 376] on button "Iesniegt" at bounding box center [646, 390] width 147 height 36
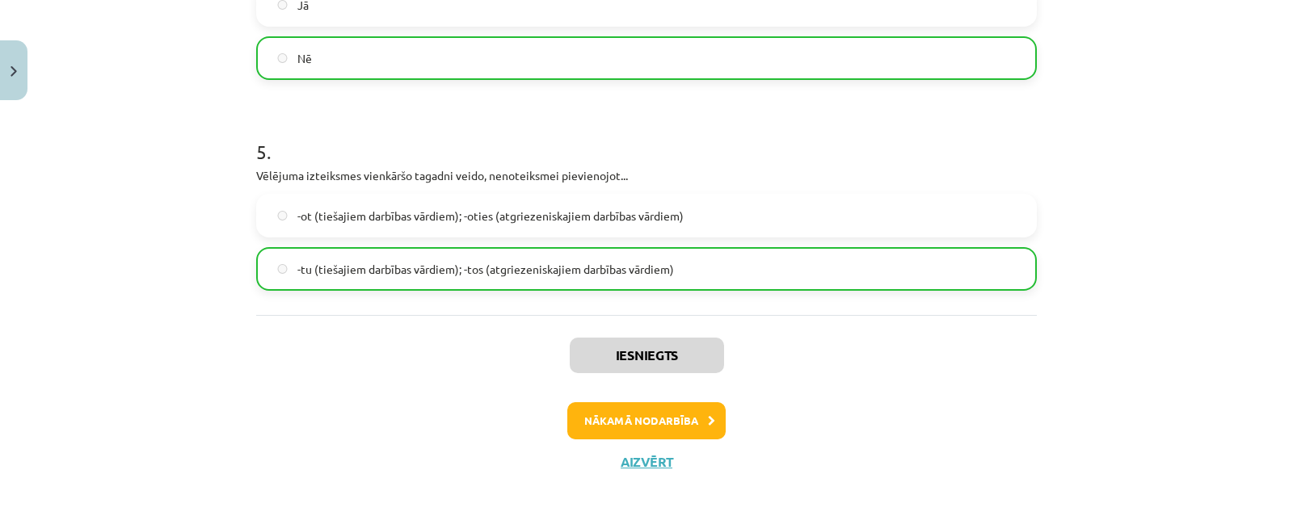
scroll to position [1226, 0]
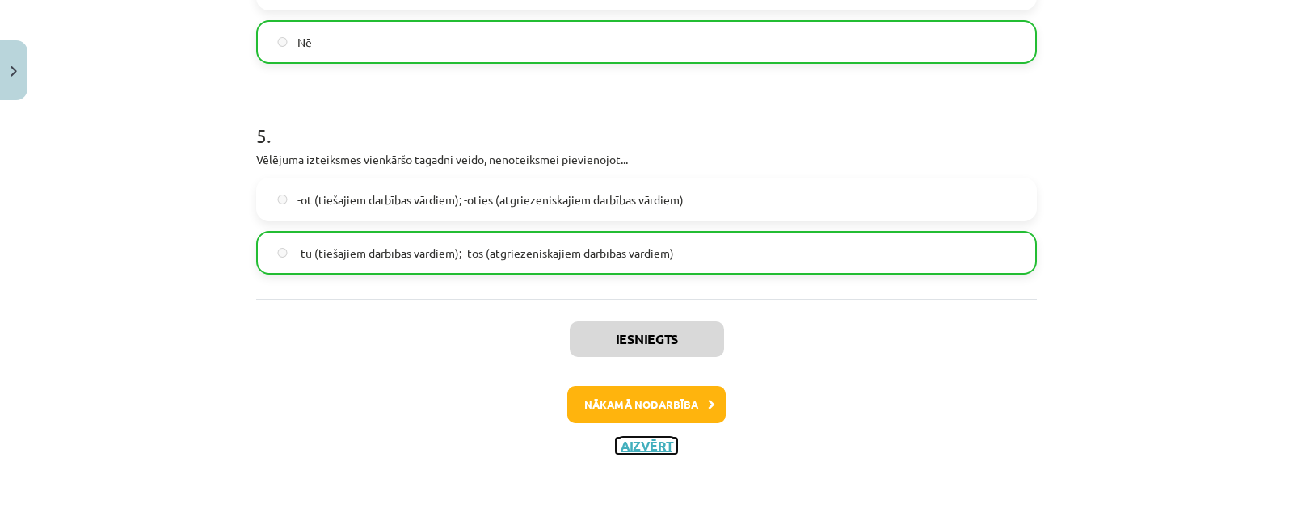
click at [663, 445] on button "Aizvērt" at bounding box center [646, 446] width 61 height 16
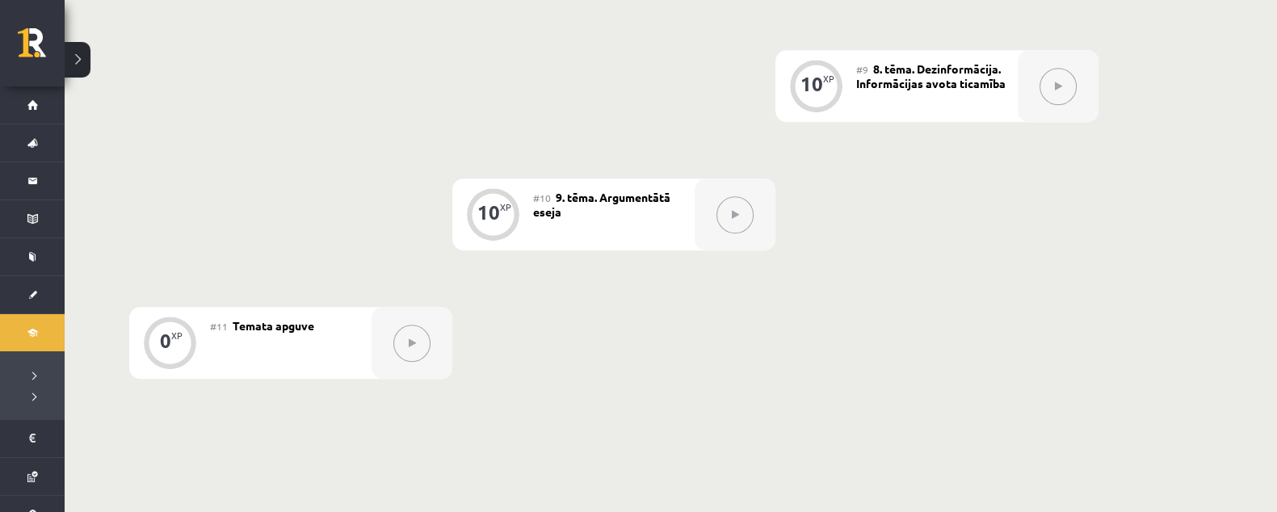
scroll to position [1413, 0]
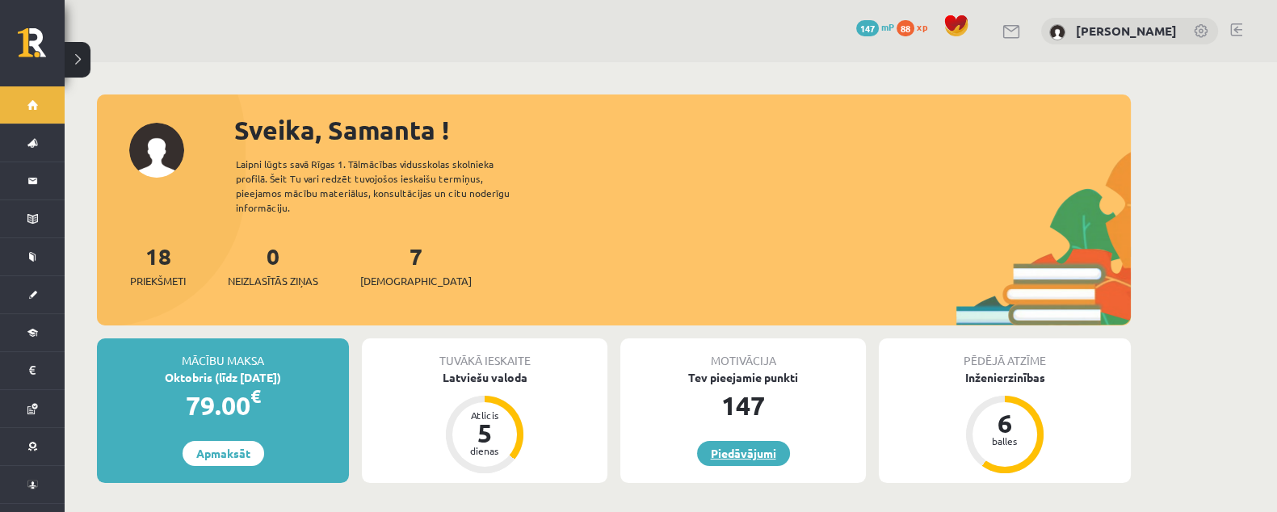
click at [770, 441] on link "Piedāvājumi" at bounding box center [743, 453] width 93 height 25
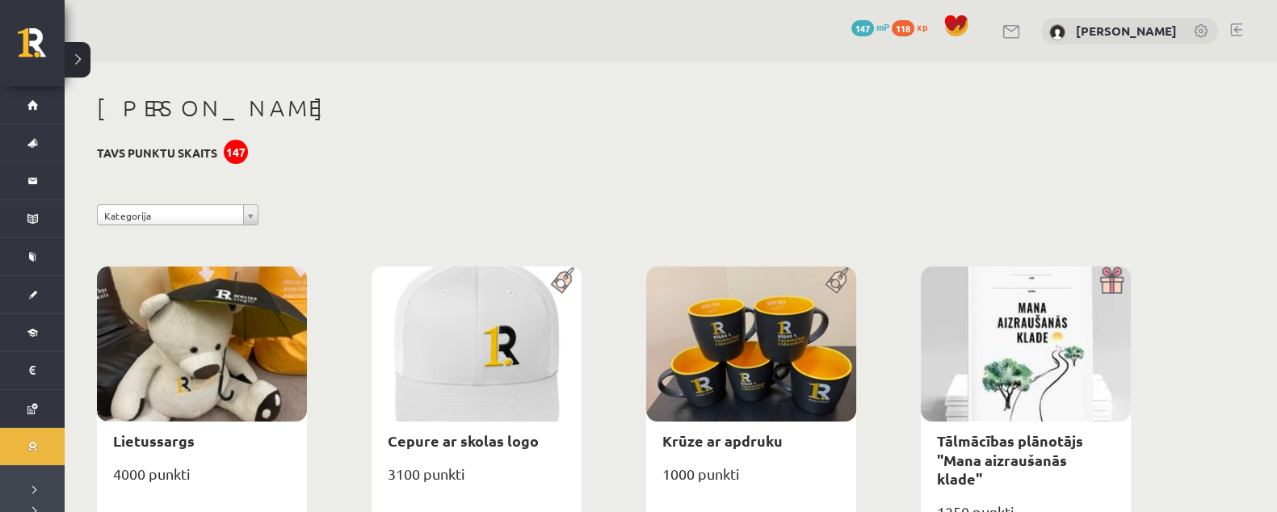
click at [244, 149] on div "147" at bounding box center [236, 152] width 24 height 24
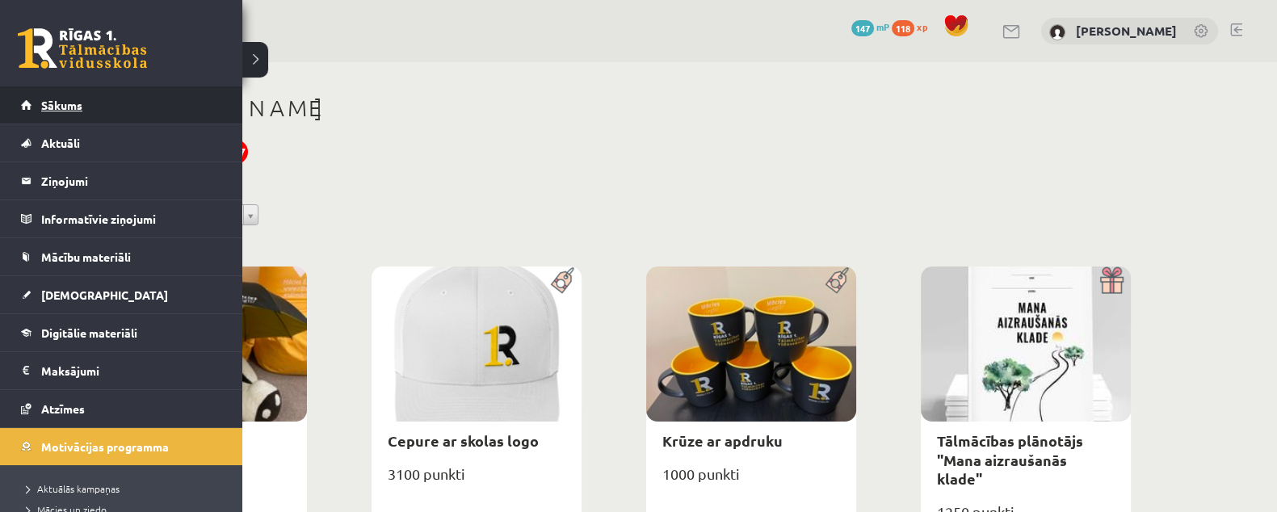
click at [53, 107] on span "Sākums" at bounding box center [61, 105] width 41 height 15
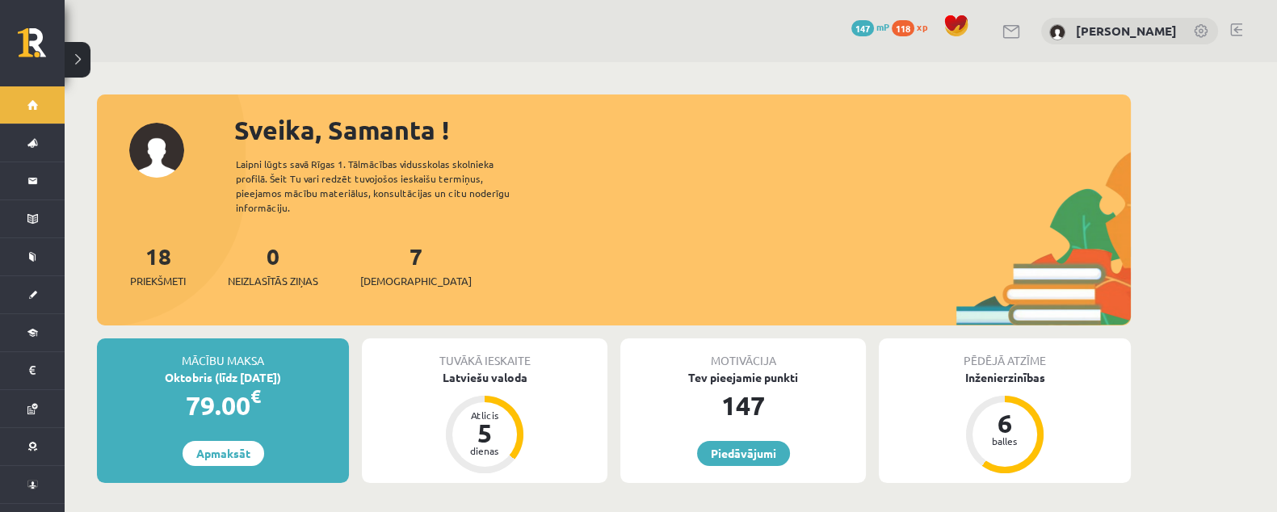
click at [892, 30] on span "118" at bounding box center [903, 28] width 23 height 16
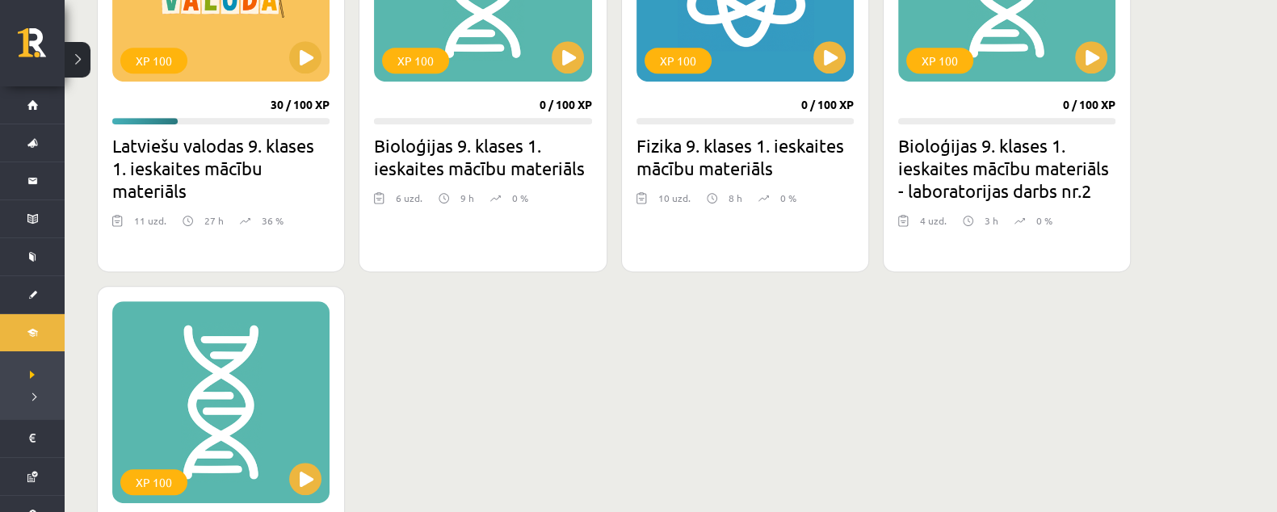
scroll to position [1111, 0]
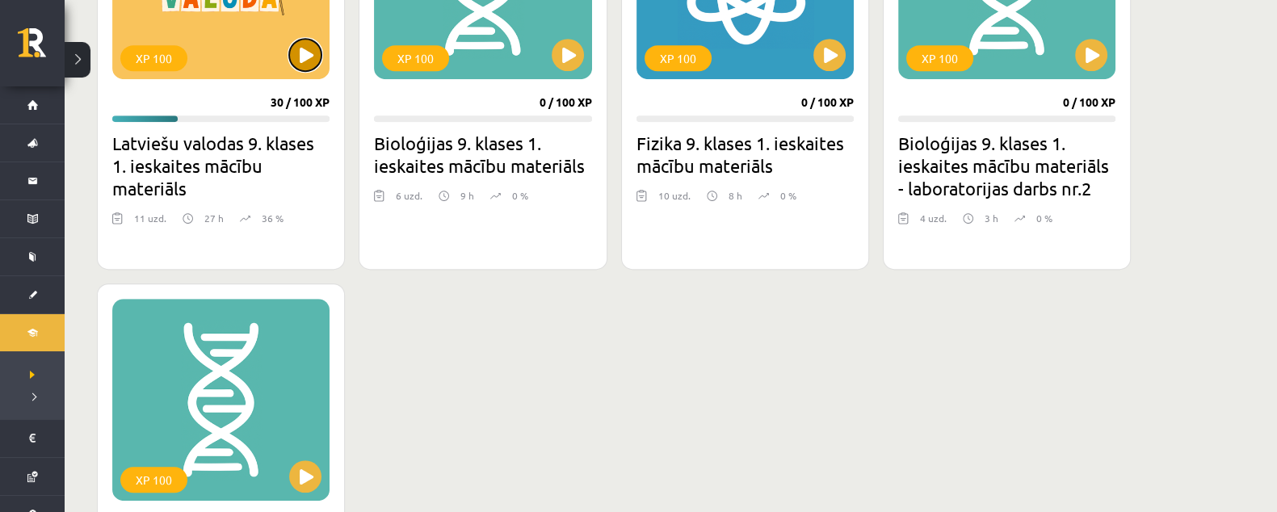
click at [297, 64] on button at bounding box center [305, 55] width 32 height 32
